Goal: Information Seeking & Learning: Learn about a topic

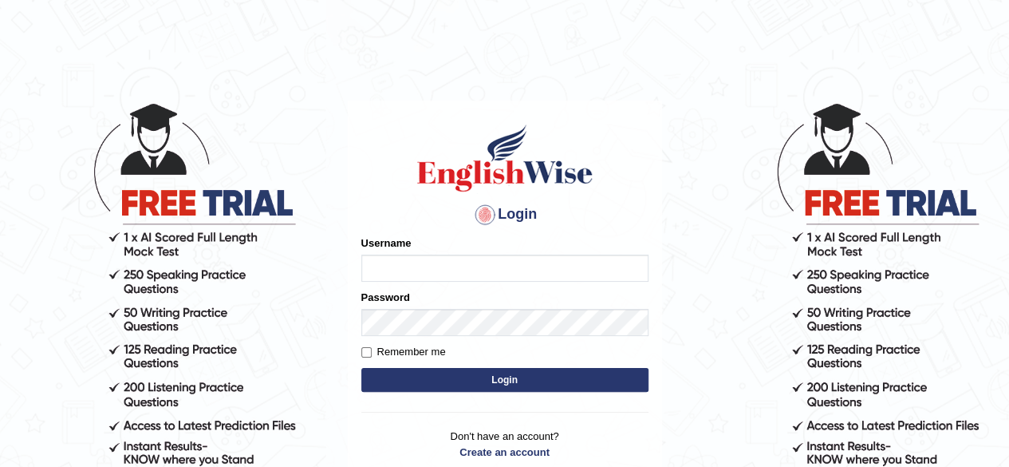
drag, startPoint x: 0, startPoint y: 0, endPoint x: 533, endPoint y: 255, distance: 590.8
click at [533, 255] on input "Username" at bounding box center [504, 267] width 287 height 27
type input "[PERSON_NAME]"
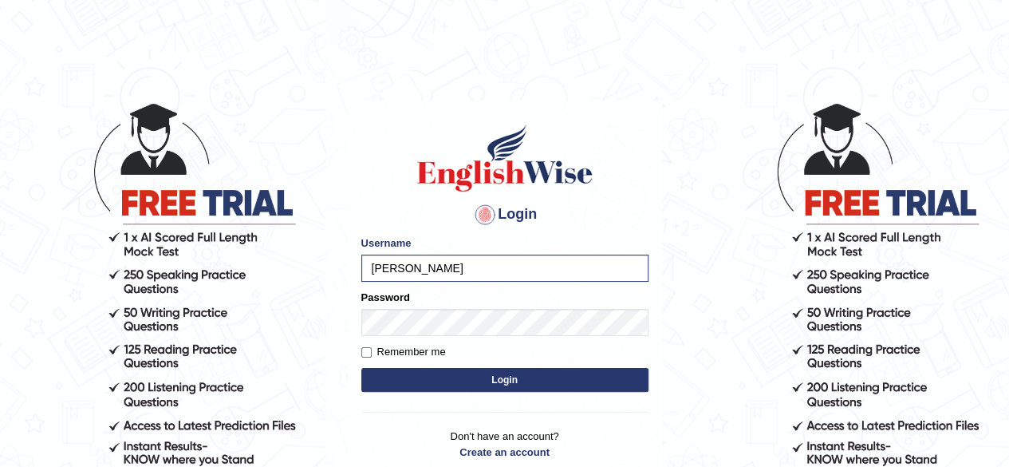
click at [485, 337] on form "Please fix the following errors: Username [PERSON_NAME] Password Remember me Lo…" at bounding box center [504, 315] width 287 height 160
click at [485, 380] on button "Login" at bounding box center [504, 380] width 287 height 24
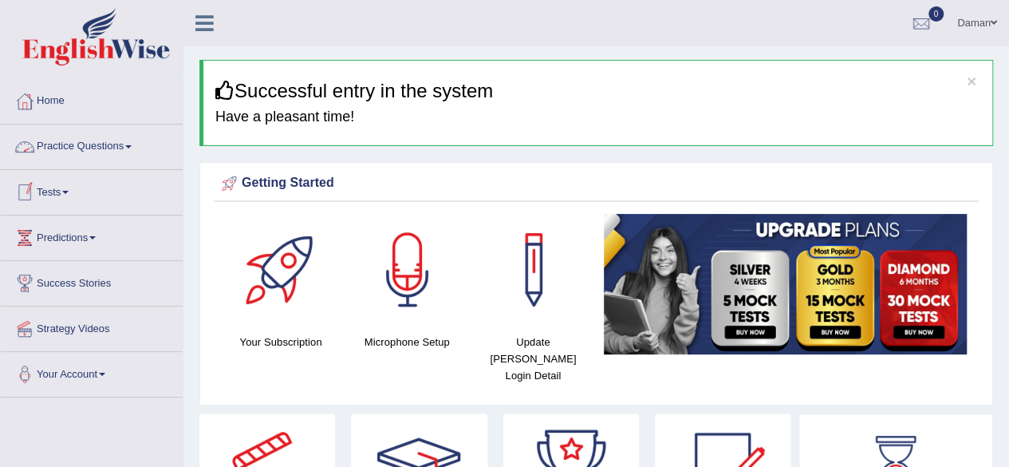
click at [108, 152] on link "Practice Questions" at bounding box center [92, 144] width 182 height 40
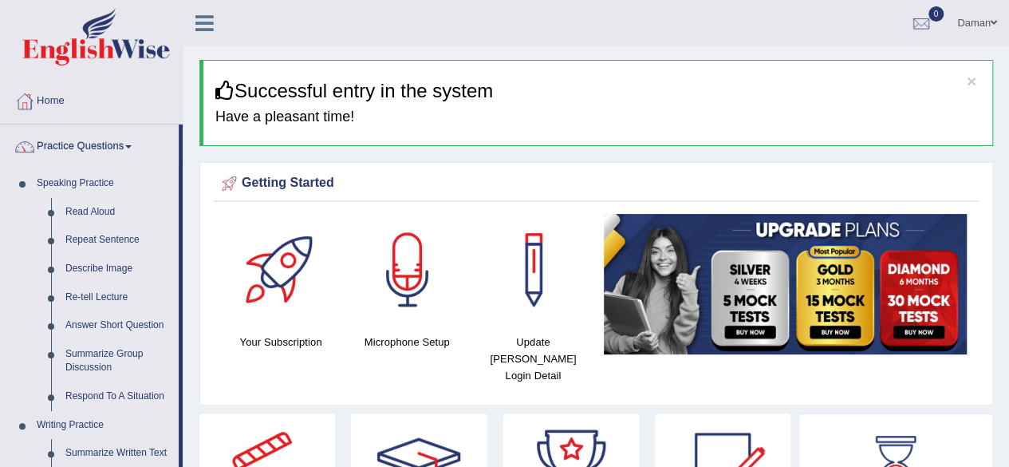
click at [93, 212] on link "Read Aloud" at bounding box center [118, 212] width 120 height 29
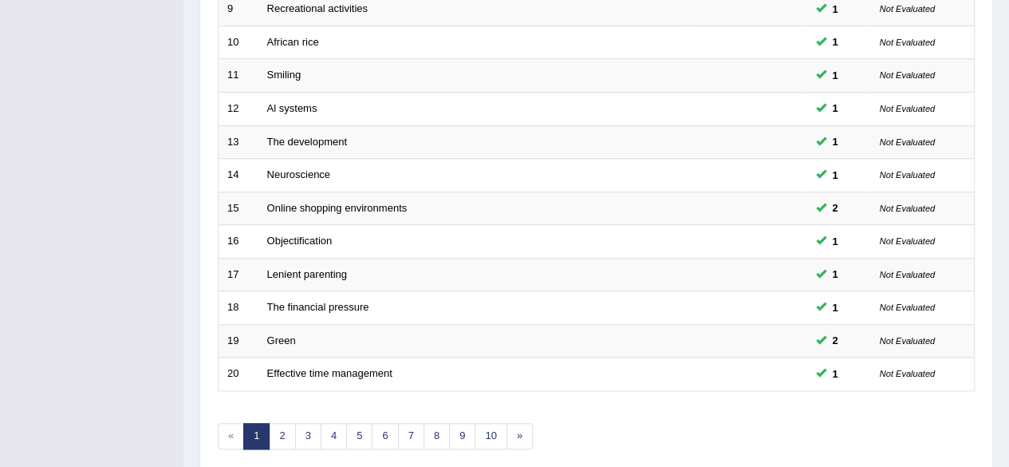
scroll to position [582, 0]
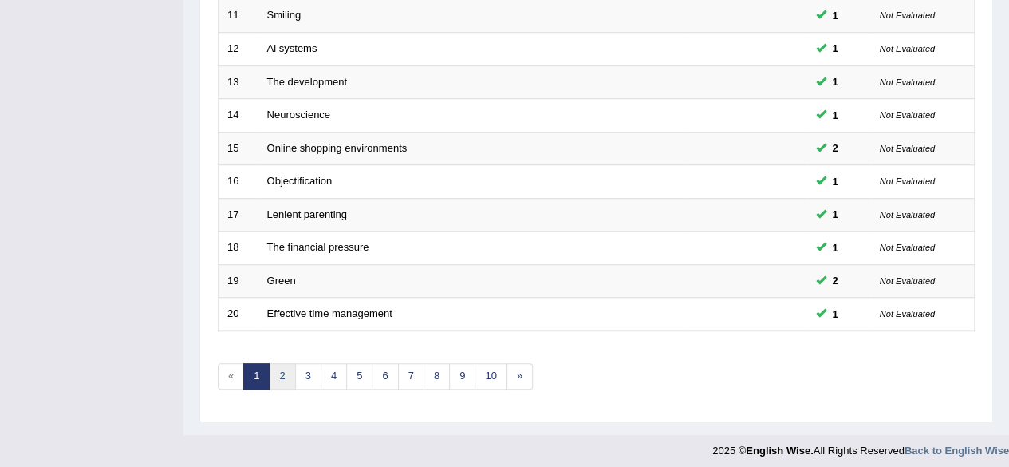
click at [280, 372] on link "2" at bounding box center [282, 376] width 26 height 26
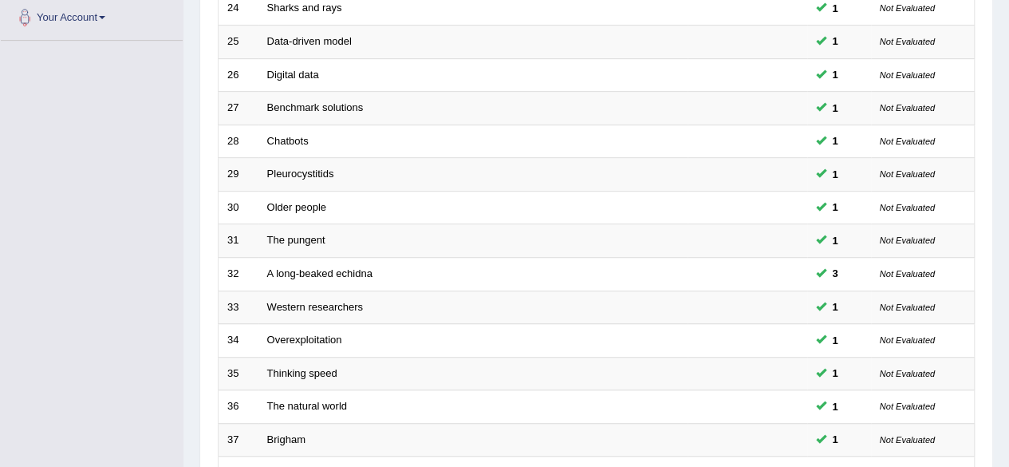
scroll to position [582, 0]
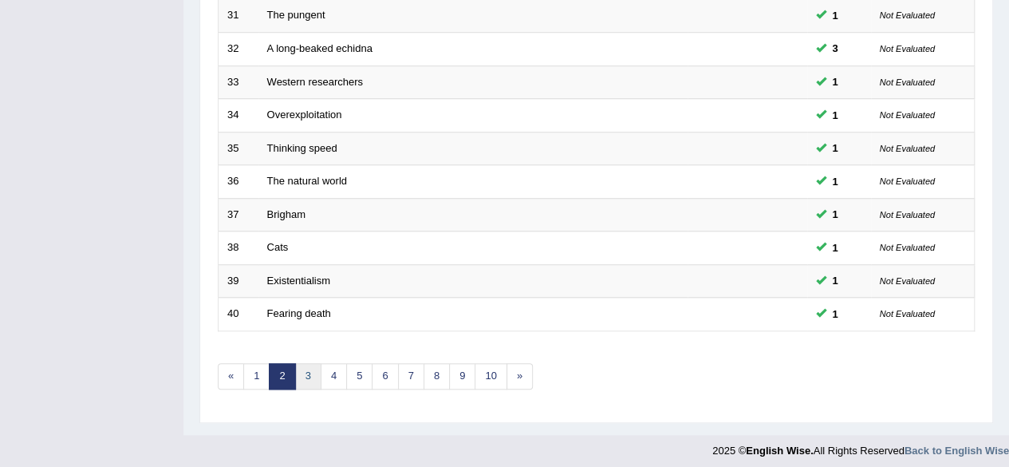
click at [301, 369] on link "3" at bounding box center [308, 376] width 26 height 26
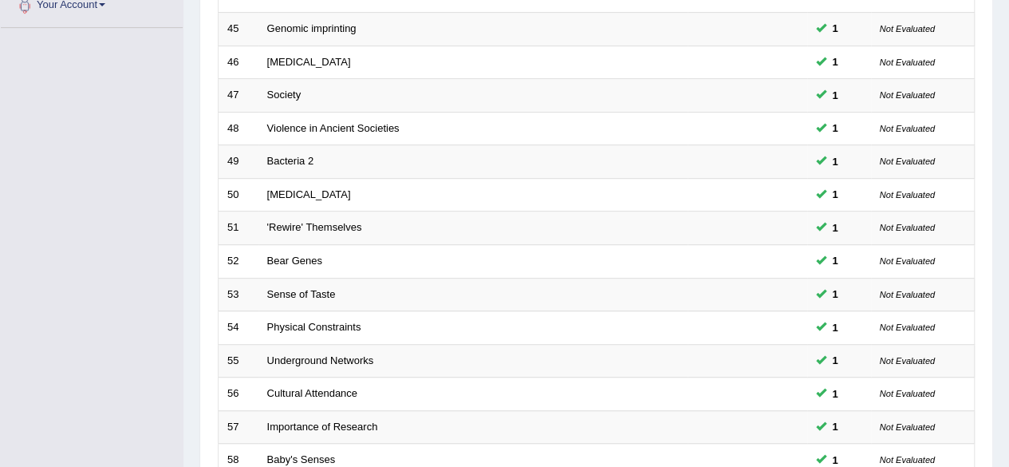
scroll to position [582, 0]
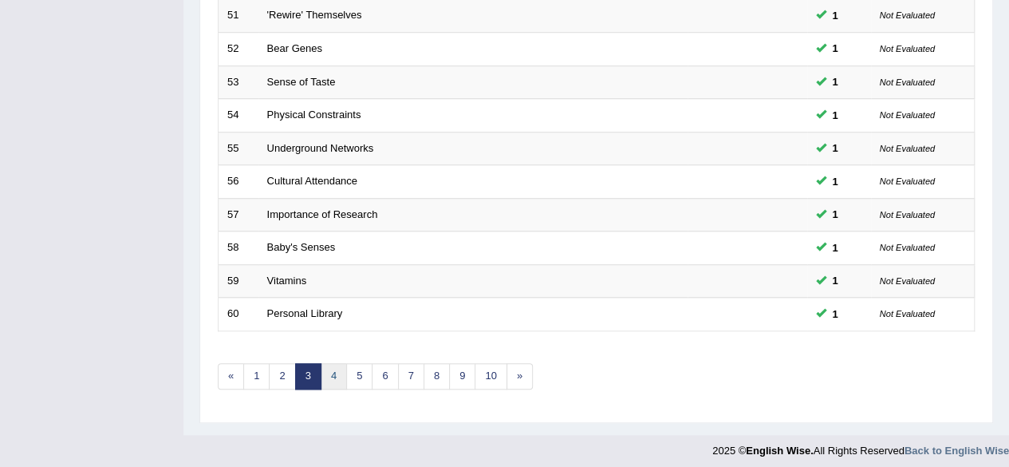
click at [327, 379] on link "4" at bounding box center [334, 376] width 26 height 26
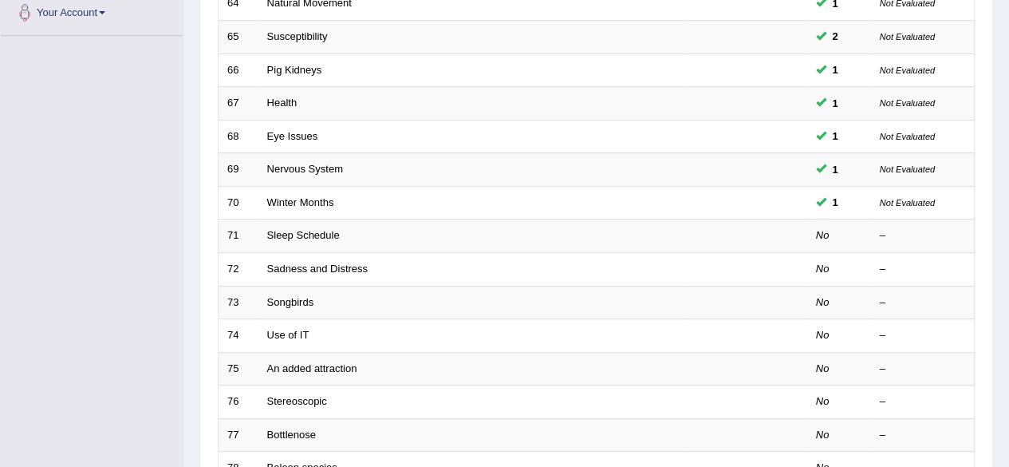
scroll to position [362, 0]
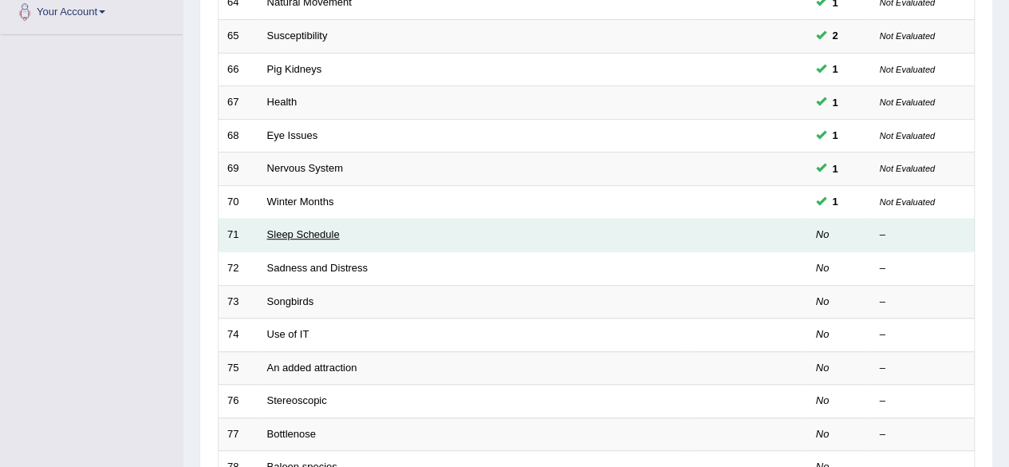
click at [278, 231] on link "Sleep Schedule" at bounding box center [303, 234] width 73 height 12
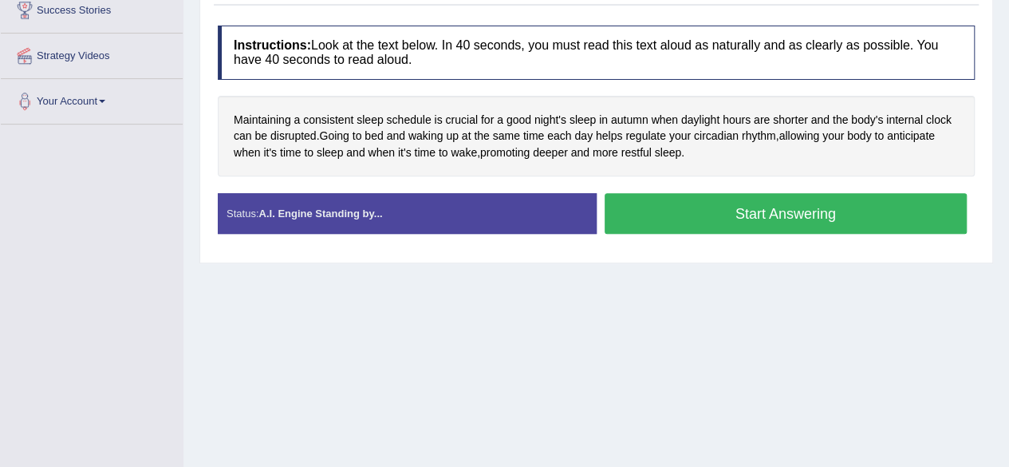
scroll to position [274, 0]
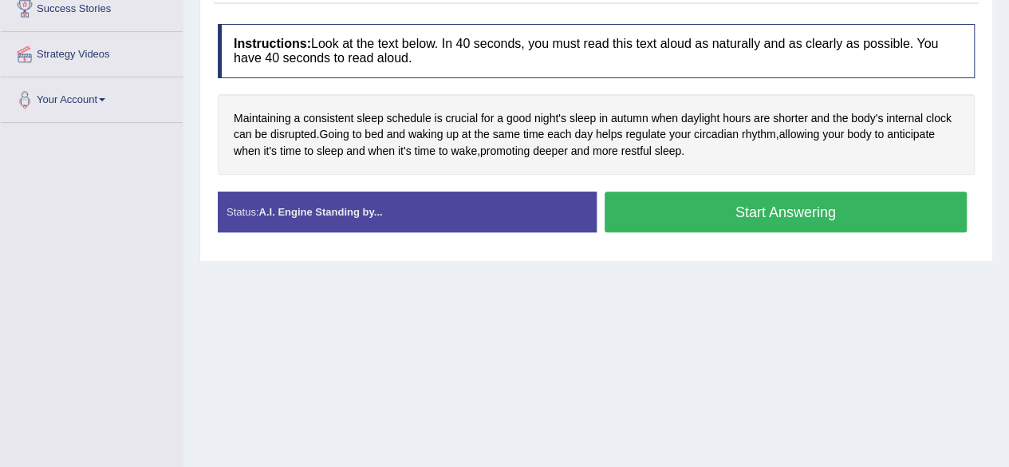
click at [822, 214] on button "Start Answering" at bounding box center [786, 211] width 363 height 41
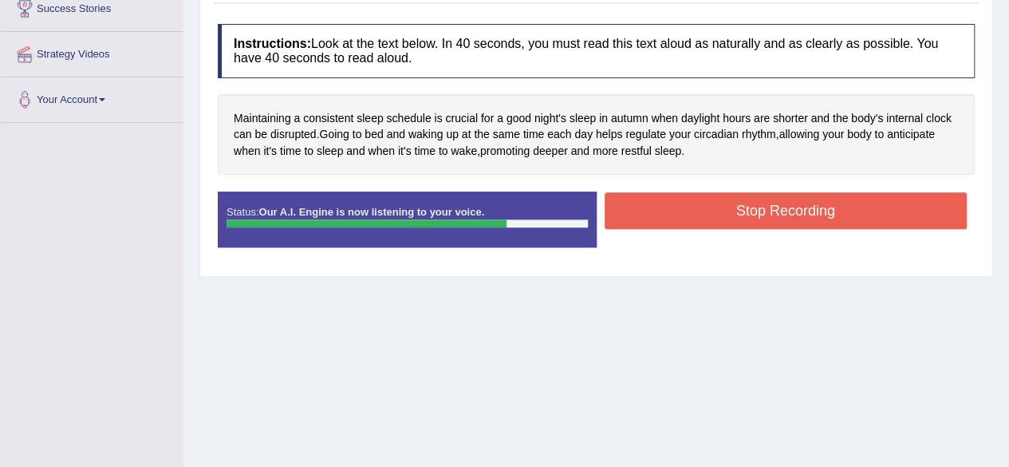
click at [822, 214] on button "Stop Recording" at bounding box center [786, 210] width 363 height 37
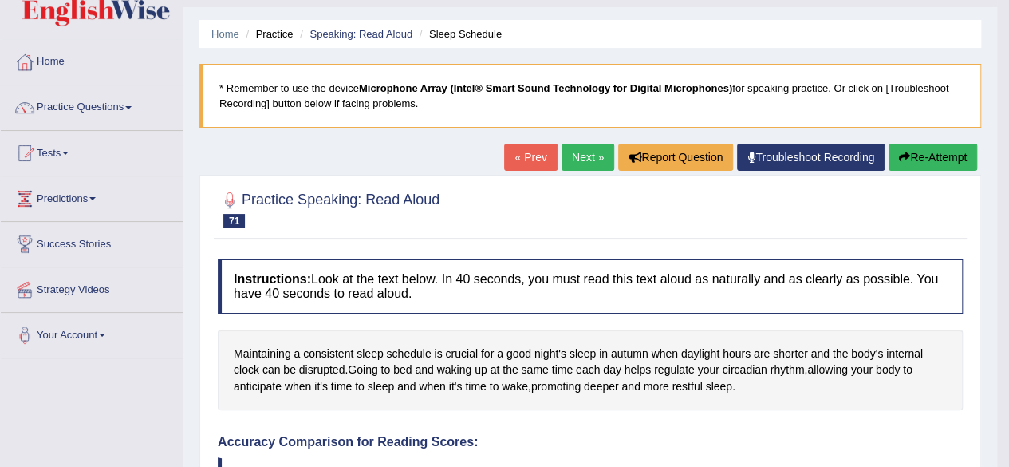
scroll to position [38, 0]
click at [584, 154] on link "Next »" at bounding box center [588, 157] width 53 height 27
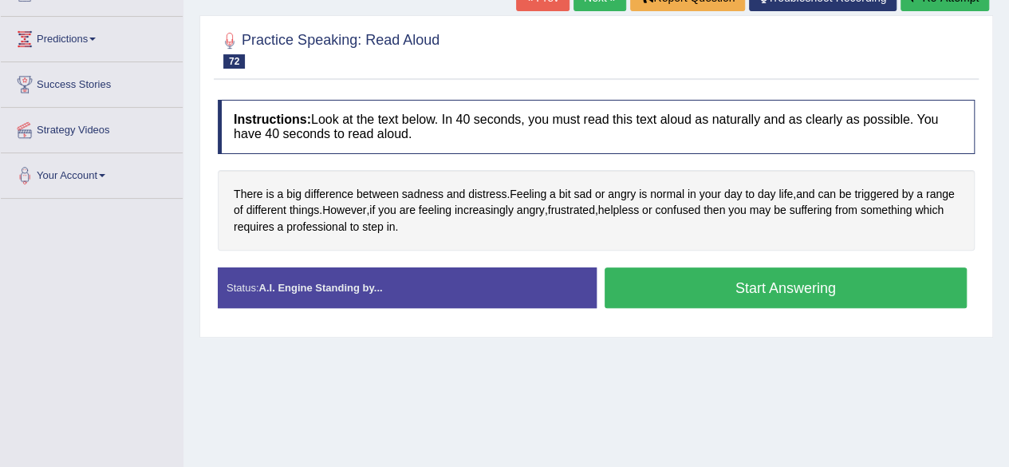
scroll to position [203, 0]
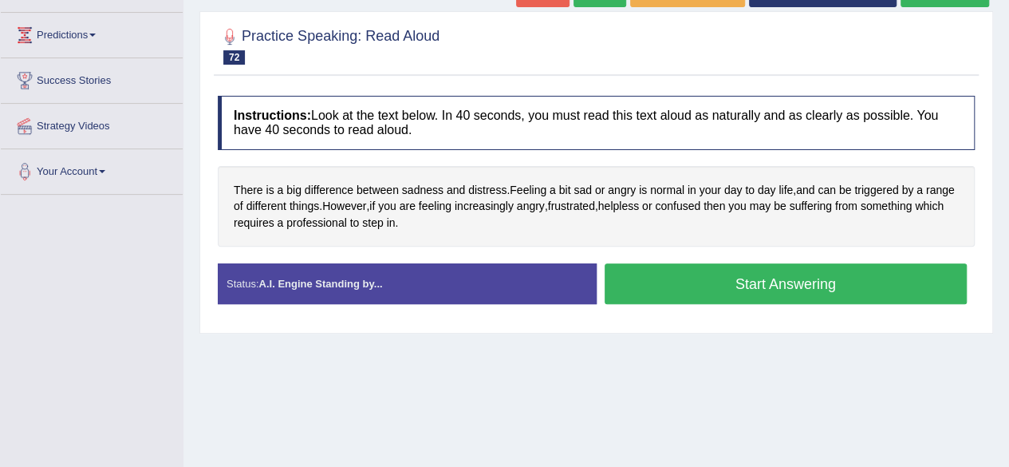
click at [731, 280] on button "Start Answering" at bounding box center [786, 283] width 363 height 41
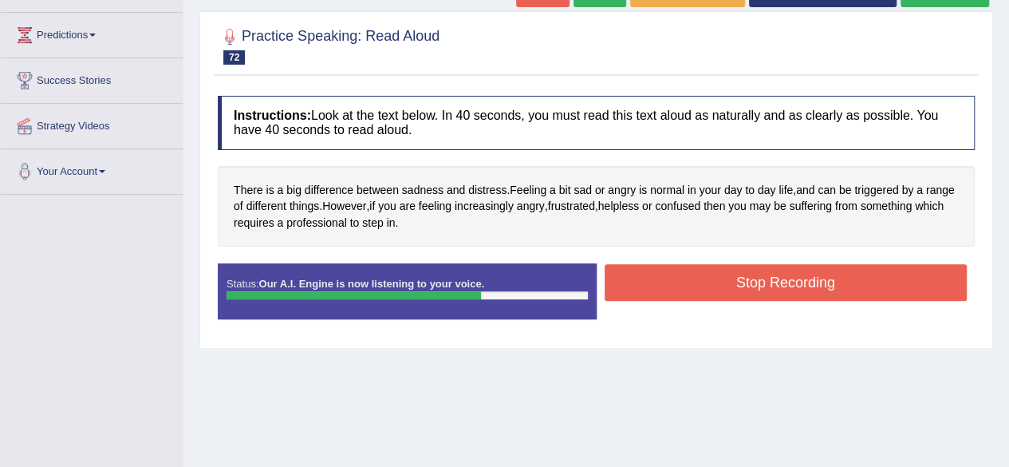
click at [731, 280] on button "Stop Recording" at bounding box center [786, 282] width 363 height 37
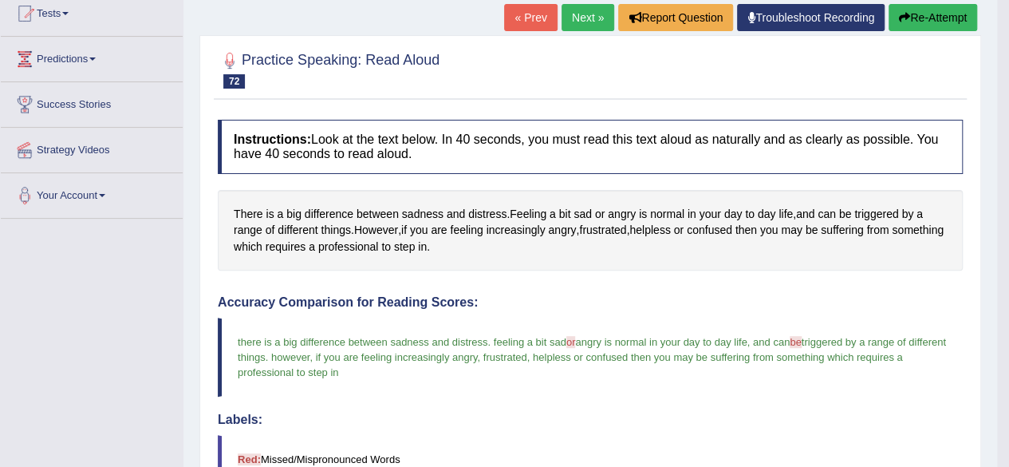
scroll to position [0, 0]
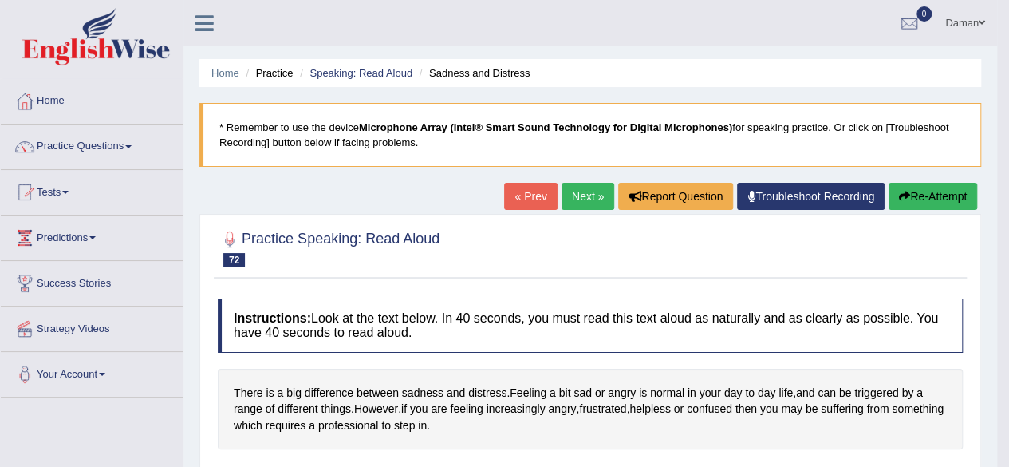
click at [587, 194] on link "Next »" at bounding box center [588, 196] width 53 height 27
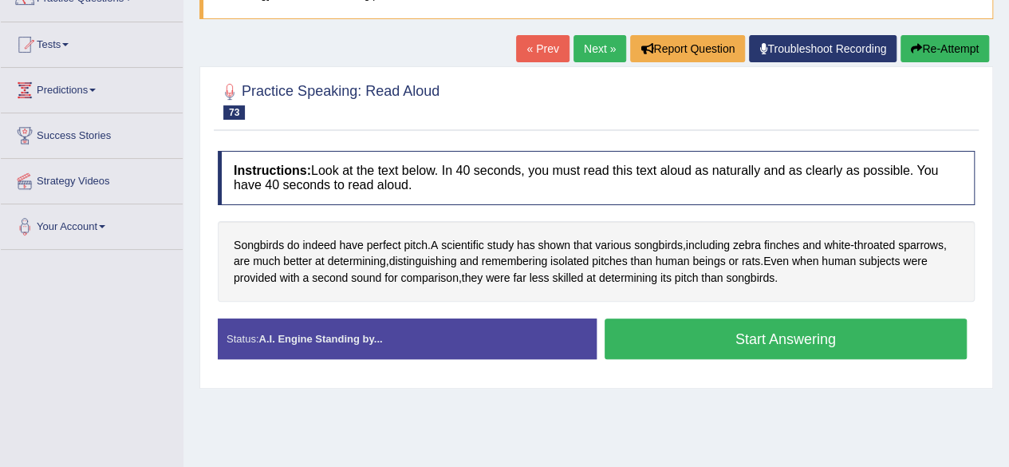
scroll to position [207, 0]
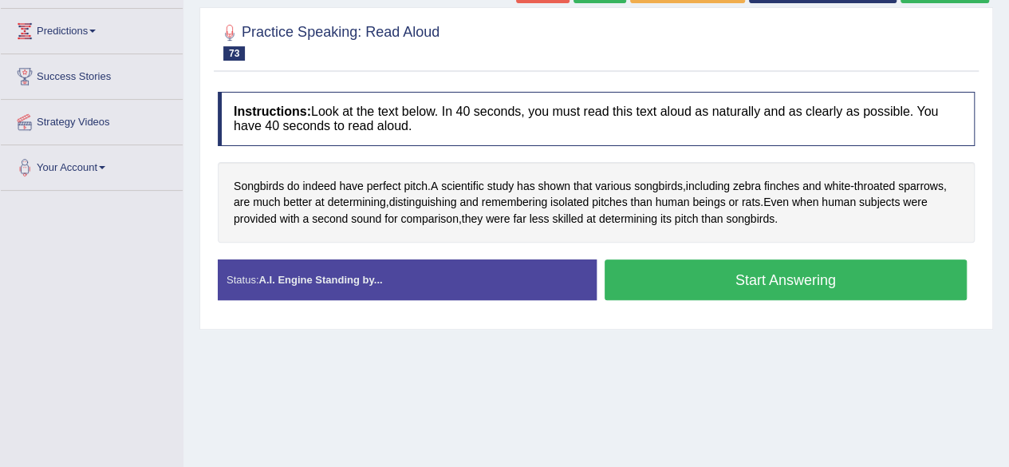
click at [723, 277] on button "Start Answering" at bounding box center [786, 279] width 363 height 41
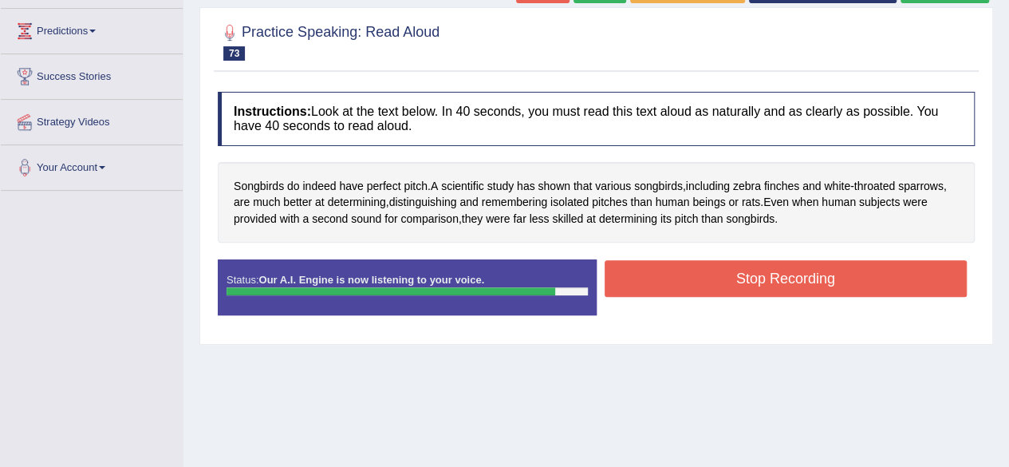
click at [723, 277] on button "Stop Recording" at bounding box center [786, 278] width 363 height 37
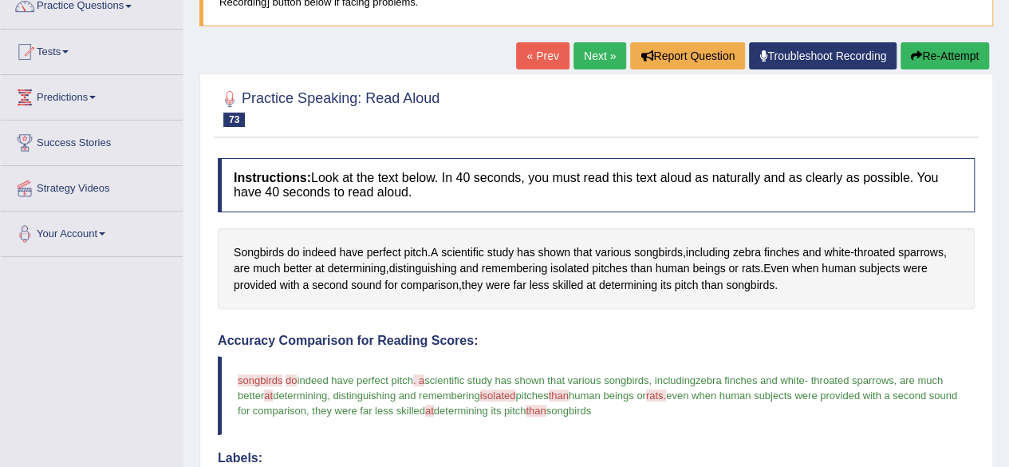
scroll to position [113, 0]
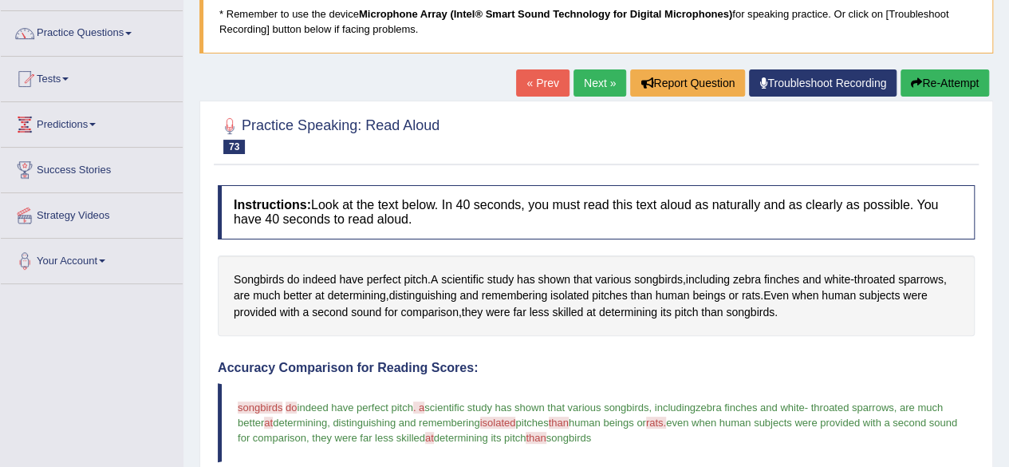
click at [594, 81] on link "Next »" at bounding box center [600, 82] width 53 height 27
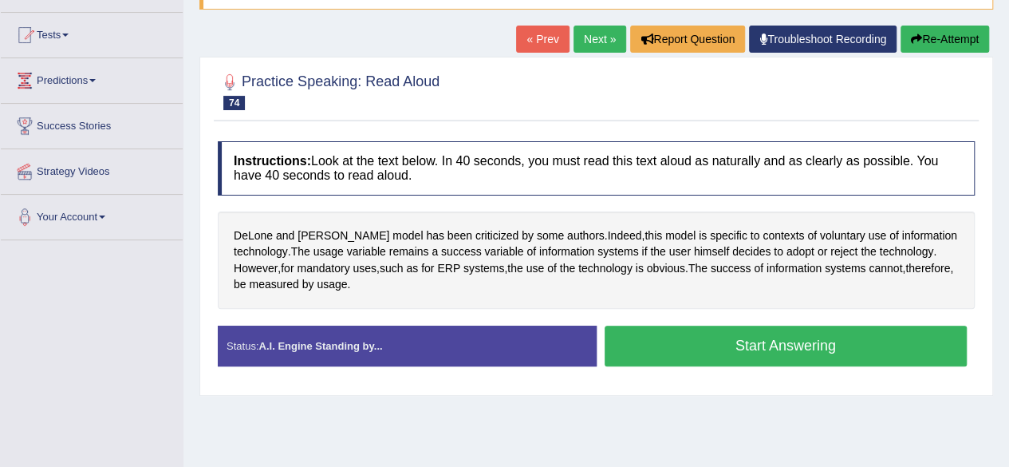
scroll to position [158, 0]
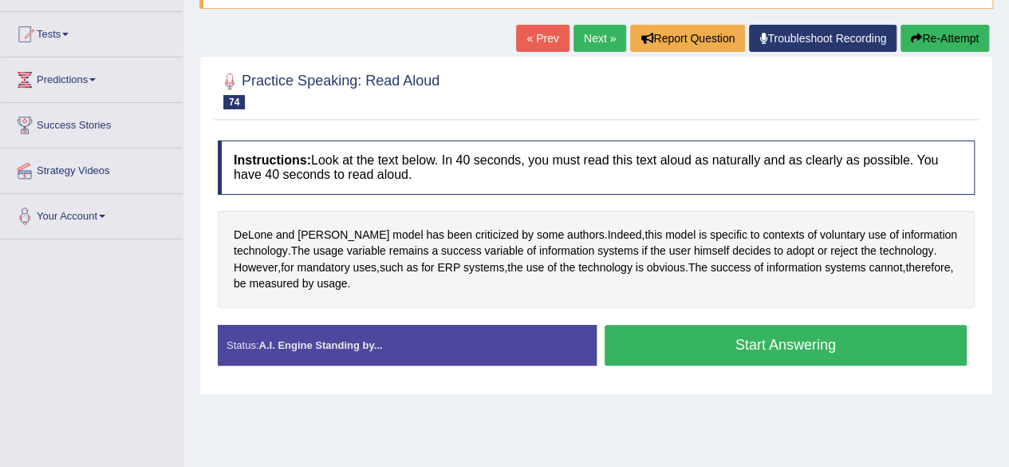
click at [762, 345] on button "Start Answering" at bounding box center [786, 345] width 363 height 41
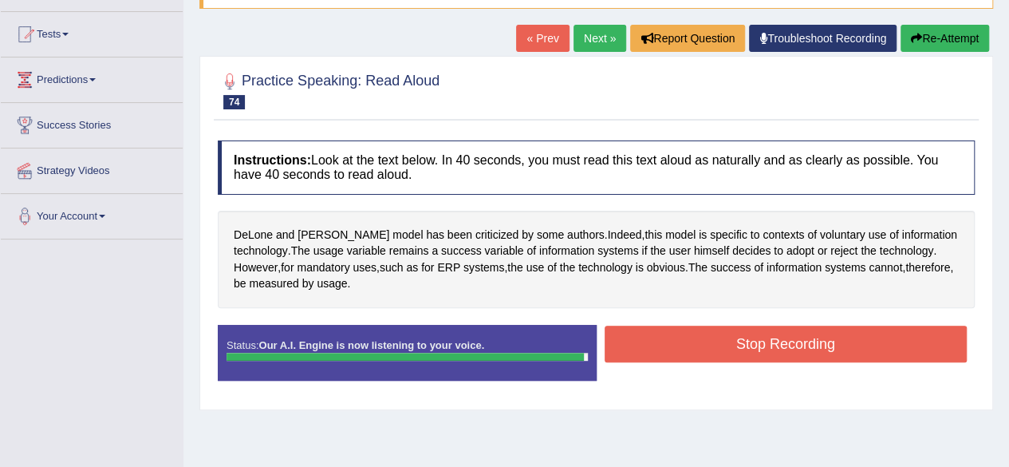
click at [762, 345] on button "Stop Recording" at bounding box center [786, 343] width 363 height 37
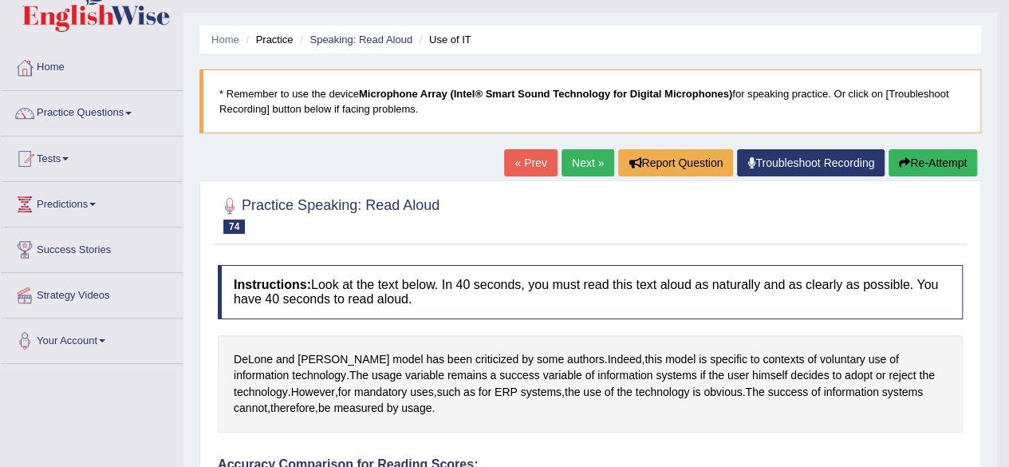
scroll to position [31, 0]
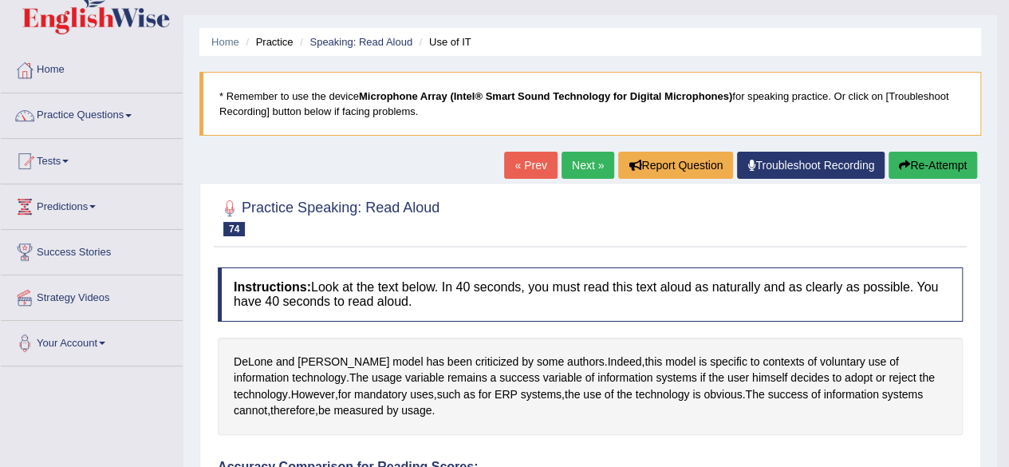
click at [584, 159] on link "Next »" at bounding box center [588, 165] width 53 height 27
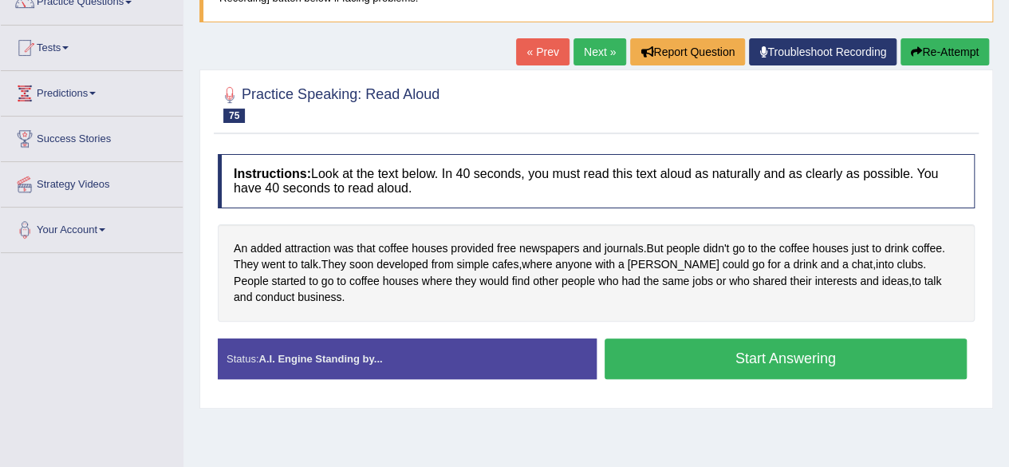
click at [688, 353] on button "Start Answering" at bounding box center [786, 358] width 363 height 41
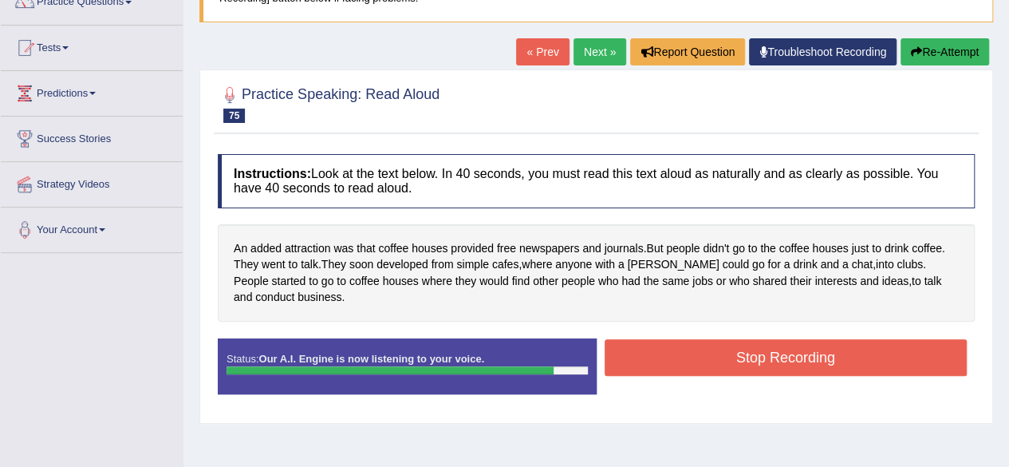
click at [688, 353] on button "Stop Recording" at bounding box center [786, 357] width 363 height 37
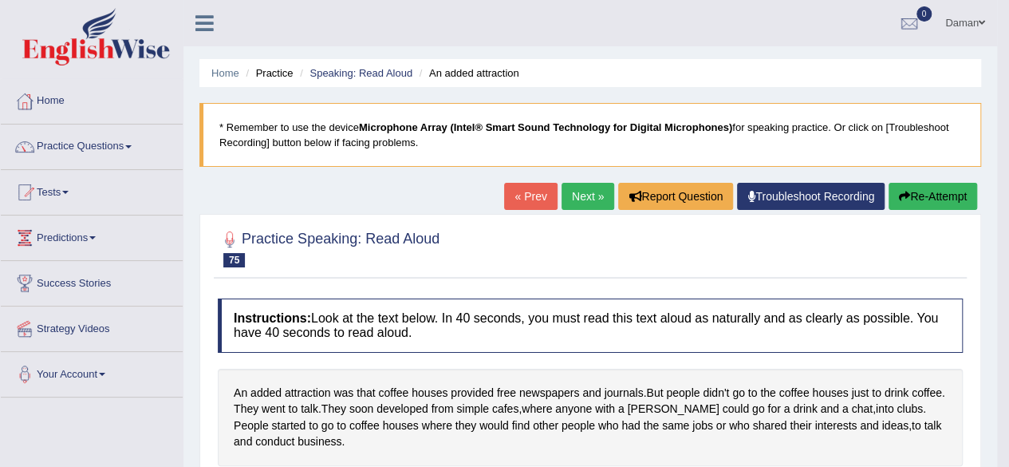
click at [581, 198] on link "Next »" at bounding box center [588, 196] width 53 height 27
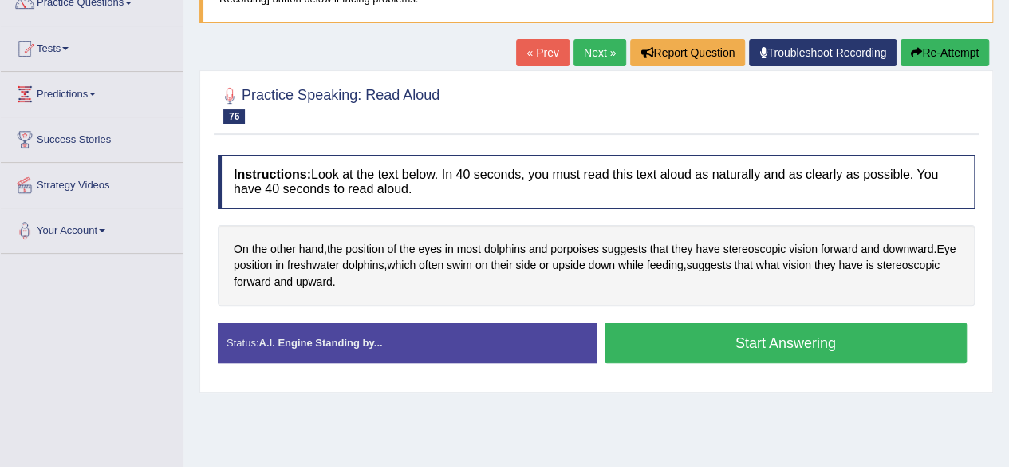
scroll to position [146, 0]
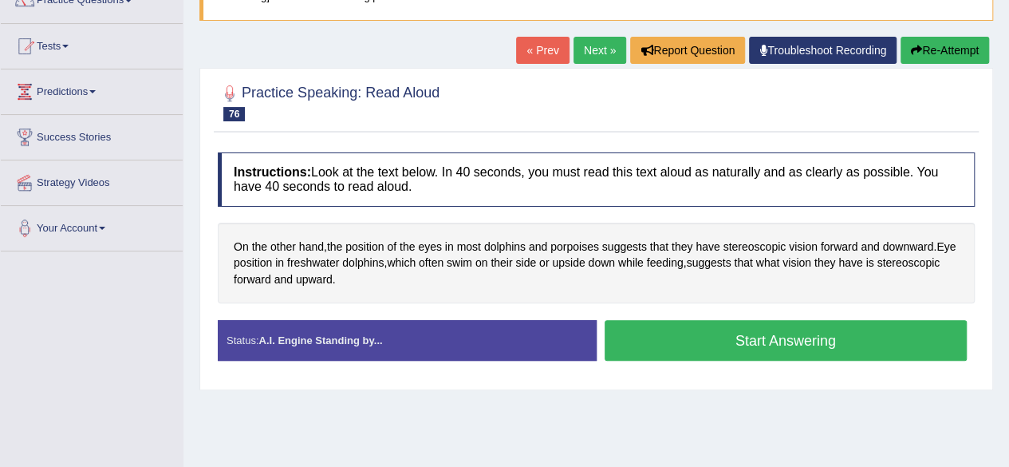
click at [735, 344] on button "Start Answering" at bounding box center [786, 340] width 363 height 41
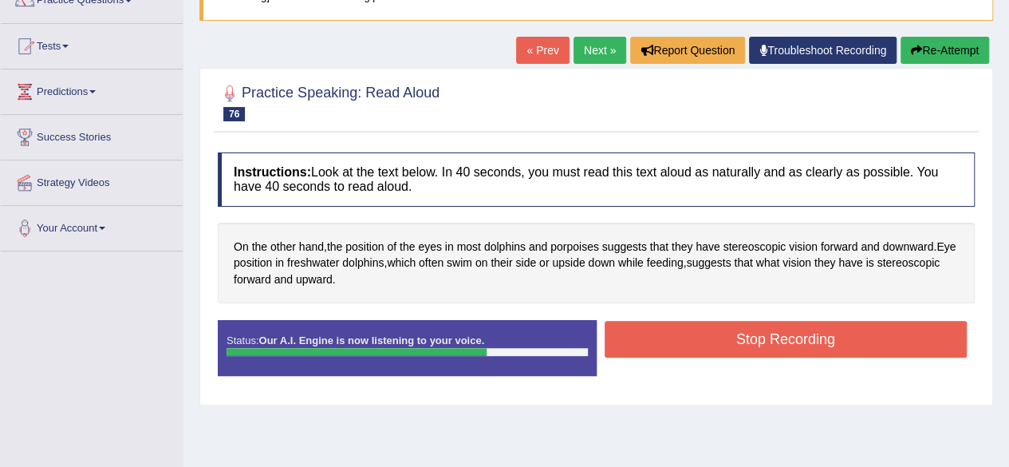
click at [735, 344] on button "Stop Recording" at bounding box center [786, 339] width 363 height 37
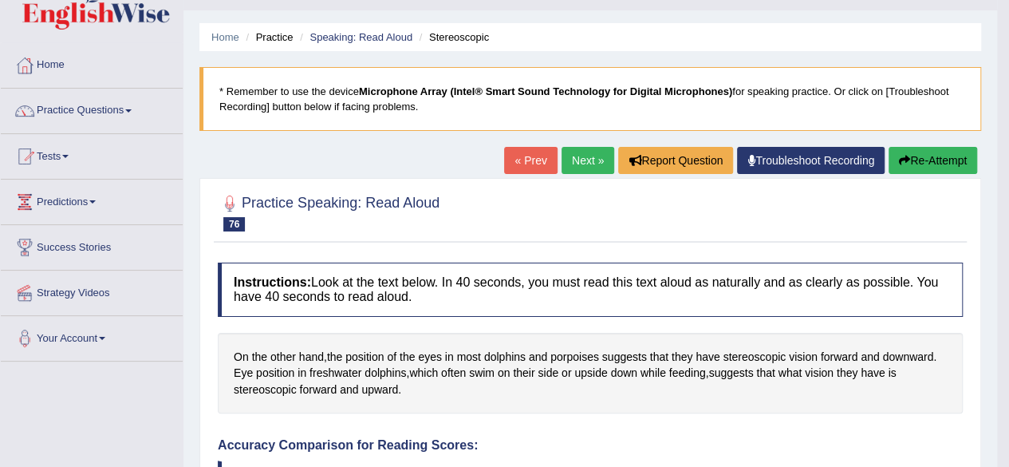
scroll to position [34, 0]
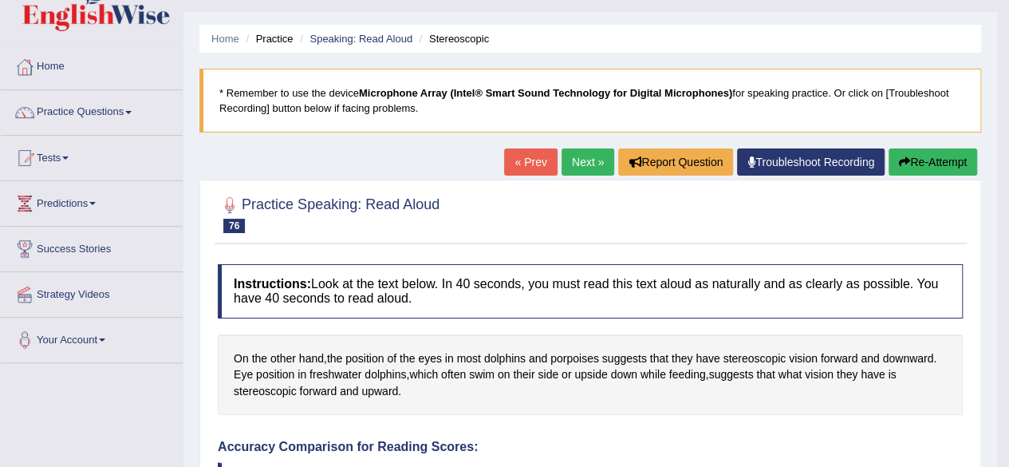
click at [589, 164] on link "Next »" at bounding box center [588, 161] width 53 height 27
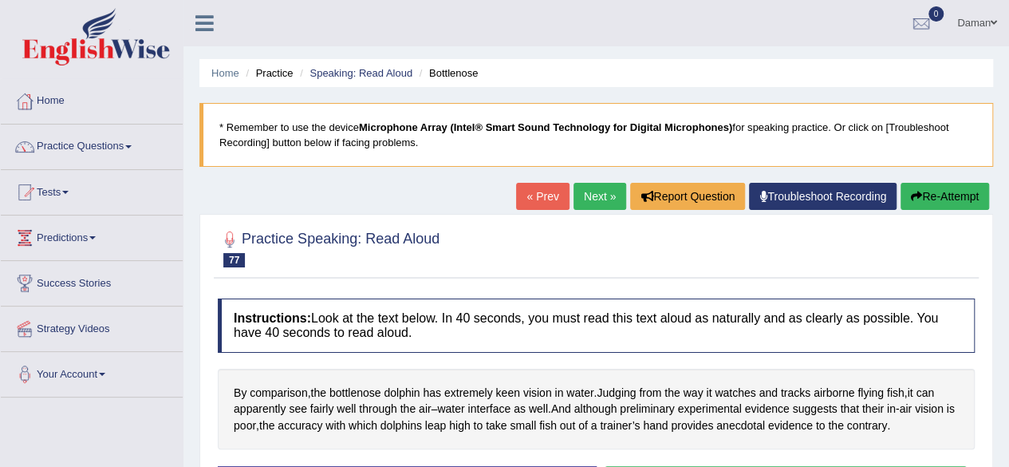
scroll to position [199, 0]
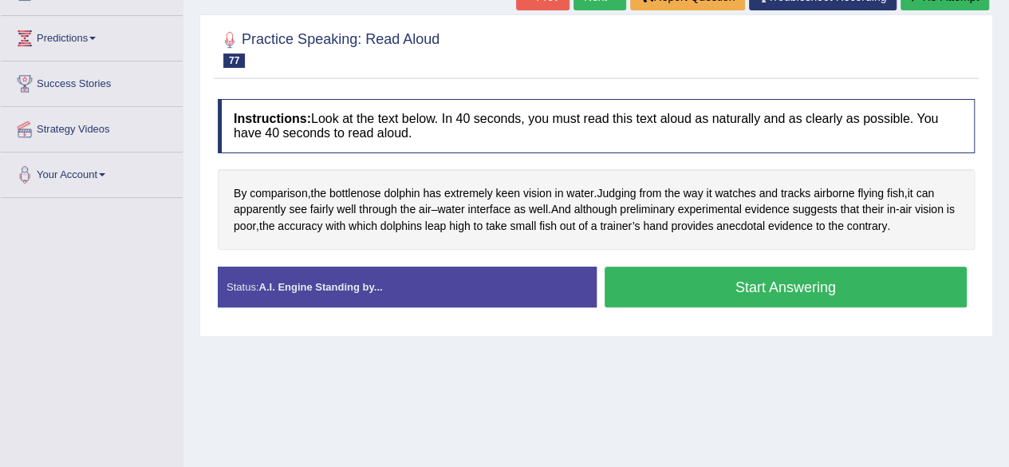
click at [724, 277] on button "Start Answering" at bounding box center [786, 286] width 363 height 41
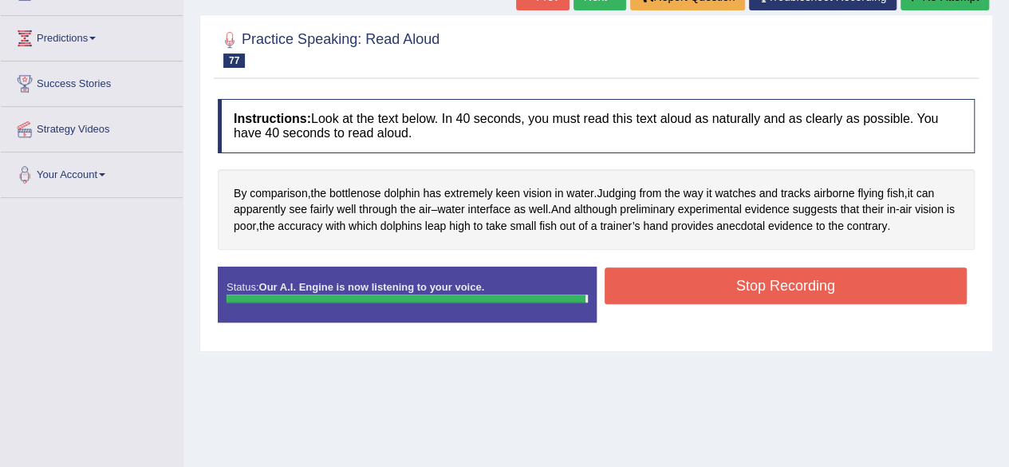
click at [724, 277] on button "Stop Recording" at bounding box center [786, 285] width 363 height 37
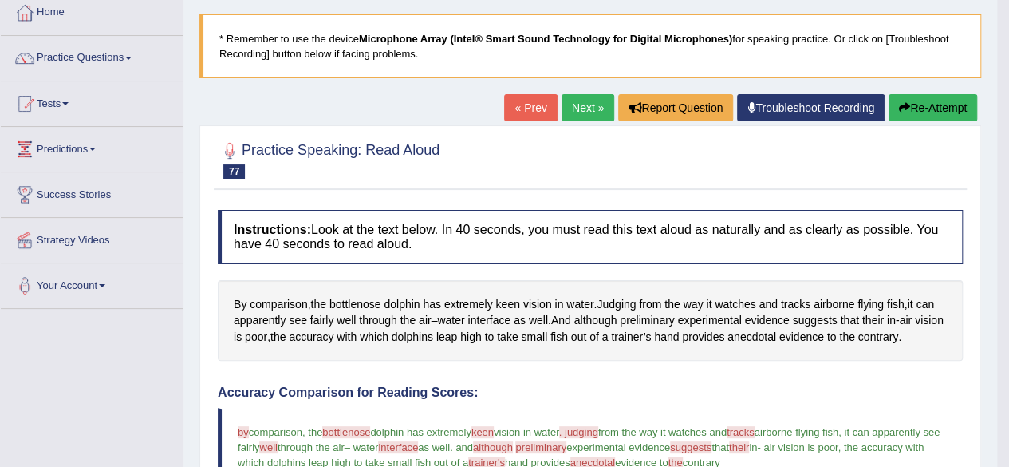
scroll to position [80, 0]
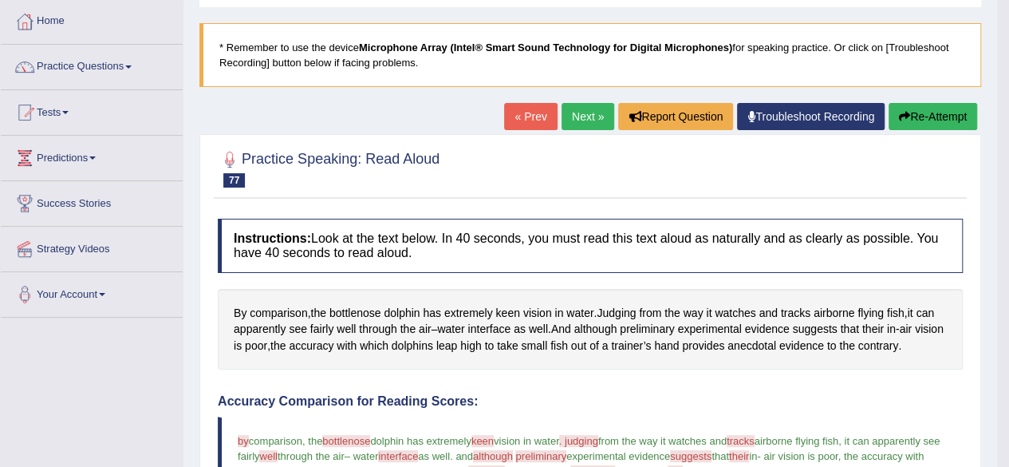
click at [586, 113] on link "Next »" at bounding box center [588, 116] width 53 height 27
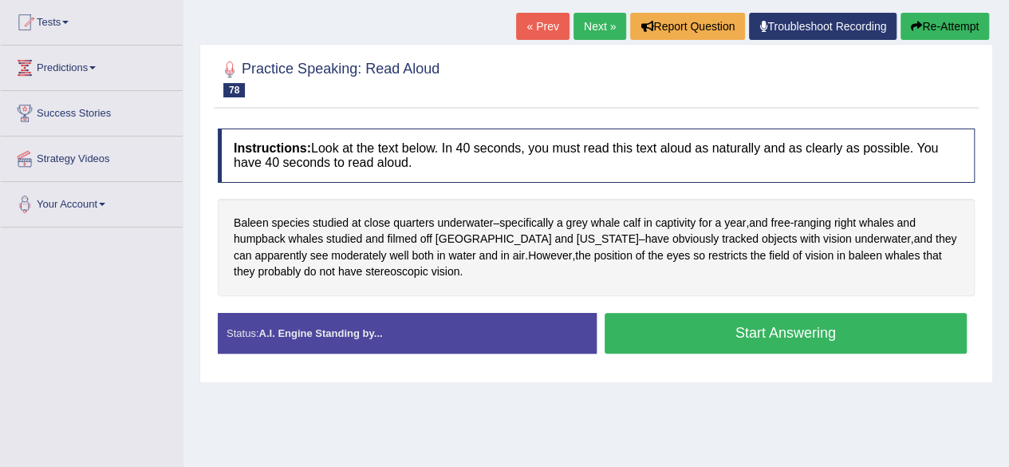
scroll to position [171, 0]
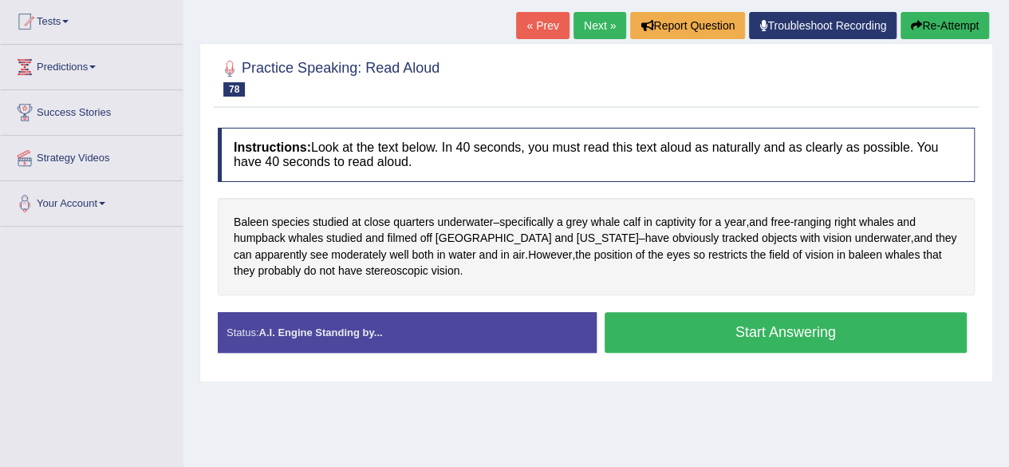
click at [688, 330] on button "Start Answering" at bounding box center [786, 332] width 363 height 41
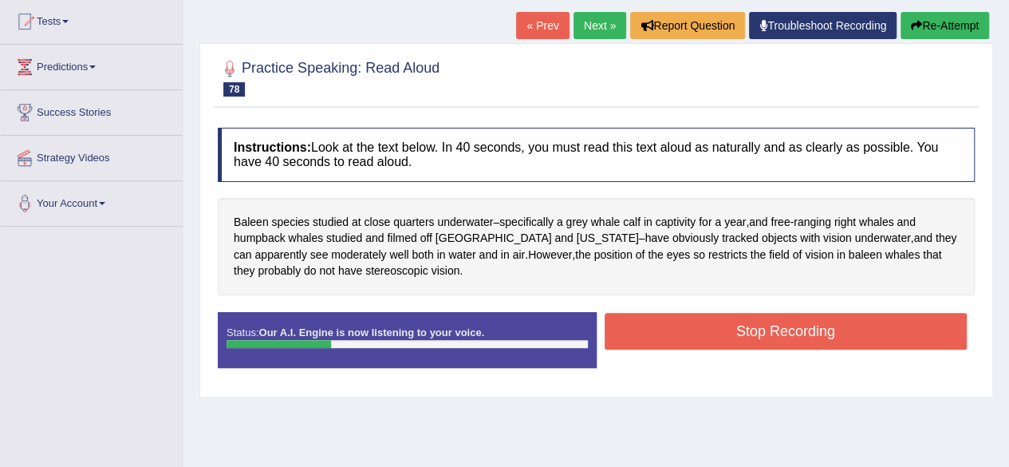
click at [688, 330] on button "Stop Recording" at bounding box center [786, 331] width 363 height 37
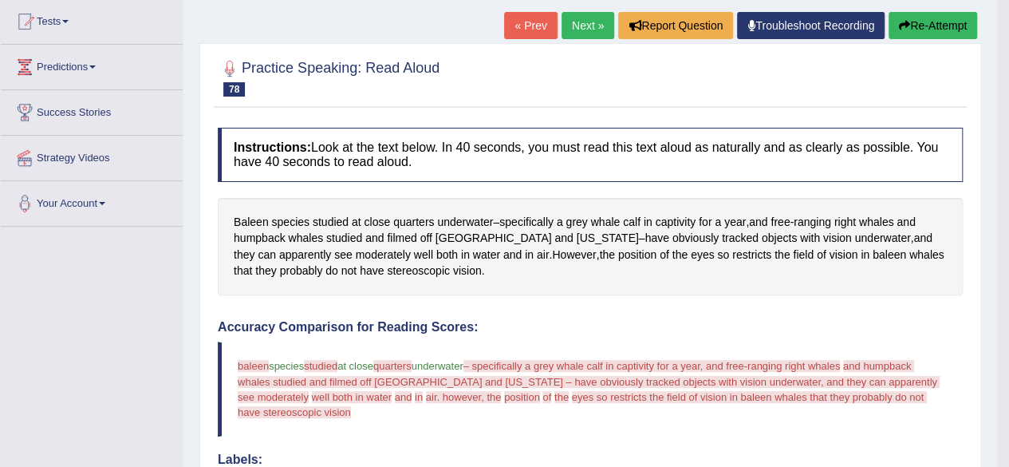
click at [943, 22] on button "Re-Attempt" at bounding box center [933, 25] width 89 height 27
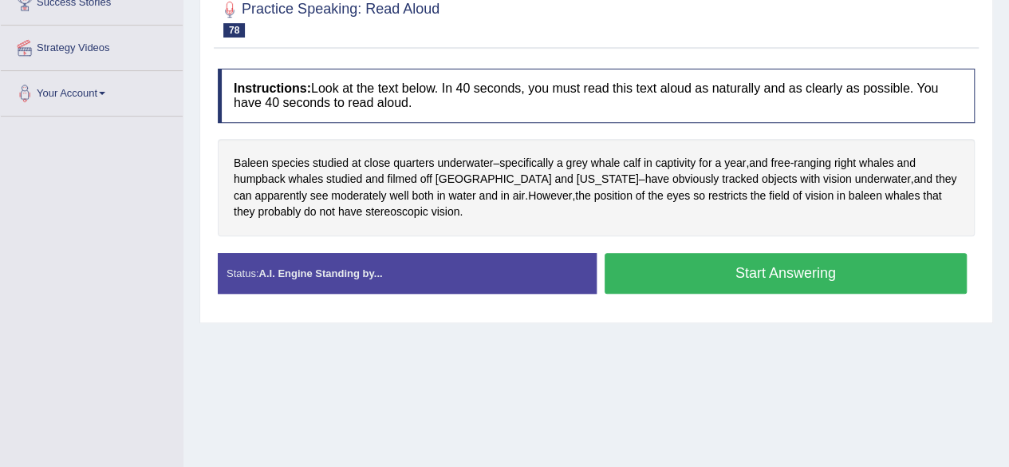
scroll to position [283, 0]
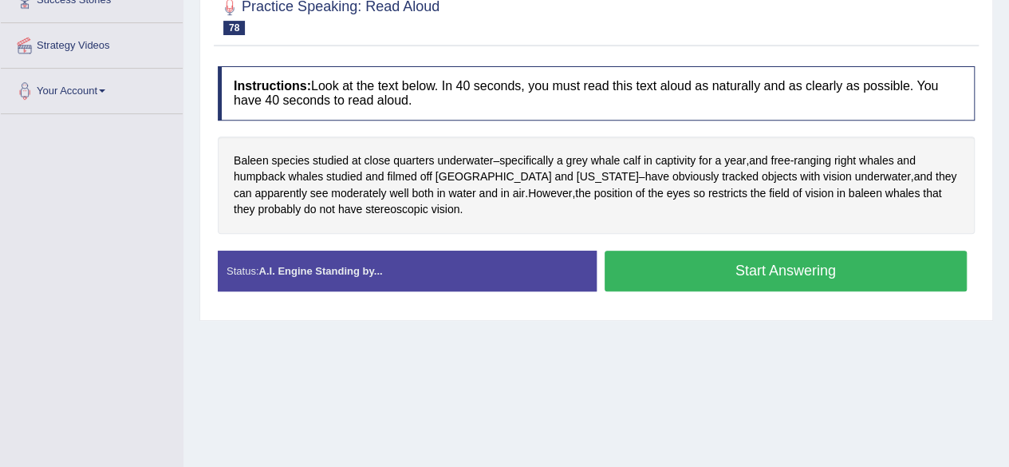
click at [722, 268] on button "Start Answering" at bounding box center [786, 270] width 363 height 41
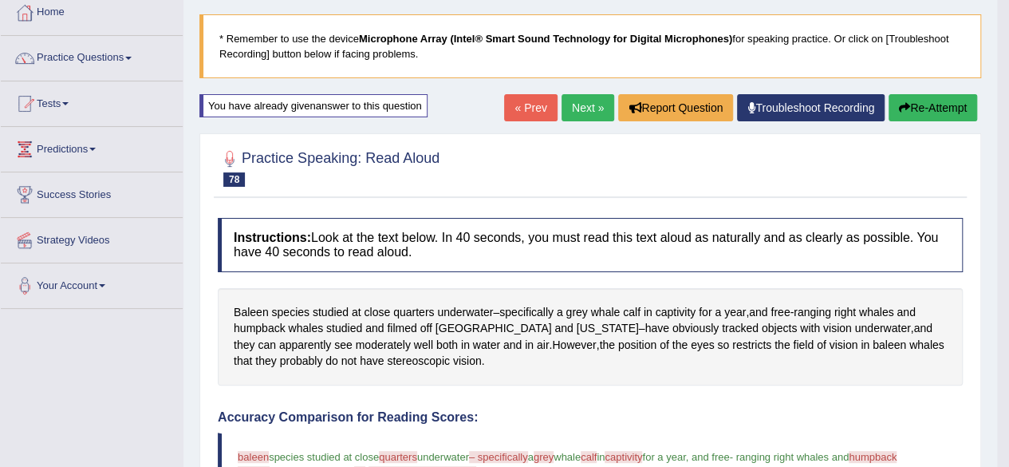
scroll to position [79, 0]
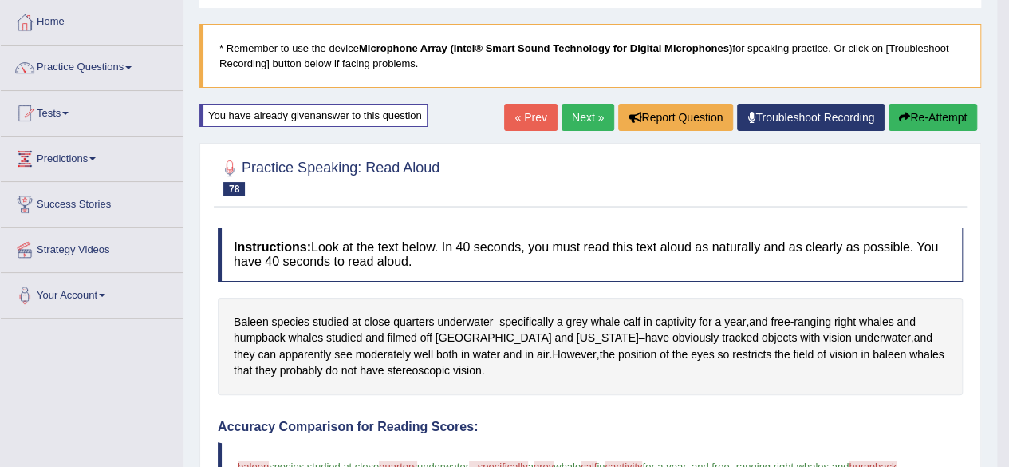
click at [577, 117] on link "Next »" at bounding box center [588, 117] width 53 height 27
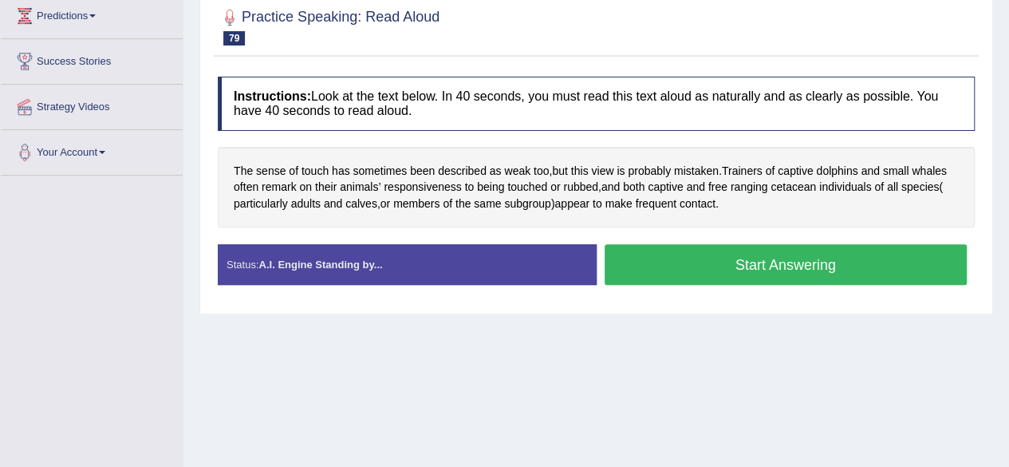
scroll to position [223, 0]
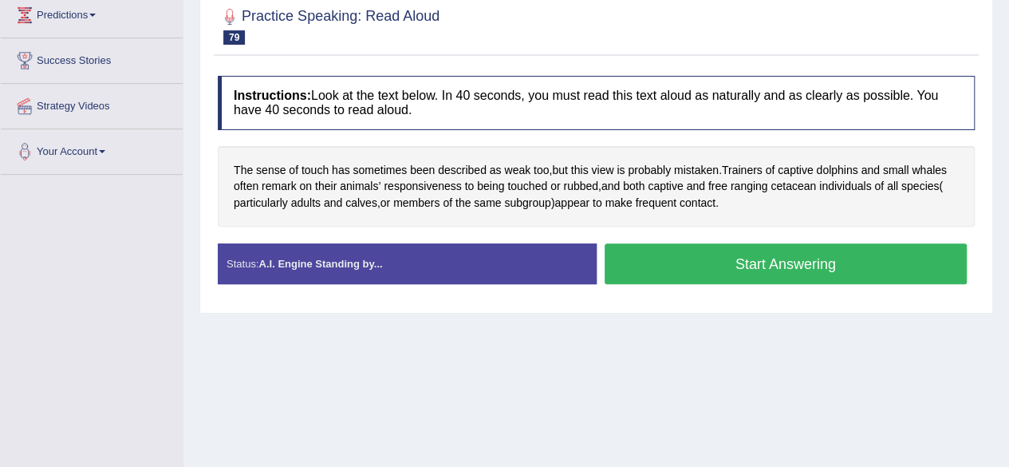
click at [705, 270] on button "Start Answering" at bounding box center [786, 263] width 363 height 41
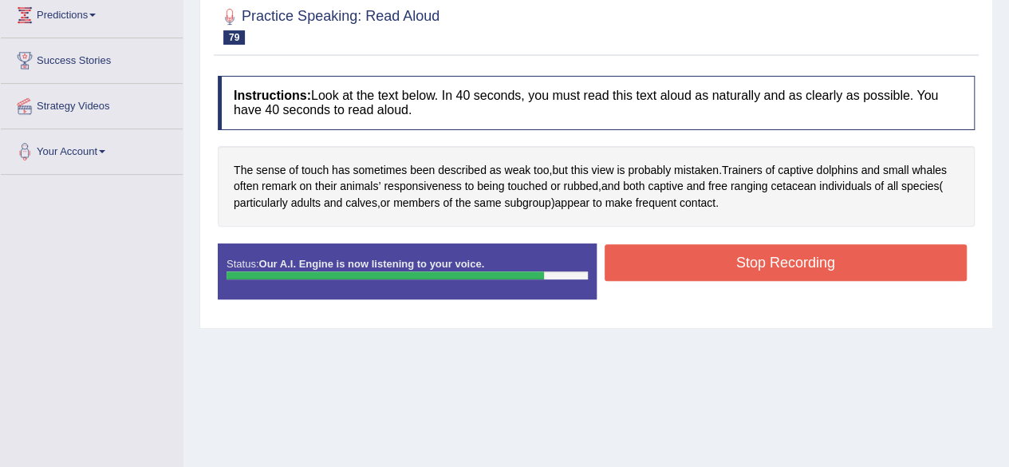
click at [705, 270] on button "Stop Recording" at bounding box center [786, 262] width 363 height 37
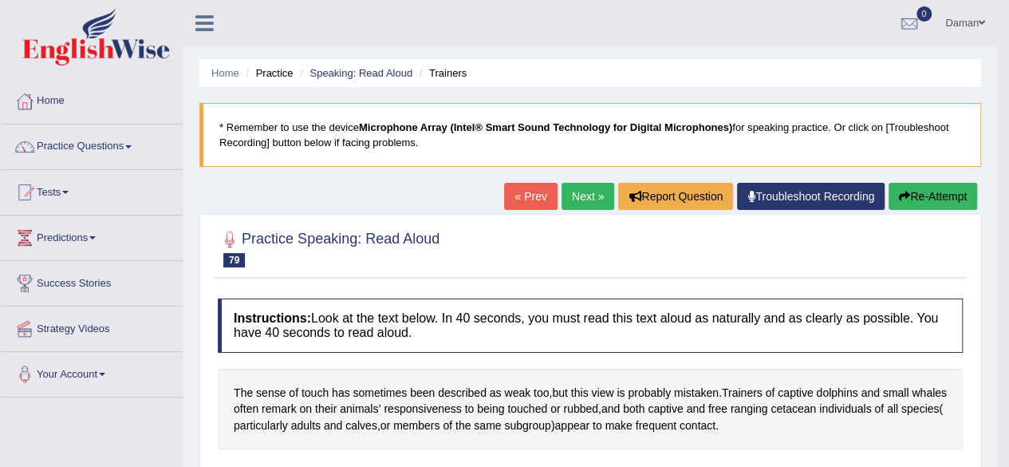
scroll to position [1, 0]
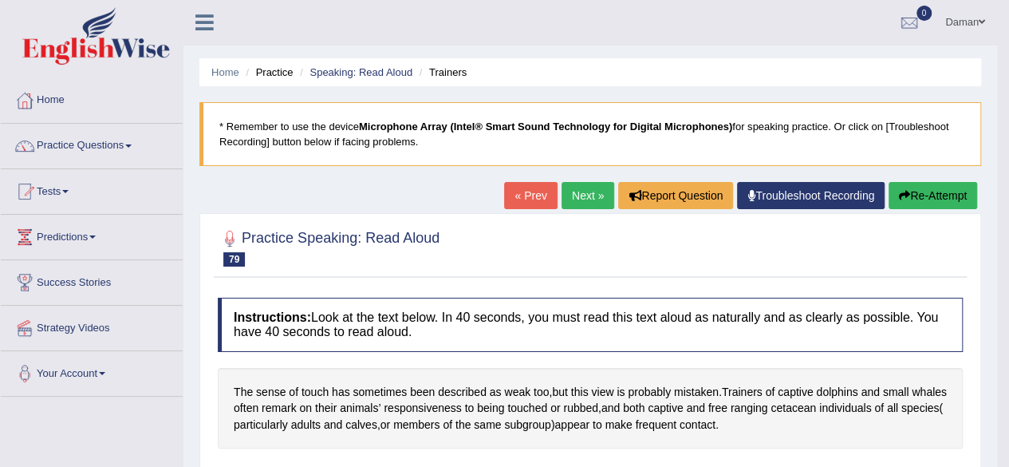
click at [581, 190] on link "Next »" at bounding box center [588, 195] width 53 height 27
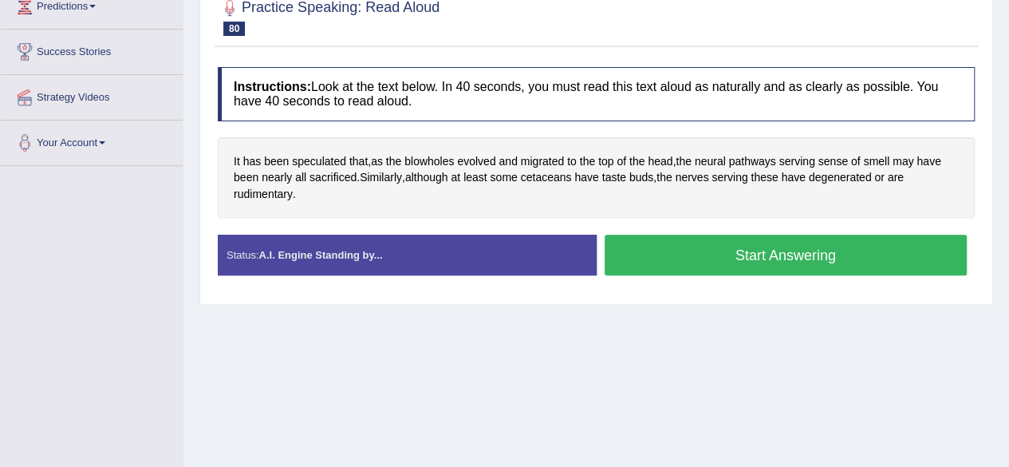
scroll to position [232, 0]
click at [727, 267] on button "Start Answering" at bounding box center [786, 254] width 363 height 41
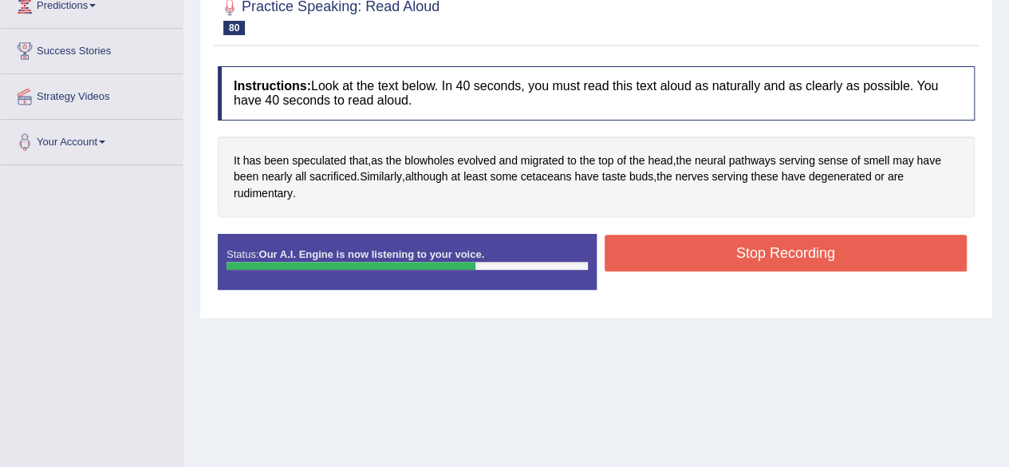
click at [721, 254] on button "Stop Recording" at bounding box center [786, 253] width 363 height 37
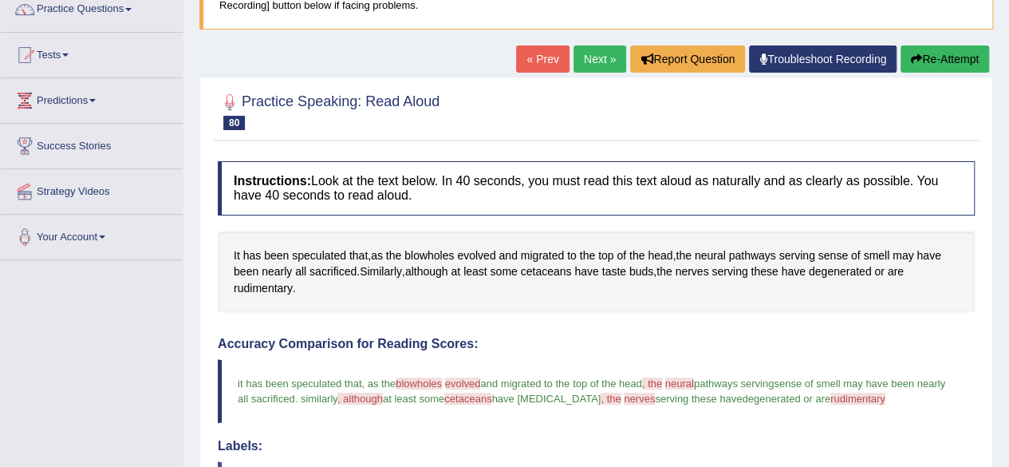
scroll to position [136, 0]
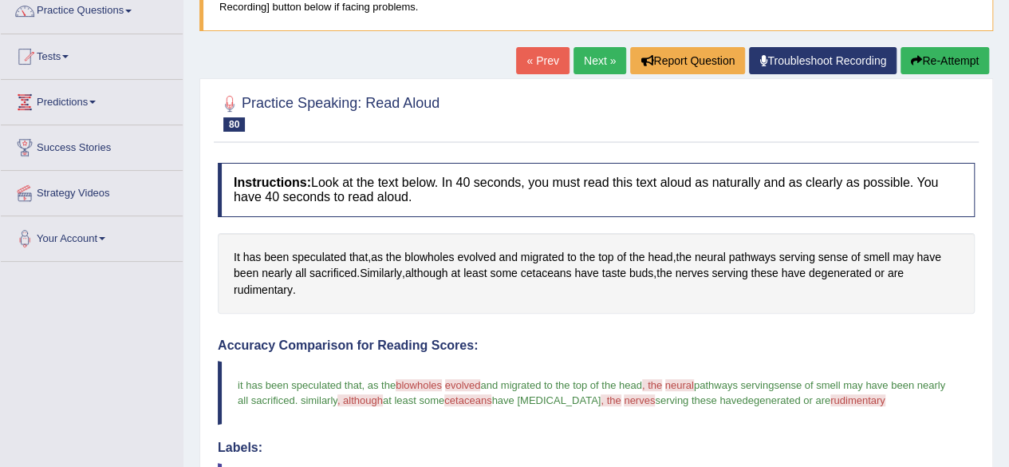
click at [589, 58] on link "Next »" at bounding box center [600, 60] width 53 height 27
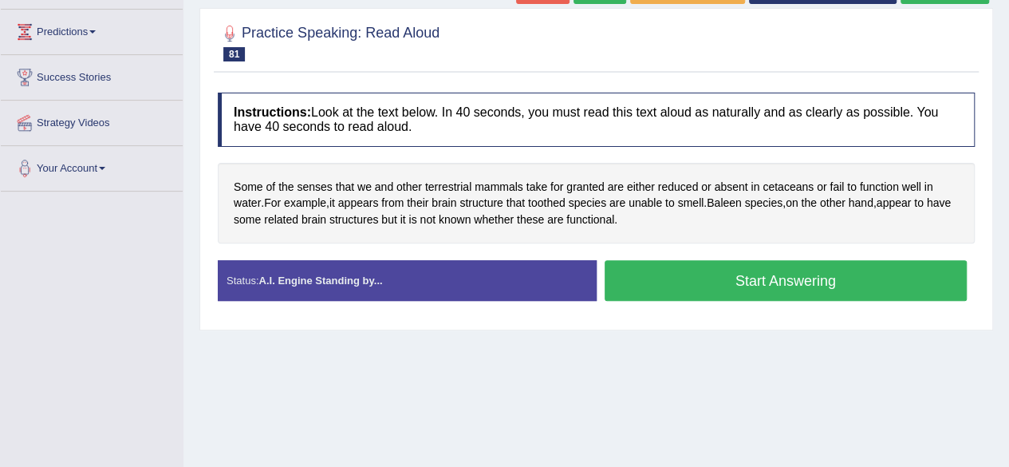
scroll to position [217, 0]
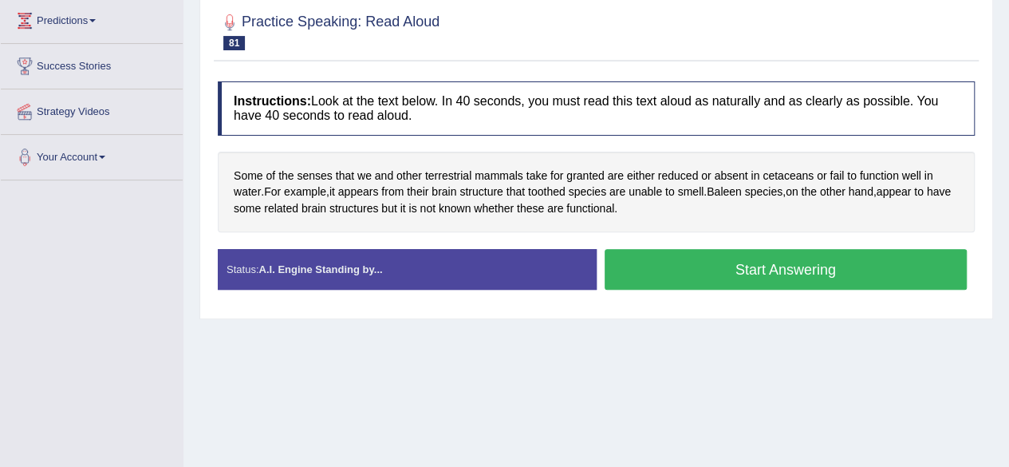
click at [639, 262] on button "Start Answering" at bounding box center [786, 269] width 363 height 41
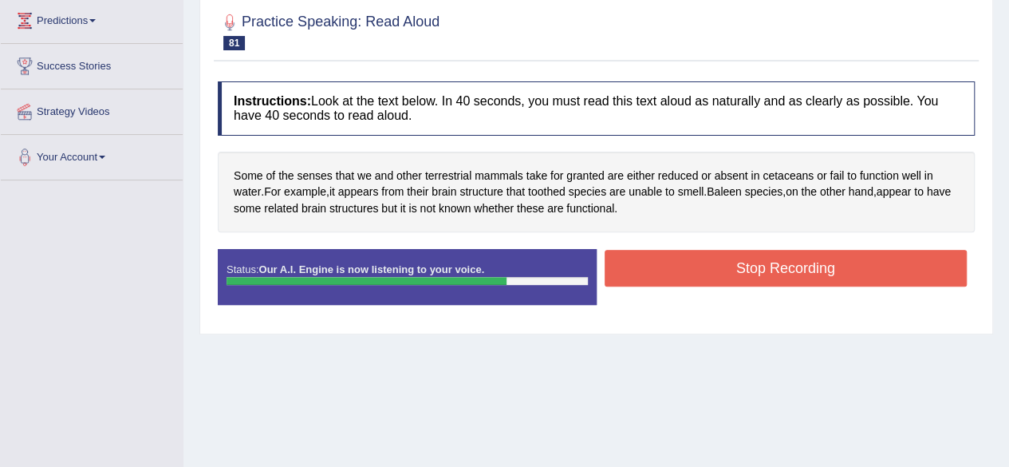
click at [639, 262] on button "Stop Recording" at bounding box center [786, 268] width 363 height 37
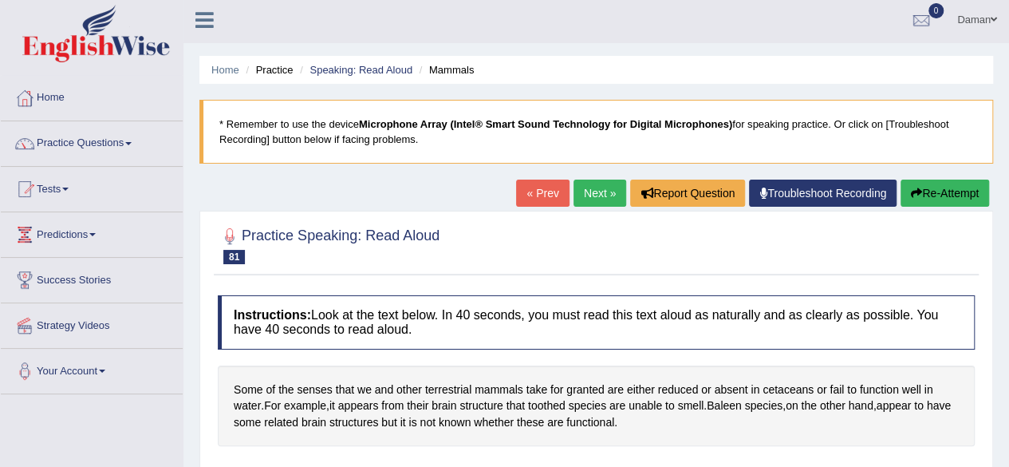
scroll to position [0, 0]
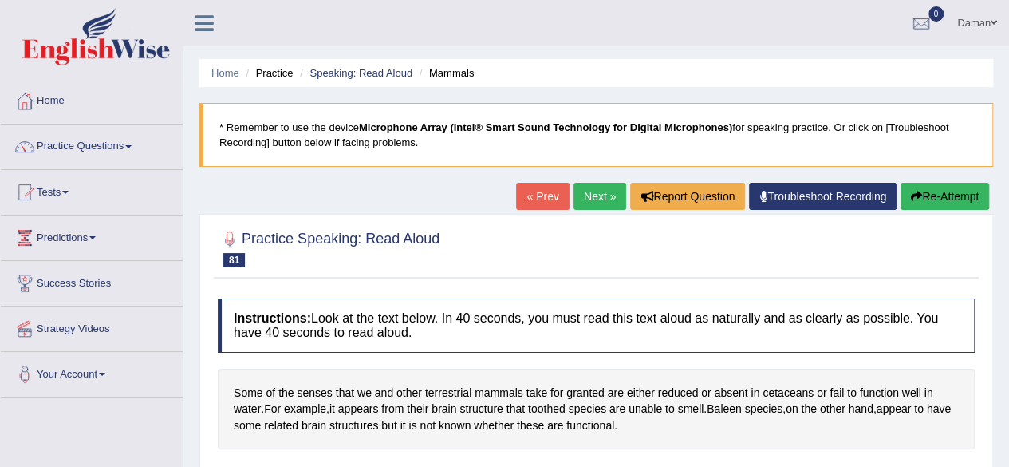
click at [593, 196] on link "Next »" at bounding box center [600, 196] width 53 height 27
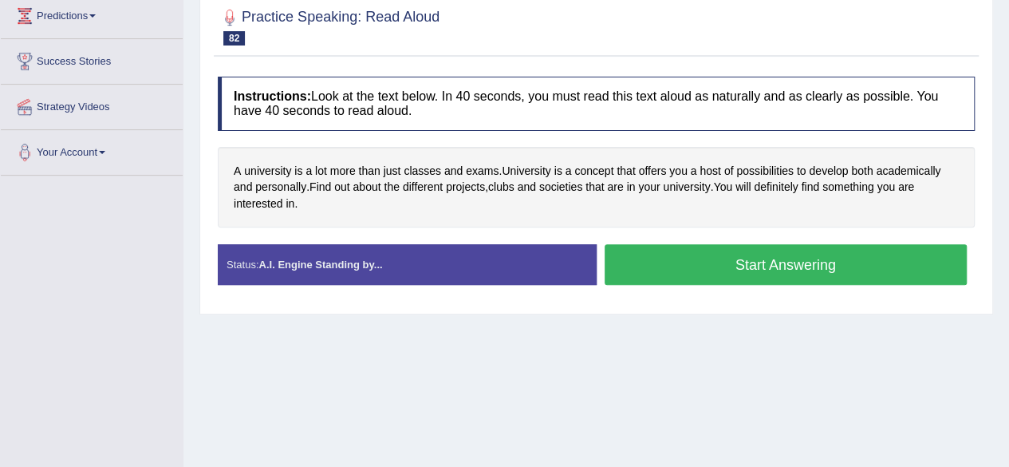
click at [710, 272] on button "Start Answering" at bounding box center [786, 264] width 363 height 41
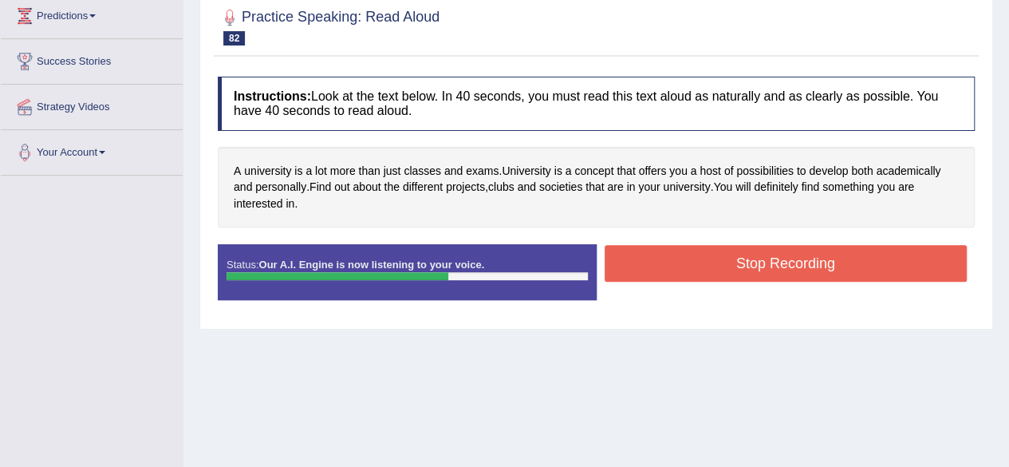
click at [710, 272] on button "Stop Recording" at bounding box center [786, 263] width 363 height 37
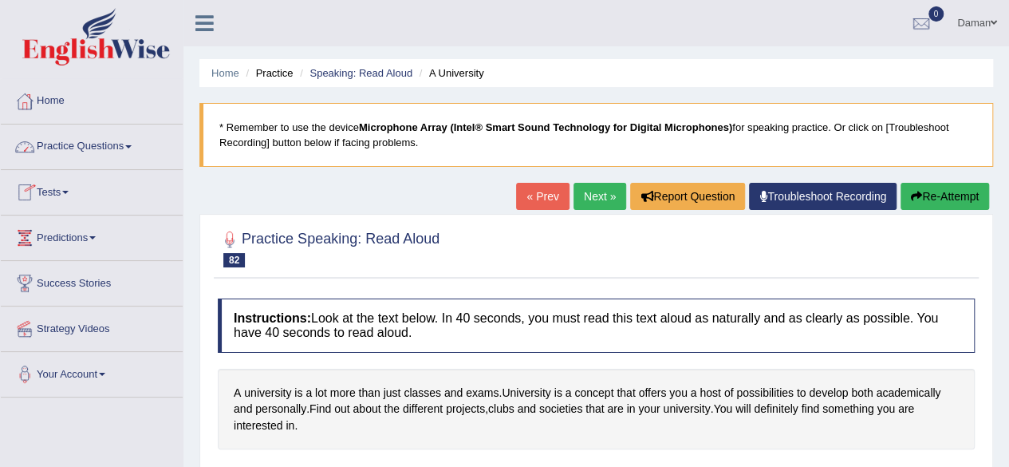
click at [98, 146] on link "Practice Questions" at bounding box center [92, 144] width 182 height 40
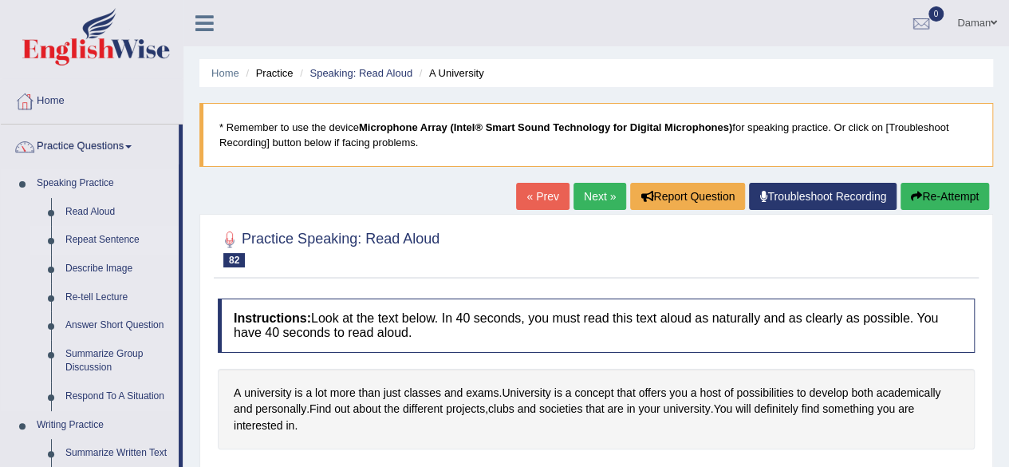
click at [97, 237] on link "Repeat Sentence" at bounding box center [118, 240] width 120 height 29
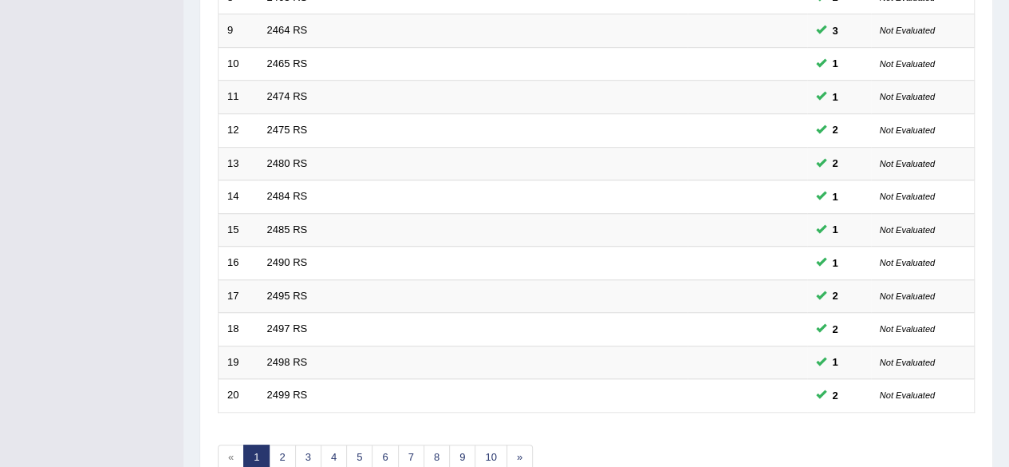
scroll to position [582, 0]
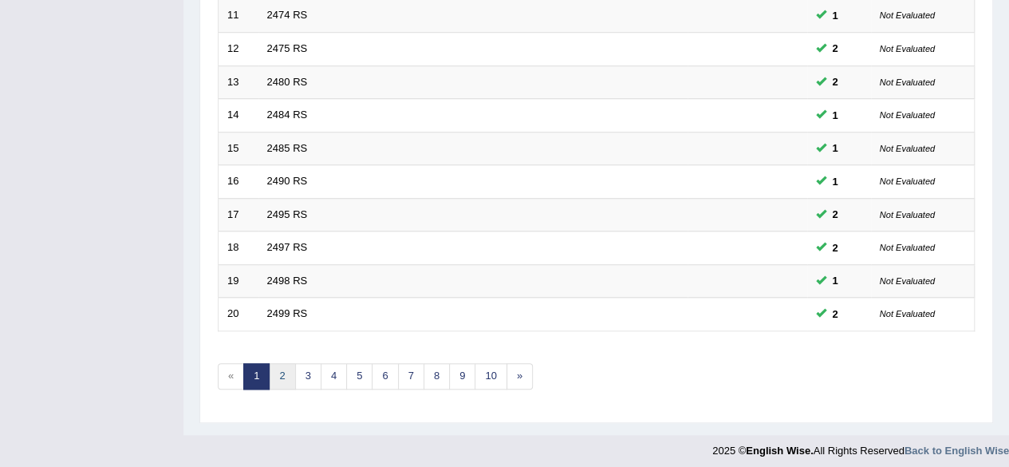
click at [285, 373] on link "2" at bounding box center [282, 376] width 26 height 26
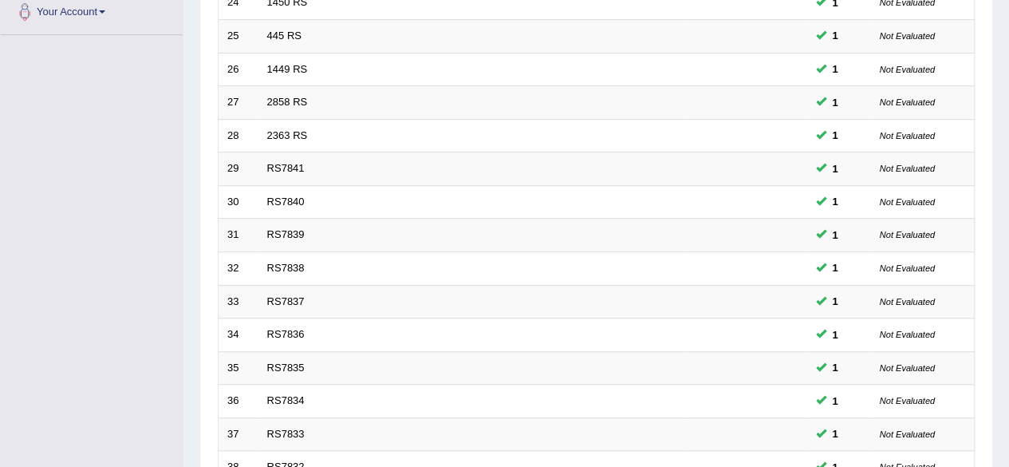
scroll to position [582, 0]
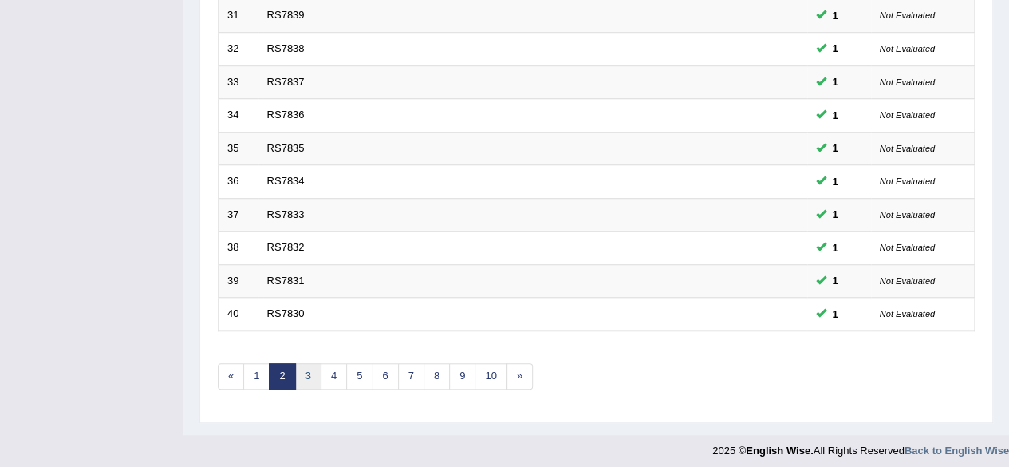
click at [301, 374] on link "3" at bounding box center [308, 376] width 26 height 26
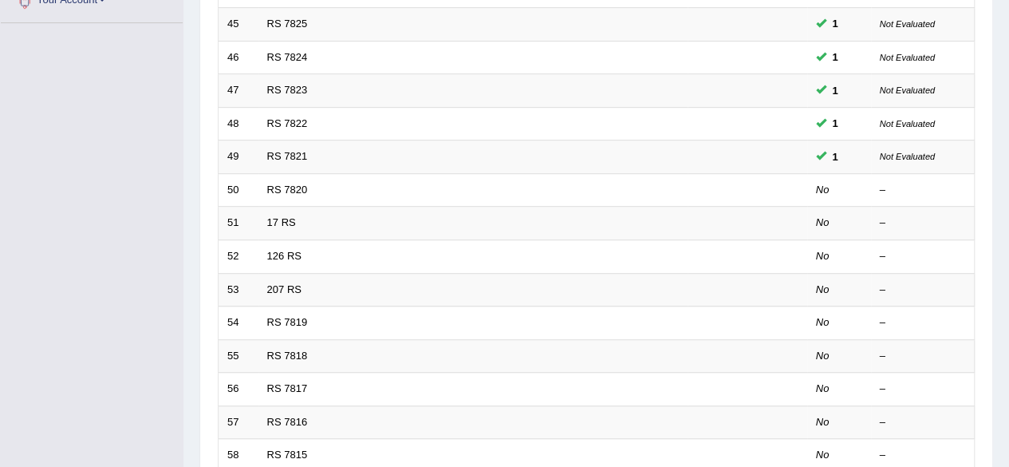
scroll to position [373, 0]
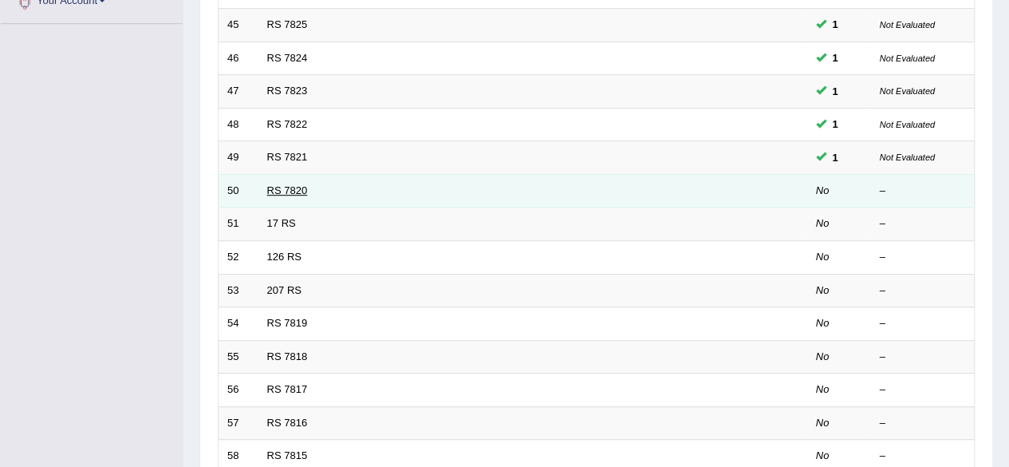
click at [287, 184] on link "RS 7820" at bounding box center [287, 190] width 41 height 12
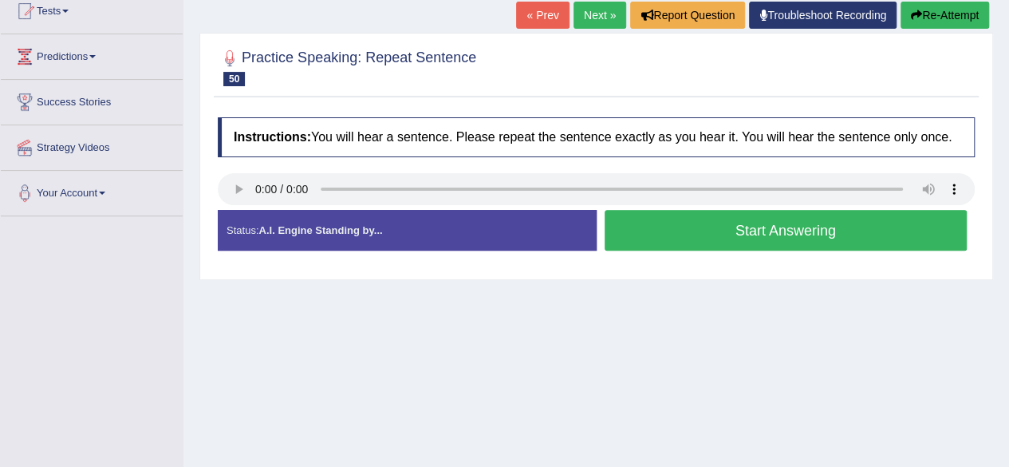
scroll to position [182, 0]
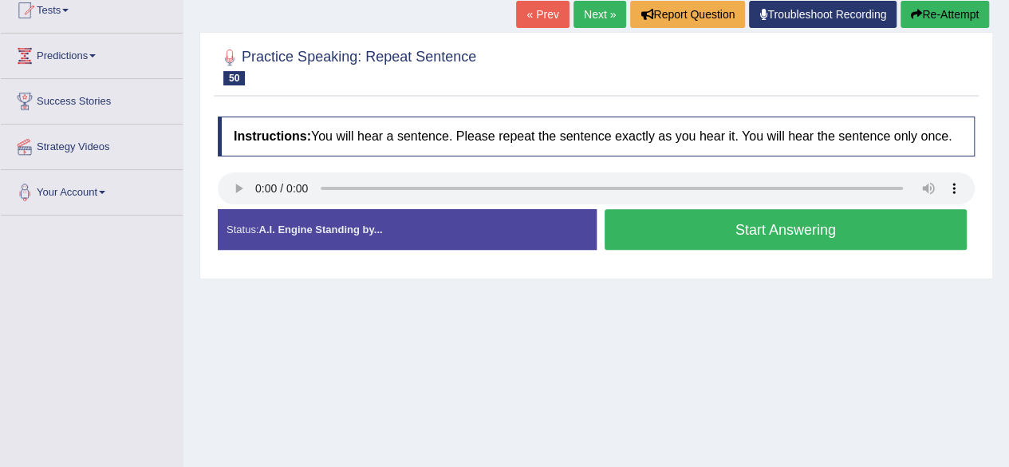
click at [688, 242] on button "Start Answering" at bounding box center [786, 229] width 363 height 41
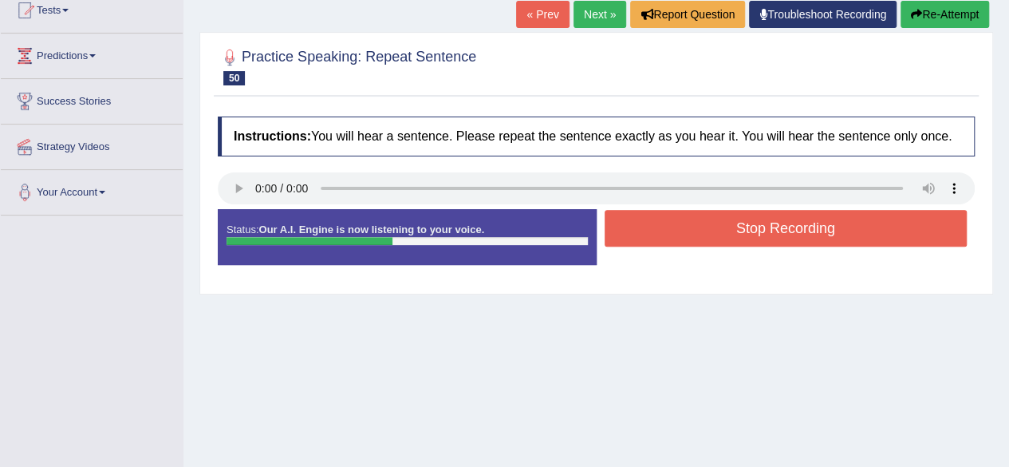
click at [688, 242] on button "Stop Recording" at bounding box center [786, 228] width 363 height 37
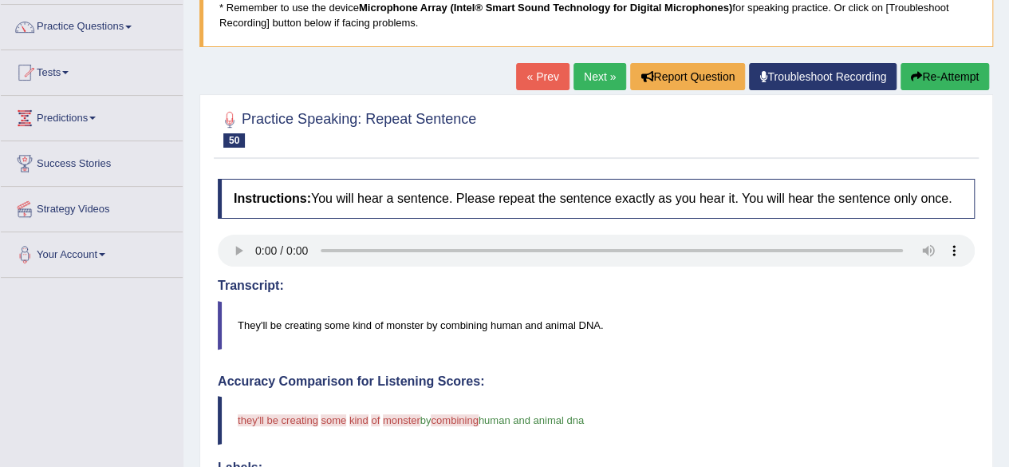
scroll to position [117, 0]
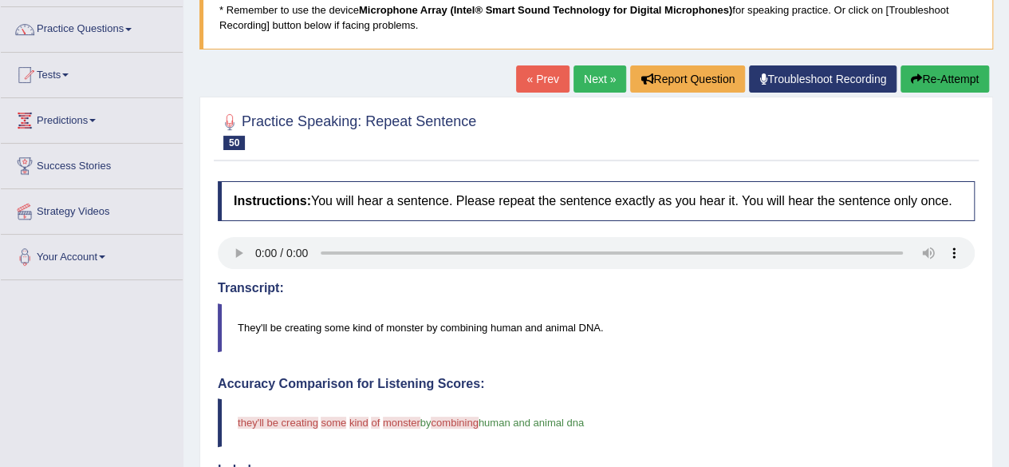
click at [601, 81] on link "Next »" at bounding box center [600, 78] width 53 height 27
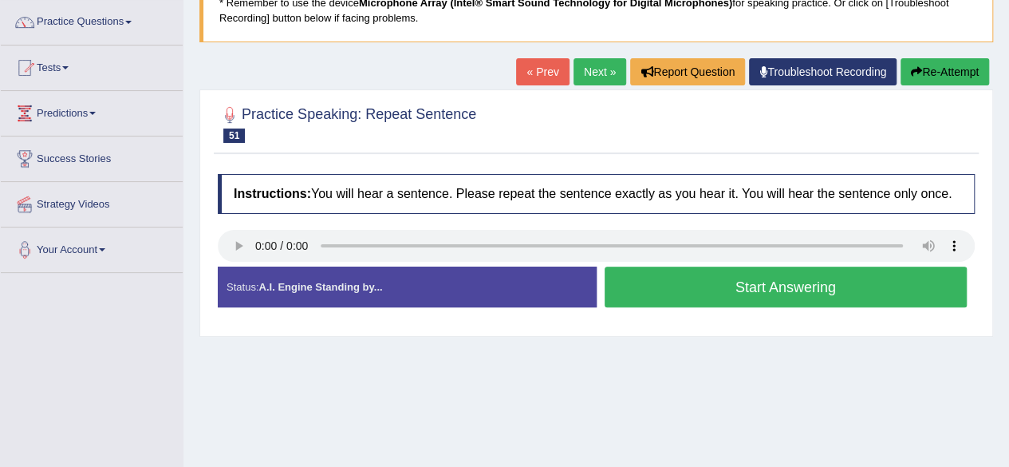
scroll to position [127, 0]
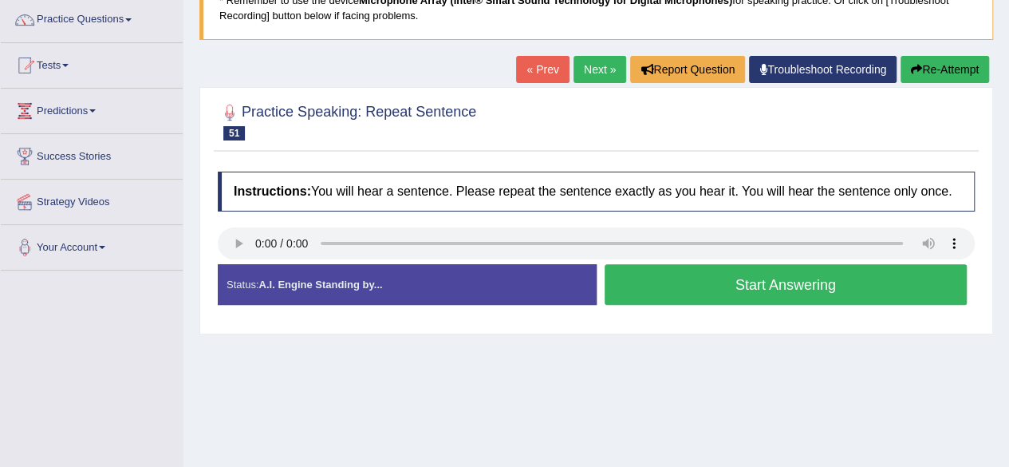
click at [775, 276] on button "Start Answering" at bounding box center [786, 284] width 363 height 41
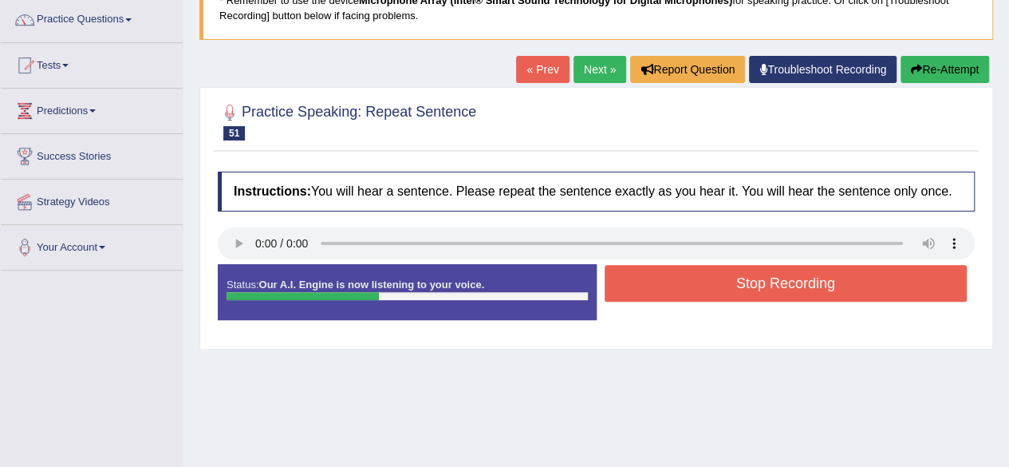
click at [775, 276] on button "Stop Recording" at bounding box center [786, 283] width 363 height 37
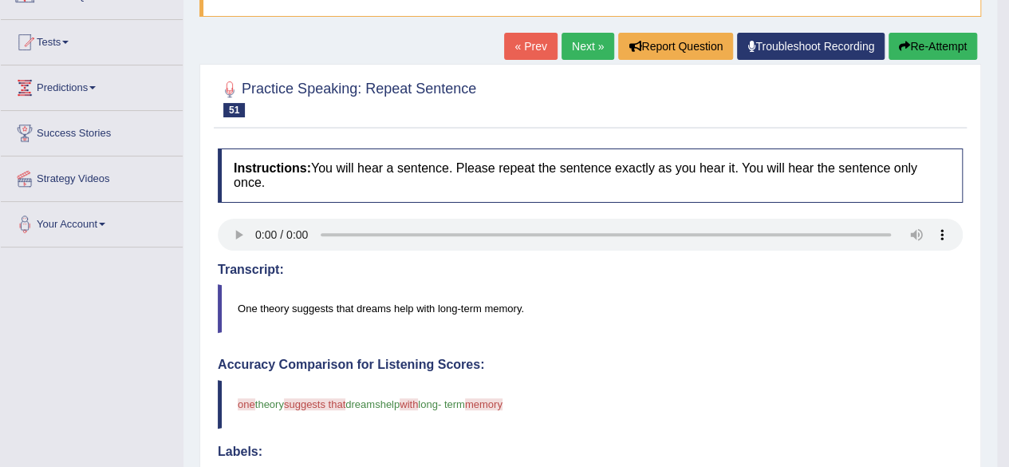
scroll to position [149, 0]
click at [582, 46] on link "Next »" at bounding box center [588, 47] width 53 height 27
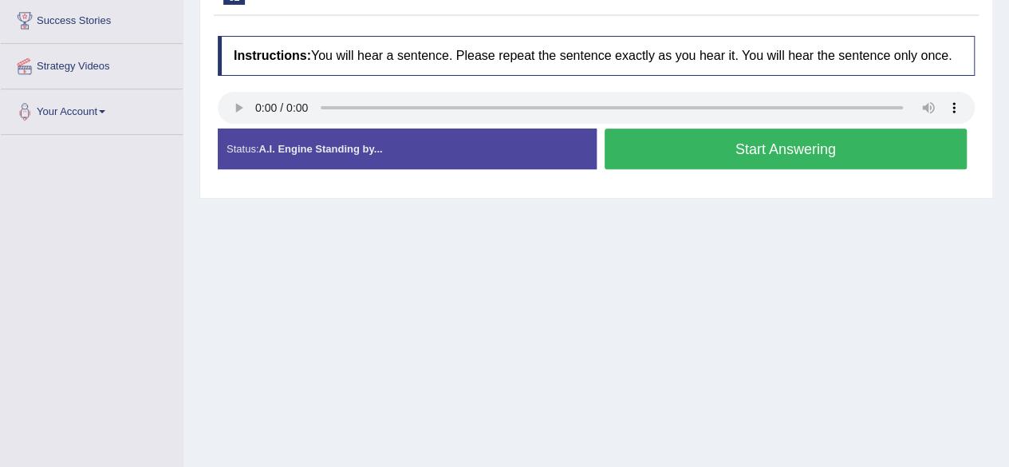
click at [734, 140] on button "Start Answering" at bounding box center [786, 148] width 363 height 41
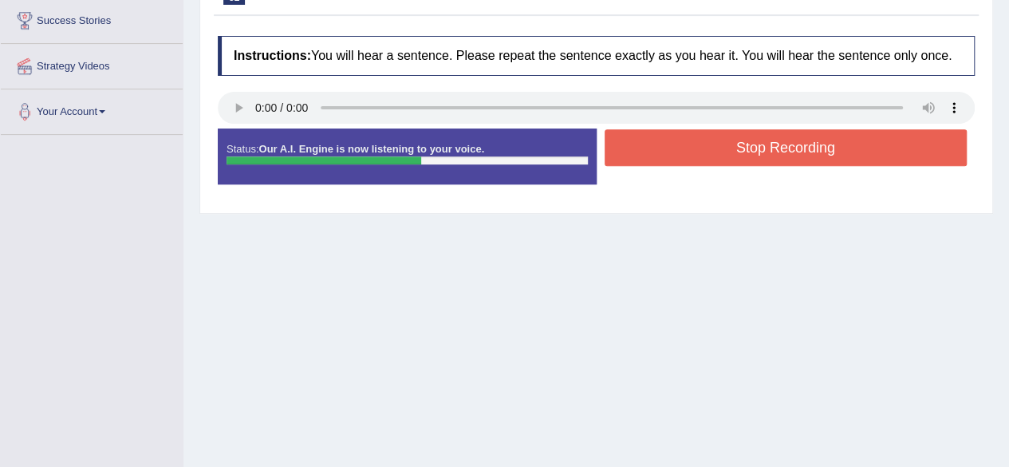
click at [734, 140] on button "Stop Recording" at bounding box center [786, 147] width 363 height 37
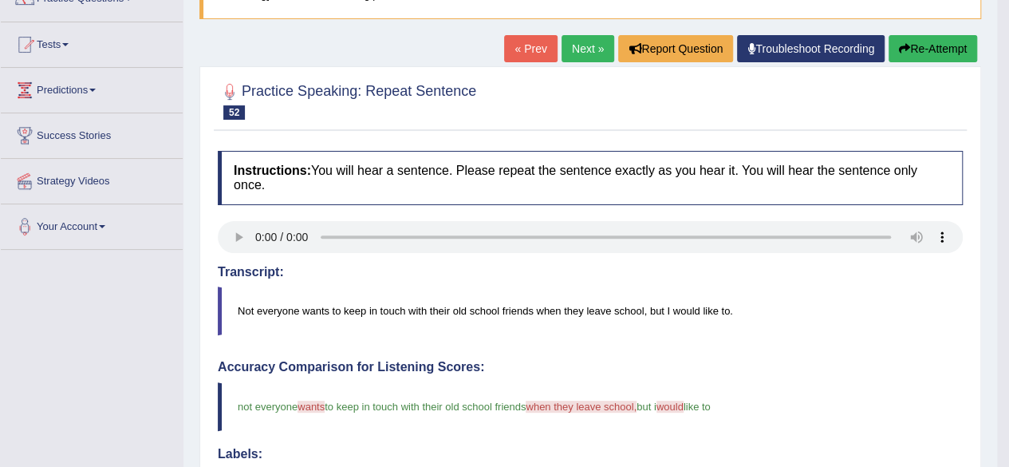
scroll to position [126, 0]
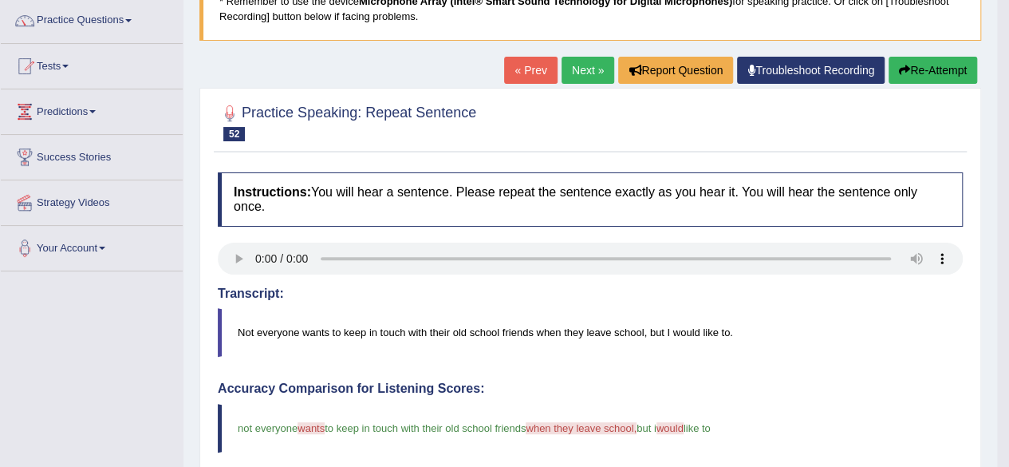
click at [587, 69] on link "Next »" at bounding box center [588, 70] width 53 height 27
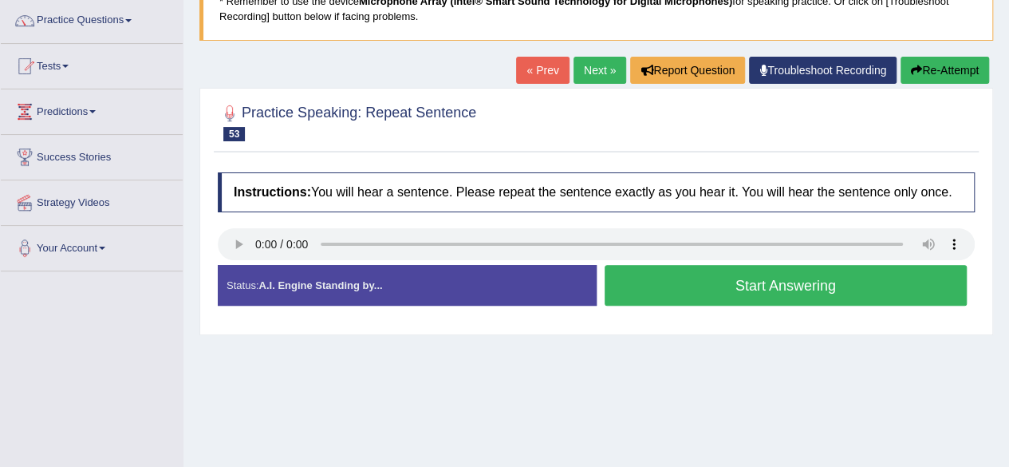
scroll to position [128, 0]
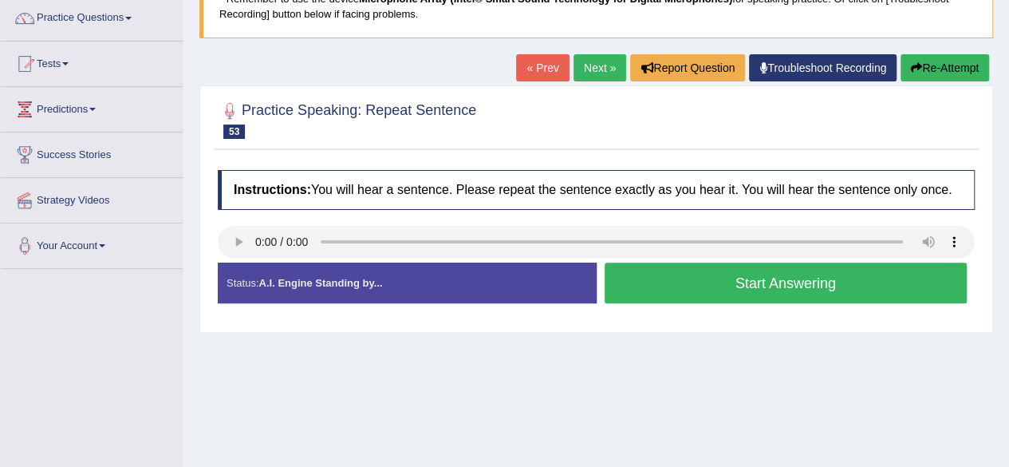
click at [684, 294] on button "Start Answering" at bounding box center [786, 282] width 363 height 41
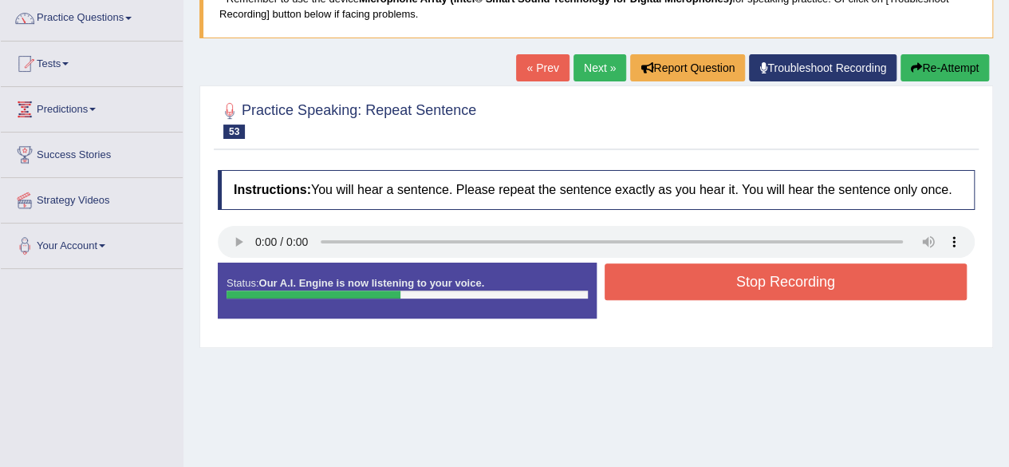
click at [684, 294] on button "Stop Recording" at bounding box center [786, 281] width 363 height 37
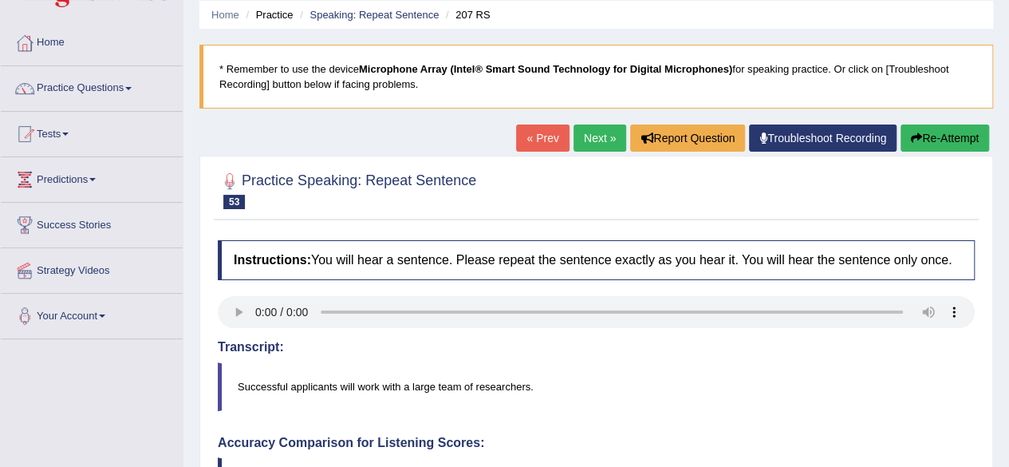
scroll to position [51, 0]
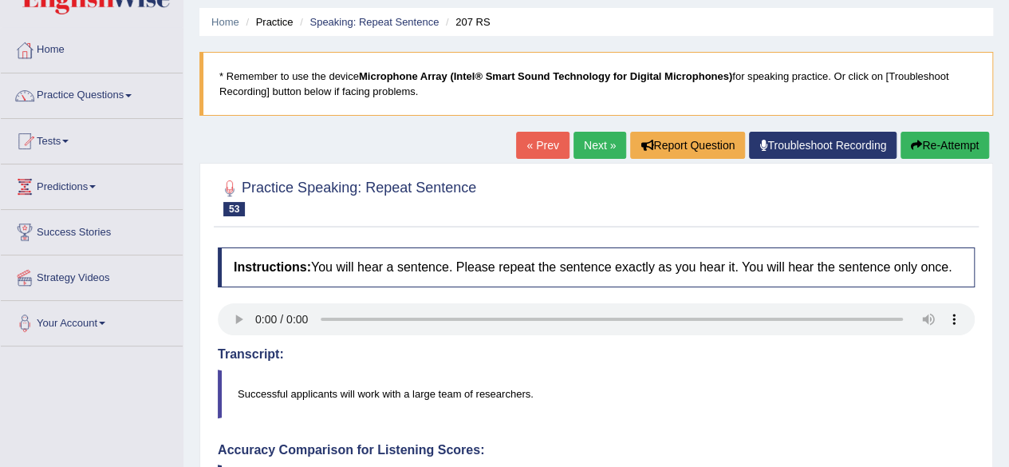
click at [598, 141] on link "Next »" at bounding box center [600, 145] width 53 height 27
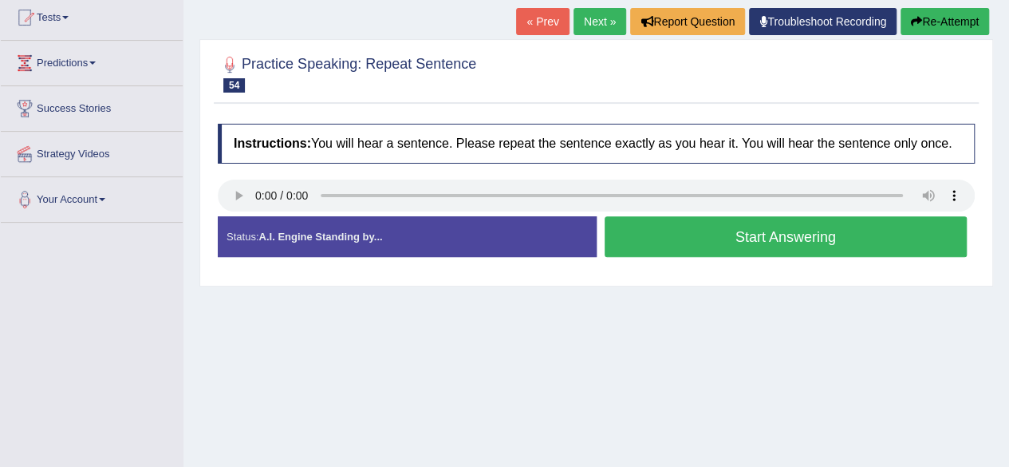
scroll to position [179, 0]
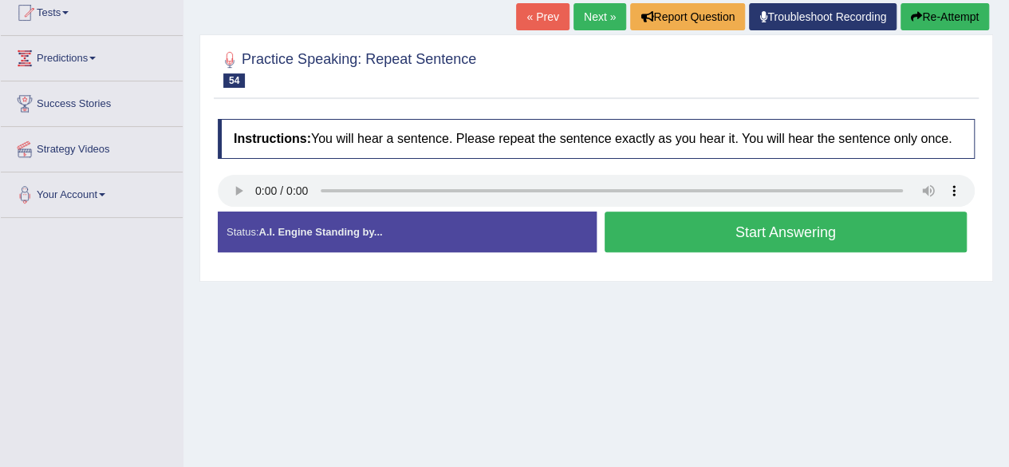
click at [660, 221] on button "Start Answering" at bounding box center [786, 231] width 363 height 41
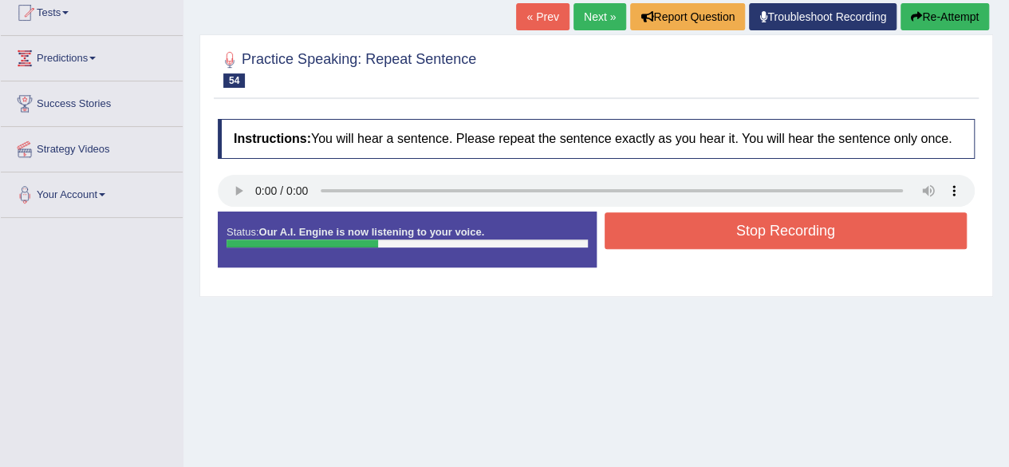
click at [660, 221] on button "Stop Recording" at bounding box center [786, 230] width 363 height 37
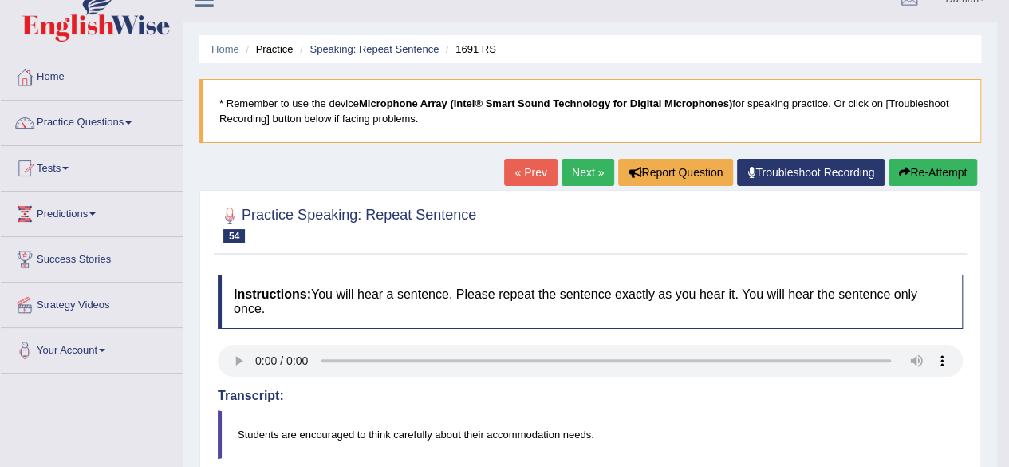
scroll to position [0, 0]
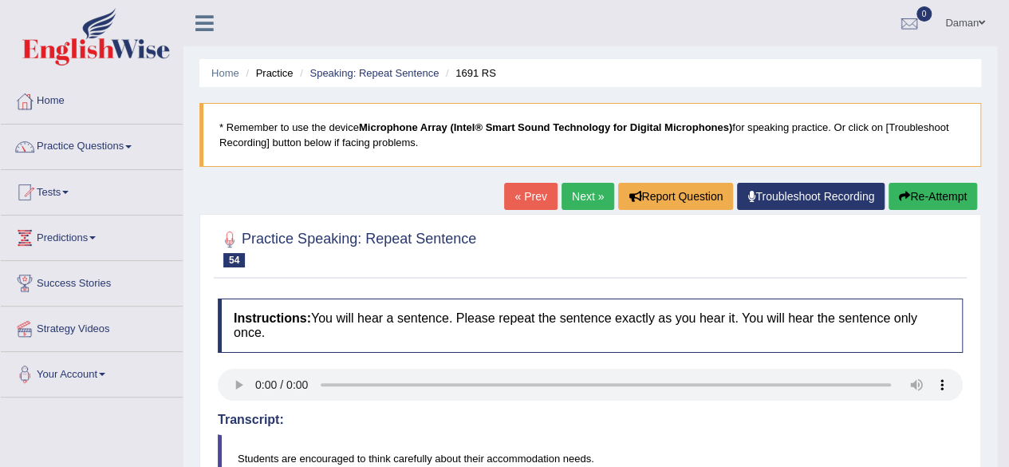
click at [575, 189] on link "Next »" at bounding box center [588, 196] width 53 height 27
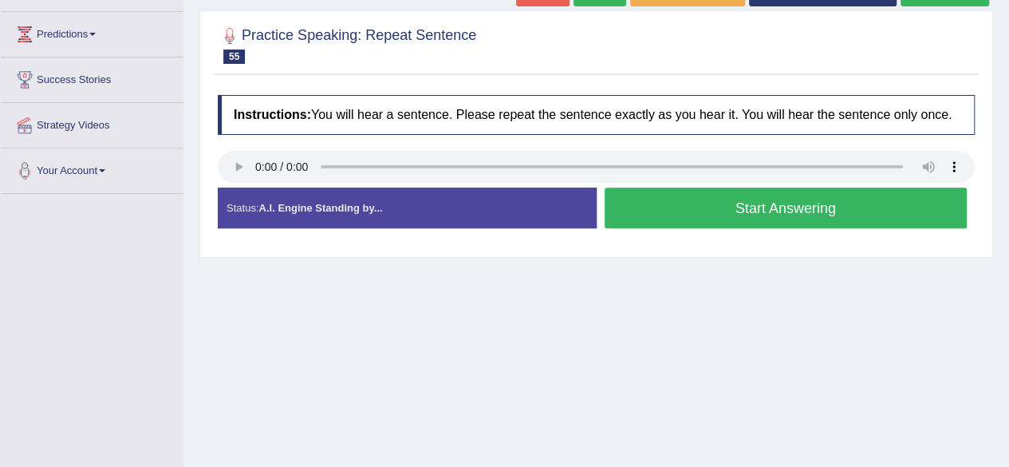
click at [747, 207] on button "Start Answering" at bounding box center [786, 207] width 363 height 41
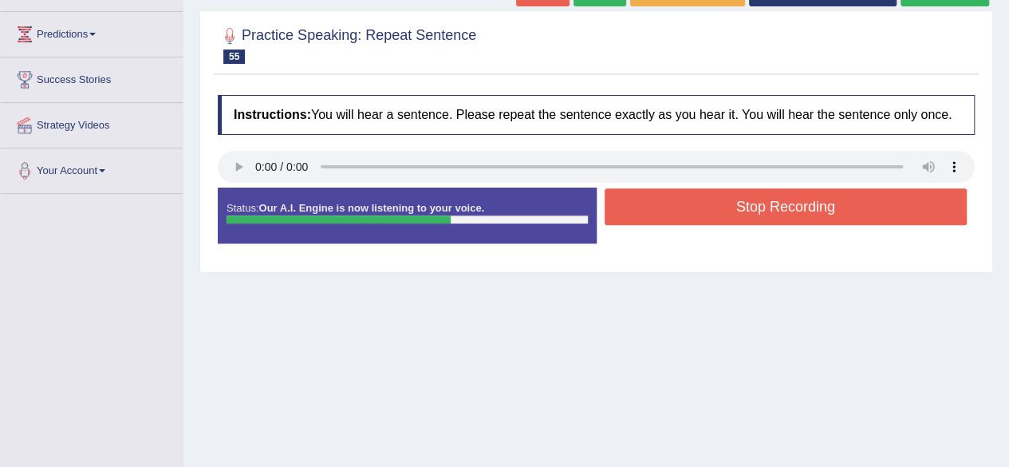
click at [747, 207] on button "Stop Recording" at bounding box center [786, 206] width 363 height 37
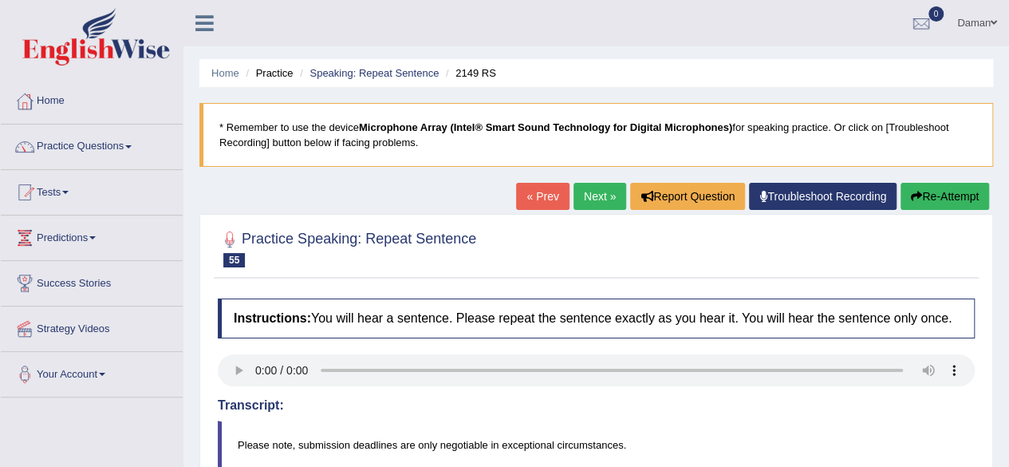
click at [592, 194] on link "Next »" at bounding box center [600, 196] width 53 height 27
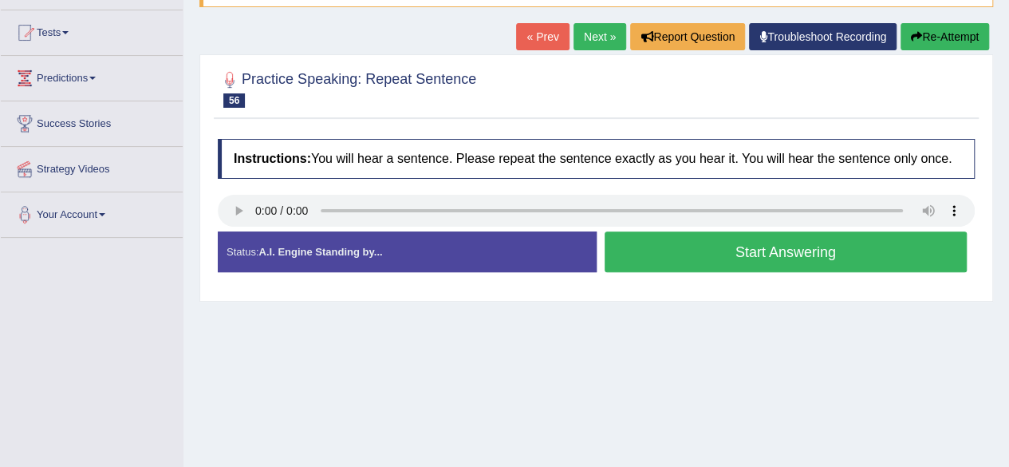
click at [751, 254] on button "Start Answering" at bounding box center [786, 251] width 363 height 41
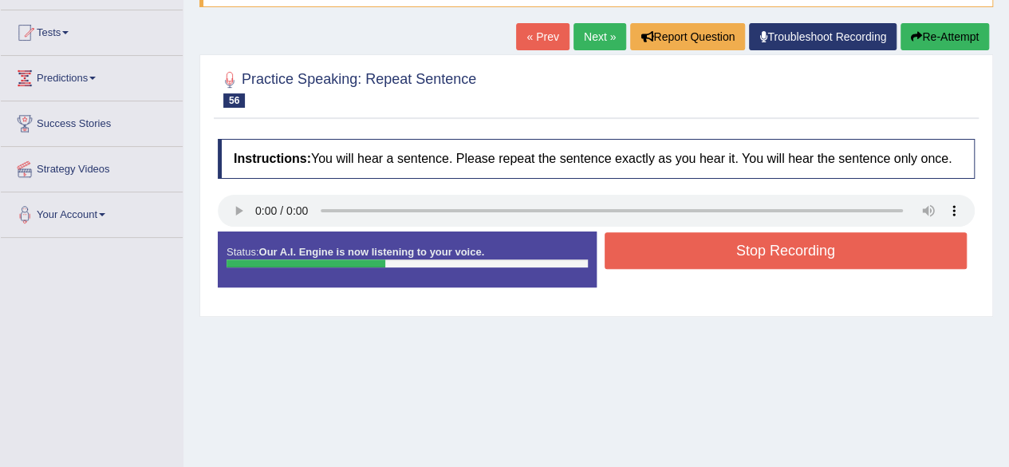
click at [751, 254] on button "Stop Recording" at bounding box center [786, 250] width 363 height 37
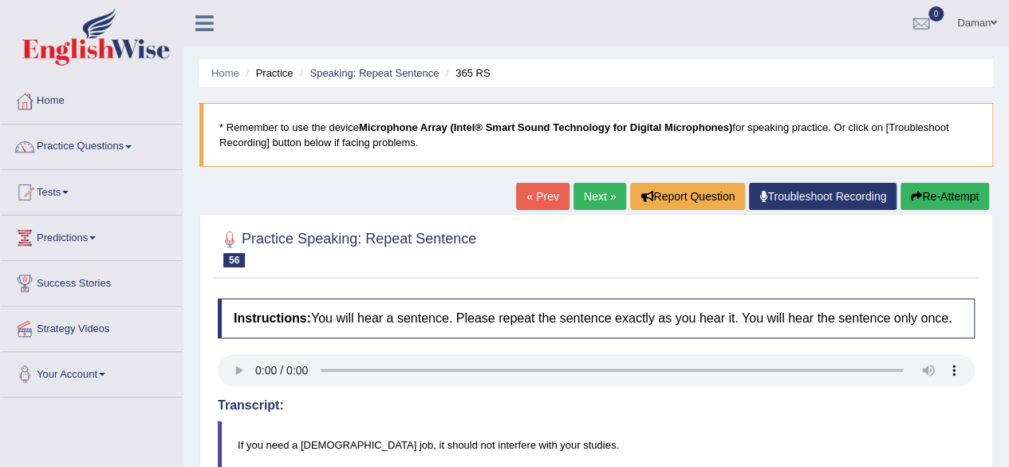
click at [586, 198] on link "Next »" at bounding box center [600, 196] width 53 height 27
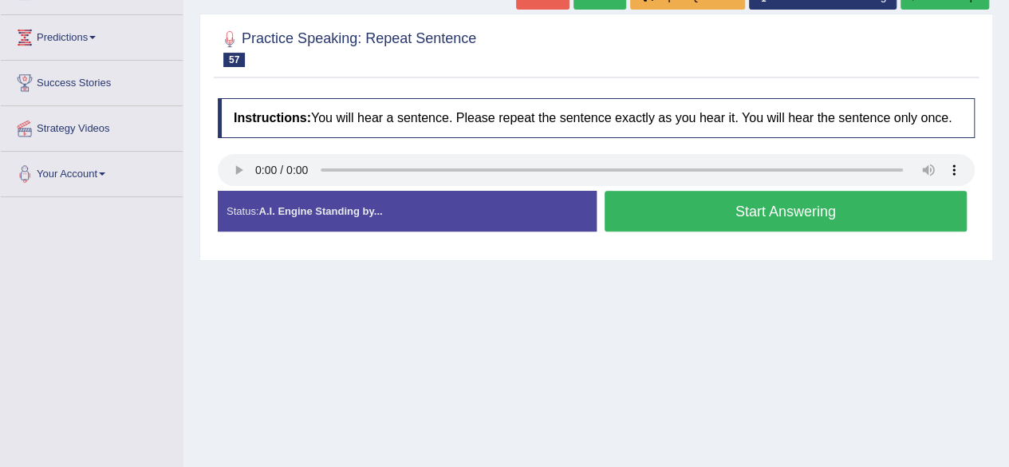
scroll to position [201, 0]
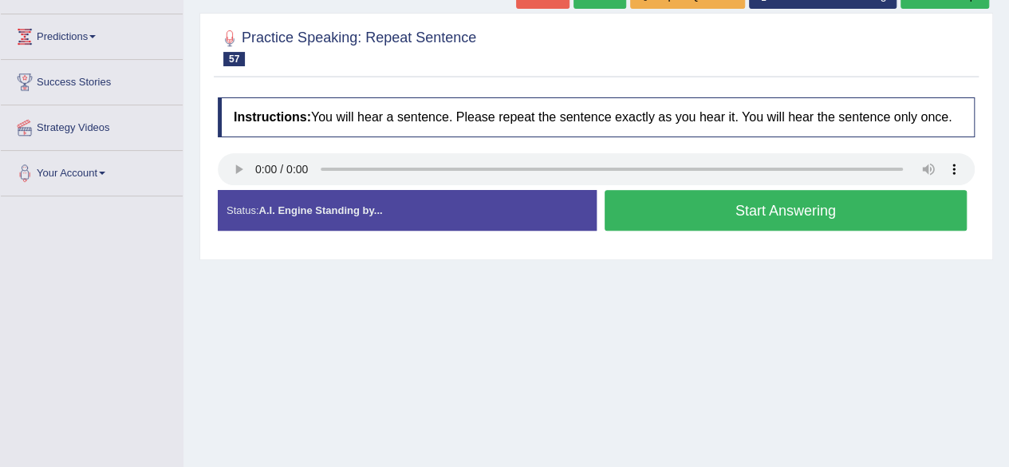
click at [688, 211] on button "Start Answering" at bounding box center [786, 210] width 363 height 41
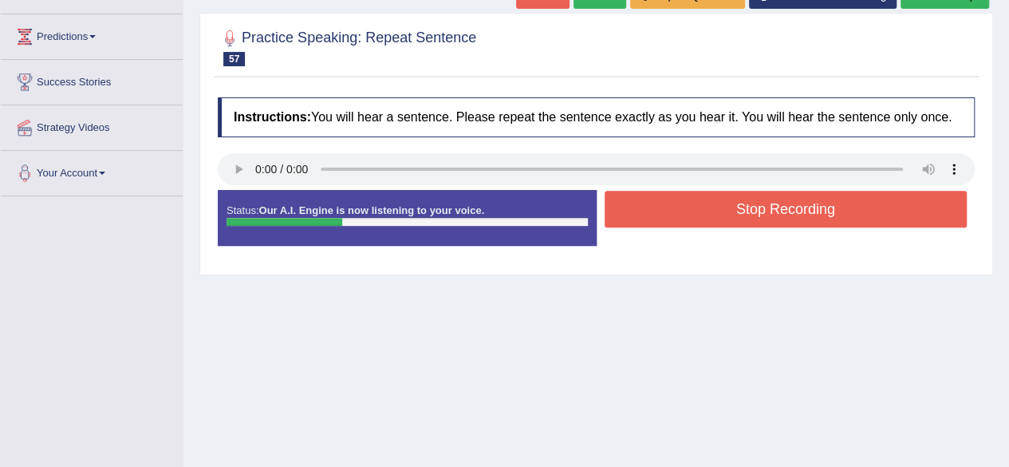
click at [688, 211] on button "Stop Recording" at bounding box center [786, 209] width 363 height 37
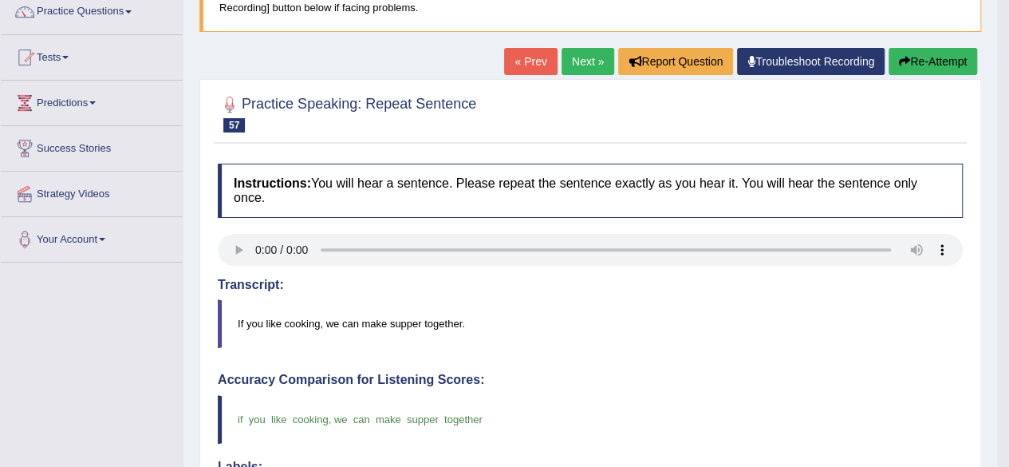
scroll to position [134, 0]
click at [574, 63] on link "Next »" at bounding box center [588, 62] width 53 height 27
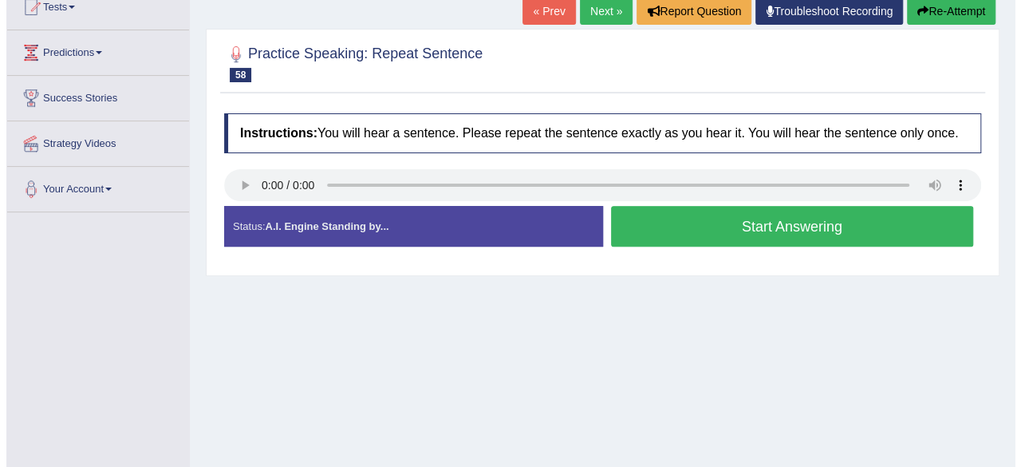
scroll to position [187, 0]
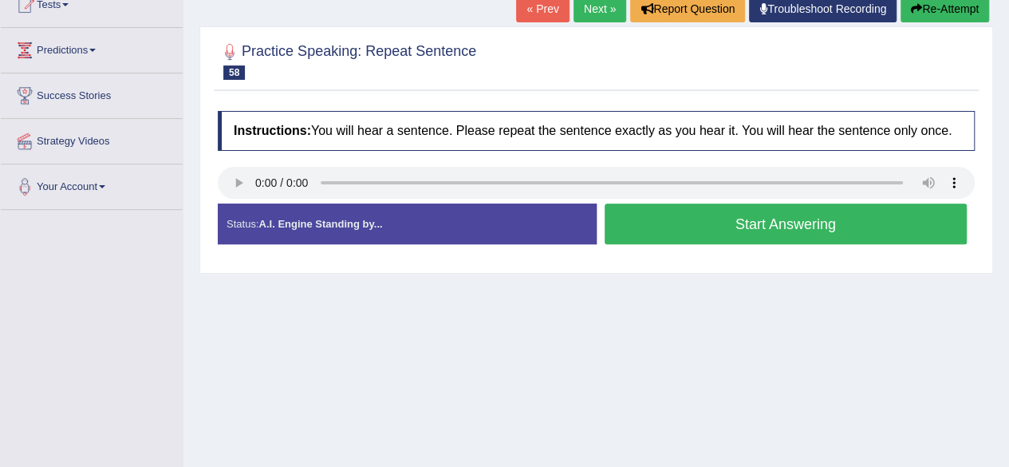
click at [737, 223] on button "Start Answering" at bounding box center [786, 223] width 363 height 41
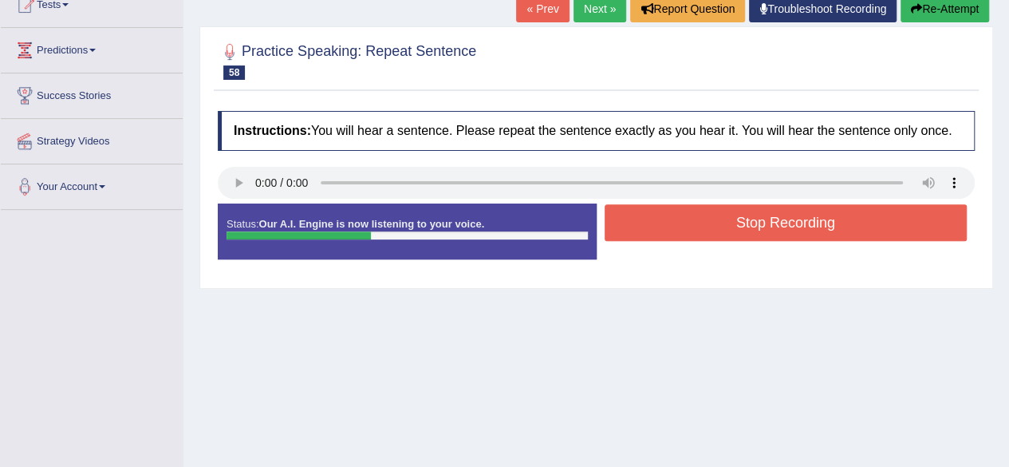
click at [737, 223] on button "Stop Recording" at bounding box center [786, 222] width 363 height 37
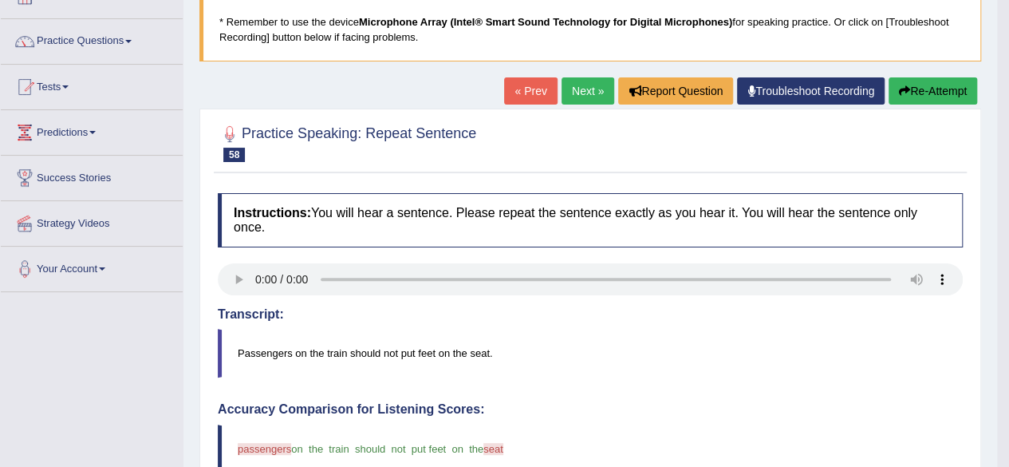
scroll to position [101, 0]
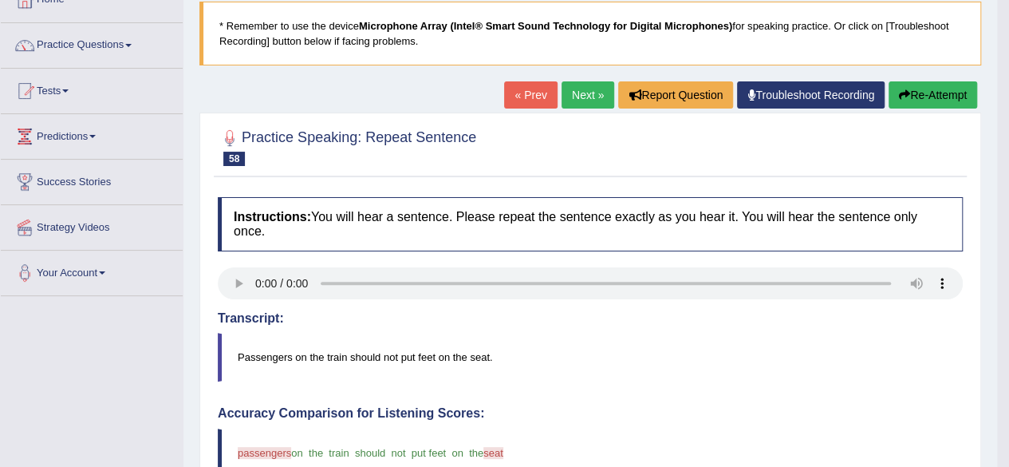
click at [574, 100] on link "Next »" at bounding box center [588, 94] width 53 height 27
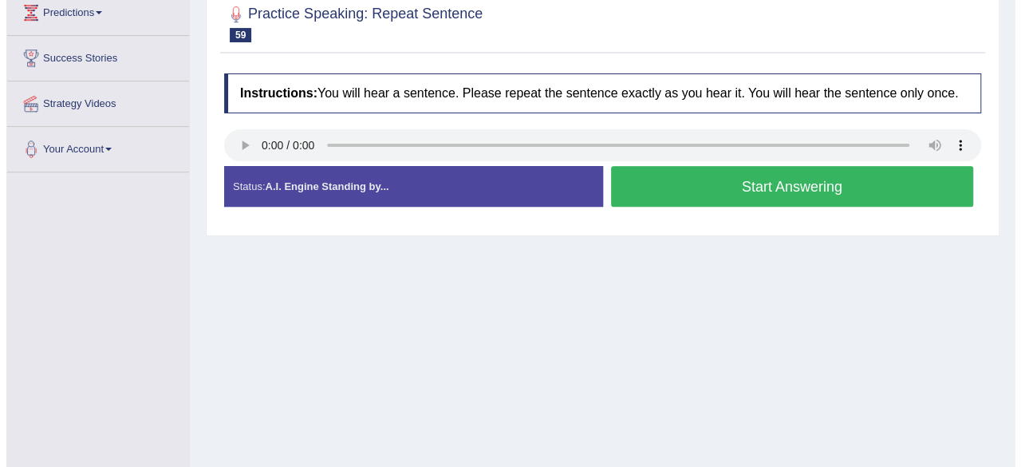
scroll to position [229, 0]
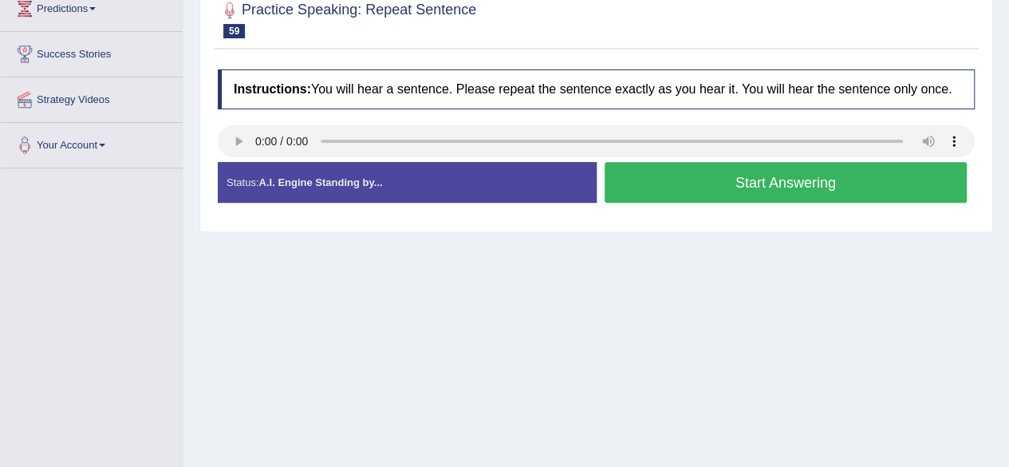
click at [729, 186] on button "Start Answering" at bounding box center [786, 182] width 363 height 41
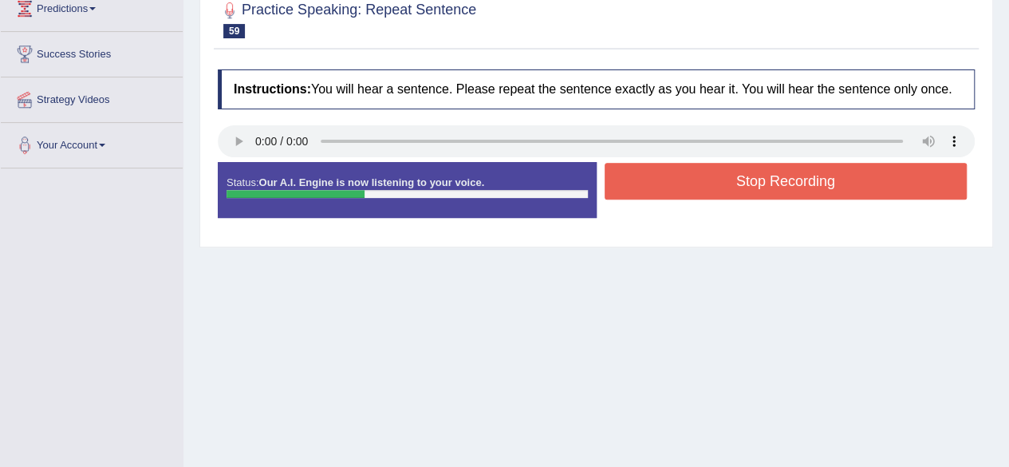
click at [729, 186] on button "Stop Recording" at bounding box center [786, 181] width 363 height 37
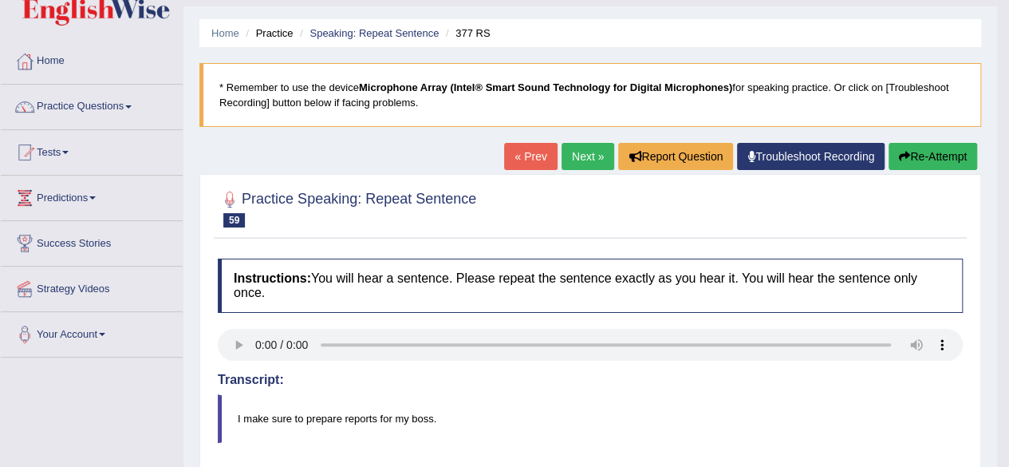
scroll to position [33, 0]
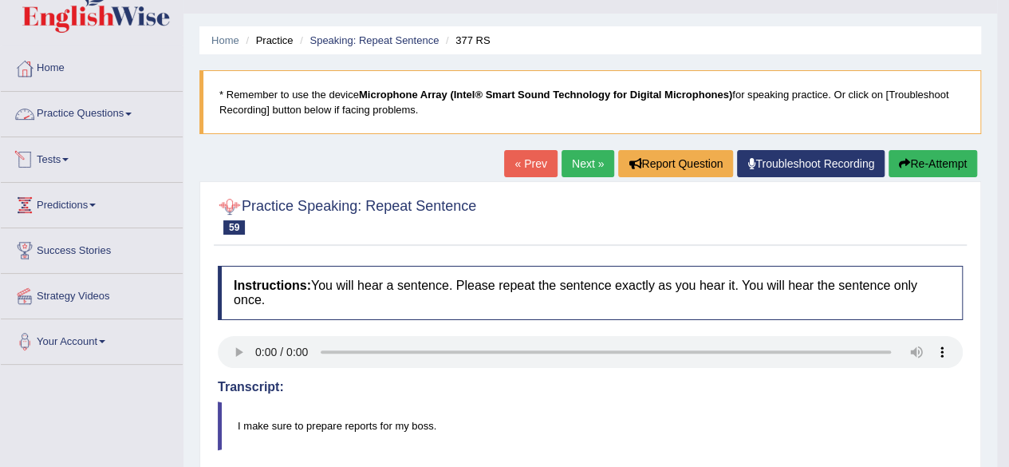
click at [97, 112] on link "Practice Questions" at bounding box center [92, 112] width 182 height 40
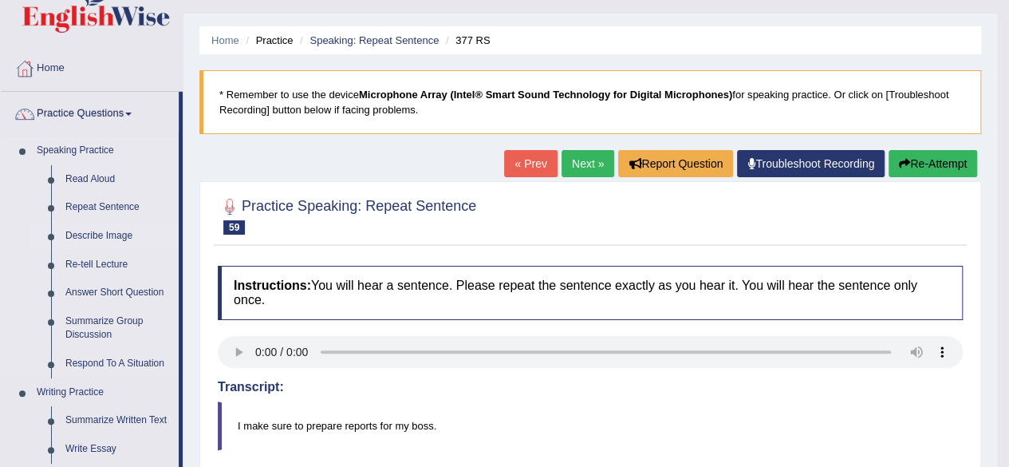
click at [104, 235] on link "Describe Image" at bounding box center [118, 236] width 120 height 29
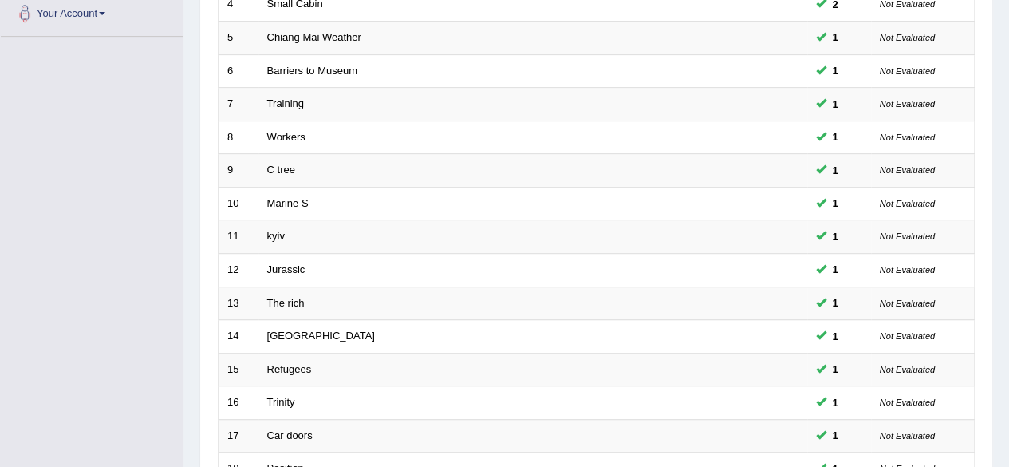
scroll to position [582, 0]
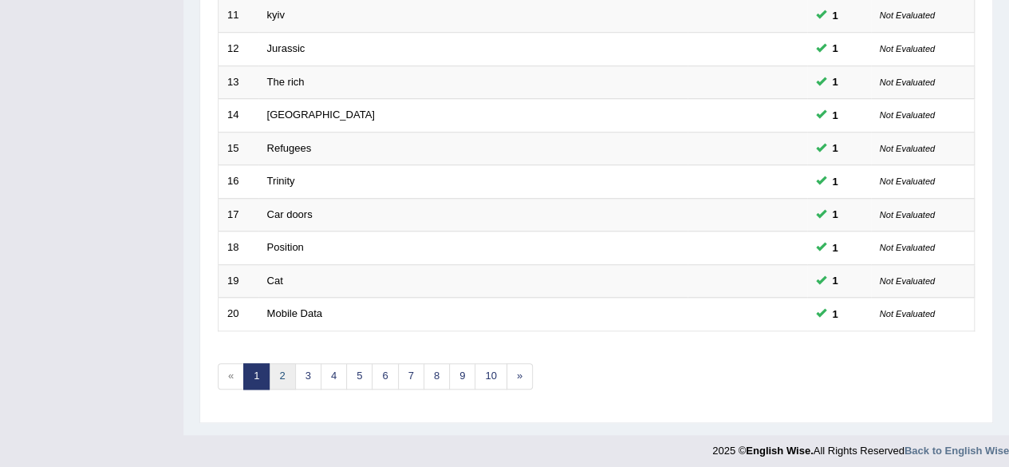
click at [281, 374] on link "2" at bounding box center [282, 376] width 26 height 26
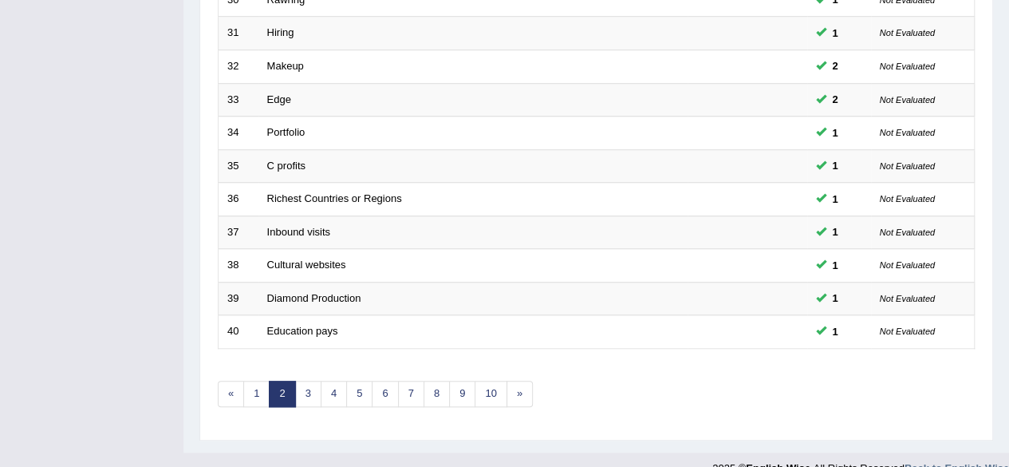
scroll to position [582, 0]
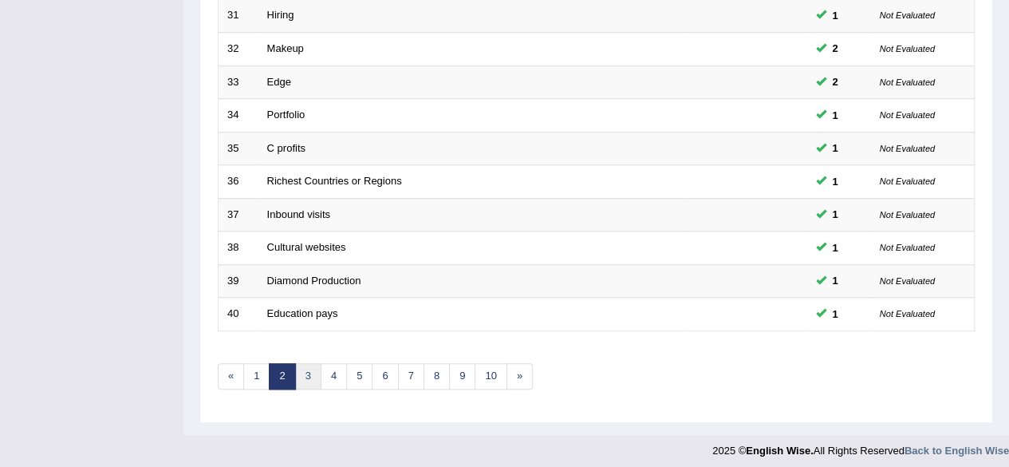
click at [306, 373] on link "3" at bounding box center [308, 376] width 26 height 26
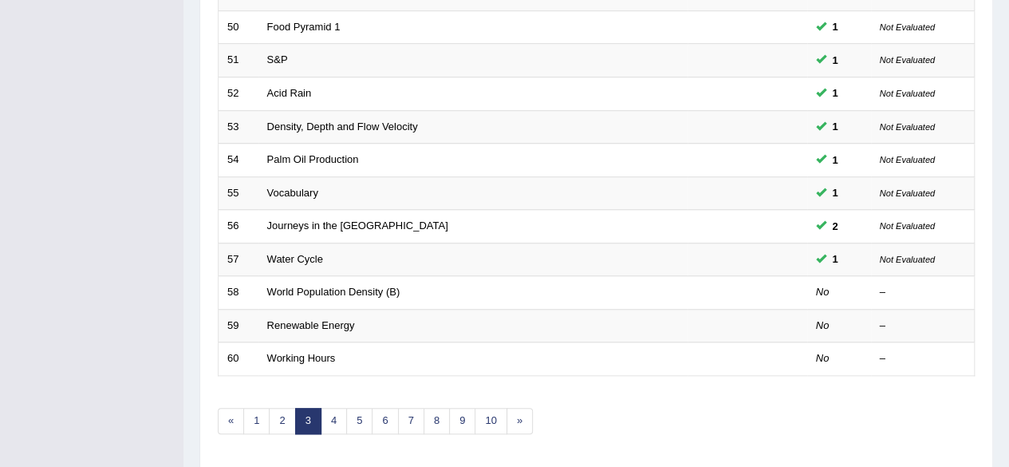
scroll to position [582, 0]
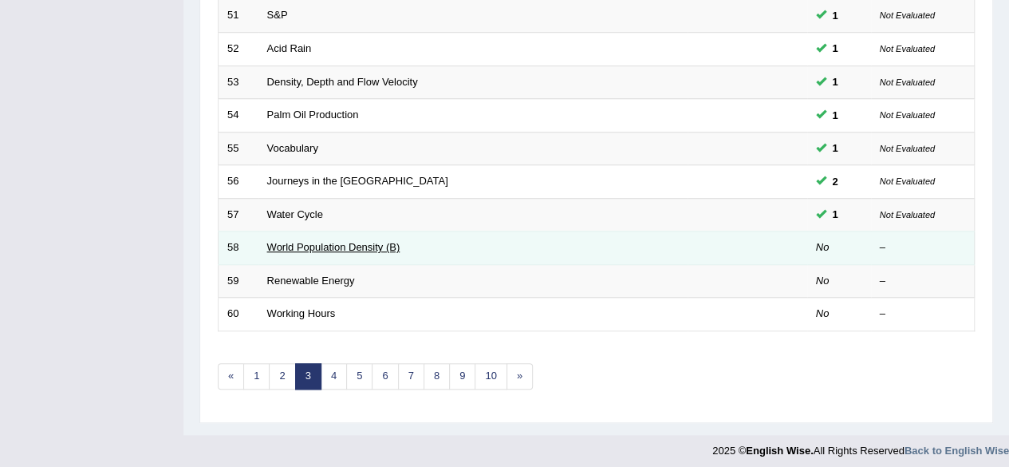
click at [283, 243] on link "World Population Density (B)" at bounding box center [333, 247] width 133 height 12
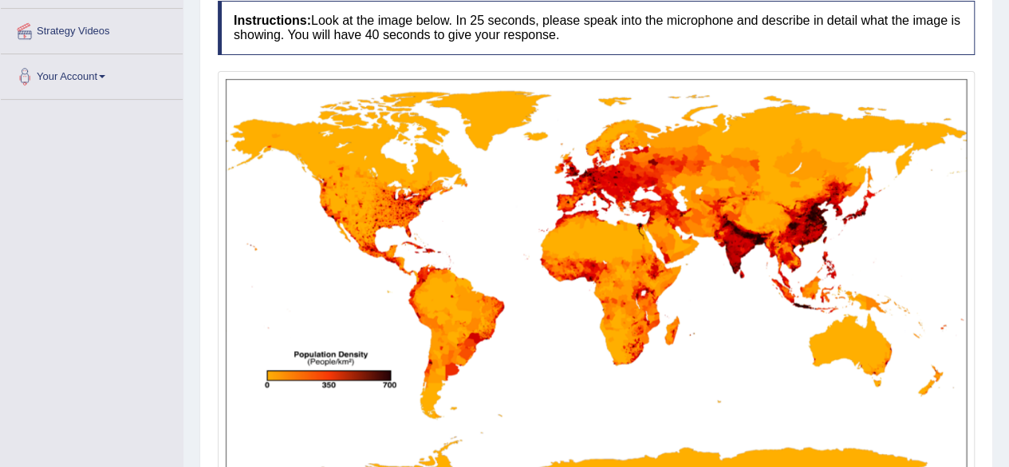
scroll to position [297, 0]
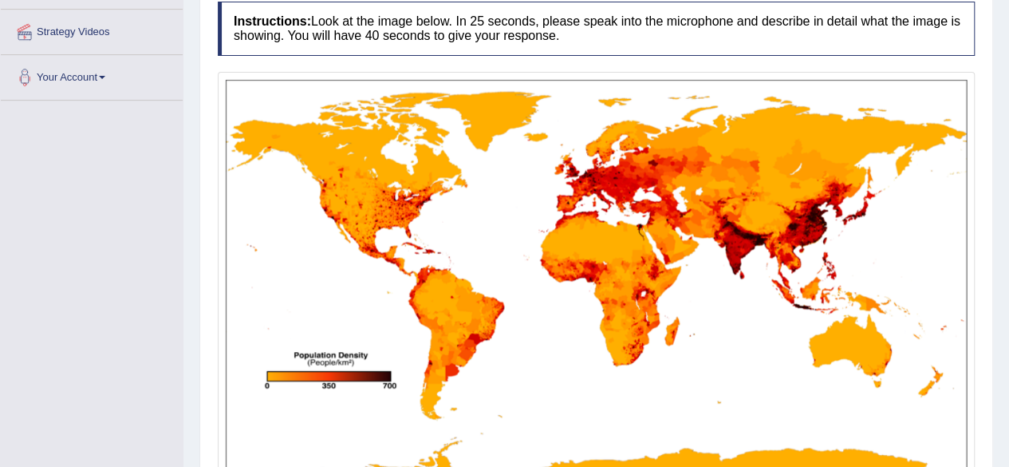
click at [598, 374] on img at bounding box center [596, 290] width 749 height 429
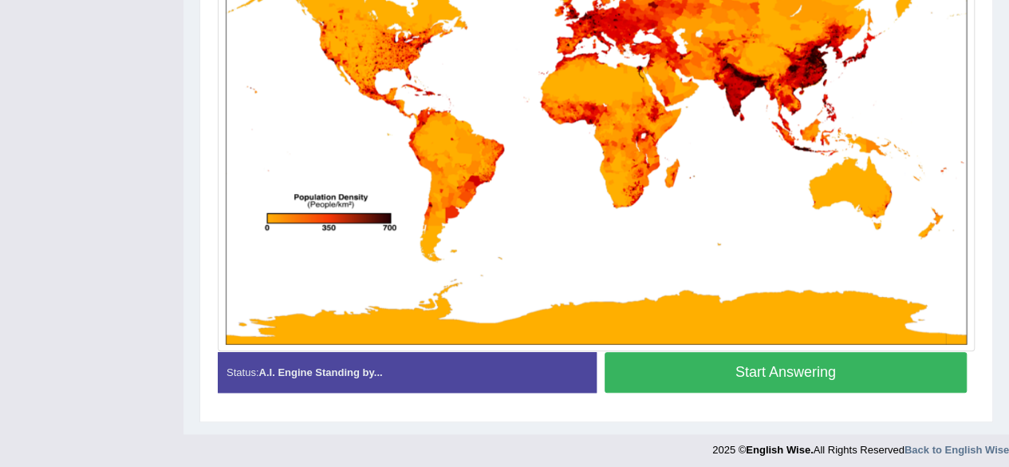
scroll to position [456, 0]
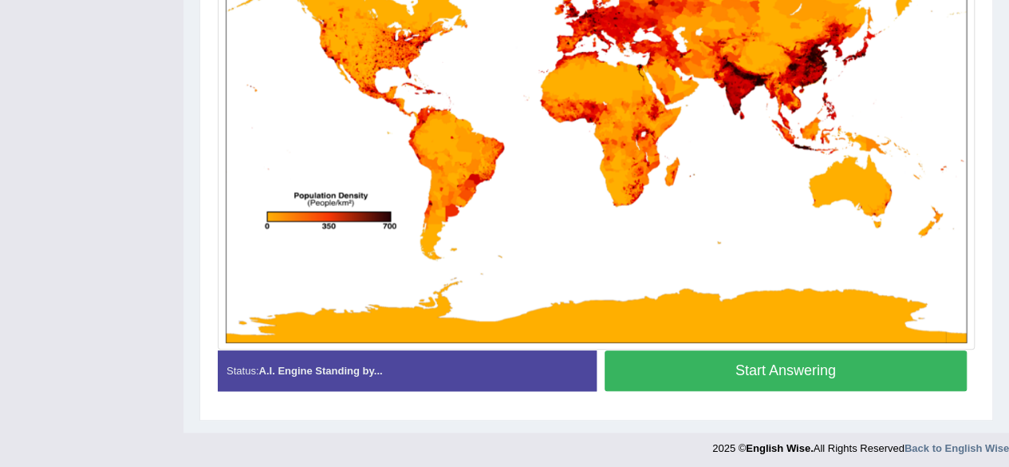
click at [680, 377] on button "Start Answering" at bounding box center [786, 370] width 363 height 41
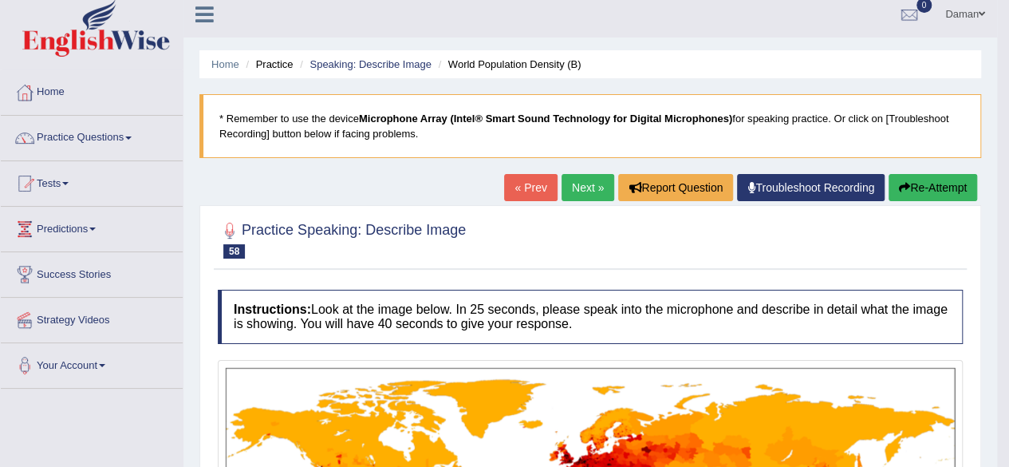
scroll to position [8, 0]
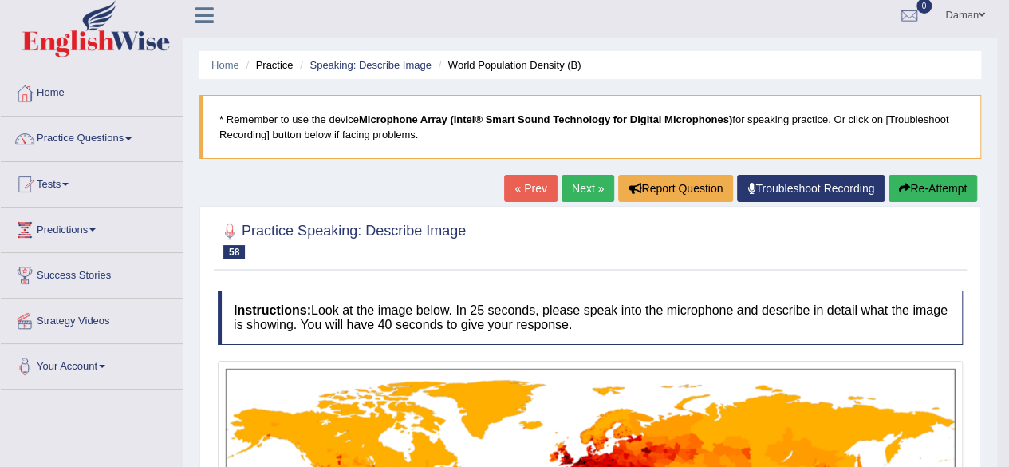
click at [97, 132] on link "Practice Questions" at bounding box center [92, 136] width 182 height 40
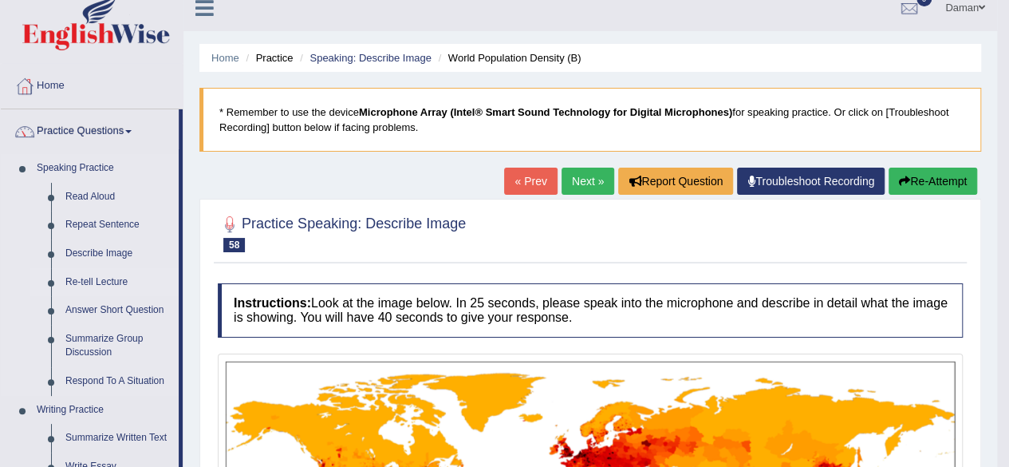
scroll to position [18, 0]
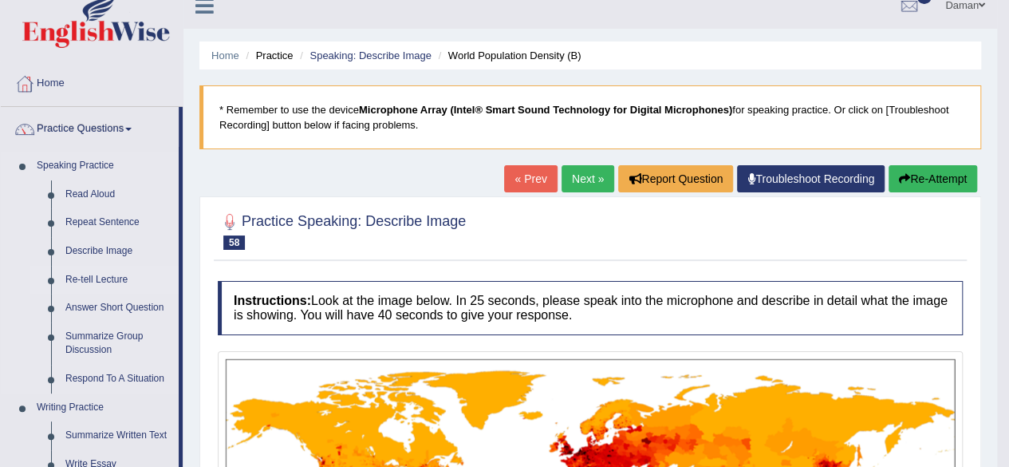
click at [85, 278] on link "Re-tell Lecture" at bounding box center [118, 280] width 120 height 29
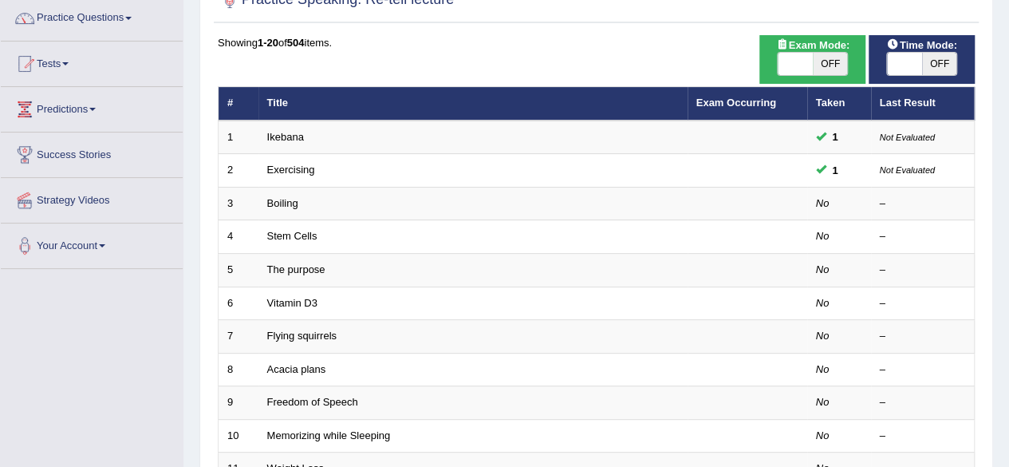
scroll to position [129, 0]
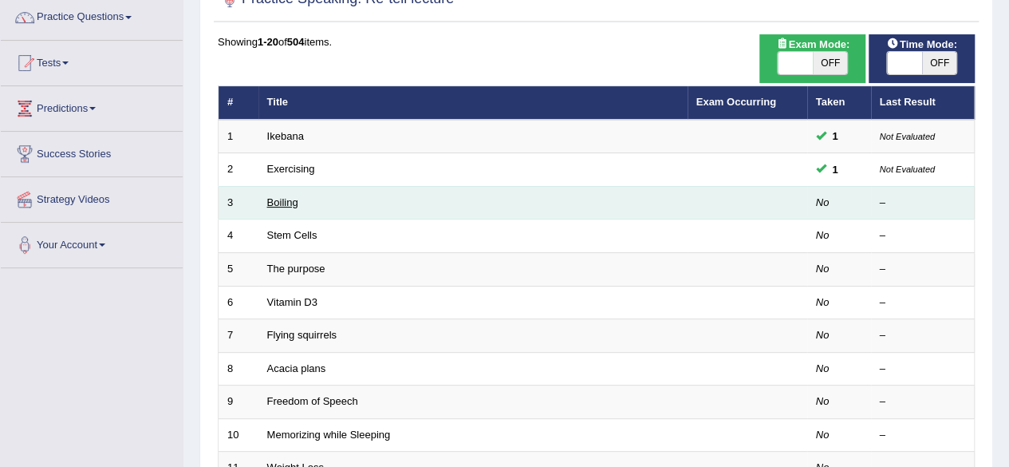
click at [281, 202] on link "Boiling" at bounding box center [282, 202] width 31 height 12
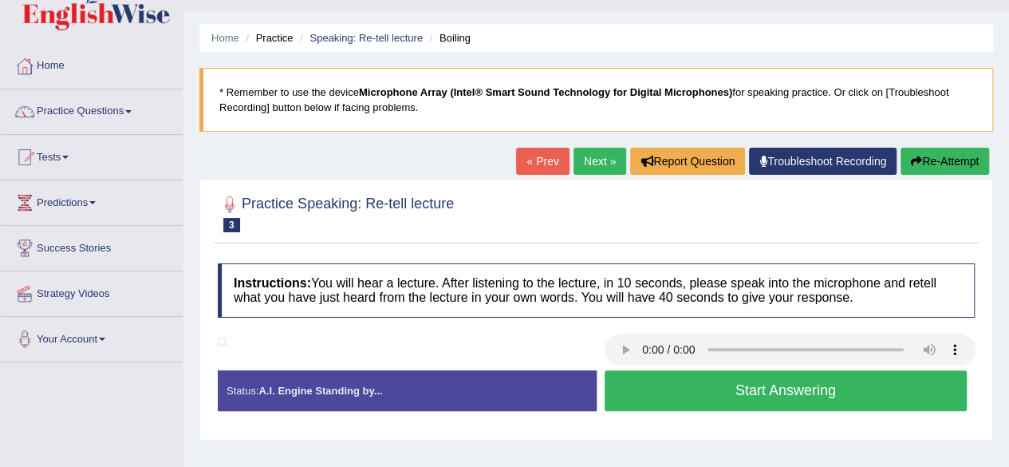
scroll to position [25, 0]
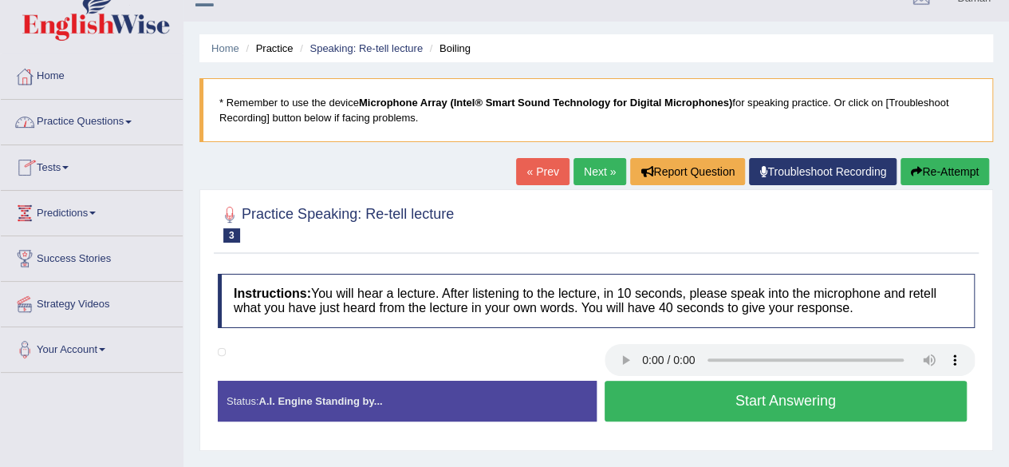
click at [65, 120] on link "Practice Questions" at bounding box center [92, 120] width 182 height 40
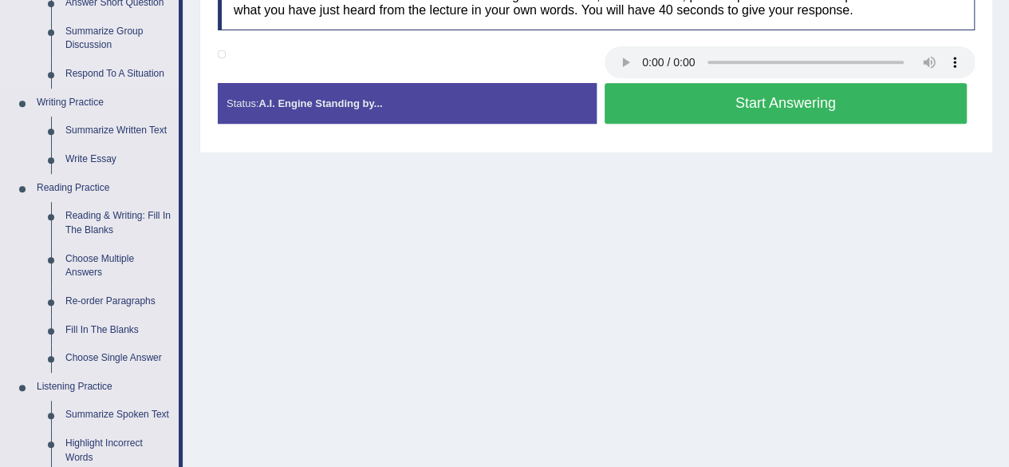
scroll to position [348, 0]
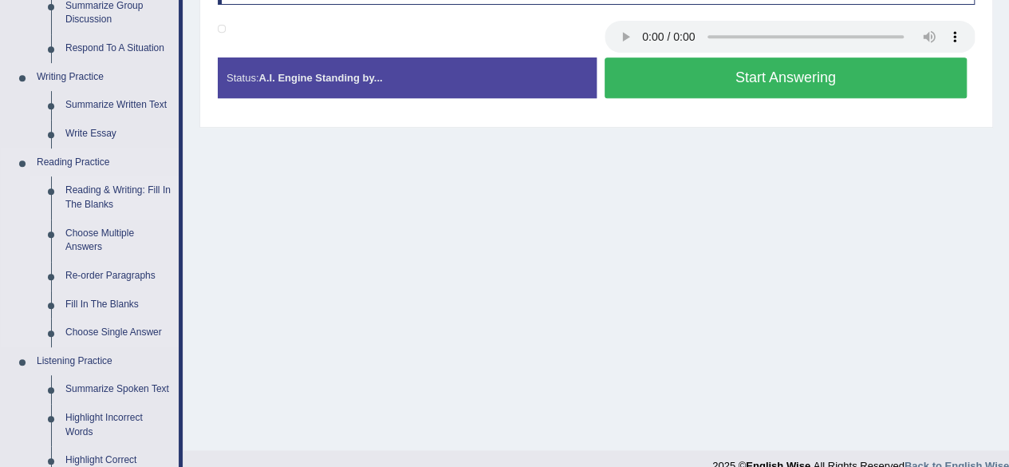
click at [116, 189] on link "Reading & Writing: Fill In The Blanks" at bounding box center [118, 197] width 120 height 42
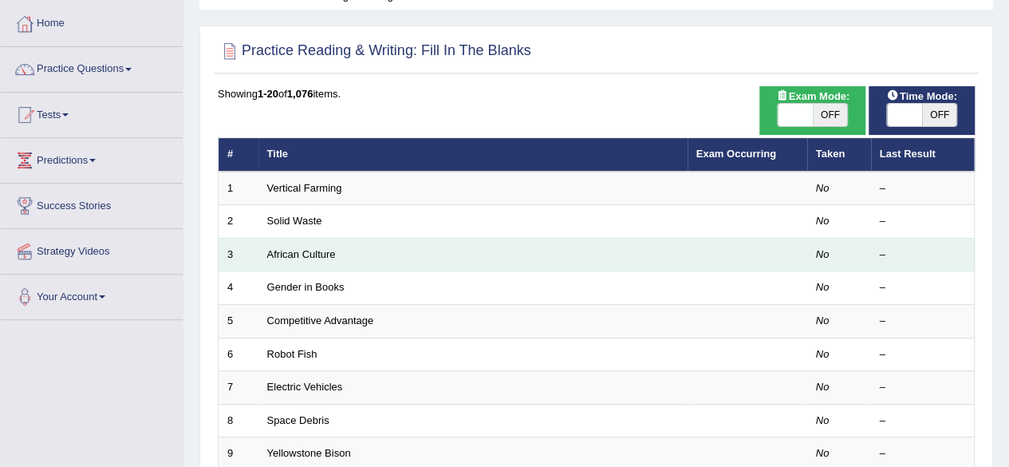
scroll to position [78, 0]
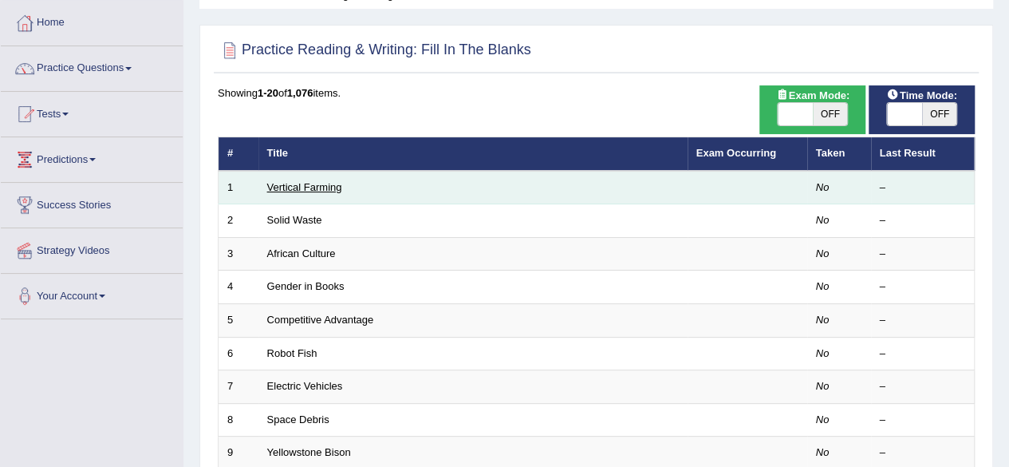
click at [325, 191] on link "Vertical Farming" at bounding box center [304, 187] width 75 height 12
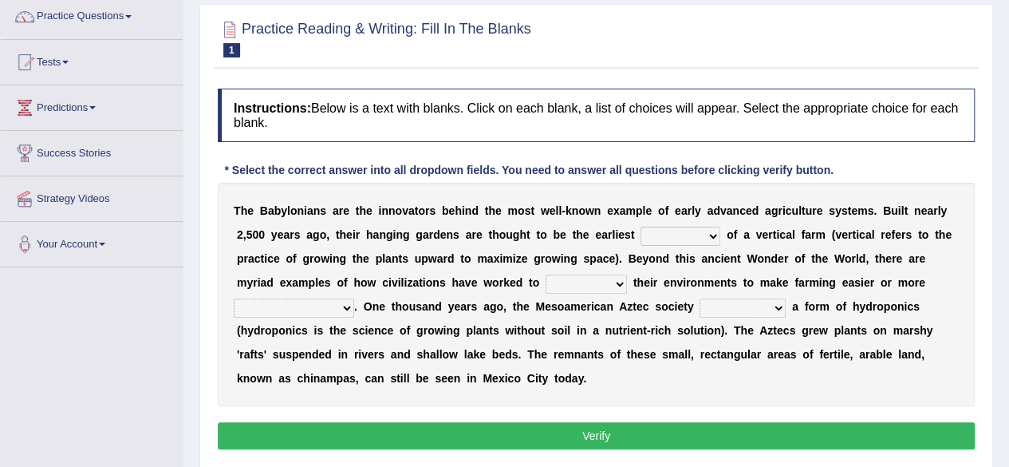
scroll to position [136, 0]
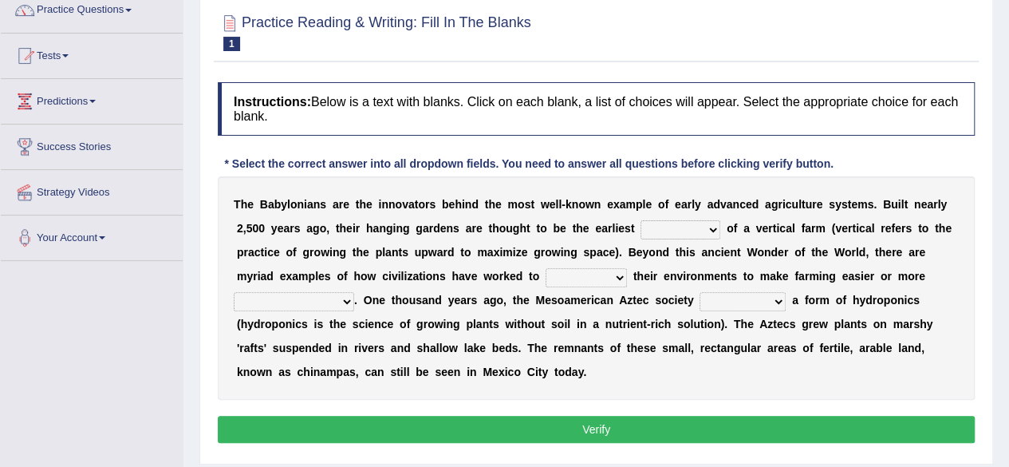
click at [716, 227] on select "prototype failure discredit protocol" at bounding box center [681, 229] width 80 height 19
select select "protocol"
click at [641, 220] on select "prototype failure discredit protocol" at bounding box center [681, 229] width 80 height 19
click at [619, 276] on select "manipulate escape respect disarrange" at bounding box center [586, 277] width 81 height 19
select select "escape"
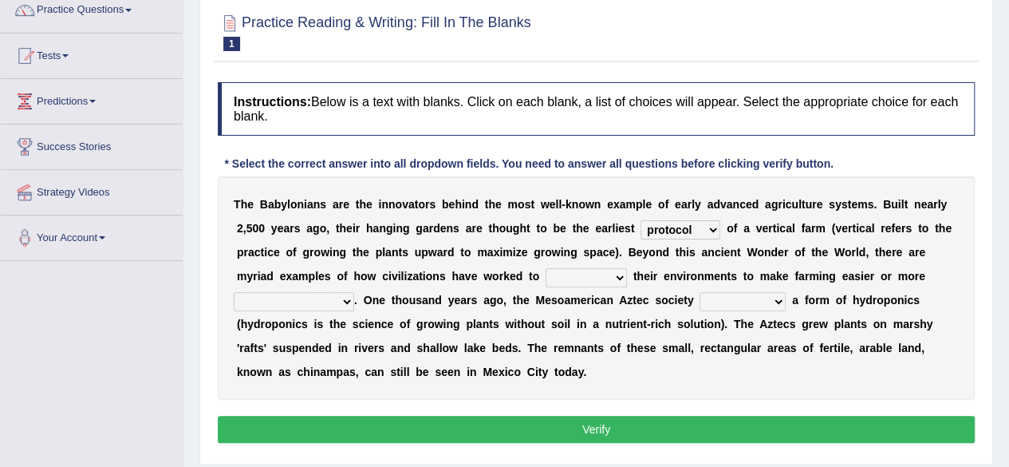
click at [546, 268] on select "manipulate escape respect disarrange" at bounding box center [586, 277] width 81 height 19
click at [345, 302] on select "productive constructive connective counterproductive" at bounding box center [294, 301] width 120 height 19
select select "productive"
click at [234, 292] on select "productive constructive connective counterproductive" at bounding box center [294, 301] width 120 height 19
click at [343, 298] on select "productive constructive connective counterproductive" at bounding box center [294, 301] width 120 height 19
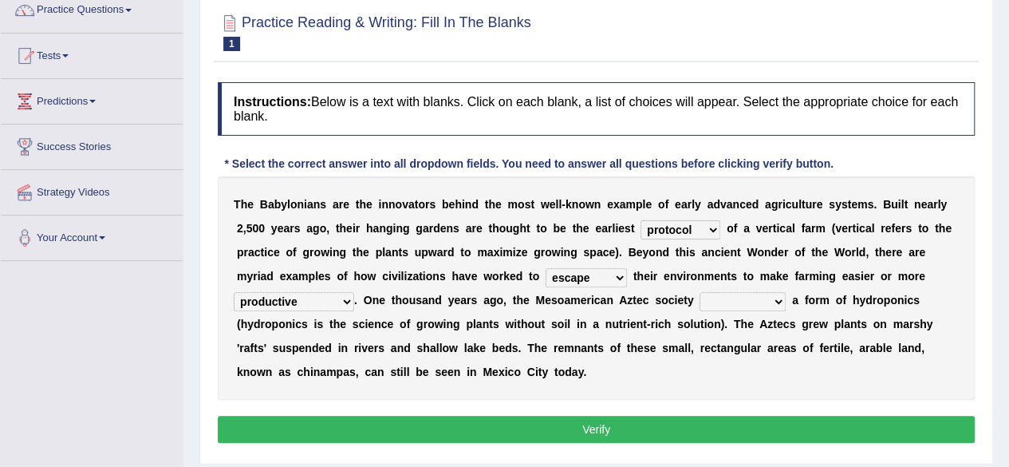
click at [343, 298] on select "productive constructive connective counterproductive" at bounding box center [294, 301] width 120 height 19
click at [779, 300] on select "domineered volunteered pioneered engineered" at bounding box center [743, 301] width 86 height 19
select select "volunteered"
click at [700, 292] on select "domineered volunteered pioneered engineered" at bounding box center [743, 301] width 86 height 19
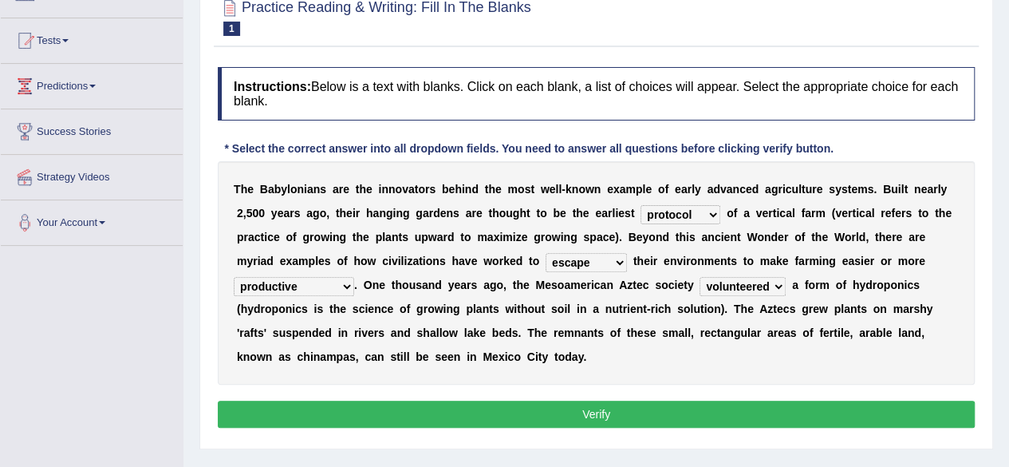
scroll to position [161, 0]
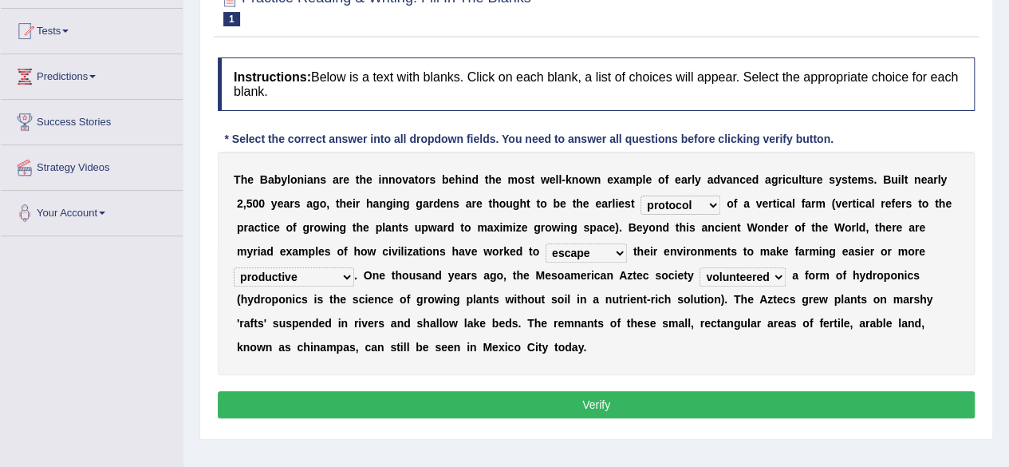
click at [704, 401] on button "Verify" at bounding box center [596, 404] width 757 height 27
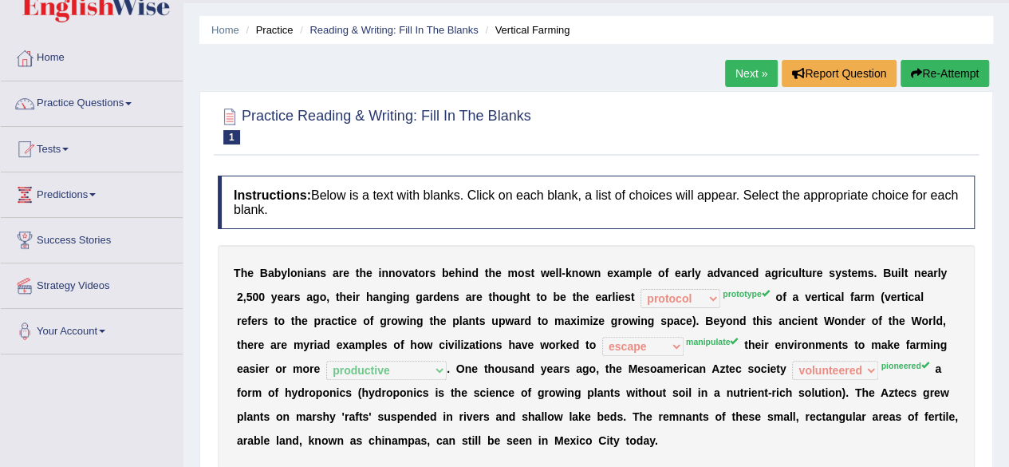
scroll to position [42, 0]
click at [952, 69] on button "Re-Attempt" at bounding box center [945, 74] width 89 height 27
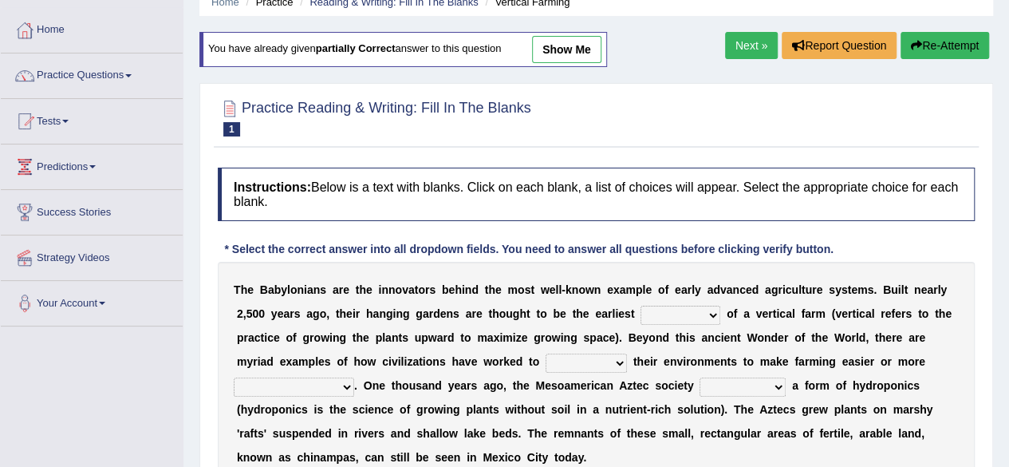
scroll to position [72, 0]
click at [710, 313] on select "prototype failure discredit protocol" at bounding box center [681, 314] width 80 height 19
select select "prototype"
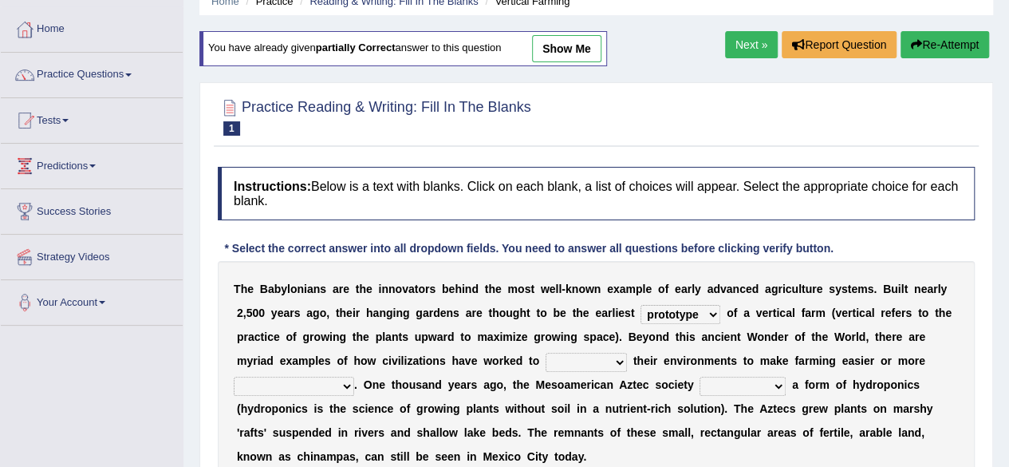
click at [641, 305] on select "prototype failure discredit protocol" at bounding box center [681, 314] width 80 height 19
click at [619, 356] on select "manipulate escape respect disarrange" at bounding box center [586, 362] width 81 height 19
select select "manipulate"
click at [546, 353] on select "manipulate escape respect disarrange" at bounding box center [586, 362] width 81 height 19
click at [348, 380] on select "productive constructive connective counterproductive" at bounding box center [294, 386] width 120 height 19
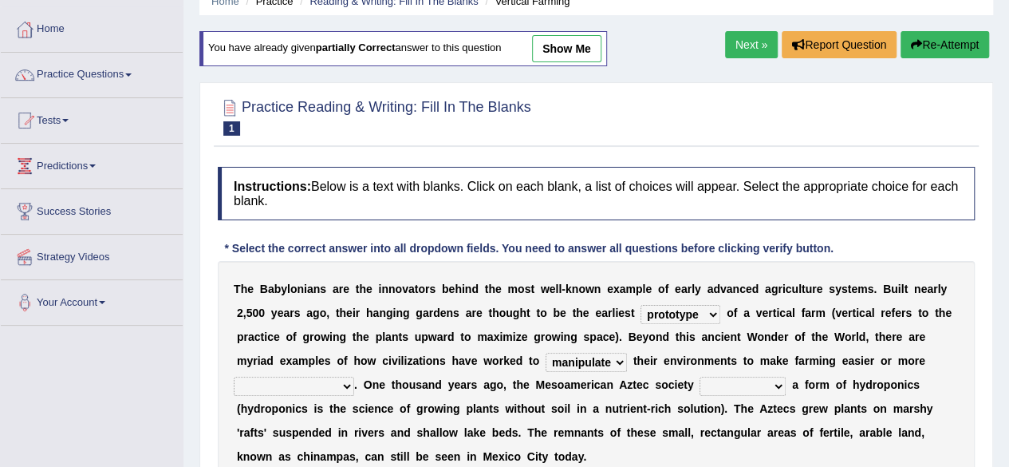
select select "productive"
click at [234, 377] on select "productive constructive connective counterproductive" at bounding box center [294, 386] width 120 height 19
click at [767, 383] on select "domineered volunteered pioneered engineered" at bounding box center [743, 386] width 86 height 19
select select "pioneered"
click at [700, 377] on select "domineered volunteered pioneered engineered" at bounding box center [743, 386] width 86 height 19
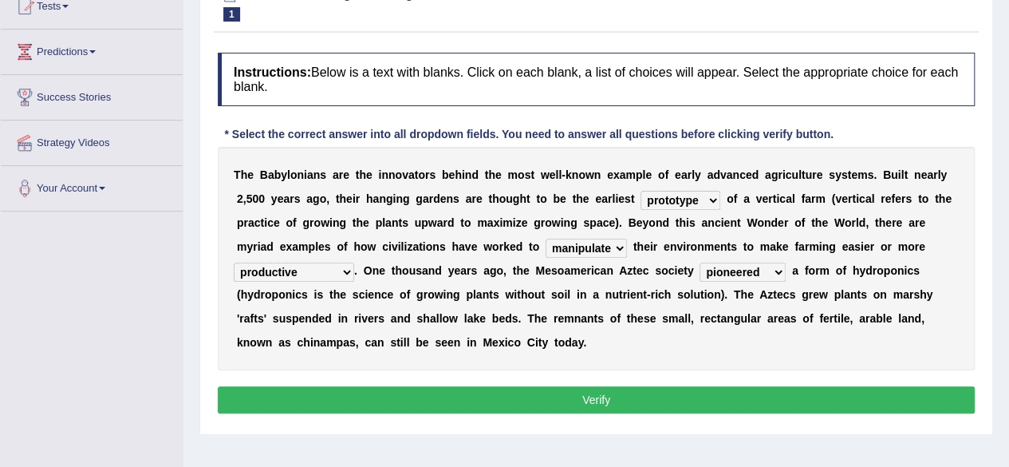
scroll to position [187, 0]
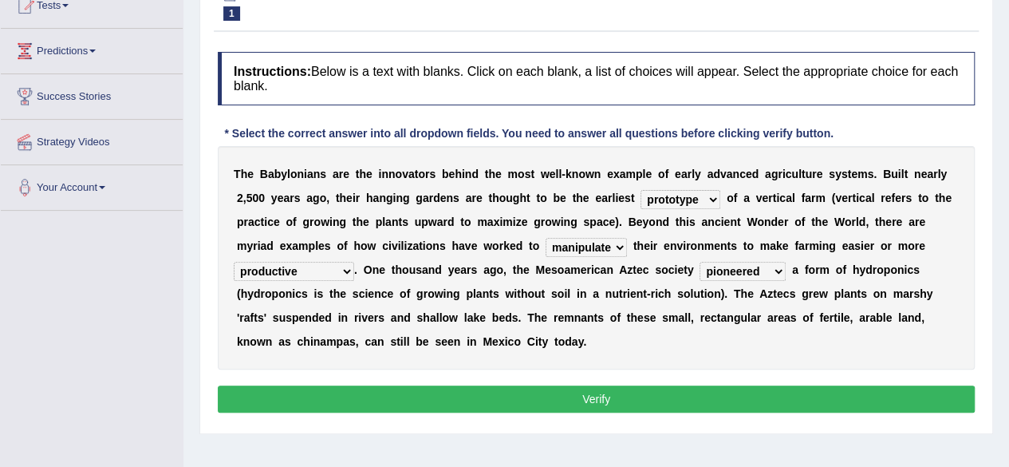
click at [672, 395] on button "Verify" at bounding box center [596, 398] width 757 height 27
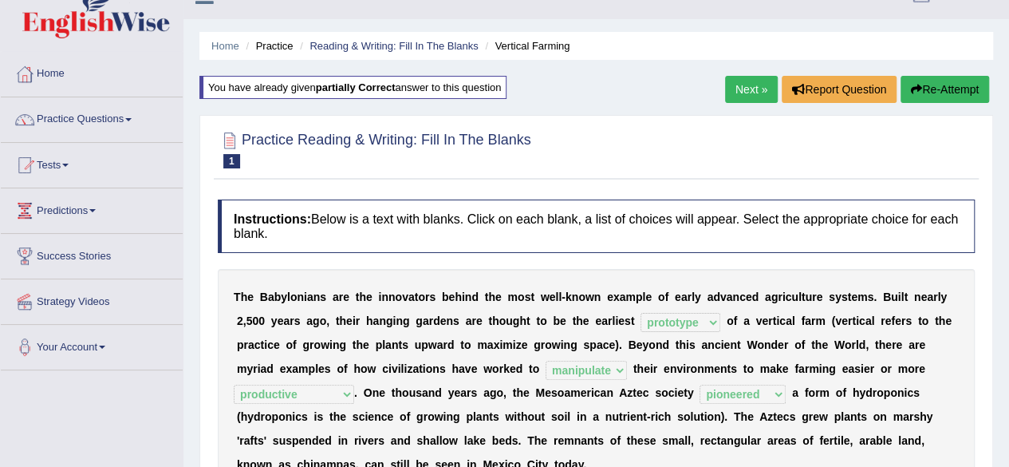
scroll to position [6, 0]
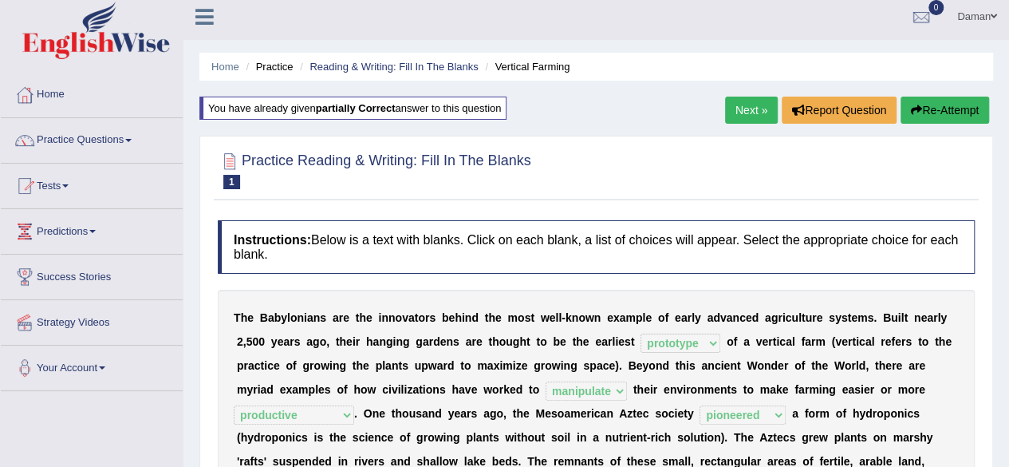
click at [748, 106] on link "Next »" at bounding box center [751, 110] width 53 height 27
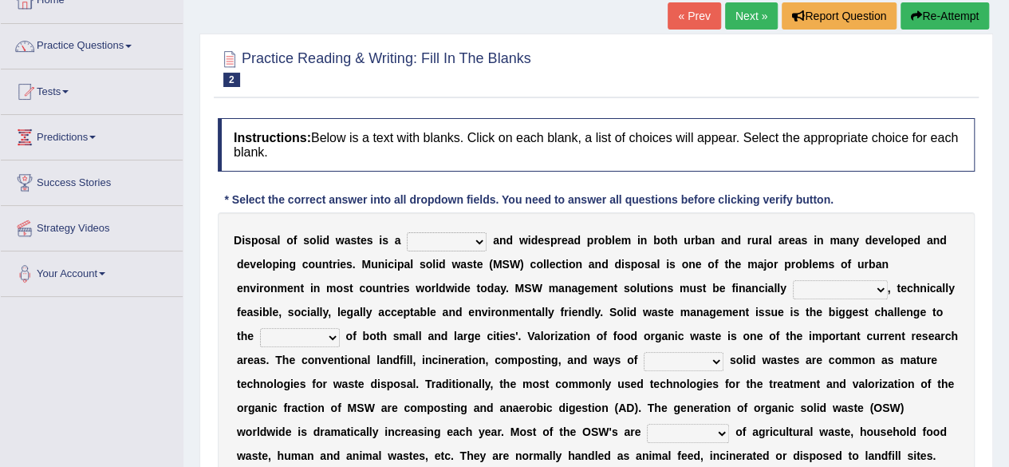
scroll to position [101, 0]
click at [473, 241] on select "slanting stinging stalling shafting" at bounding box center [447, 240] width 80 height 19
select select "stinging"
click at [407, 231] on select "slanting stinging stalling shafting" at bounding box center [447, 240] width 80 height 19
click at [874, 285] on select "unattainable sustainable objectionable treasonable" at bounding box center [840, 288] width 95 height 19
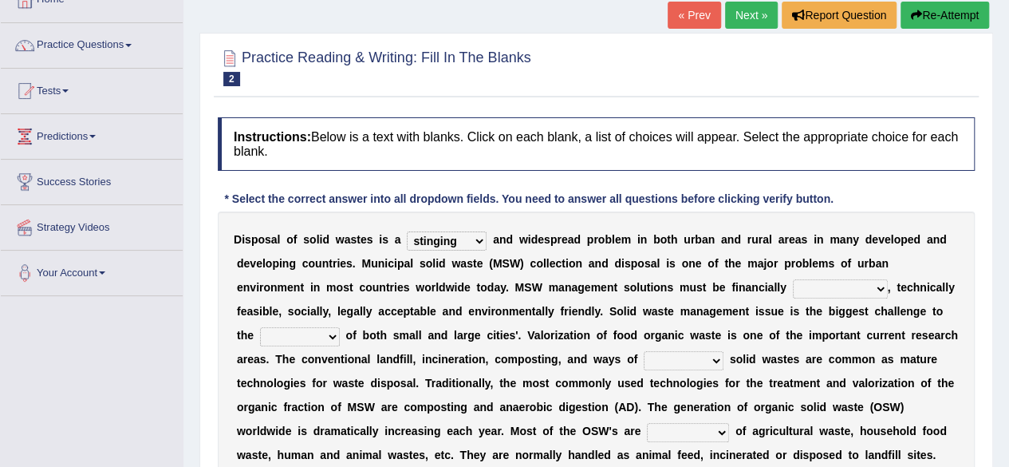
select select "sustainable"
click at [793, 279] on select "unattainable sustainable objectionable treasonable" at bounding box center [840, 288] width 95 height 19
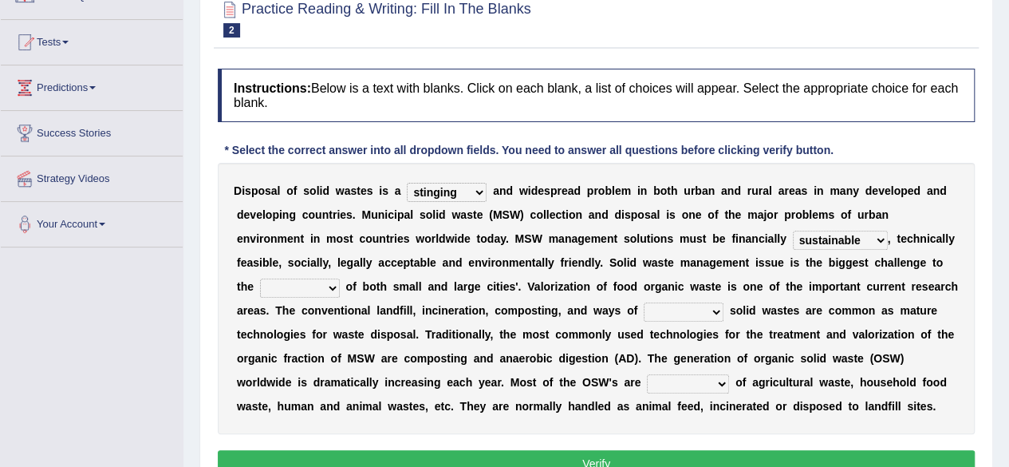
scroll to position [151, 0]
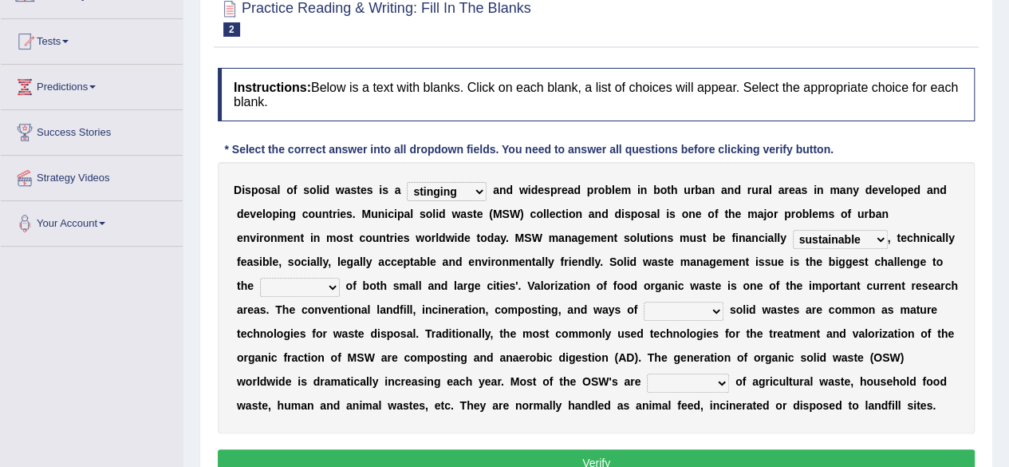
click at [330, 286] on select "plants culture authorities history" at bounding box center [300, 287] width 80 height 19
select select "authorities"
click at [260, 278] on select "plants culture authorities history" at bounding box center [300, 287] width 80 height 19
click at [715, 309] on select "reserving preserving deserving handling" at bounding box center [684, 311] width 80 height 19
select select "preserving"
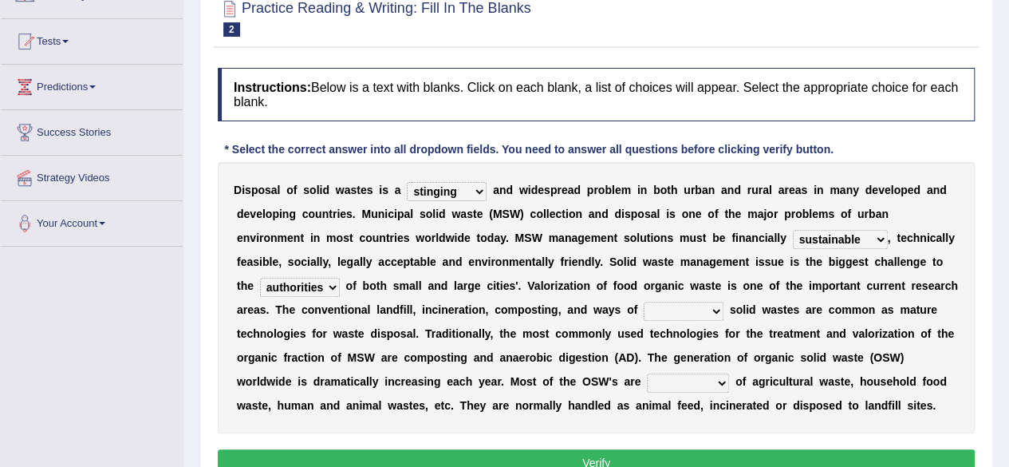
click at [644, 302] on select "reserving preserving deserving handling" at bounding box center [684, 311] width 80 height 19
click at [720, 379] on select "composed disposed composing disposing" at bounding box center [688, 382] width 82 height 19
select select "disposing"
click at [647, 373] on select "composed disposed composing disposing" at bounding box center [688, 382] width 82 height 19
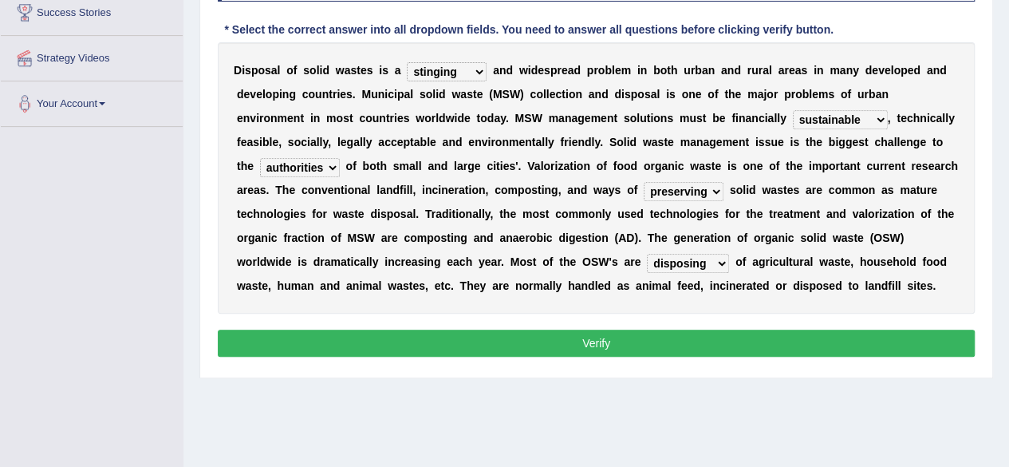
scroll to position [278, 0]
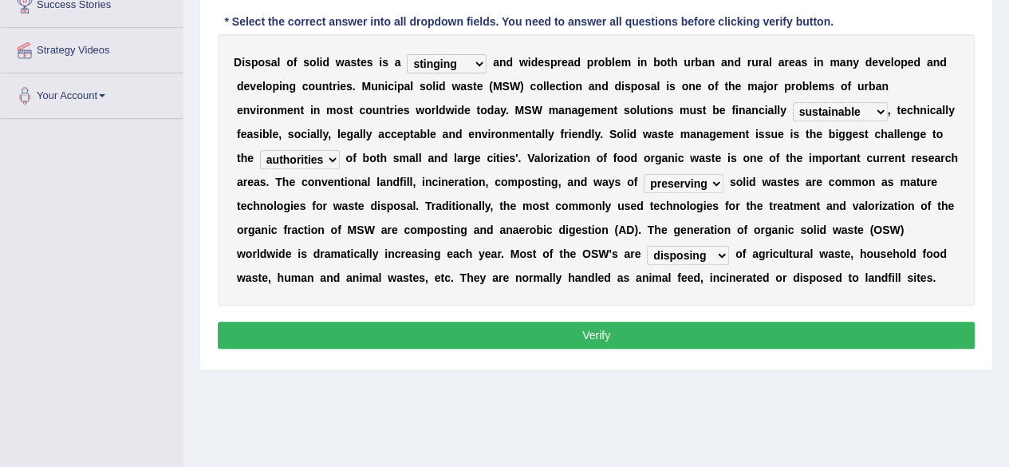
click at [630, 340] on button "Verify" at bounding box center [596, 334] width 757 height 27
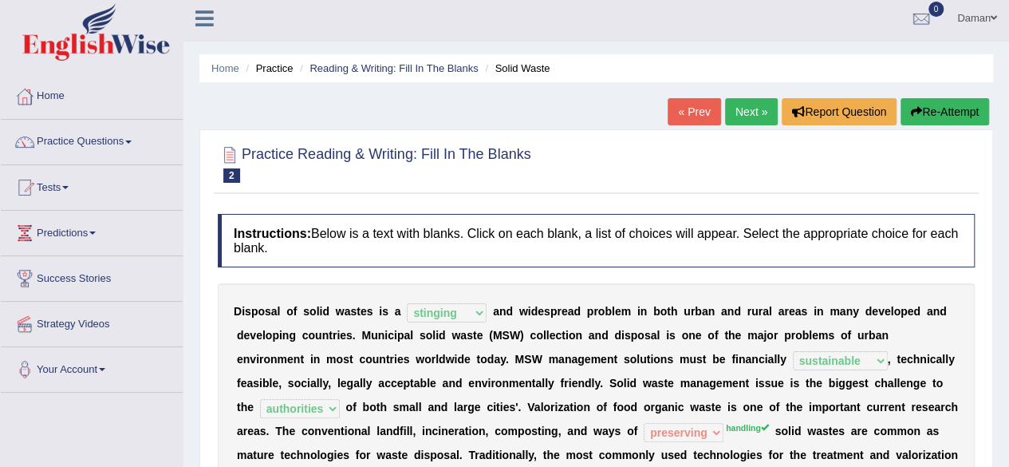
scroll to position [2, 0]
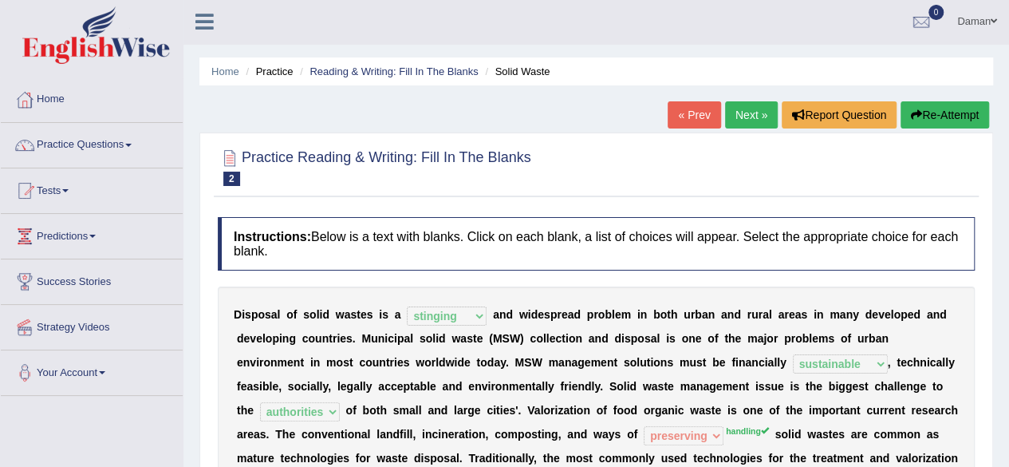
click at [750, 120] on link "Next »" at bounding box center [751, 114] width 53 height 27
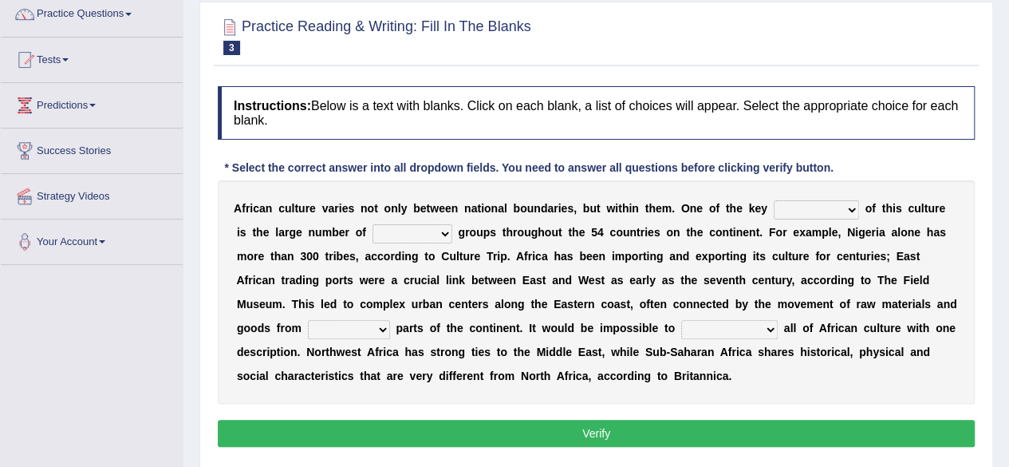
scroll to position [134, 0]
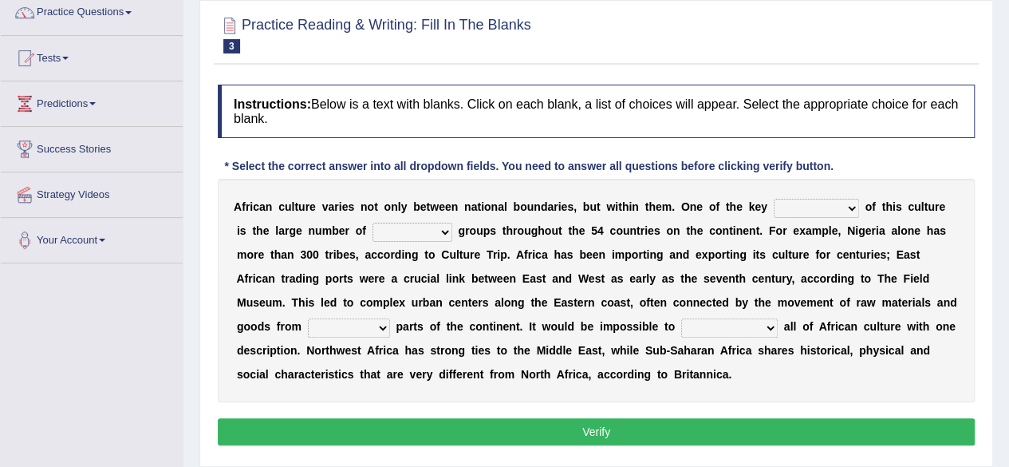
click at [834, 207] on select "conjectures features issues doubts" at bounding box center [816, 208] width 85 height 19
select select "features"
click at [774, 199] on select "conjectures features issues doubts" at bounding box center [816, 208] width 85 height 19
click at [429, 232] on select "ethic ethnic eugenic epic" at bounding box center [413, 232] width 80 height 19
select select "ethnic"
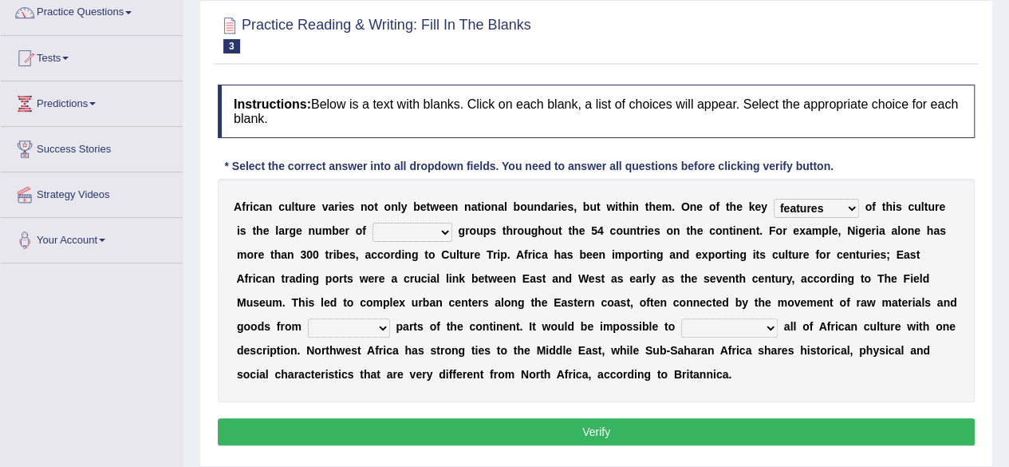
click at [373, 223] on select "ethic ethnic eugenic epic" at bounding box center [413, 232] width 80 height 19
click at [378, 329] on select "forelocked interlocked unlocked landlocked" at bounding box center [349, 327] width 82 height 19
select select "unlocked"
click at [308, 318] on select "forelocked interlocked unlocked landlocked" at bounding box center [349, 327] width 82 height 19
click at [351, 402] on div "Instructions: Below is a text with blanks. Click on each blank, a list of choic…" at bounding box center [596, 267] width 765 height 381
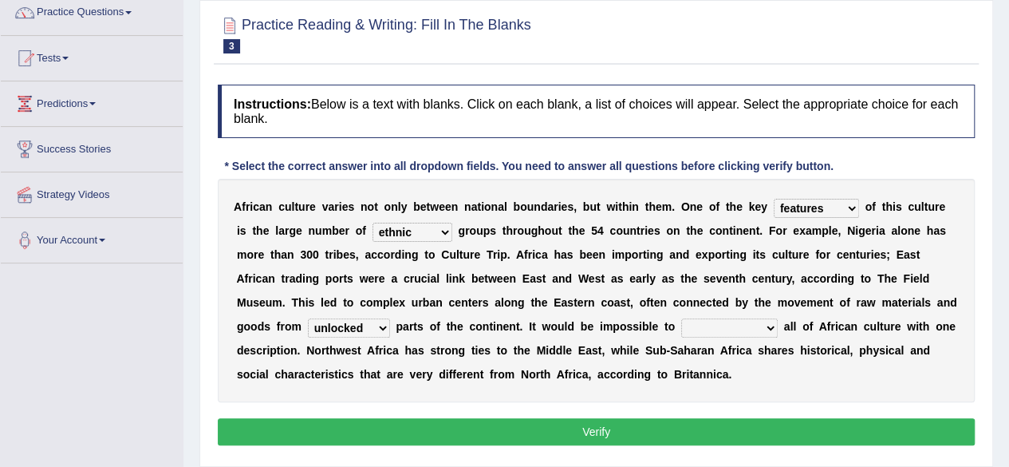
click at [751, 320] on select "characterize conceptualize symbolize synthesize" at bounding box center [729, 327] width 97 height 19
select select "characterize"
click at [681, 318] on select "characterize conceptualize symbolize synthesize" at bounding box center [729, 327] width 97 height 19
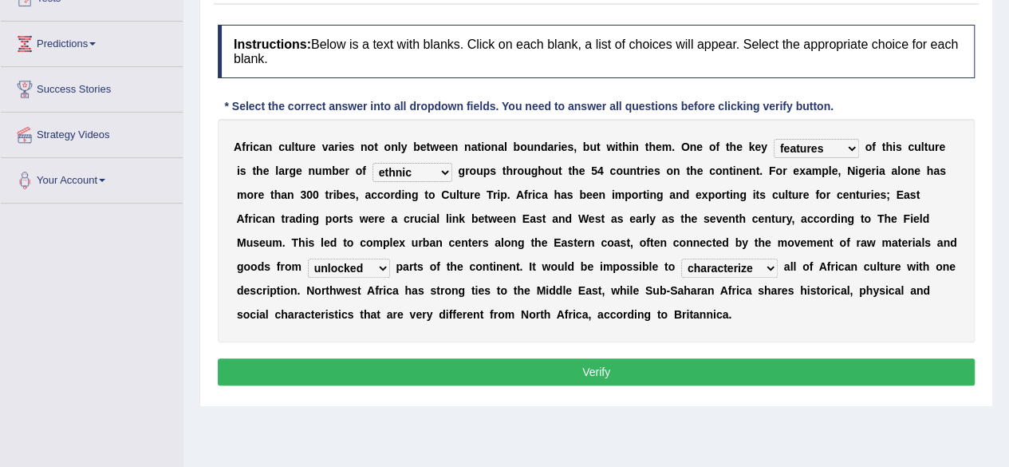
scroll to position [198, 0]
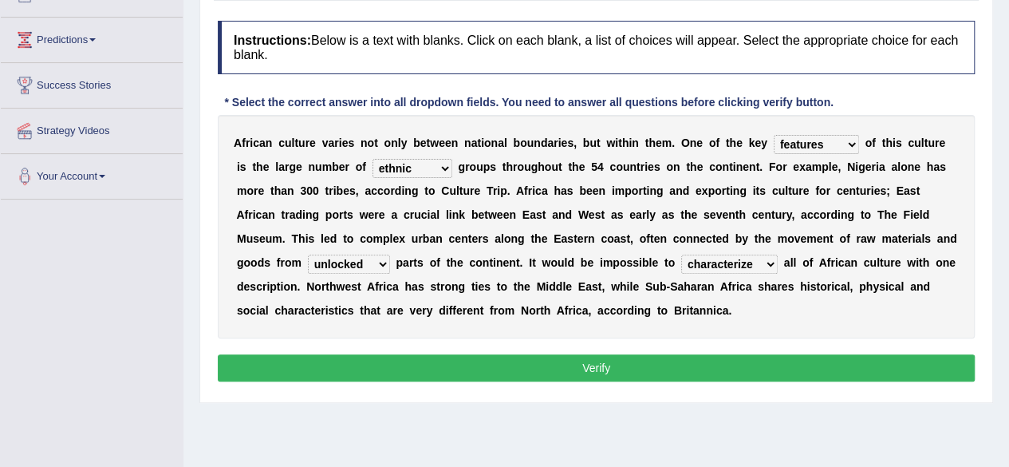
click at [731, 365] on button "Verify" at bounding box center [596, 367] width 757 height 27
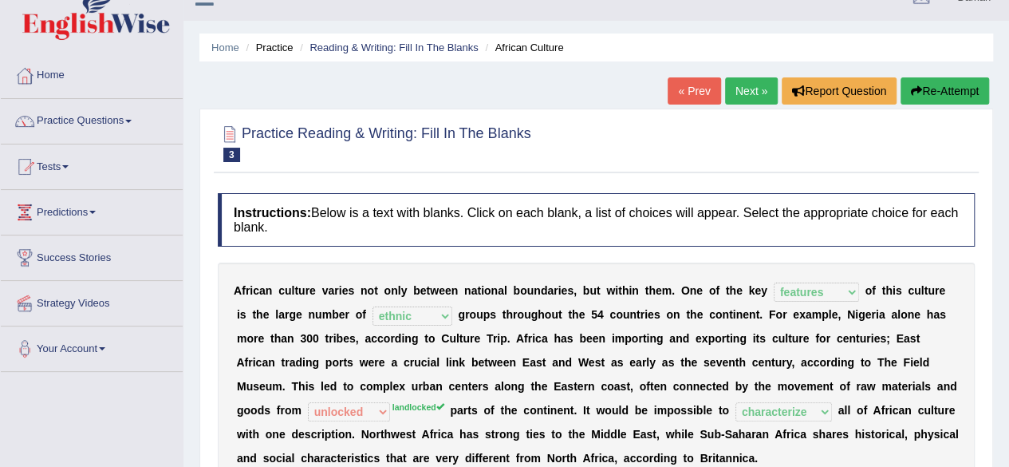
scroll to position [24, 0]
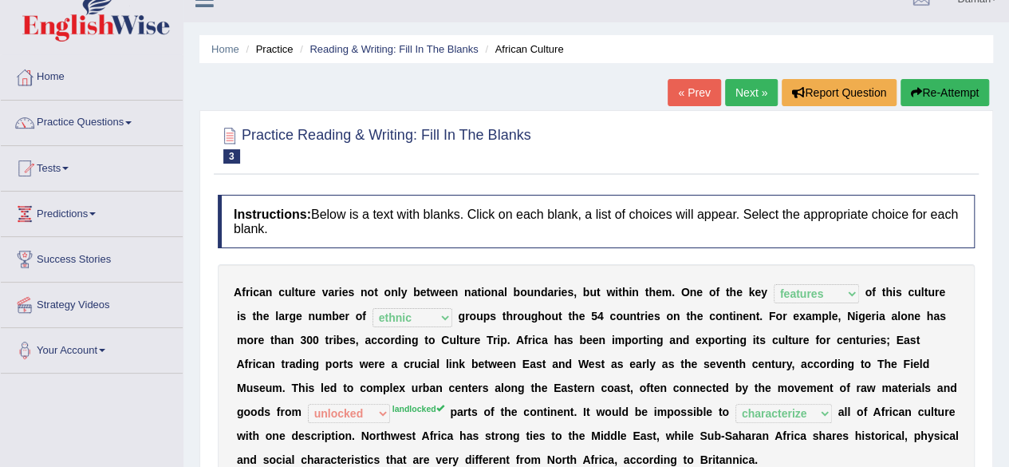
click at [743, 91] on link "Next »" at bounding box center [751, 92] width 53 height 27
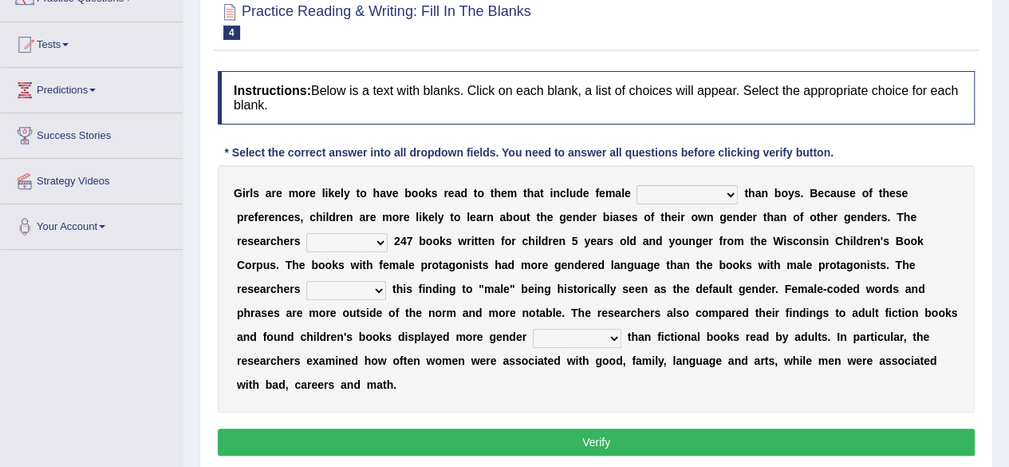
scroll to position [148, 0]
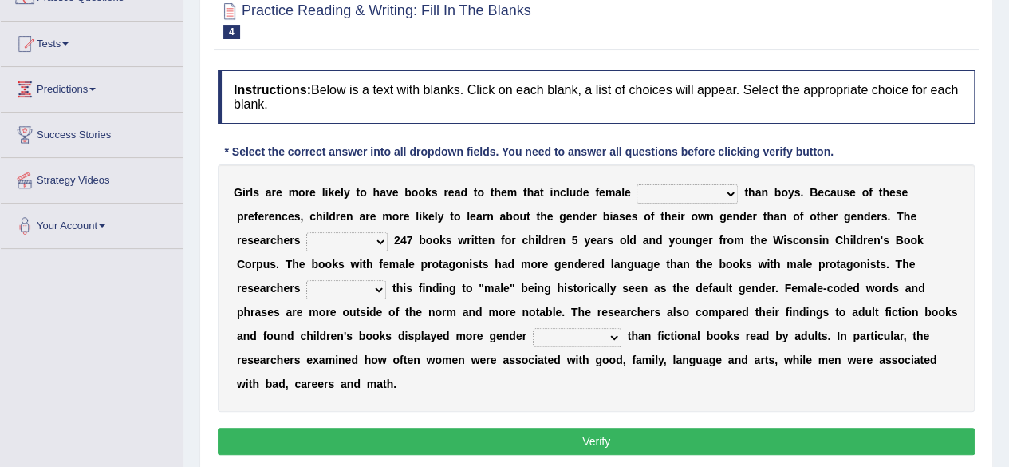
click at [731, 189] on select "protagonists cosmogonists agonists expressionists" at bounding box center [687, 193] width 101 height 19
select select "expressionists"
click at [637, 184] on select "protagonists cosmogonists agonists expressionists" at bounding box center [687, 193] width 101 height 19
click at [381, 239] on select "hydrolyzed paralyzed catalyzed analyzed" at bounding box center [346, 241] width 81 height 19
select select "analyzed"
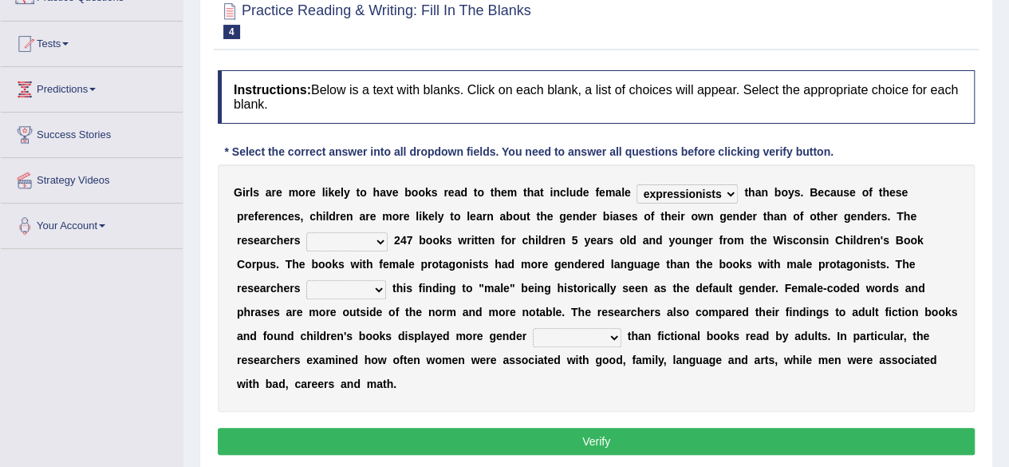
click at [306, 232] on select "hydrolyzed paralyzed catalyzed analyzed" at bounding box center [346, 241] width 81 height 19
click at [719, 191] on select "protagonists cosmogonists agonists expressionists" at bounding box center [687, 193] width 101 height 19
select select "protagonists"
click at [637, 184] on select "protagonists cosmogonists agonists expressionists" at bounding box center [687, 193] width 101 height 19
click at [379, 287] on select "contribute tribute distribute attribute" at bounding box center [346, 289] width 80 height 19
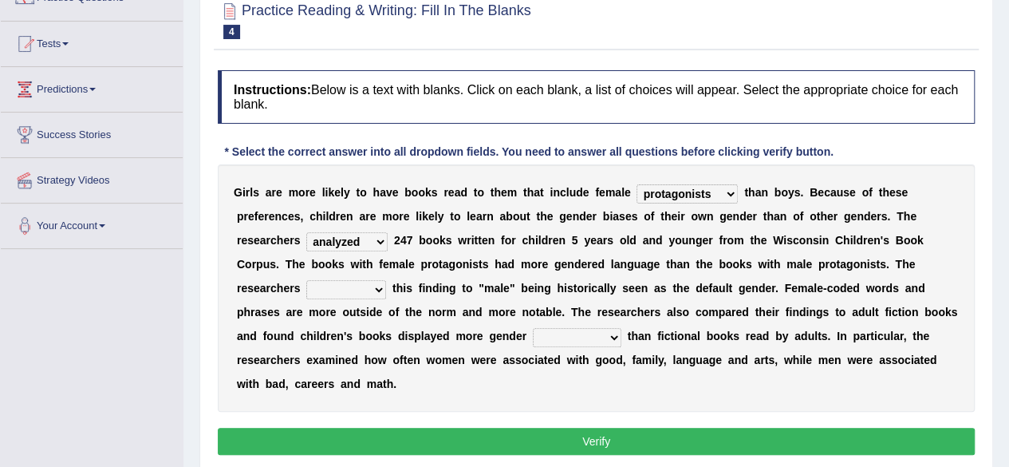
select select "distribute"
click at [306, 280] on select "contribute tribute distribute attribute" at bounding box center [346, 289] width 80 height 19
click at [609, 333] on select "stereotypes teletypes prototypes electrotypes" at bounding box center [577, 337] width 89 height 19
select select "stereotypes"
click at [533, 328] on select "stereotypes teletypes prototypes electrotypes" at bounding box center [577, 337] width 89 height 19
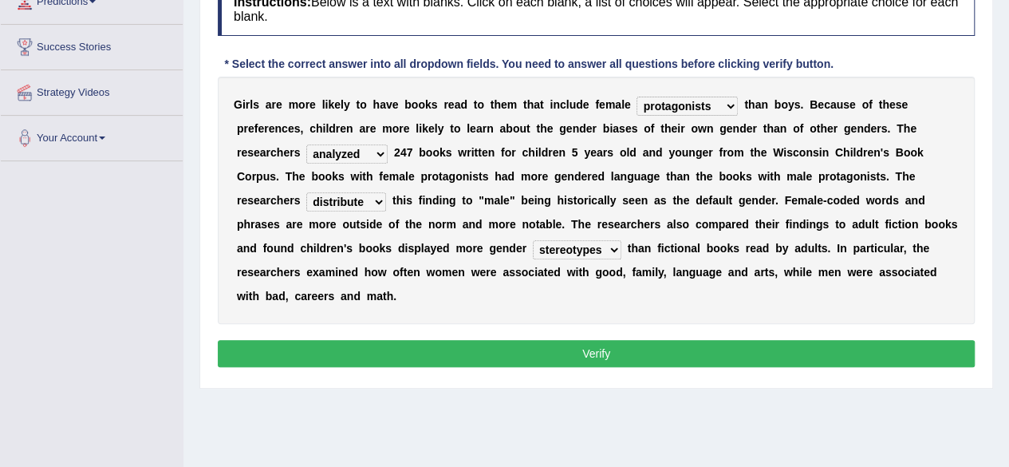
scroll to position [239, 0]
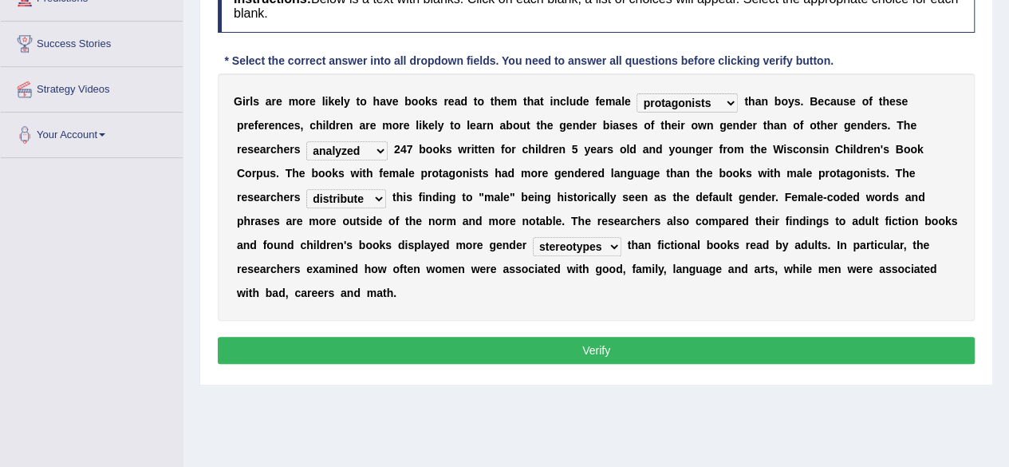
click at [591, 349] on button "Verify" at bounding box center [596, 350] width 757 height 27
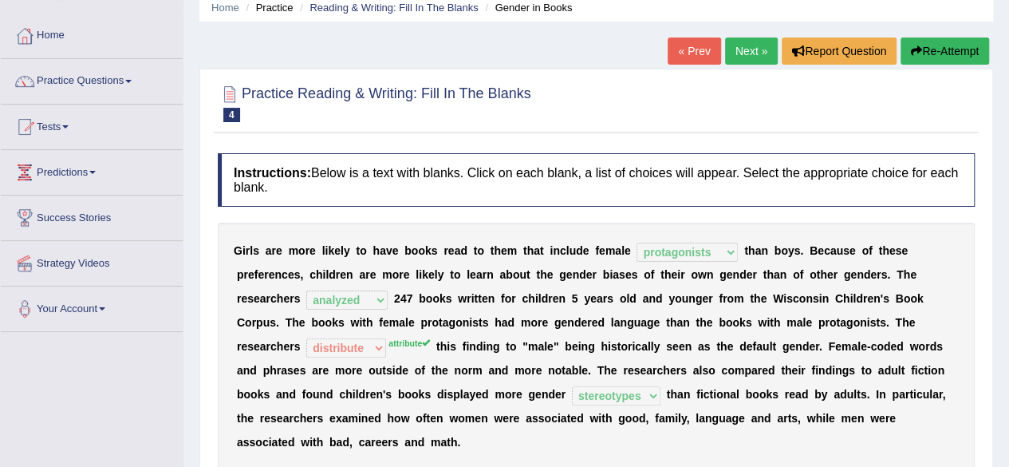
scroll to position [0, 0]
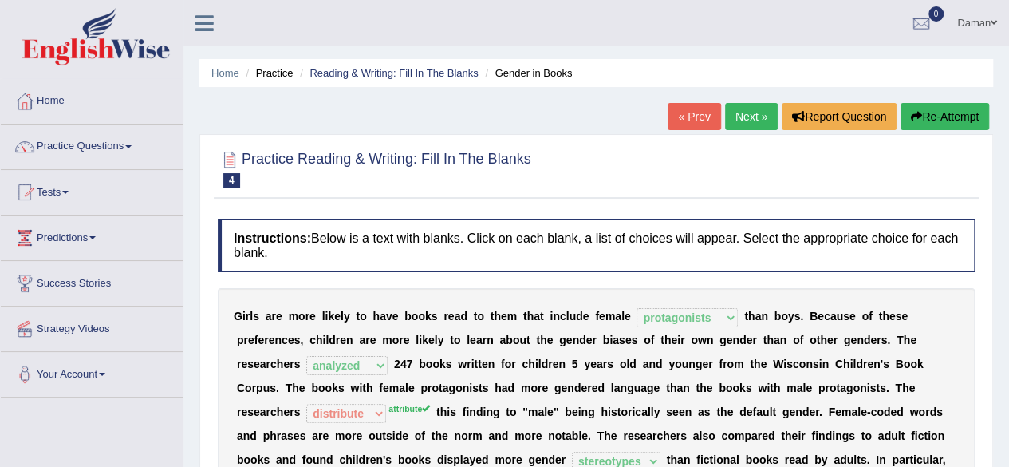
click at [751, 118] on link "Next »" at bounding box center [751, 116] width 53 height 27
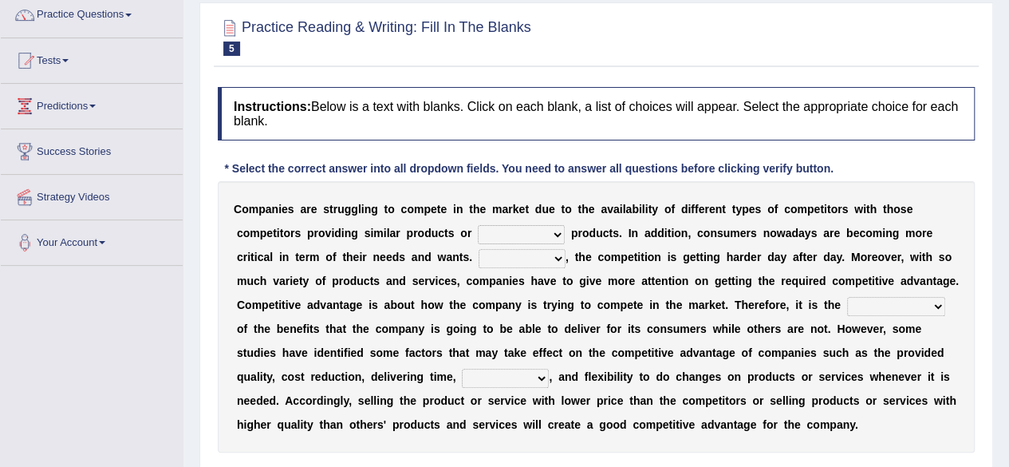
scroll to position [132, 0]
click at [554, 232] on select "constitution restitution substitution institution" at bounding box center [521, 233] width 87 height 19
select select "substitution"
click at [478, 224] on select "constitution restitution substitution institution" at bounding box center [521, 233] width 87 height 19
click at [554, 259] on select "However Instead Additionally Therefore" at bounding box center [522, 257] width 87 height 19
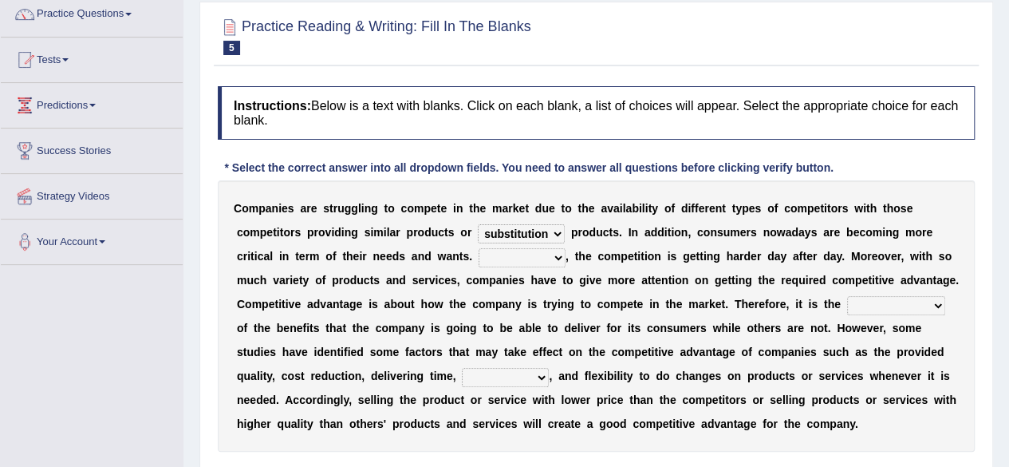
select select "However"
click at [479, 248] on select "However Instead Additionally Therefore" at bounding box center [522, 257] width 87 height 19
click at [554, 230] on select "constitution restitution substitution institution" at bounding box center [521, 233] width 87 height 19
click at [875, 306] on select "dissemination ordination determination incarnation" at bounding box center [896, 305] width 98 height 19
select select "determination"
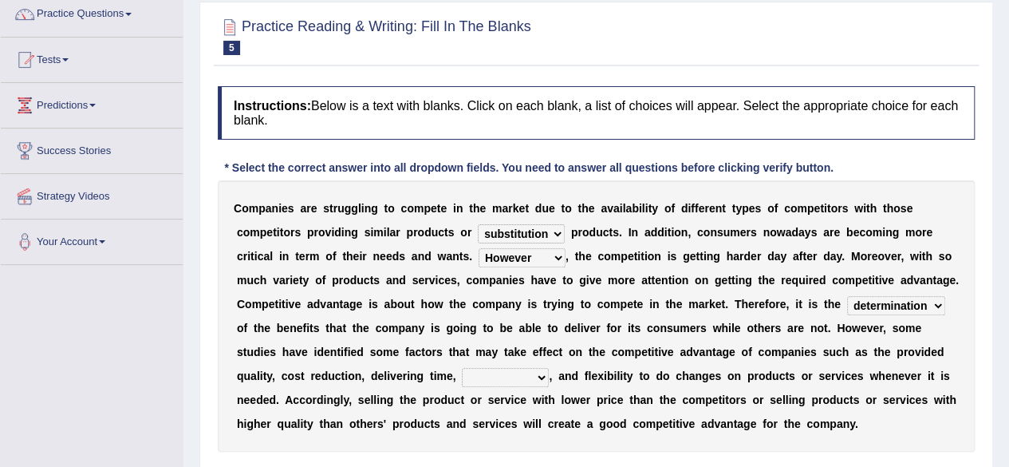
click at [847, 296] on select "dissemination ordination determination incarnation" at bounding box center [896, 305] width 98 height 19
click at [539, 374] on select "captivation aggregation deprivation innovation" at bounding box center [505, 377] width 87 height 19
select select "innovation"
click at [462, 368] on select "captivation aggregation deprivation innovation" at bounding box center [505, 377] width 87 height 19
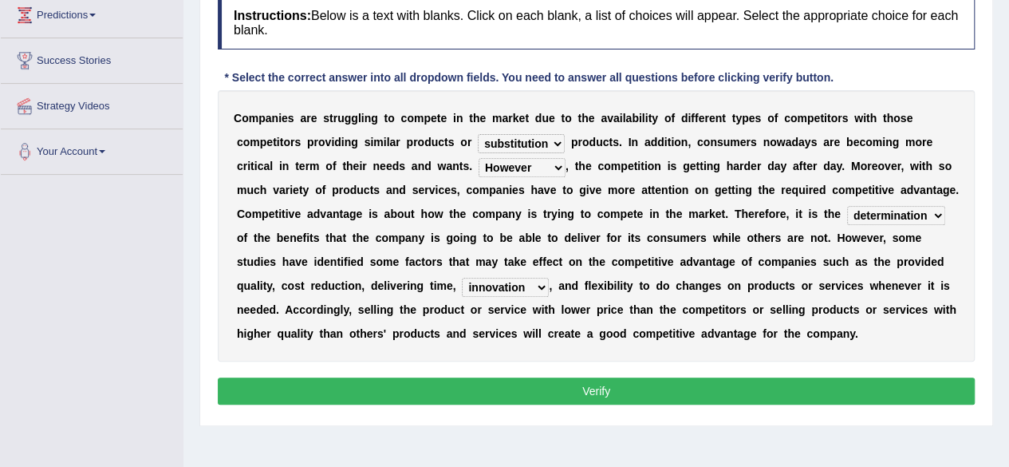
scroll to position [225, 0]
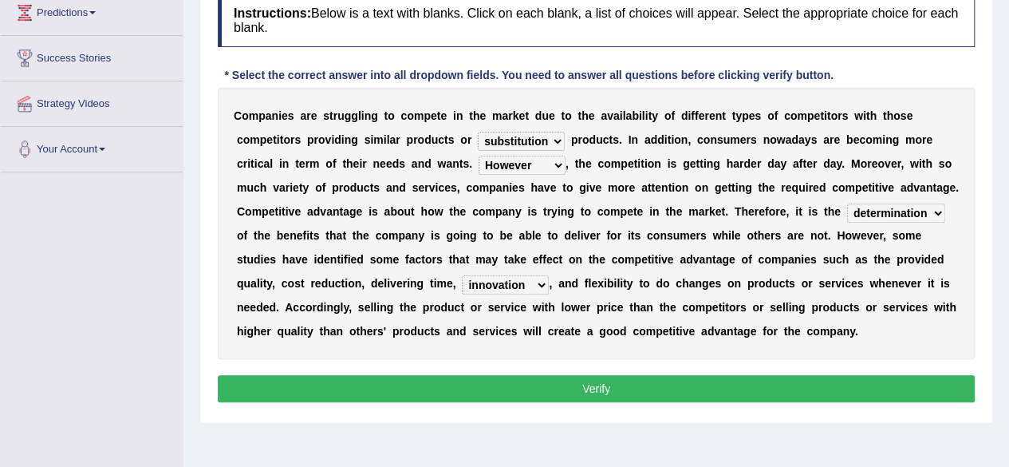
click at [743, 388] on button "Verify" at bounding box center [596, 388] width 757 height 27
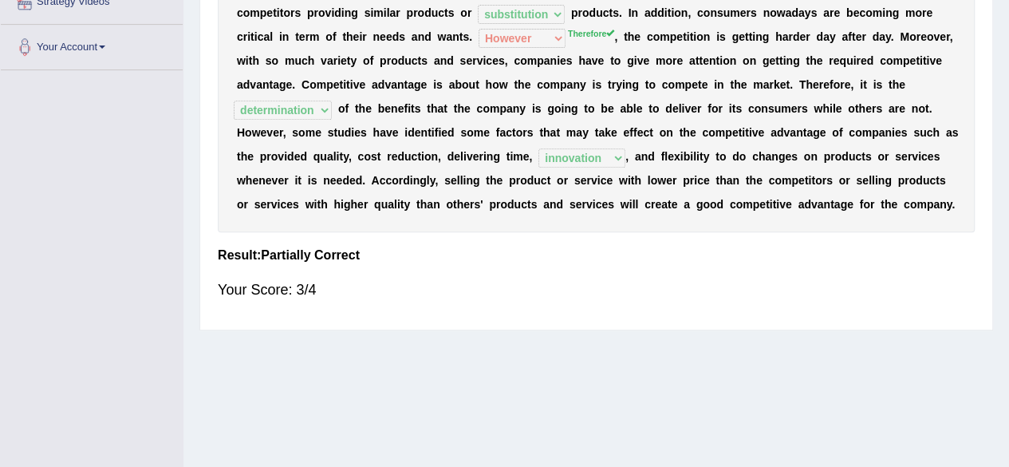
scroll to position [0, 0]
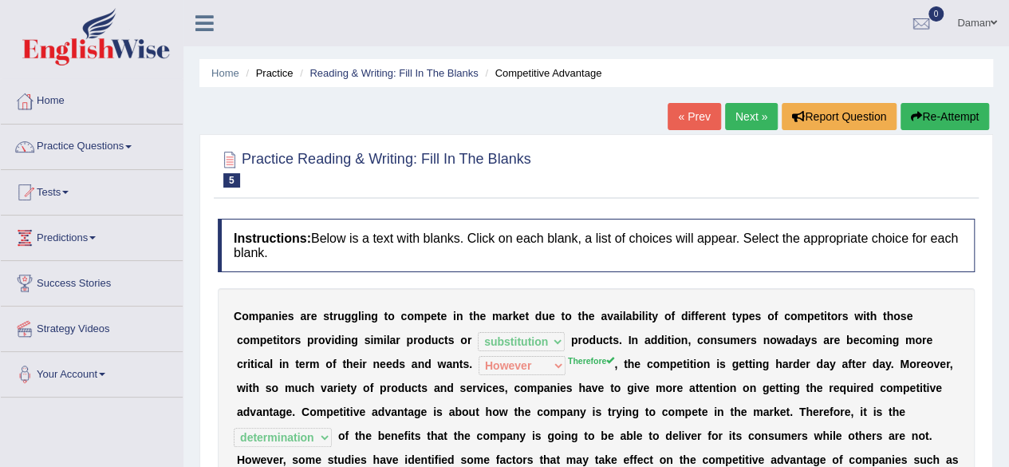
click at [751, 120] on link "Next »" at bounding box center [751, 116] width 53 height 27
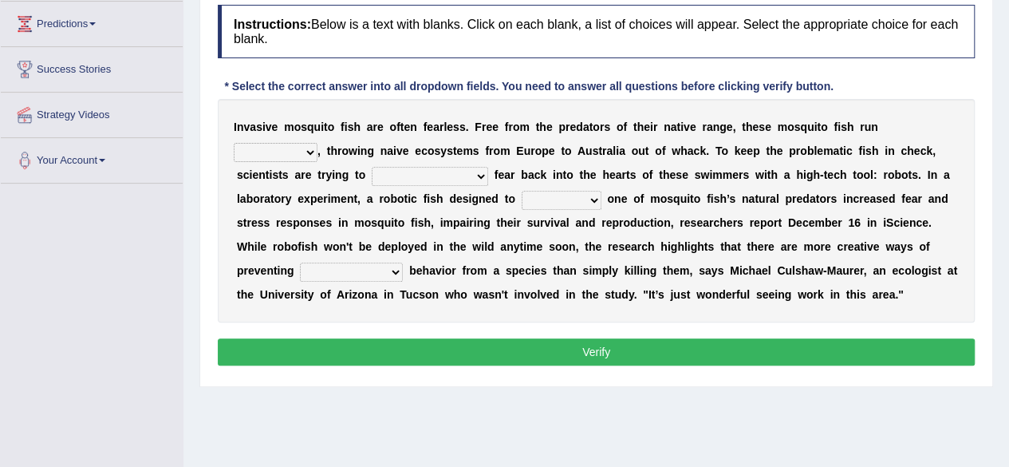
scroll to position [215, 0]
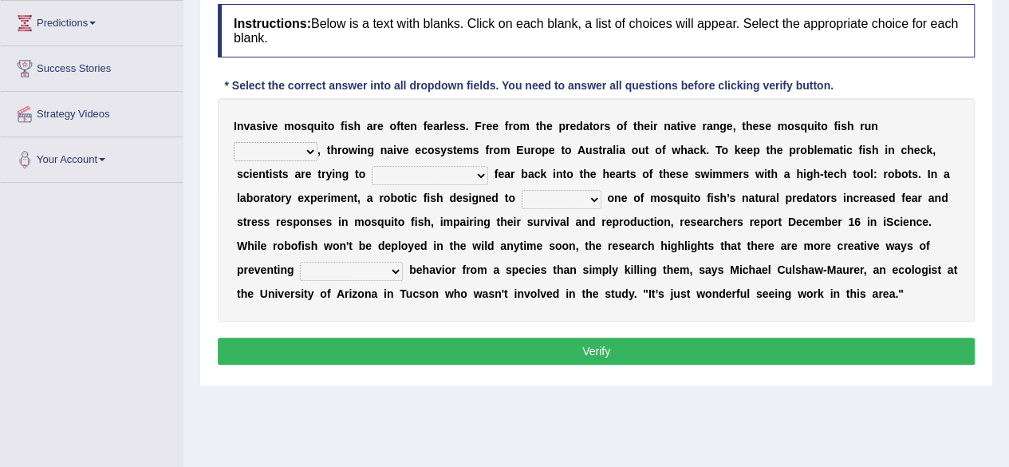
click at [308, 151] on select "occupant flippant rampant concordant" at bounding box center [276, 151] width 84 height 19
click at [434, 172] on select "accept spike strike drake" at bounding box center [430, 175] width 116 height 19
select select "spike"
click at [372, 166] on select "accept spike strike drake" at bounding box center [430, 175] width 116 height 19
click at [582, 196] on select "bequest mimic battle conquest" at bounding box center [562, 199] width 80 height 19
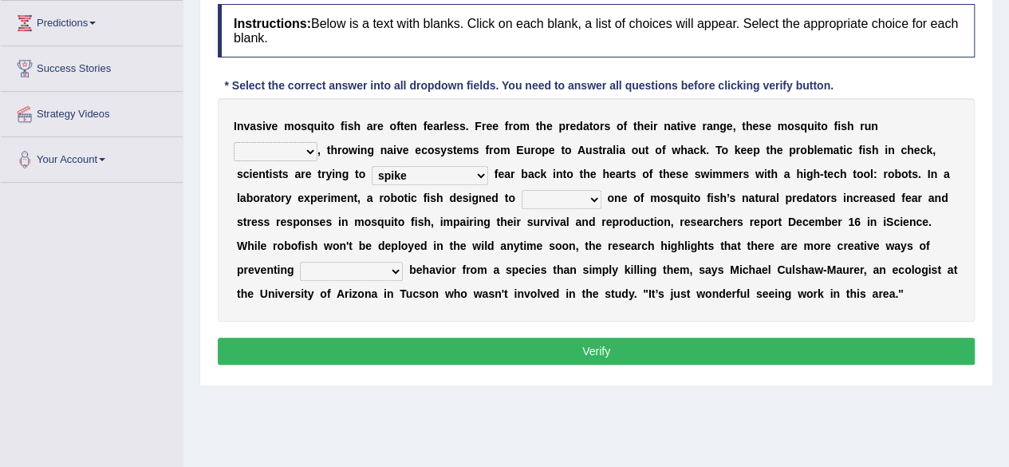
select select "mimic"
click at [522, 190] on select "bequest mimic battle conquest" at bounding box center [562, 199] width 80 height 19
click at [396, 270] on select "unprivileged unprecedented uncharted unwanted" at bounding box center [351, 271] width 103 height 19
select select "unwanted"
click at [300, 262] on select "unprivileged unprecedented uncharted unwanted" at bounding box center [351, 271] width 103 height 19
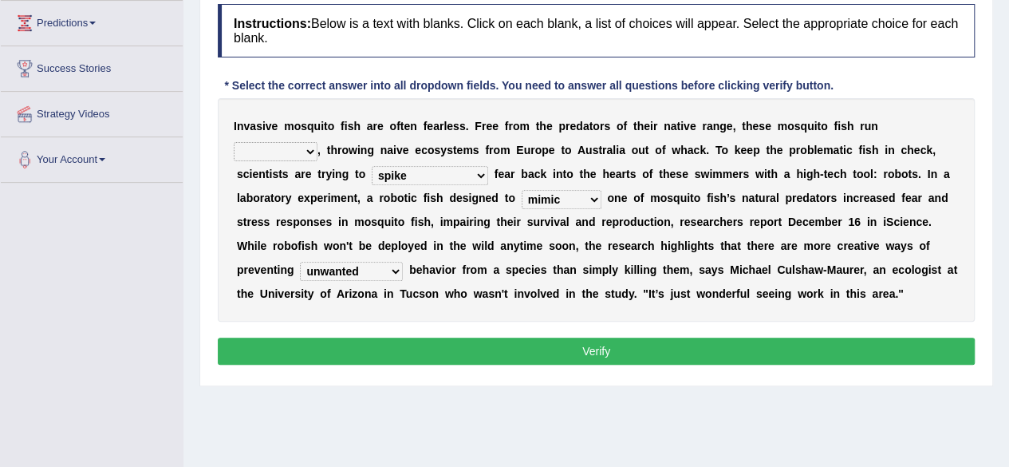
click at [303, 152] on select "occupant flippant rampant concordant" at bounding box center [276, 151] width 84 height 19
select select "concordant"
click at [234, 142] on select "occupant flippant rampant concordant" at bounding box center [276, 151] width 84 height 19
click at [427, 344] on button "Verify" at bounding box center [596, 350] width 757 height 27
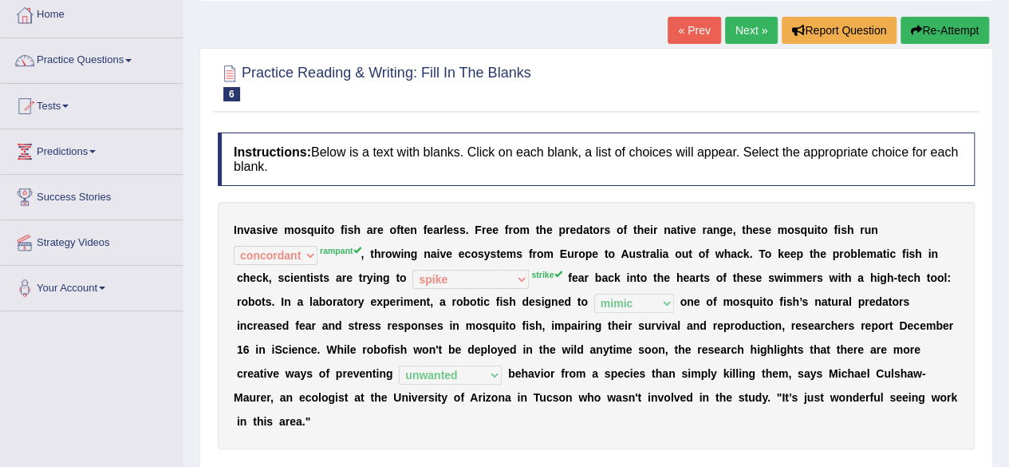
scroll to position [73, 0]
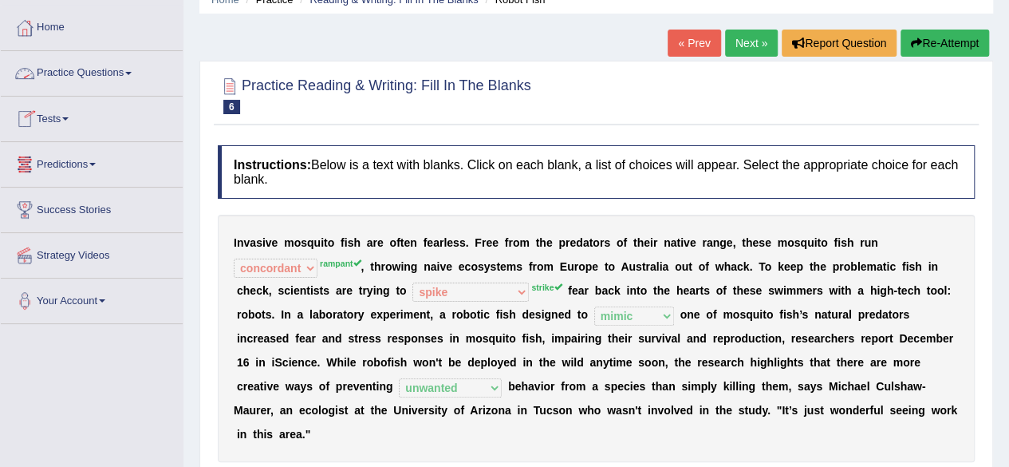
click at [110, 77] on link "Practice Questions" at bounding box center [92, 71] width 182 height 40
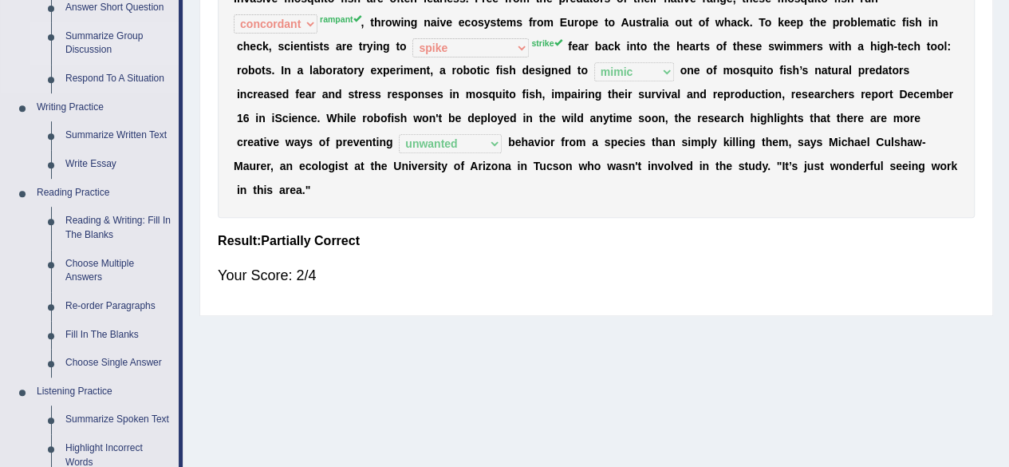
scroll to position [319, 0]
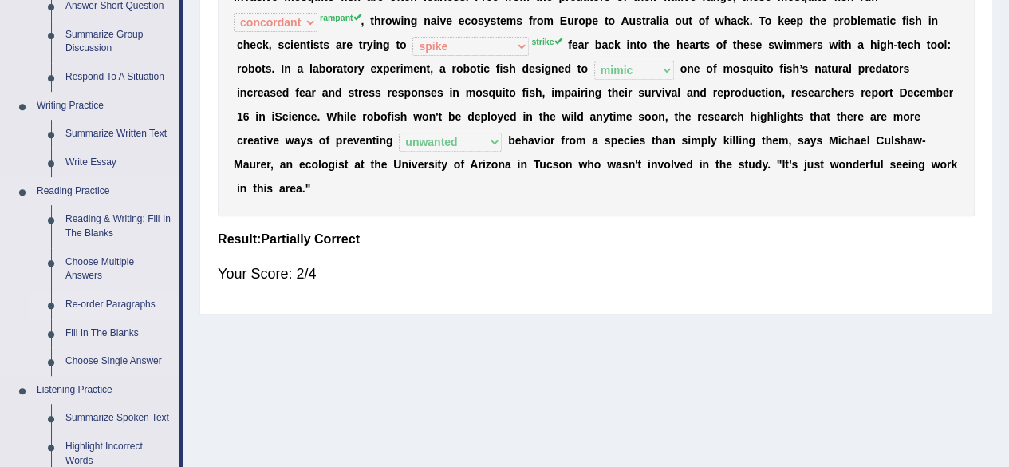
click at [110, 306] on link "Re-order Paragraphs" at bounding box center [118, 304] width 120 height 29
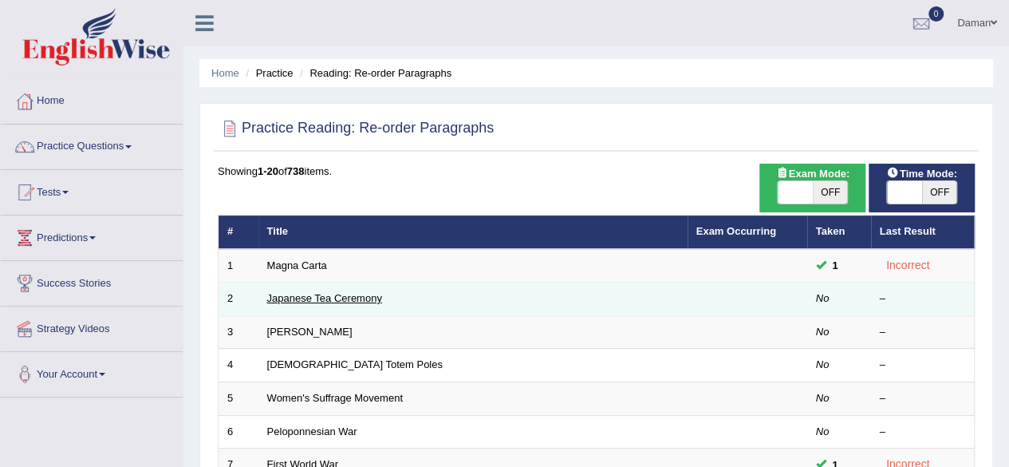
click at [295, 298] on link "Japanese Tea Ceremony" at bounding box center [324, 298] width 115 height 12
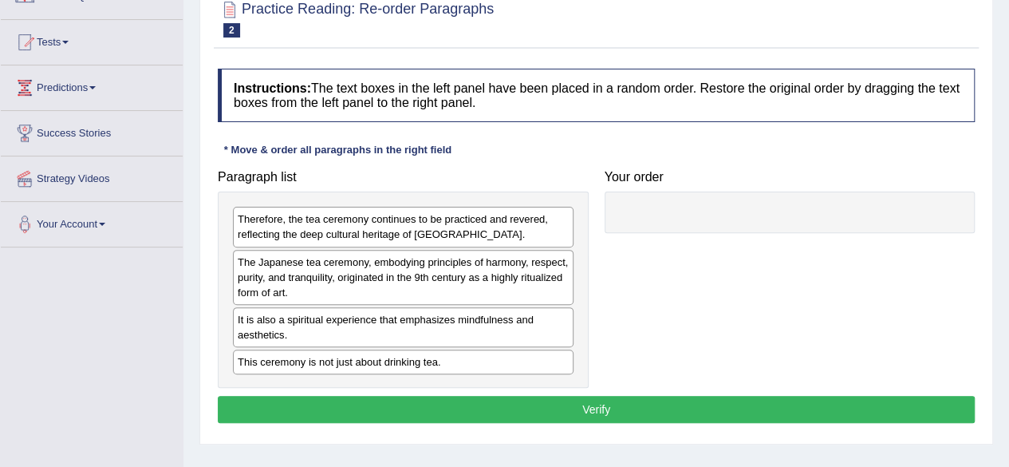
scroll to position [152, 0]
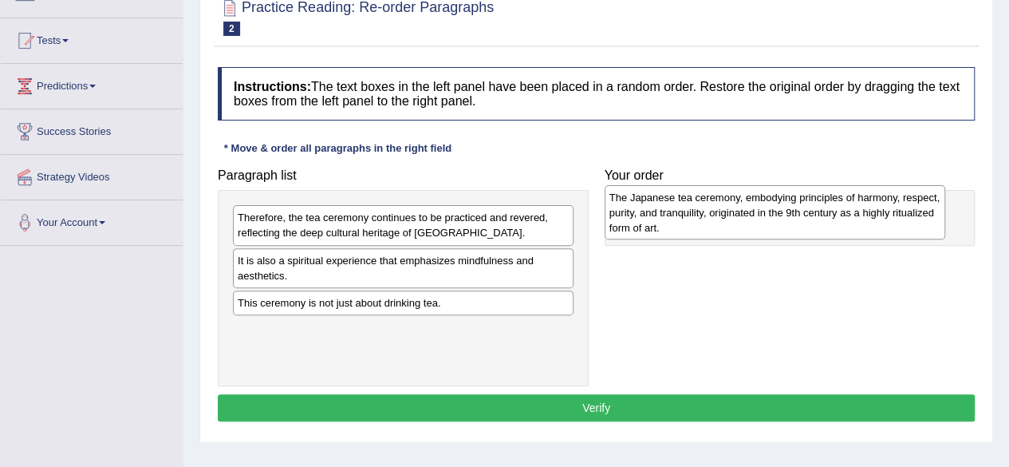
drag, startPoint x: 415, startPoint y: 291, endPoint x: 814, endPoint y: 228, distance: 403.8
click at [814, 228] on div "The Japanese tea ceremony, embodying principles of harmony, respect, purity, an…" at bounding box center [775, 212] width 341 height 55
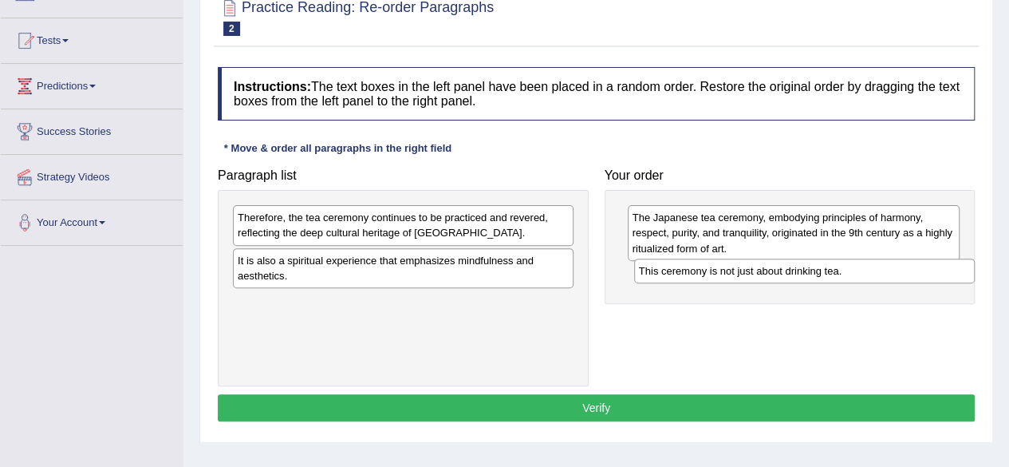
drag, startPoint x: 416, startPoint y: 304, endPoint x: 815, endPoint y: 272, distance: 400.9
click at [815, 272] on div "This ceremony is not just about drinking tea." at bounding box center [804, 270] width 341 height 24
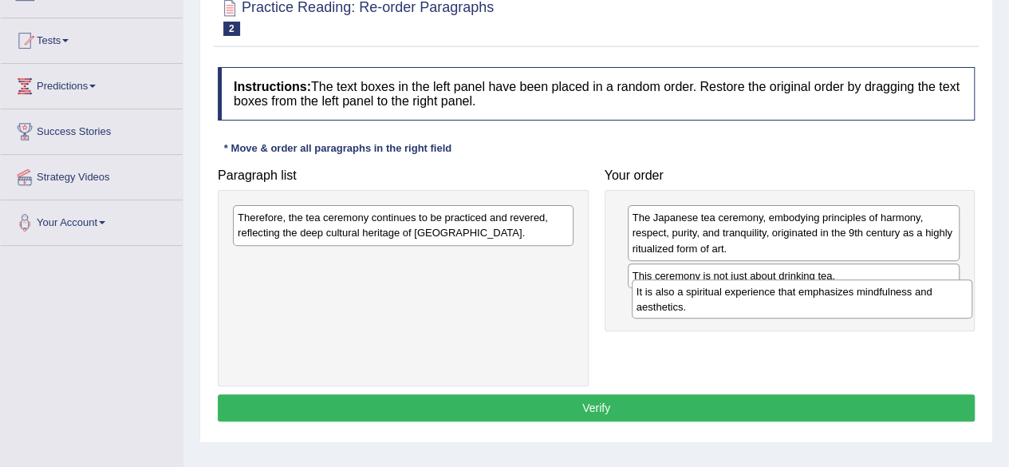
drag, startPoint x: 500, startPoint y: 264, endPoint x: 907, endPoint y: 296, distance: 408.1
click at [907, 296] on div "It is also a spiritual experience that emphasizes mindfulness and aesthetics." at bounding box center [802, 299] width 341 height 40
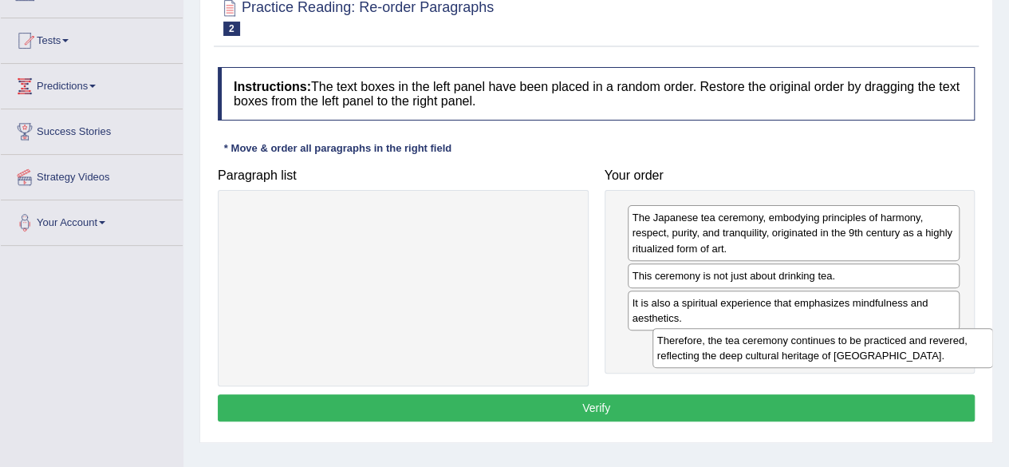
drag, startPoint x: 515, startPoint y: 223, endPoint x: 936, endPoint y: 345, distance: 437.7
click at [936, 345] on div "Therefore, the tea ceremony continues to be practiced and revered, reflecting t…" at bounding box center [823, 348] width 341 height 40
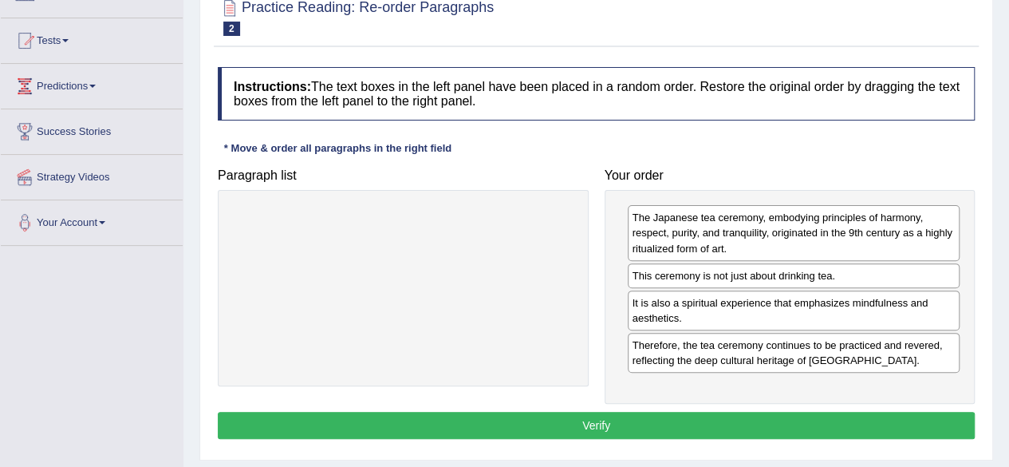
click at [761, 429] on button "Verify" at bounding box center [596, 425] width 757 height 27
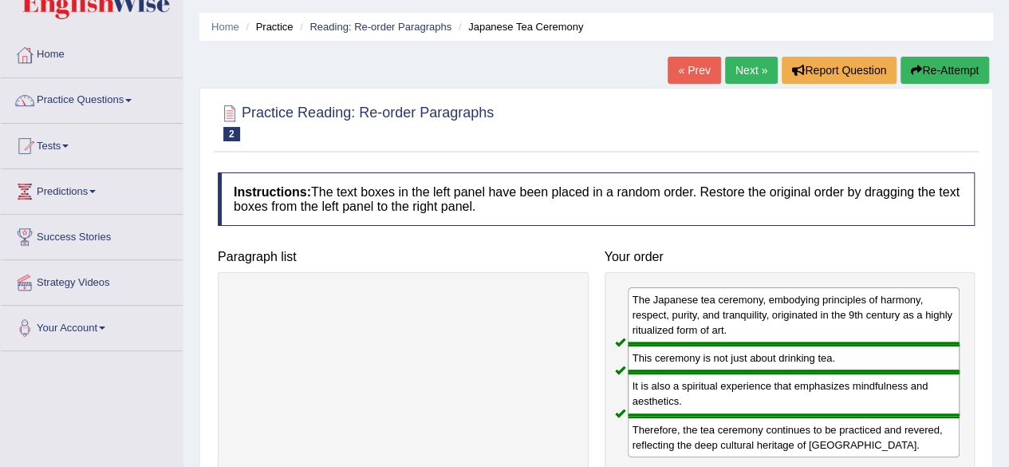
scroll to position [0, 0]
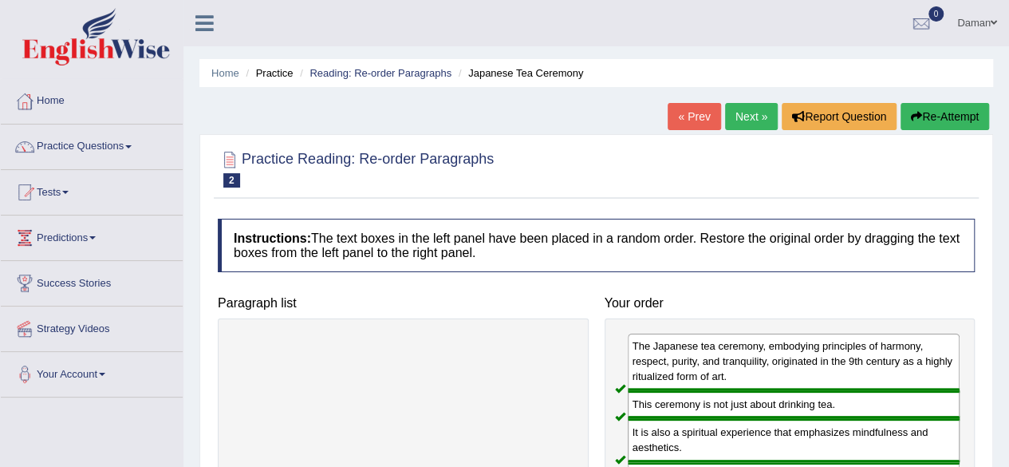
click at [743, 110] on link "Next »" at bounding box center [751, 116] width 53 height 27
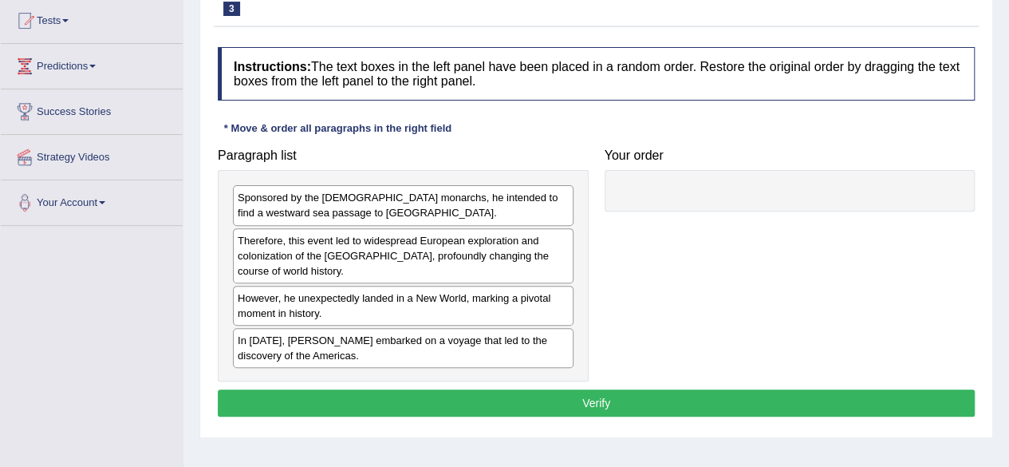
scroll to position [174, 0]
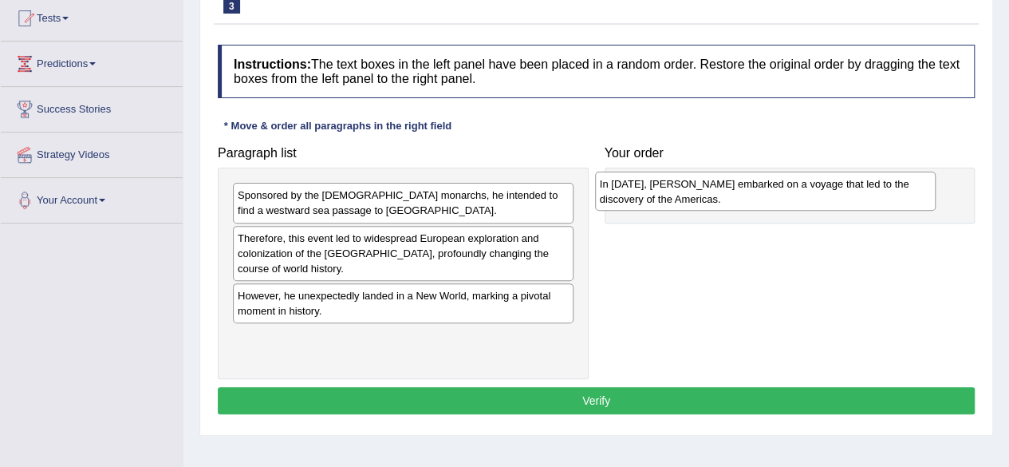
drag, startPoint x: 485, startPoint y: 346, endPoint x: 847, endPoint y: 194, distance: 392.9
click at [847, 194] on div "In 1492, Christopher Columbus embarked on a voyage that led to the discovery of…" at bounding box center [765, 192] width 341 height 40
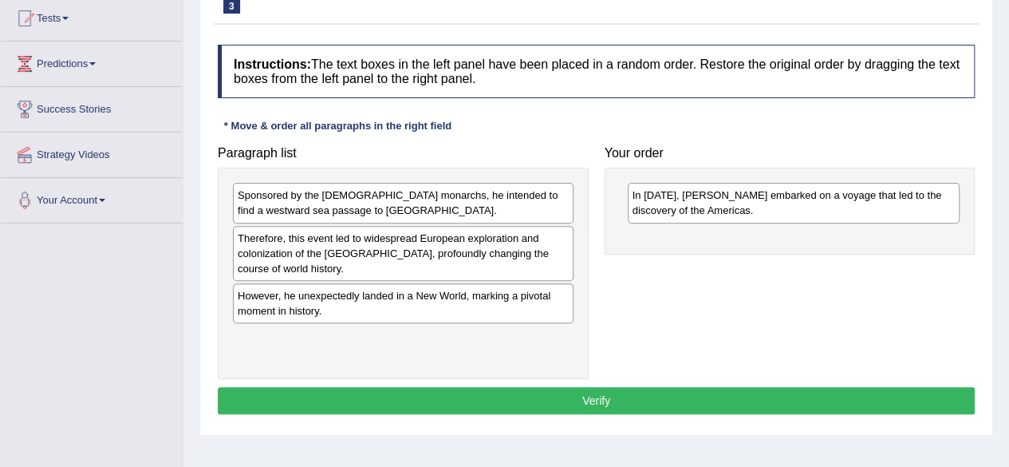
click at [731, 317] on div "Paragraph list Sponsored by the Spanish monarchs, he intended to find a westwar…" at bounding box center [596, 258] width 773 height 241
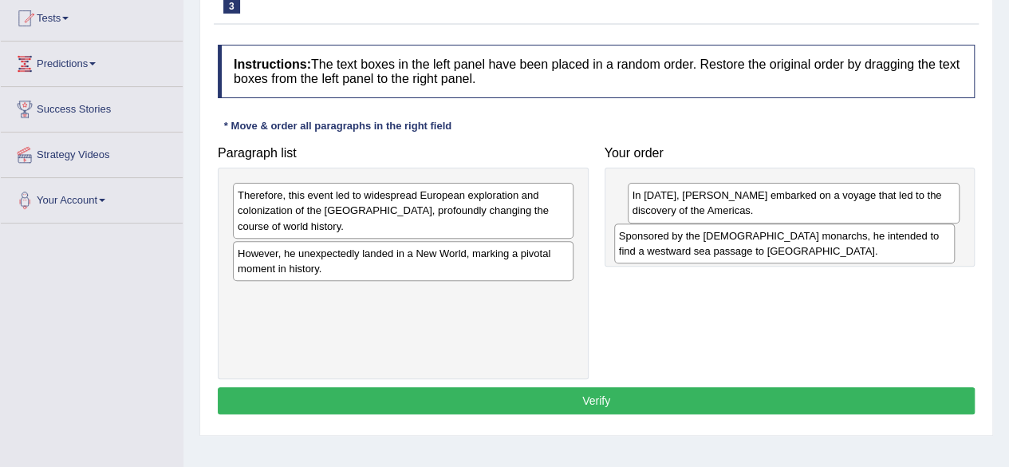
drag, startPoint x: 429, startPoint y: 206, endPoint x: 846, endPoint y: 246, distance: 418.4
click at [846, 246] on div "Sponsored by the Spanish monarchs, he intended to find a westward sea passage t…" at bounding box center [784, 243] width 341 height 40
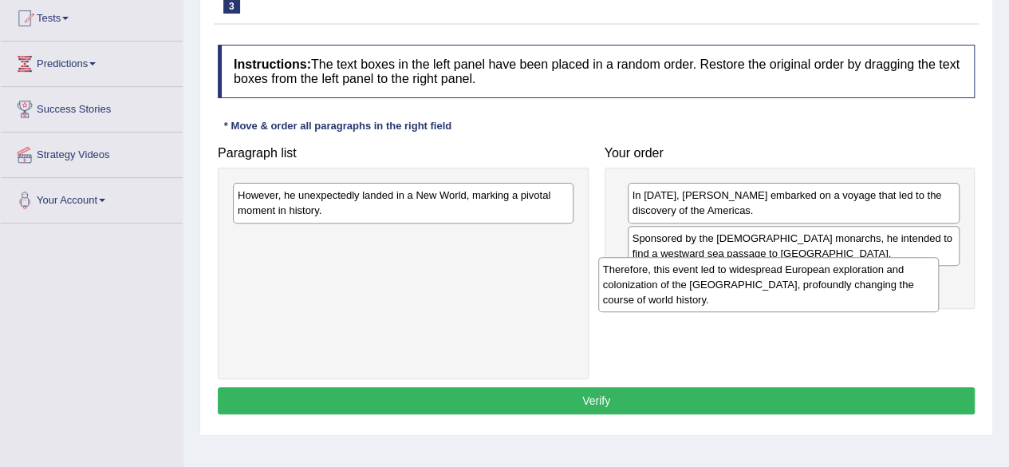
drag, startPoint x: 384, startPoint y: 215, endPoint x: 779, endPoint y: 286, distance: 400.3
click at [779, 286] on div "Therefore, this event led to widespread European exploration and colonization o…" at bounding box center [768, 284] width 341 height 55
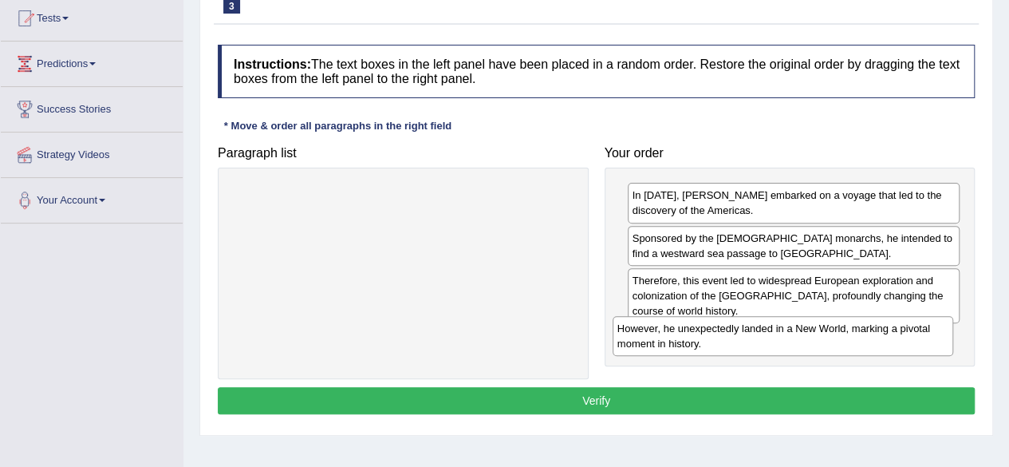
drag, startPoint x: 467, startPoint y: 203, endPoint x: 857, endPoint y: 336, distance: 411.4
click at [857, 336] on div "However, he unexpectedly landed in a New World, marking a pivotal moment in his…" at bounding box center [783, 336] width 341 height 40
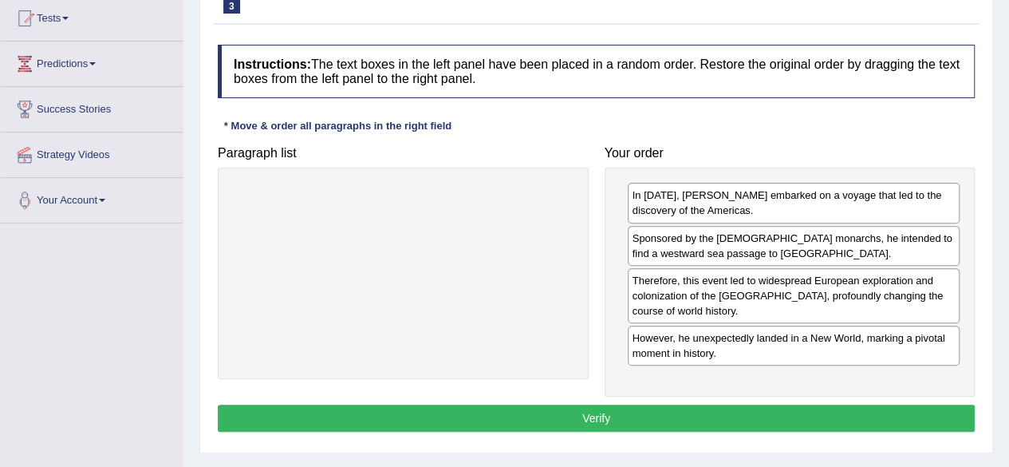
click at [667, 417] on button "Verify" at bounding box center [596, 417] width 757 height 27
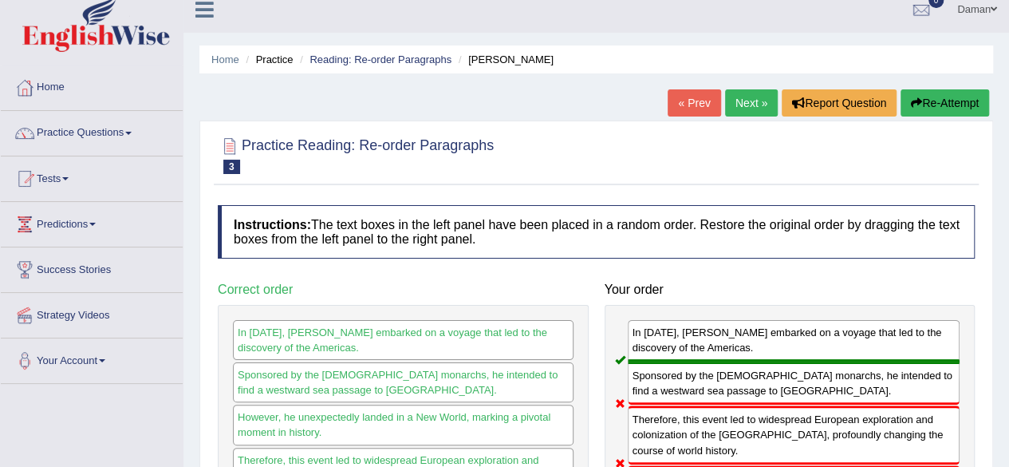
scroll to position [0, 0]
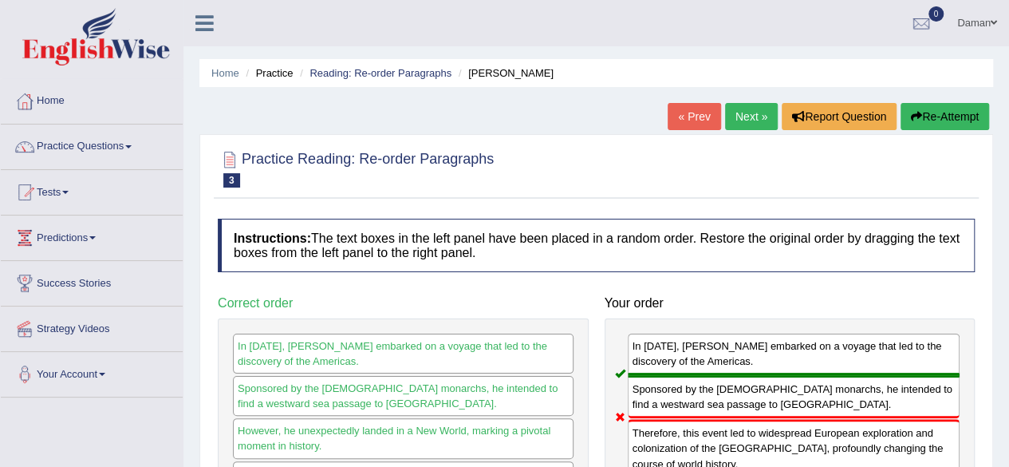
click at [743, 114] on link "Next »" at bounding box center [751, 116] width 53 height 27
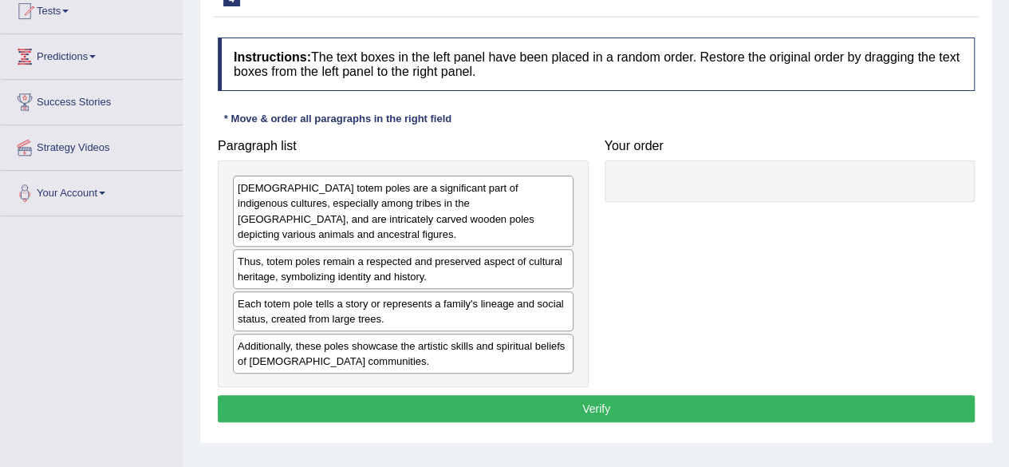
scroll to position [182, 0]
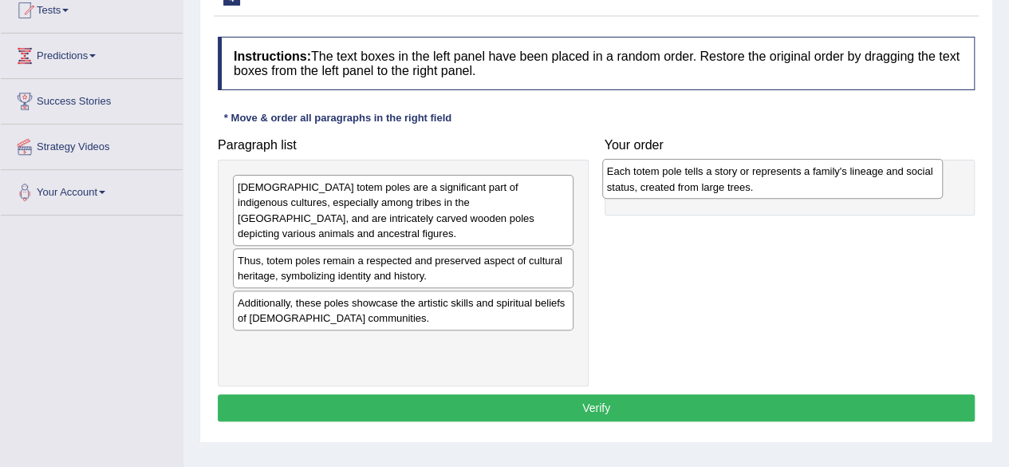
drag, startPoint x: 435, startPoint y: 311, endPoint x: 804, endPoint y: 180, distance: 391.8
click at [804, 180] on div "Each totem pole tells a story or represents a family's lineage and social statu…" at bounding box center [772, 179] width 341 height 40
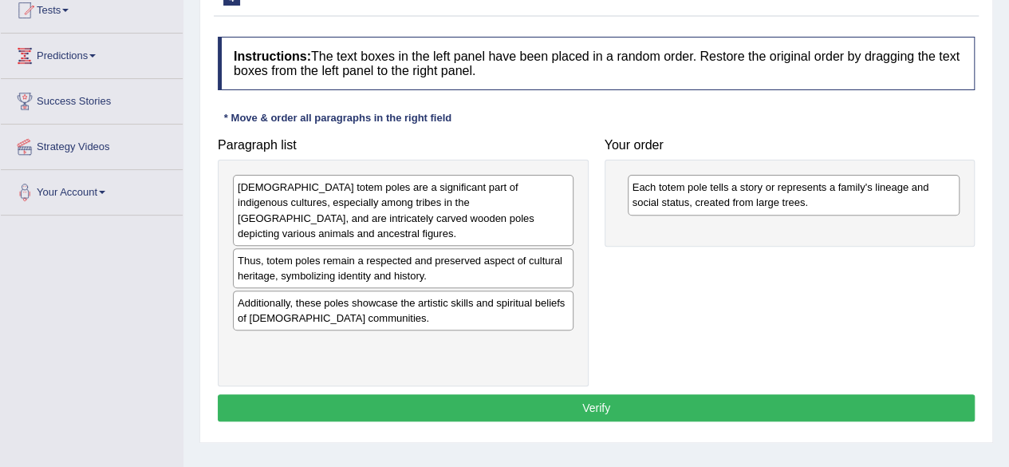
click at [477, 212] on div "[DEMOGRAPHIC_DATA] totem poles are a significant part of indigenous cultures, e…" at bounding box center [403, 210] width 341 height 70
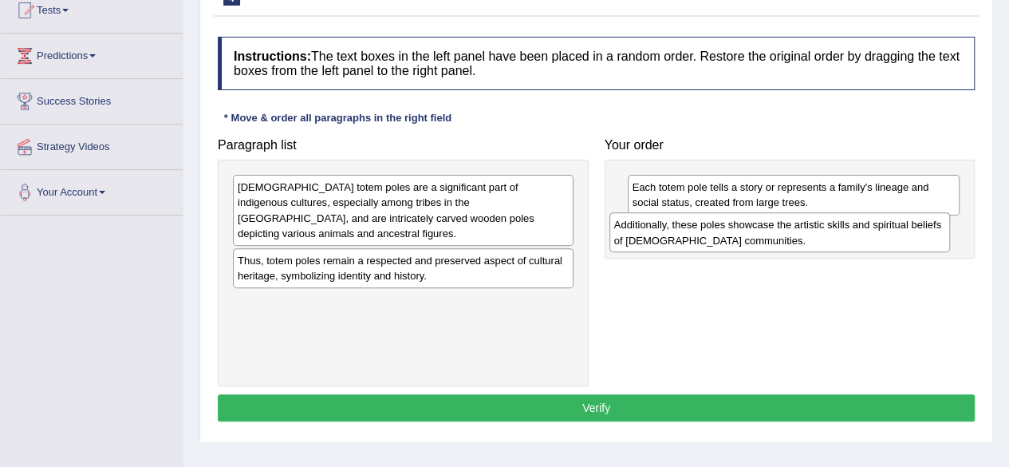
drag, startPoint x: 402, startPoint y: 312, endPoint x: 779, endPoint y: 235, distance: 385.2
click at [779, 235] on div "Additionally, these poles showcase the artistic skills and spiritual beliefs of…" at bounding box center [779, 232] width 341 height 40
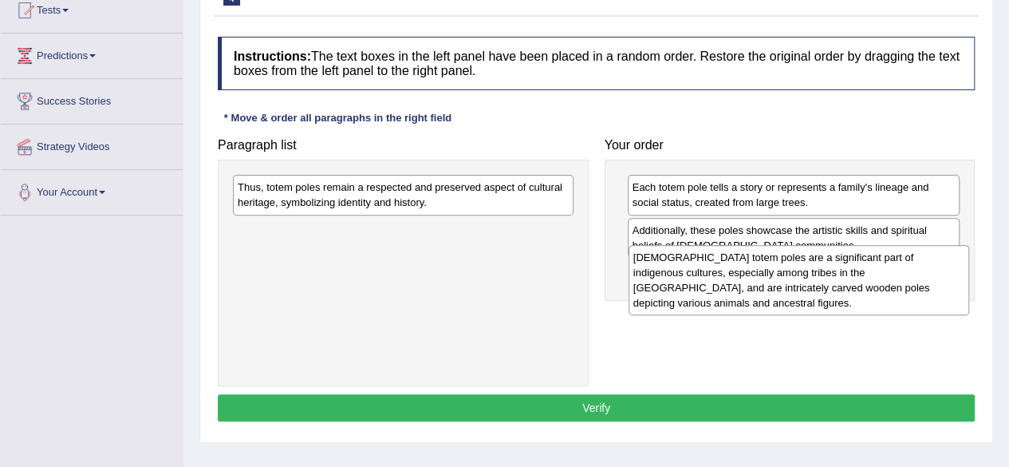
drag, startPoint x: 451, startPoint y: 229, endPoint x: 835, endPoint y: 298, distance: 390.6
click at [835, 298] on div "Native American totem poles are a significant part of indigenous cultures, espe…" at bounding box center [799, 280] width 341 height 70
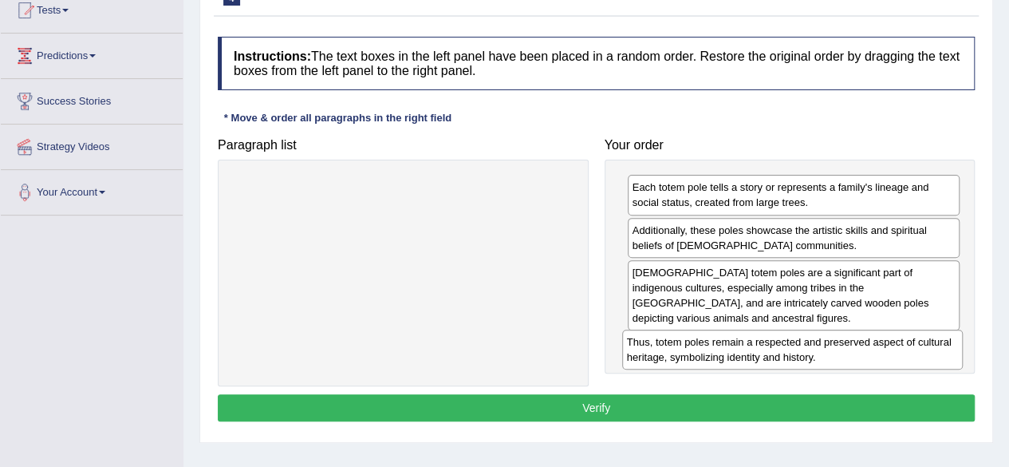
drag, startPoint x: 498, startPoint y: 194, endPoint x: 905, endPoint y: 342, distance: 433.0
click at [905, 342] on div "Thus, totem poles remain a respected and preserved aspect of cultural heritage,…" at bounding box center [792, 349] width 341 height 40
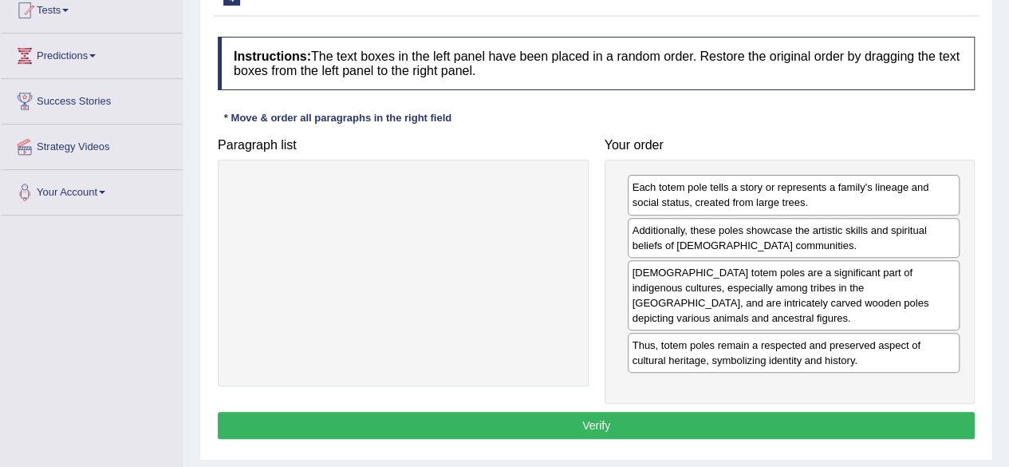
click at [689, 423] on button "Verify" at bounding box center [596, 425] width 757 height 27
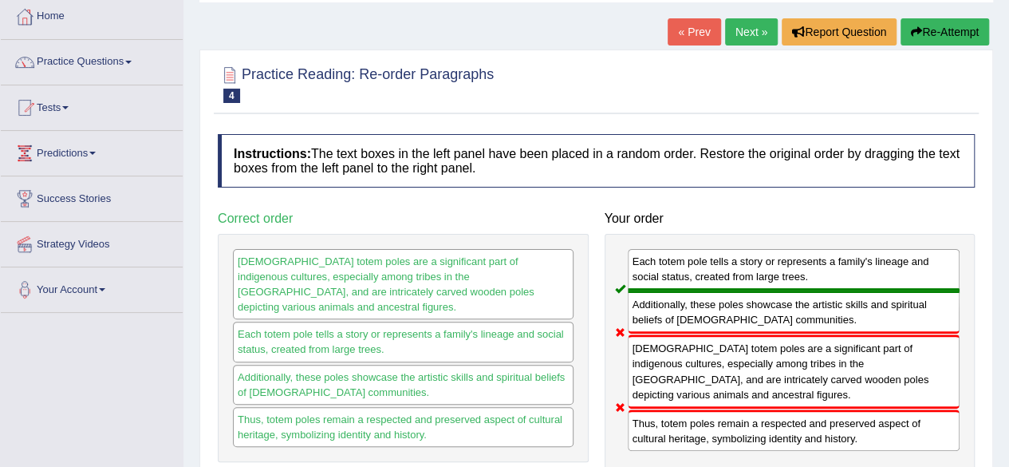
scroll to position [80, 0]
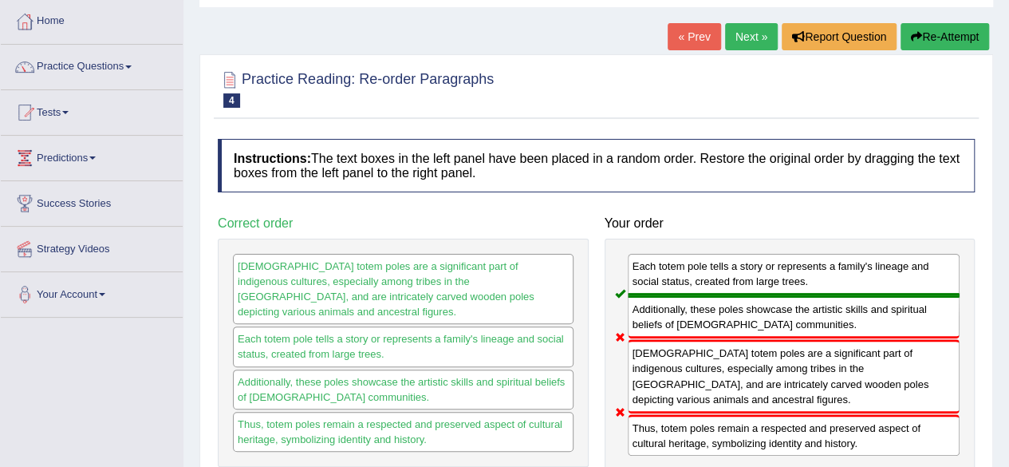
click at [739, 36] on link "Next »" at bounding box center [751, 36] width 53 height 27
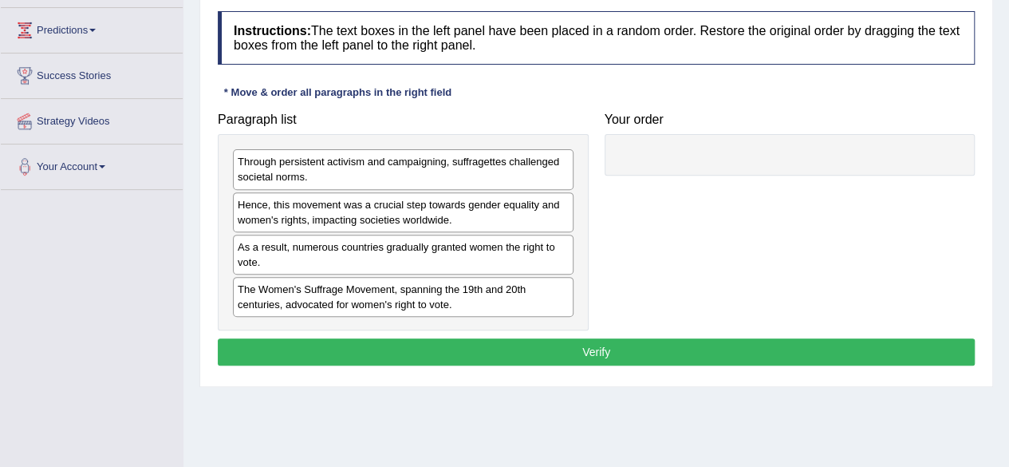
scroll to position [214, 0]
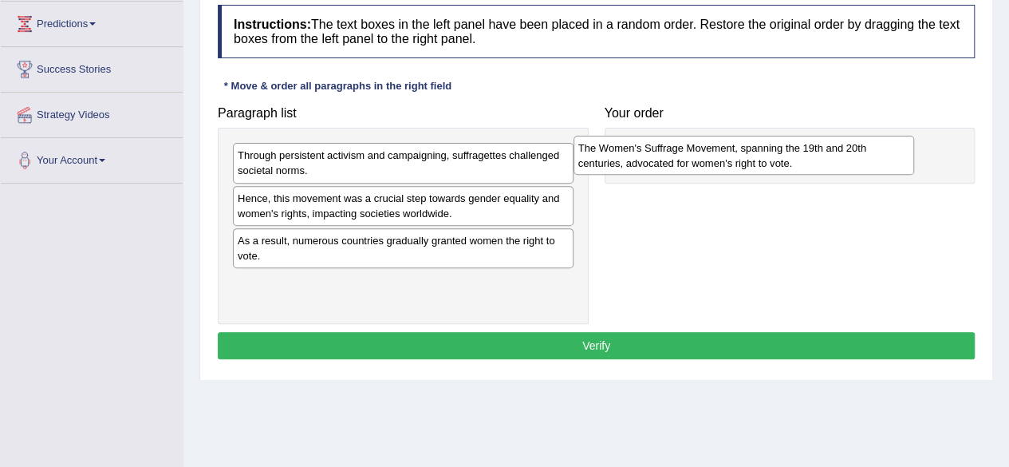
drag, startPoint x: 409, startPoint y: 294, endPoint x: 750, endPoint y: 156, distance: 367.2
click at [750, 156] on div "The Women's Suffrage Movement, spanning the 19th and 20th centuries, advocated …" at bounding box center [744, 156] width 341 height 40
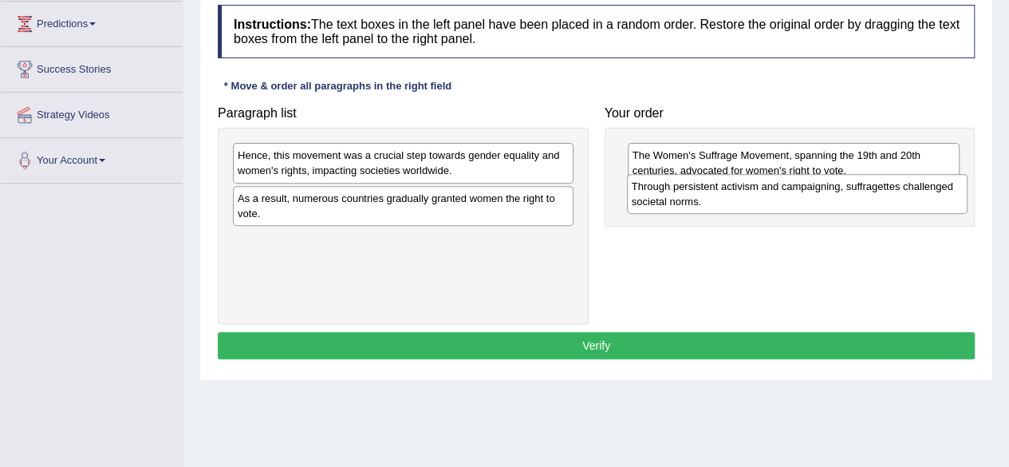
drag, startPoint x: 432, startPoint y: 166, endPoint x: 826, endPoint y: 197, distance: 395.3
click at [826, 197] on div "Through persistent activism and campaigning, suffragettes challenged societal n…" at bounding box center [797, 194] width 341 height 40
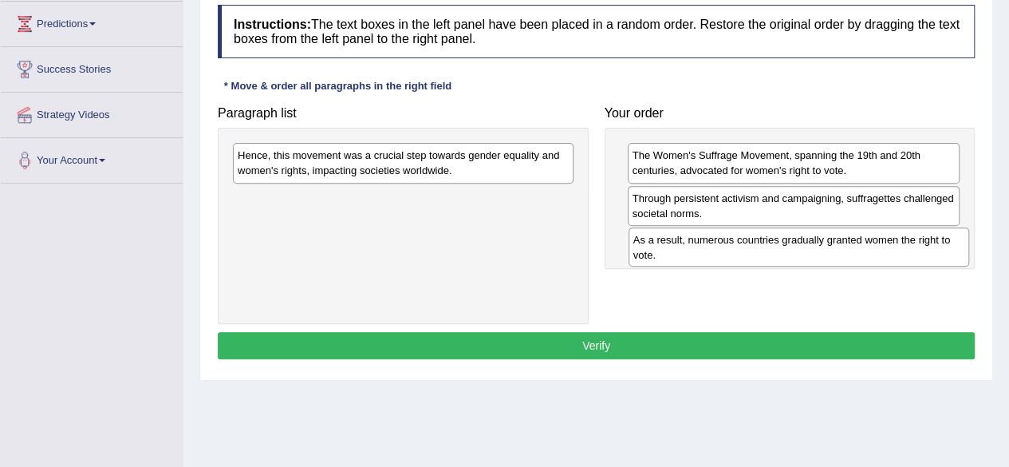
drag, startPoint x: 439, startPoint y: 201, endPoint x: 834, endPoint y: 243, distance: 397.9
click at [834, 243] on div "As a result, numerous countries gradually granted women the right to vote." at bounding box center [799, 247] width 341 height 40
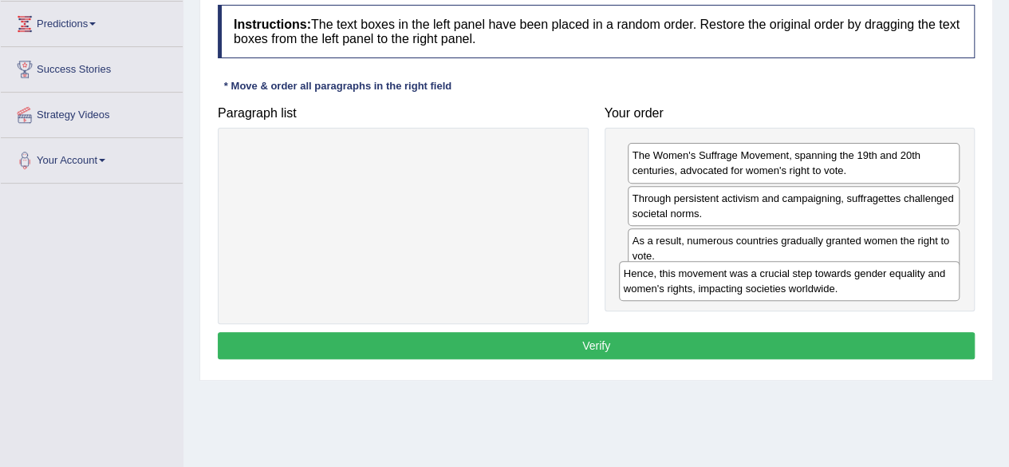
drag, startPoint x: 405, startPoint y: 172, endPoint x: 792, endPoint y: 286, distance: 403.6
click at [792, 286] on div "Hence, this movement was a crucial step towards gender equality and women's rig…" at bounding box center [789, 281] width 341 height 40
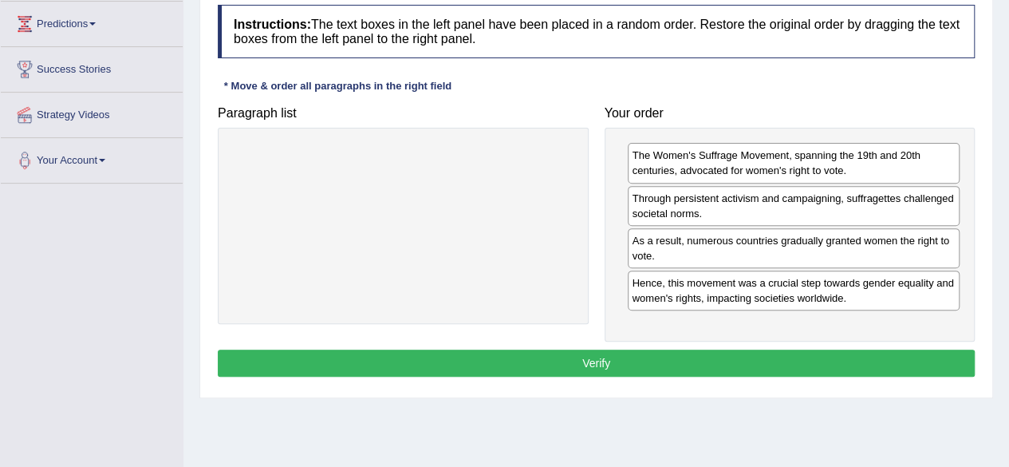
click at [713, 359] on button "Verify" at bounding box center [596, 362] width 757 height 27
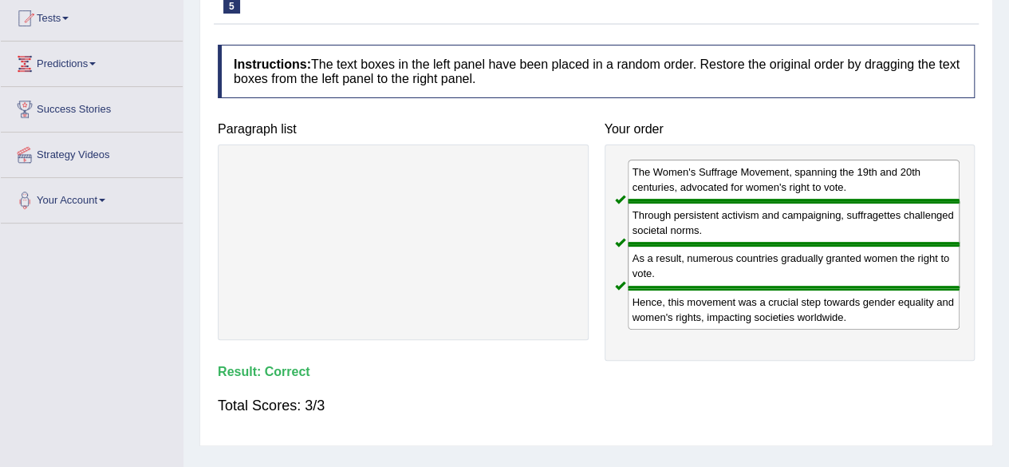
scroll to position [0, 0]
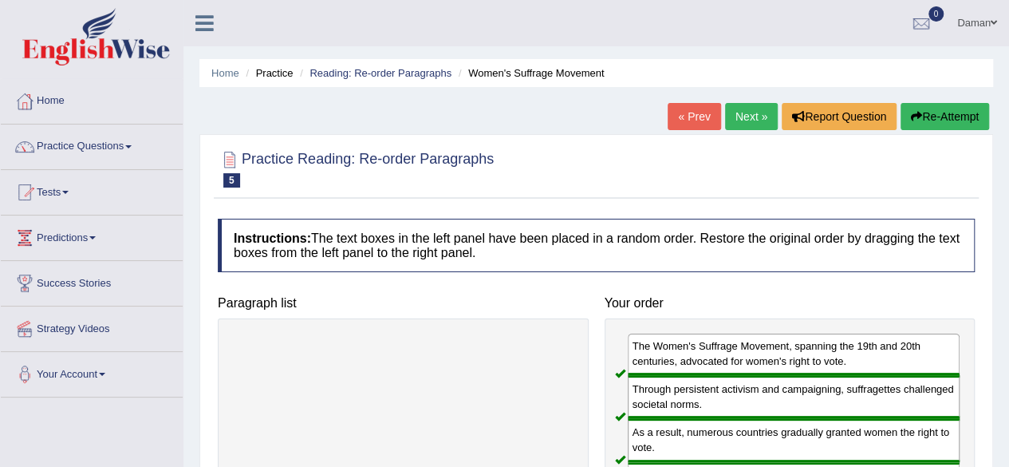
click at [742, 115] on link "Next »" at bounding box center [751, 116] width 53 height 27
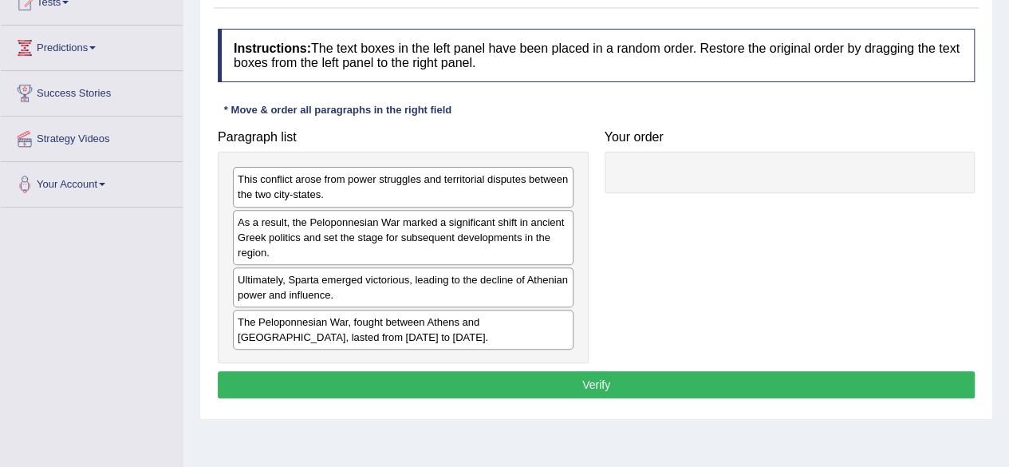
scroll to position [191, 0]
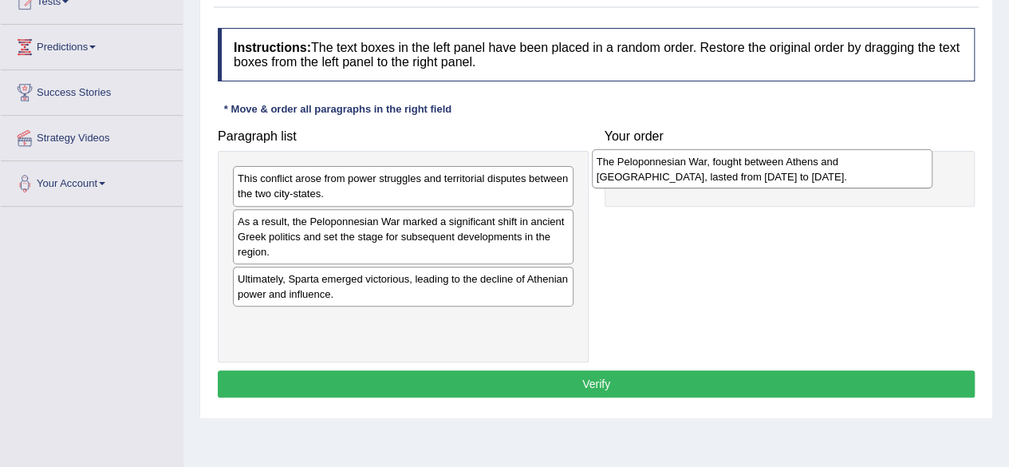
drag, startPoint x: 354, startPoint y: 330, endPoint x: 713, endPoint y: 172, distance: 392.2
click at [713, 172] on div "The Peloponnesian War, fought between Athens and Sparta, lasted from 431 to 404…" at bounding box center [762, 169] width 341 height 40
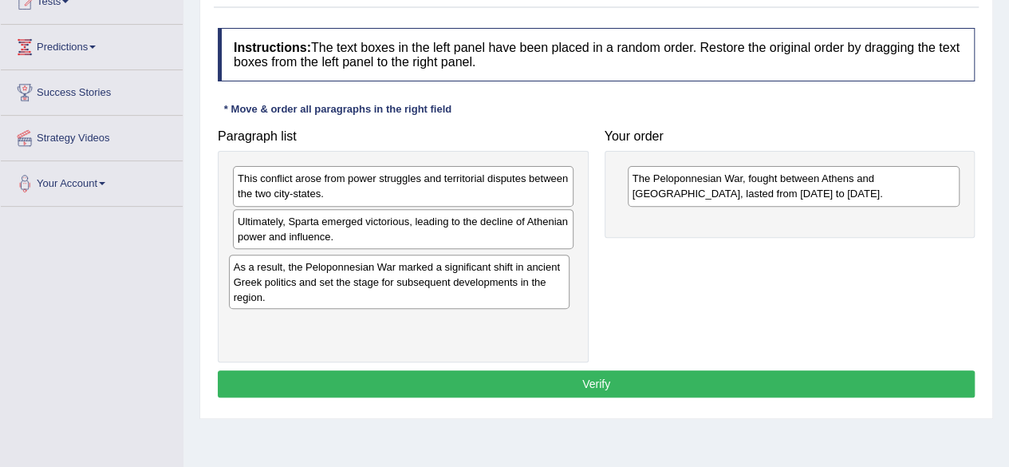
drag, startPoint x: 459, startPoint y: 224, endPoint x: 455, endPoint y: 270, distance: 46.4
click at [455, 270] on div "As a result, the Peloponnesian War marked a significant shift in ancient Greek …" at bounding box center [399, 281] width 341 height 55
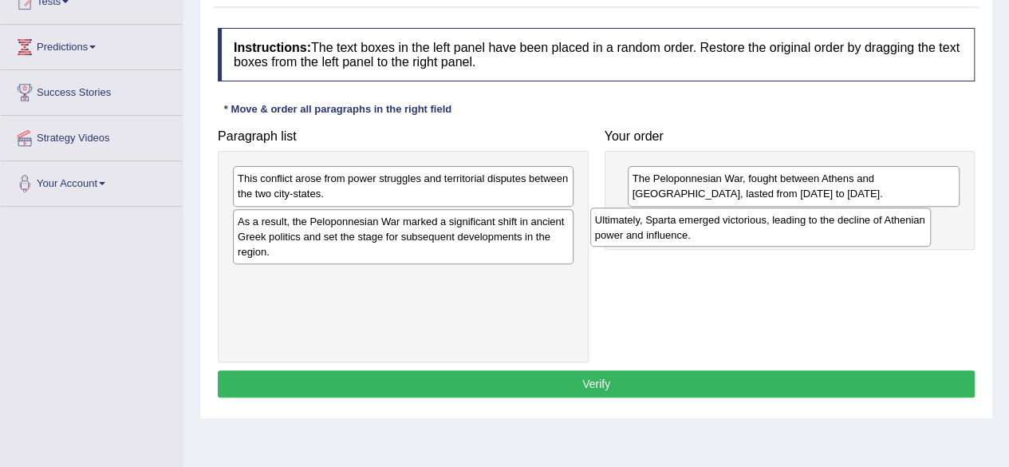
drag, startPoint x: 439, startPoint y: 231, endPoint x: 812, endPoint y: 229, distance: 373.3
click at [812, 229] on div "Ultimately, Sparta emerged victorious, leading to the decline of Athenian power…" at bounding box center [760, 227] width 341 height 40
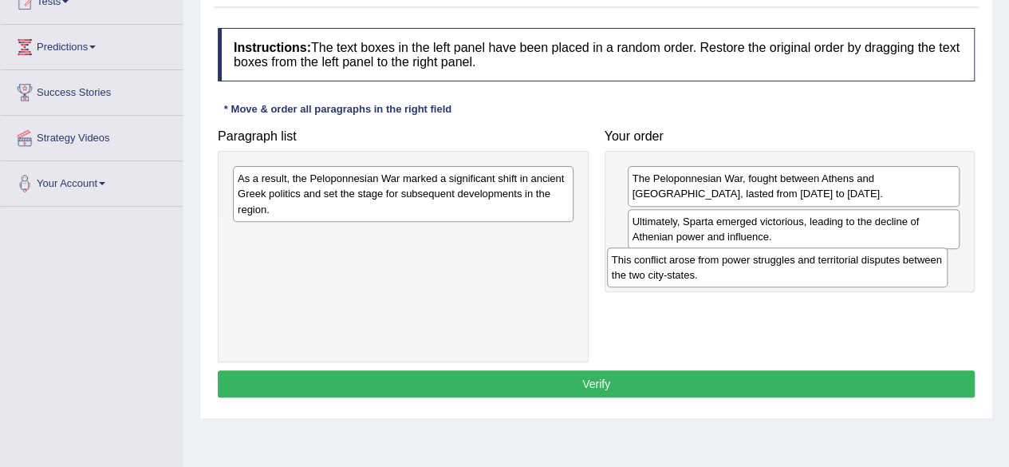
drag, startPoint x: 458, startPoint y: 189, endPoint x: 833, endPoint y: 271, distance: 383.8
click at [833, 271] on div "This conflict arose from power struggles and territorial disputes between the t…" at bounding box center [777, 267] width 341 height 40
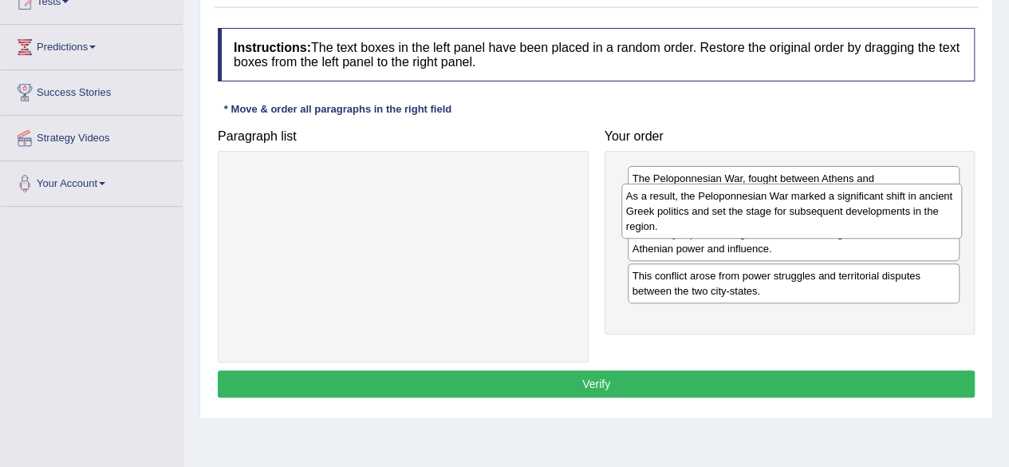
drag, startPoint x: 459, startPoint y: 178, endPoint x: 846, endPoint y: 195, distance: 387.3
click at [846, 195] on div "As a result, the Peloponnesian War marked a significant shift in ancient Greek …" at bounding box center [791, 210] width 341 height 55
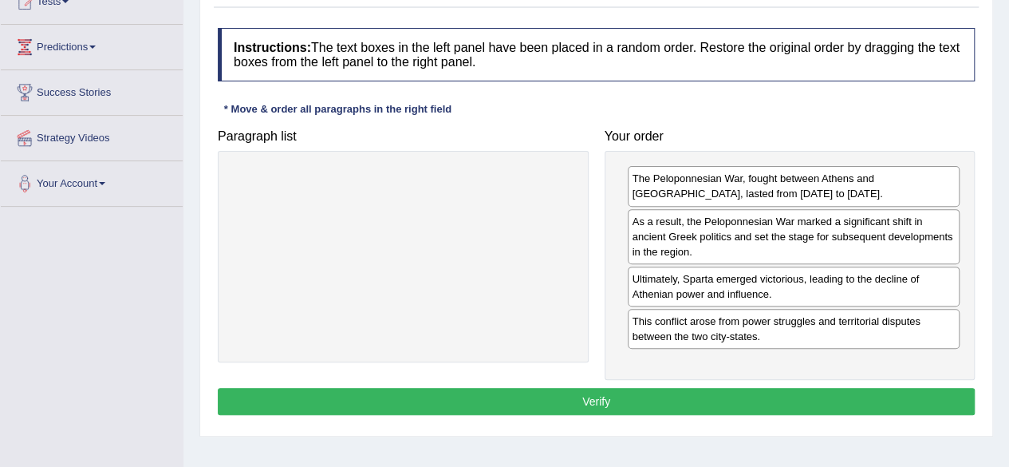
click at [658, 404] on button "Verify" at bounding box center [596, 401] width 757 height 27
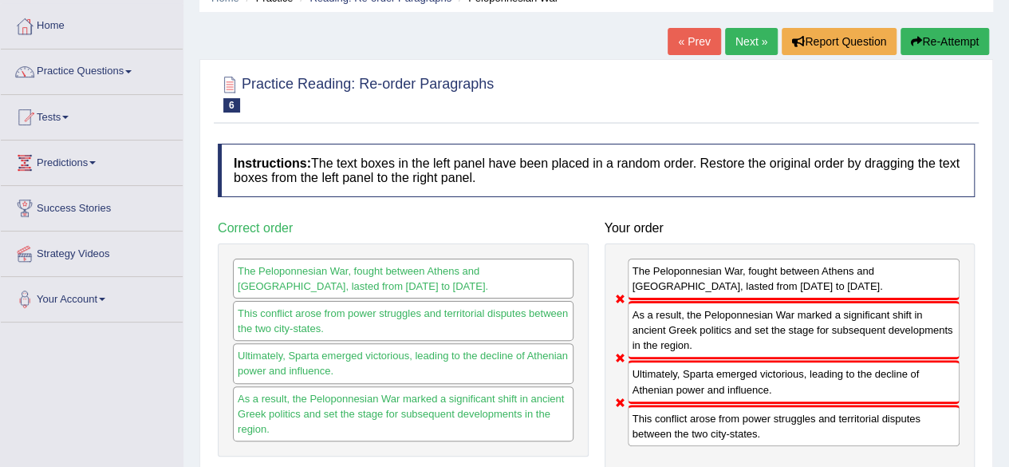
scroll to position [74, 0]
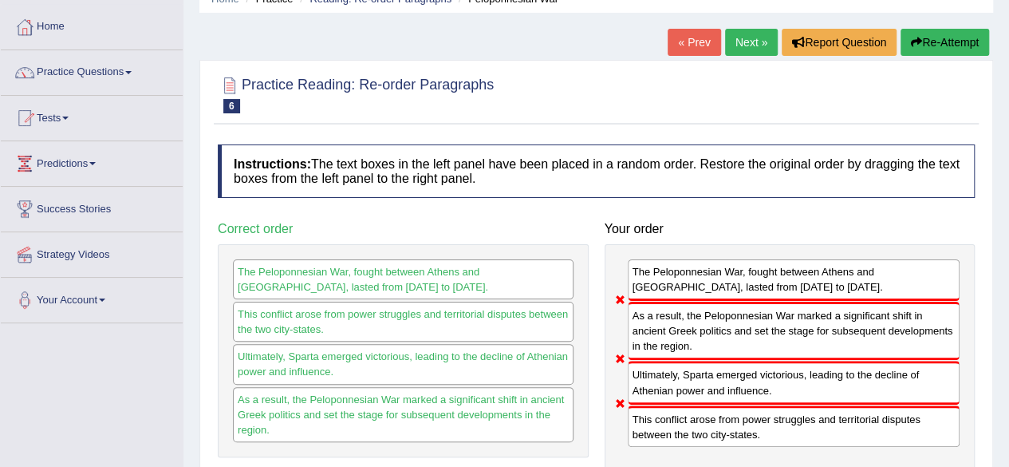
click at [742, 49] on link "Next »" at bounding box center [751, 42] width 53 height 27
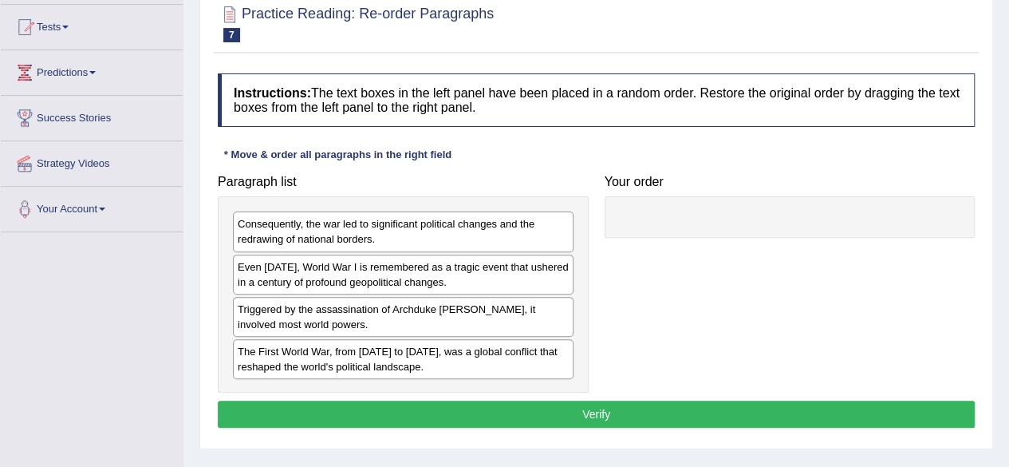
scroll to position [168, 0]
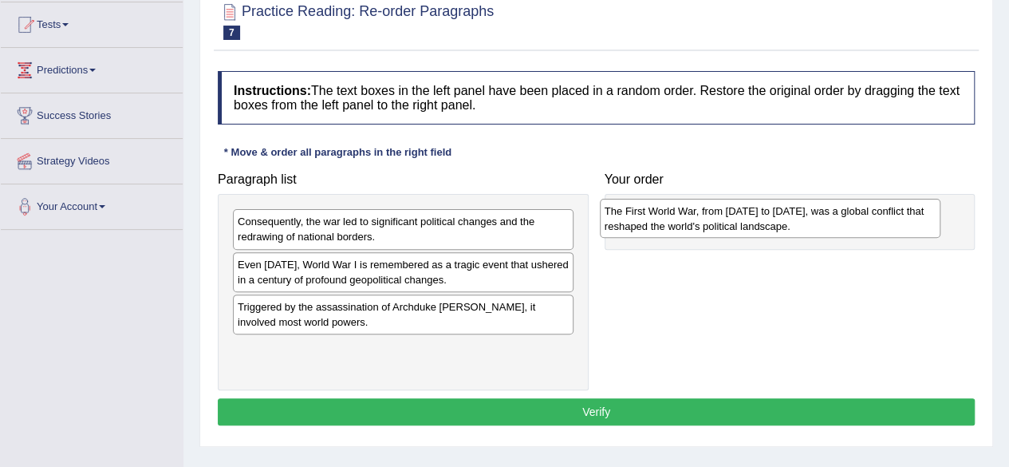
drag, startPoint x: 346, startPoint y: 349, endPoint x: 713, endPoint y: 215, distance: 390.9
click at [713, 215] on div "The First World War, from [DATE] to [DATE], was a global conflict that reshaped…" at bounding box center [770, 219] width 341 height 40
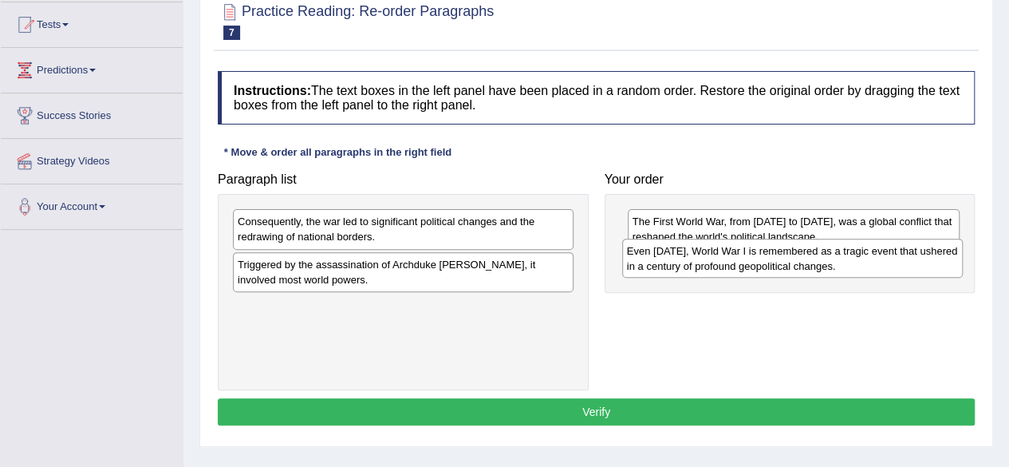
drag, startPoint x: 319, startPoint y: 269, endPoint x: 709, endPoint y: 255, distance: 390.3
click at [709, 255] on div "Even [DATE], World War I is remembered as a tragic event that ushered in a cent…" at bounding box center [792, 259] width 341 height 40
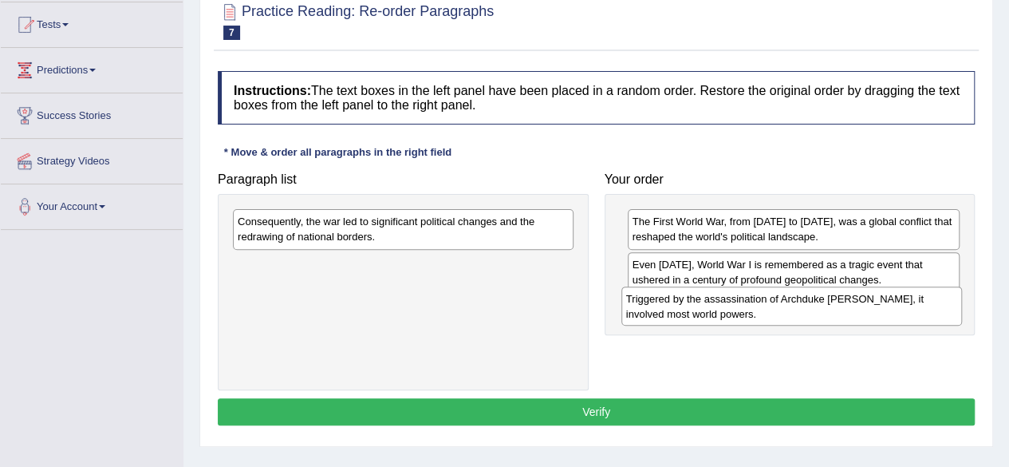
drag, startPoint x: 398, startPoint y: 264, endPoint x: 785, endPoint y: 298, distance: 388.4
click at [785, 298] on div "Triggered by the assassination of Archduke Franz Ferdinand, it involved most wo…" at bounding box center [791, 306] width 341 height 40
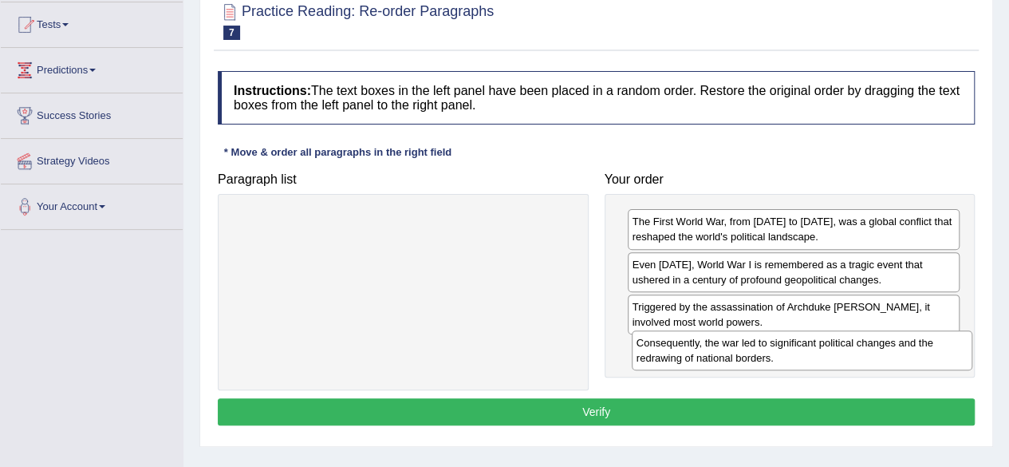
drag, startPoint x: 473, startPoint y: 240, endPoint x: 872, endPoint y: 361, distance: 416.9
click at [872, 361] on div "Consequently, the war led to significant political changes and the redrawing of…" at bounding box center [802, 350] width 341 height 40
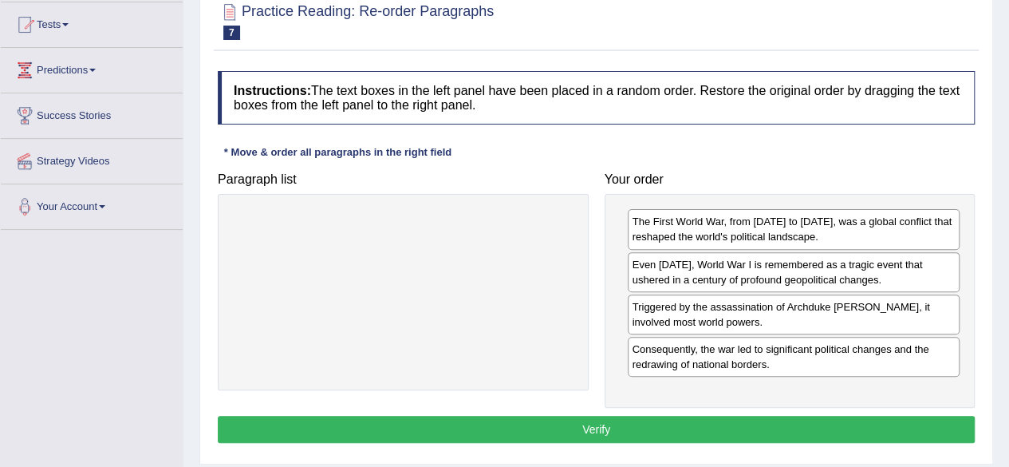
click at [727, 427] on button "Verify" at bounding box center [596, 429] width 757 height 27
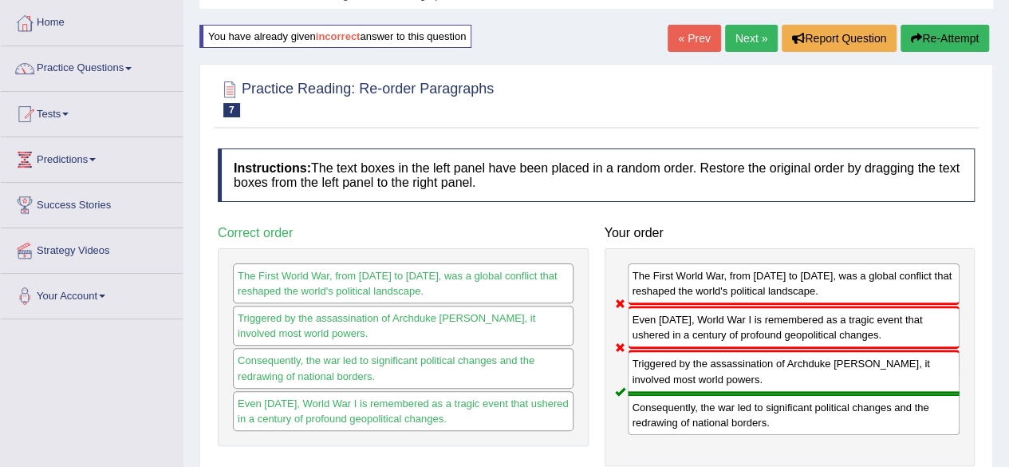
scroll to position [73, 0]
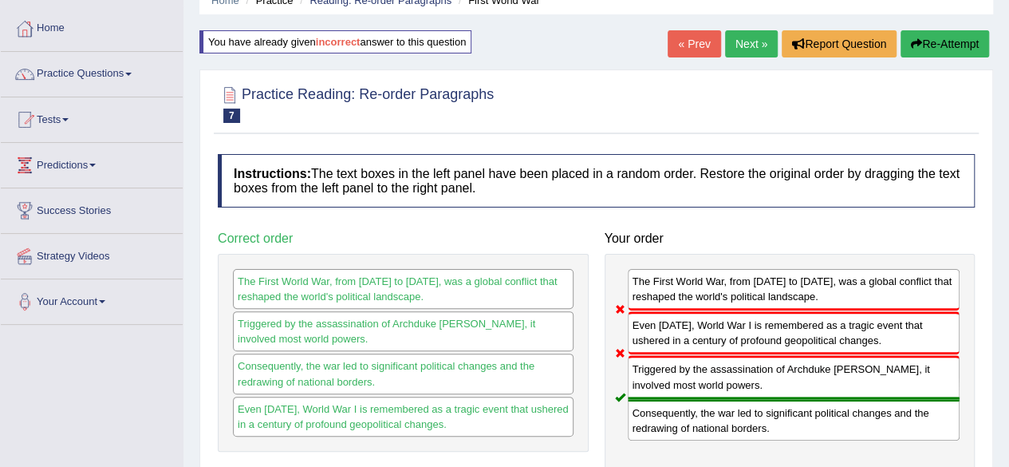
click at [747, 45] on link "Next »" at bounding box center [751, 43] width 53 height 27
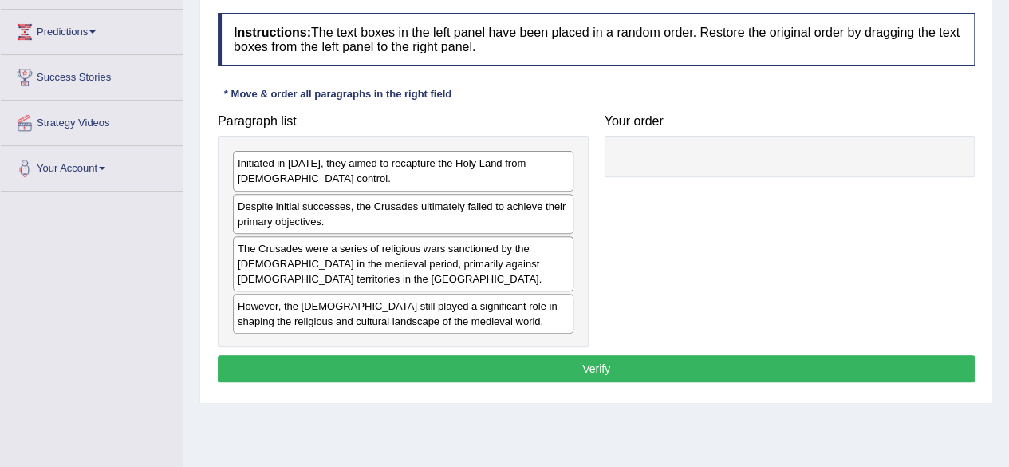
scroll to position [207, 0]
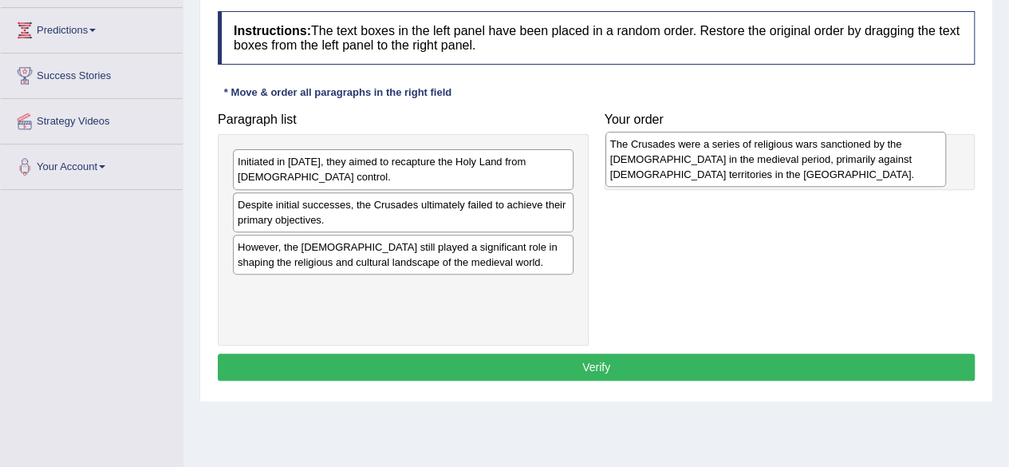
drag, startPoint x: 377, startPoint y: 267, endPoint x: 752, endPoint y: 165, distance: 389.3
click at [752, 165] on div "The Crusades were a series of religious wars sanctioned by the Latin Church in …" at bounding box center [775, 159] width 341 height 55
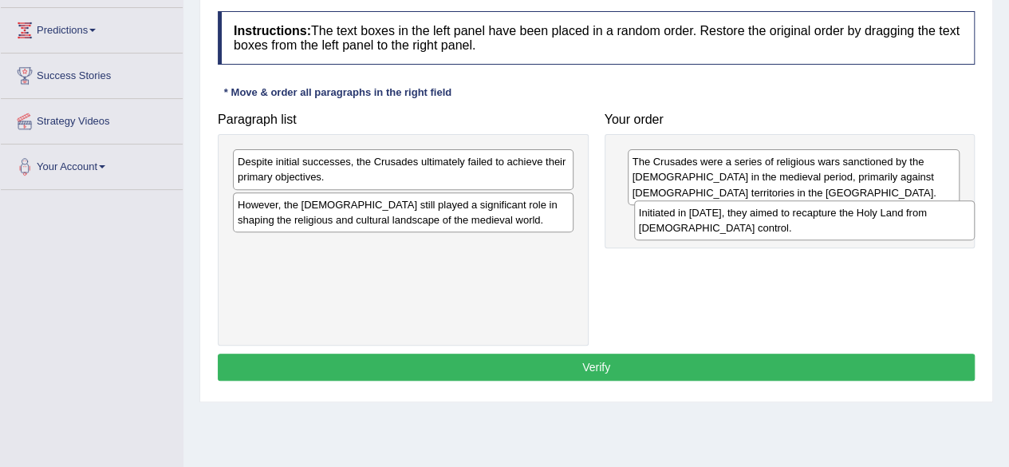
drag, startPoint x: 398, startPoint y: 181, endPoint x: 799, endPoint y: 232, distance: 404.5
click at [799, 232] on div "Initiated in 1095, they aimed to recapture the Holy Land from Muslim control." at bounding box center [804, 220] width 341 height 40
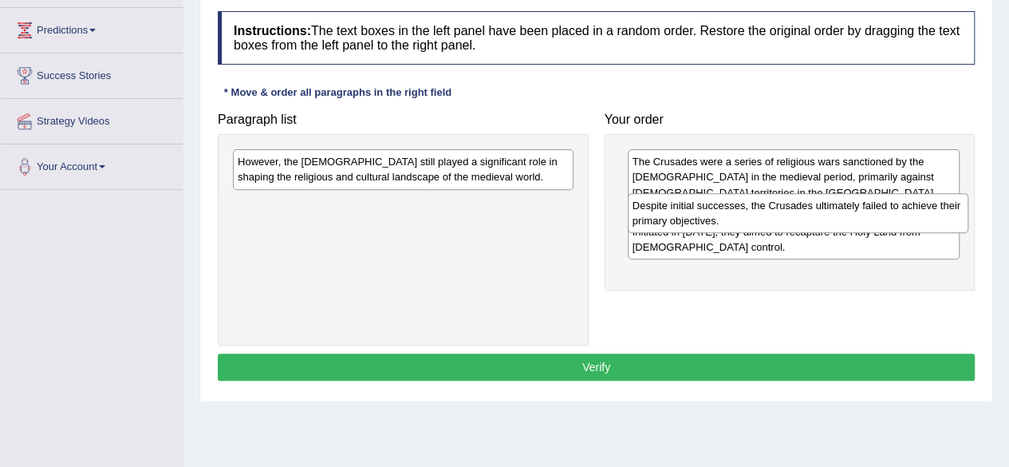
drag, startPoint x: 495, startPoint y: 175, endPoint x: 889, endPoint y: 219, distance: 397.3
click at [889, 219] on div "Despite initial successes, the Crusades ultimately failed to achieve their prim…" at bounding box center [798, 213] width 341 height 40
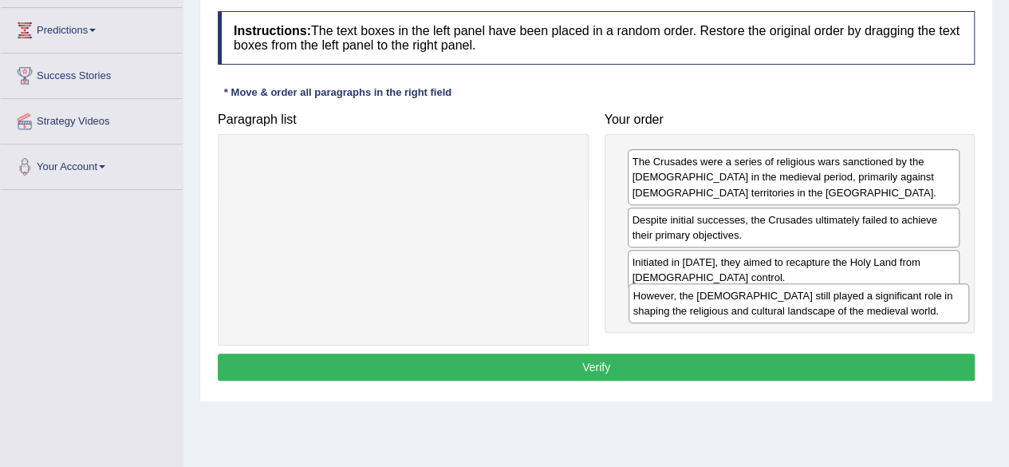
drag, startPoint x: 495, startPoint y: 172, endPoint x: 890, endPoint y: 304, distance: 417.2
click at [890, 304] on div "However, the Crusades still played a significant role in shaping the religious …" at bounding box center [799, 303] width 341 height 40
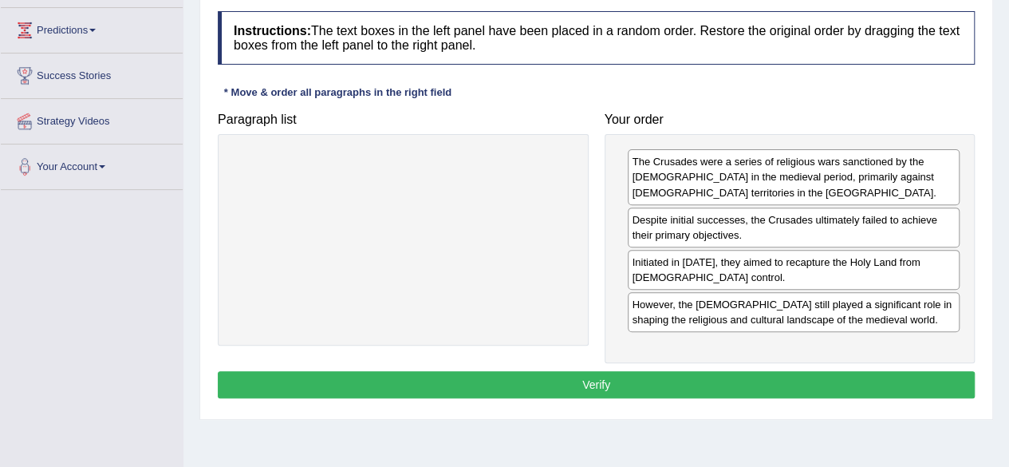
click at [737, 385] on button "Verify" at bounding box center [596, 384] width 757 height 27
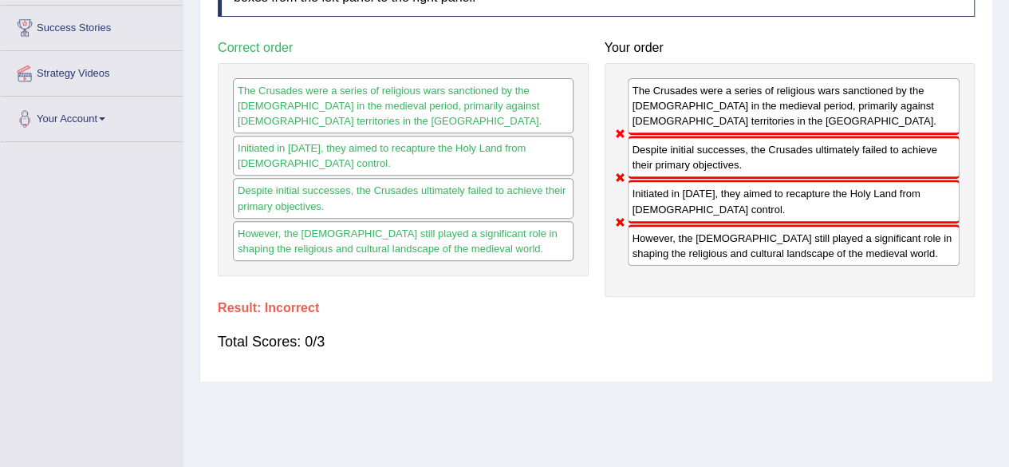
scroll to position [104, 0]
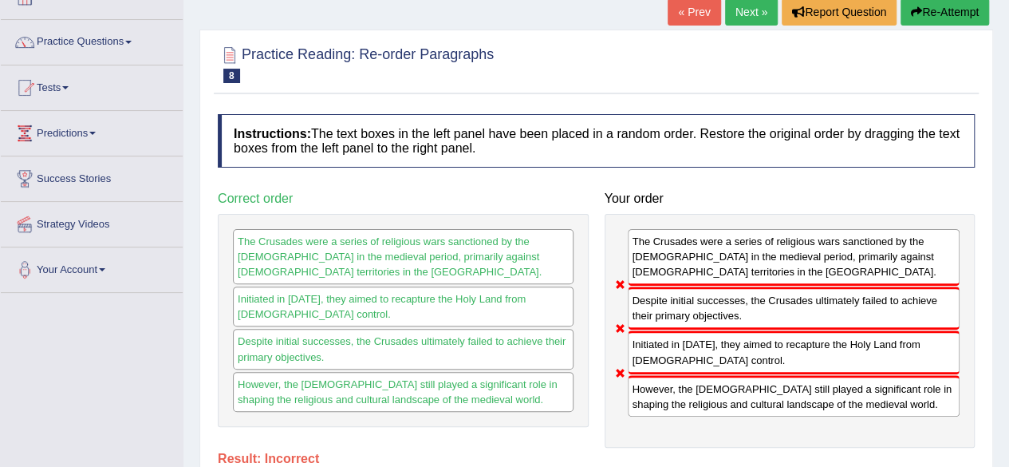
click at [739, 13] on link "Next »" at bounding box center [751, 11] width 53 height 27
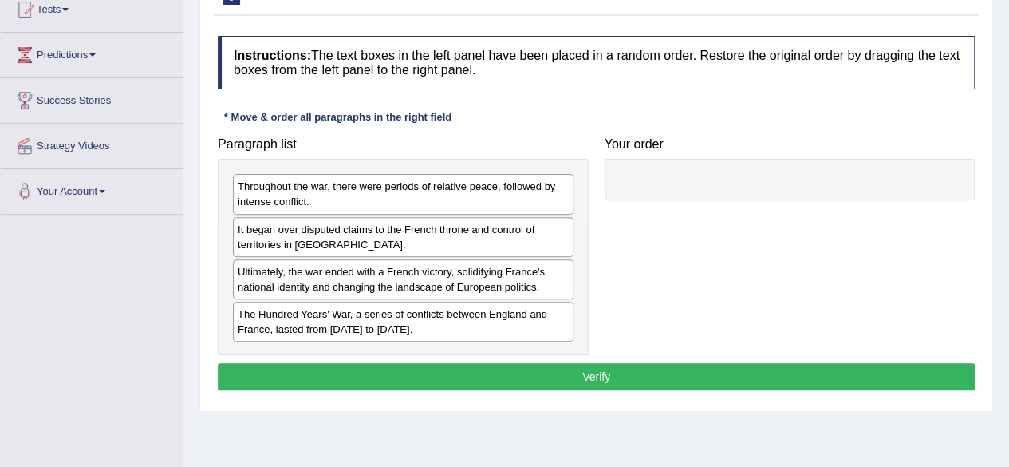
scroll to position [184, 0]
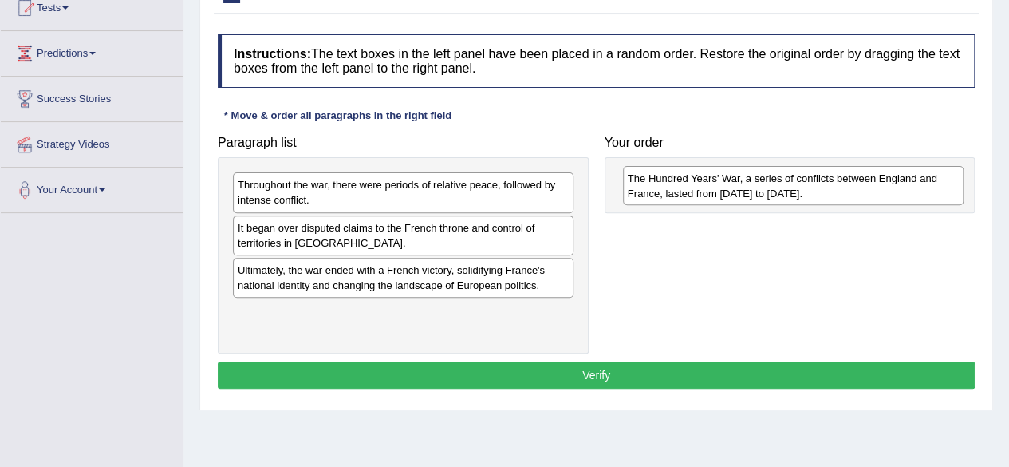
drag, startPoint x: 384, startPoint y: 329, endPoint x: 775, endPoint y: 195, distance: 412.2
click at [775, 195] on div "The Hundred Years' War, a series of conflicts between England and France, laste…" at bounding box center [793, 186] width 341 height 40
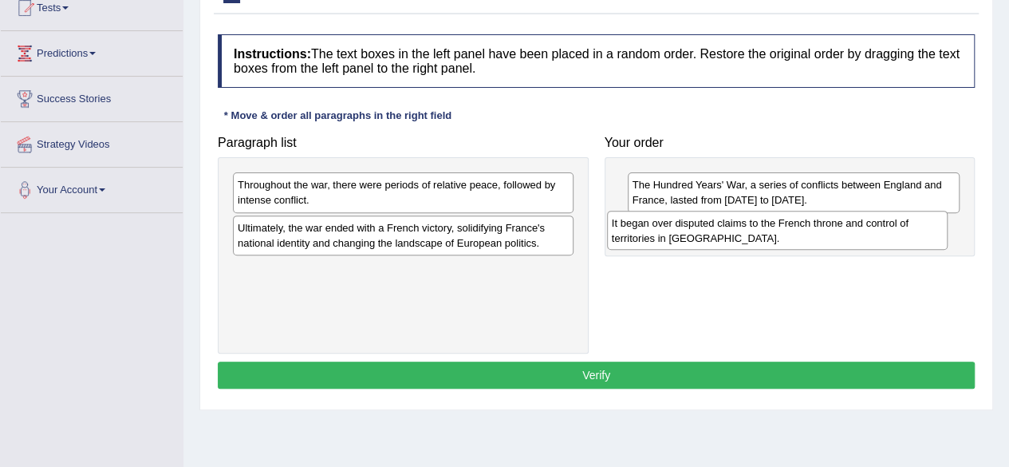
drag, startPoint x: 392, startPoint y: 239, endPoint x: 766, endPoint y: 234, distance: 374.1
click at [766, 234] on div "It began over disputed claims to the French throne and control of territories i…" at bounding box center [777, 231] width 341 height 40
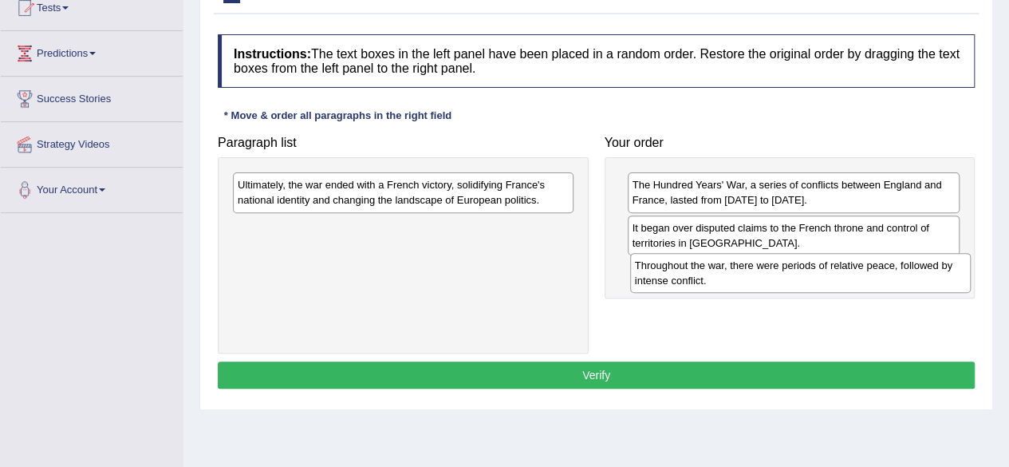
drag, startPoint x: 487, startPoint y: 191, endPoint x: 884, endPoint y: 270, distance: 405.2
click at [884, 270] on div "Throughout the war, there were periods of relative peace, followed by intense c…" at bounding box center [800, 273] width 341 height 40
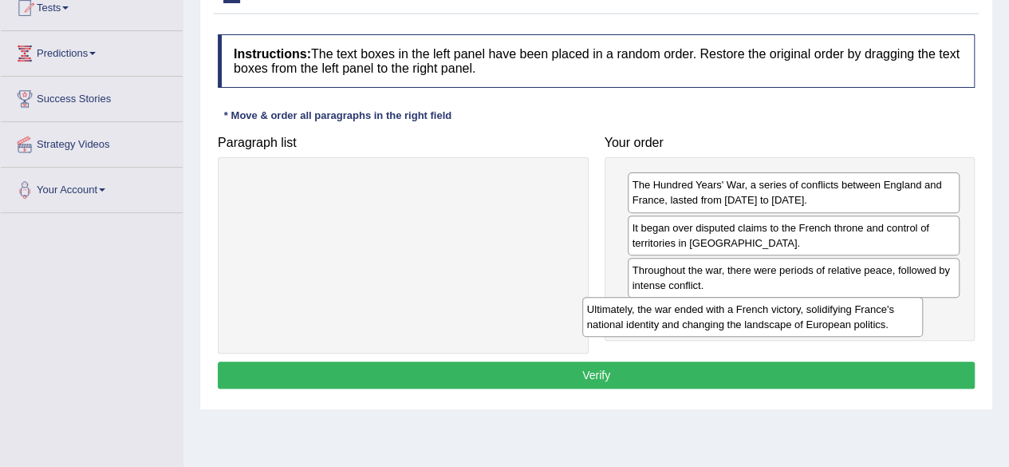
drag, startPoint x: 475, startPoint y: 194, endPoint x: 845, endPoint y: 318, distance: 389.7
click at [845, 318] on div "Ultimately, the war ended with a French victory, solidifying France's national …" at bounding box center [752, 317] width 341 height 40
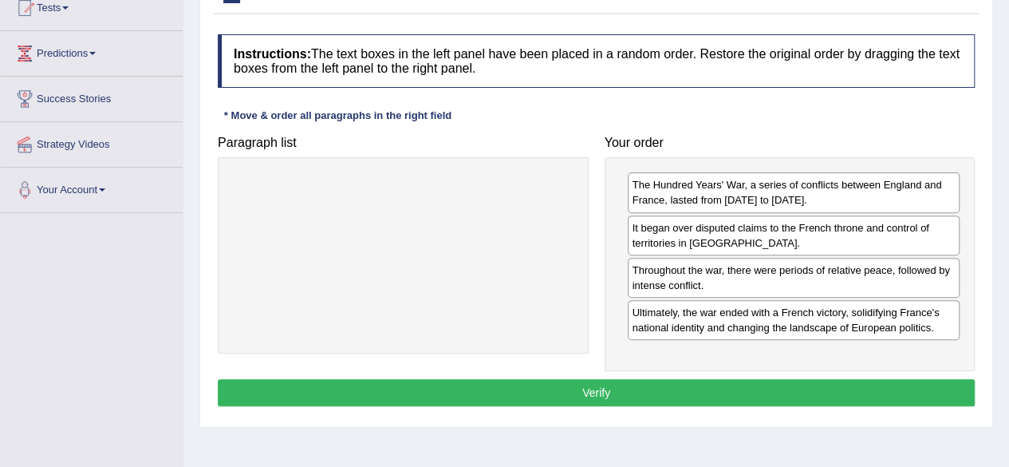
click at [696, 387] on button "Verify" at bounding box center [596, 392] width 757 height 27
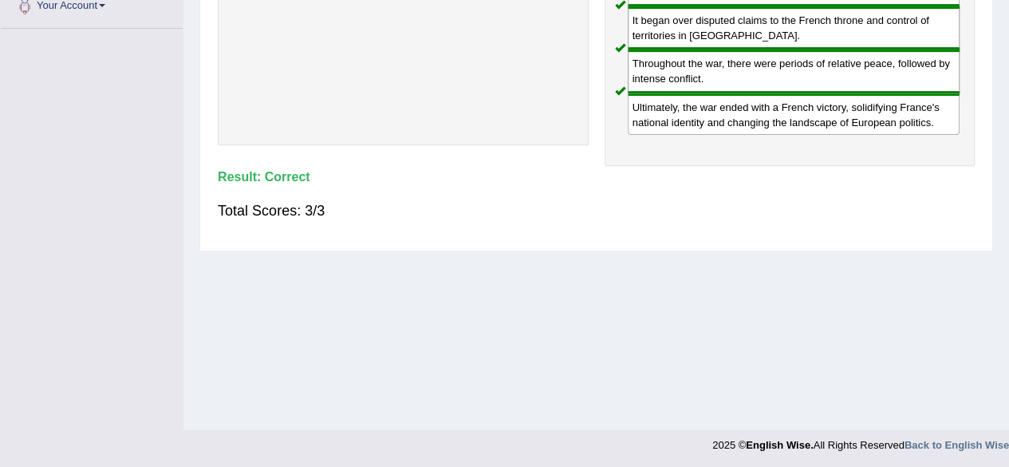
scroll to position [0, 0]
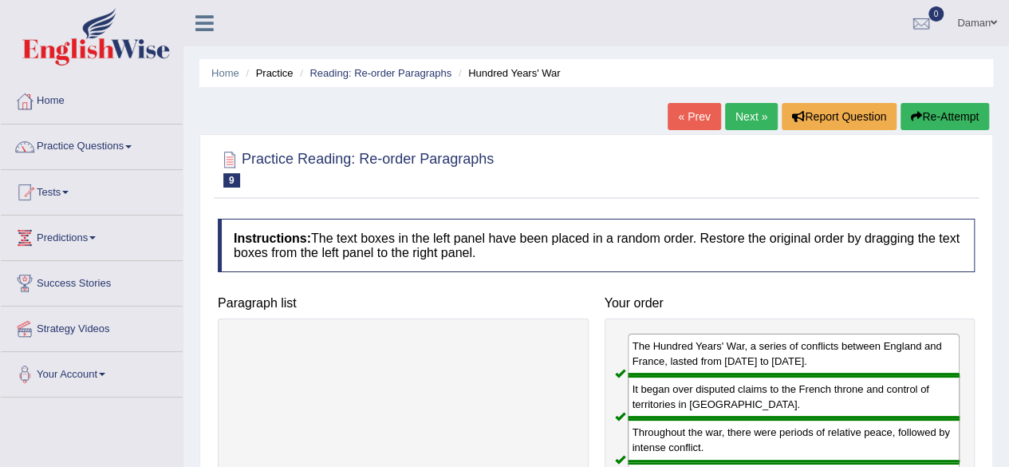
click at [749, 117] on link "Next »" at bounding box center [751, 116] width 53 height 27
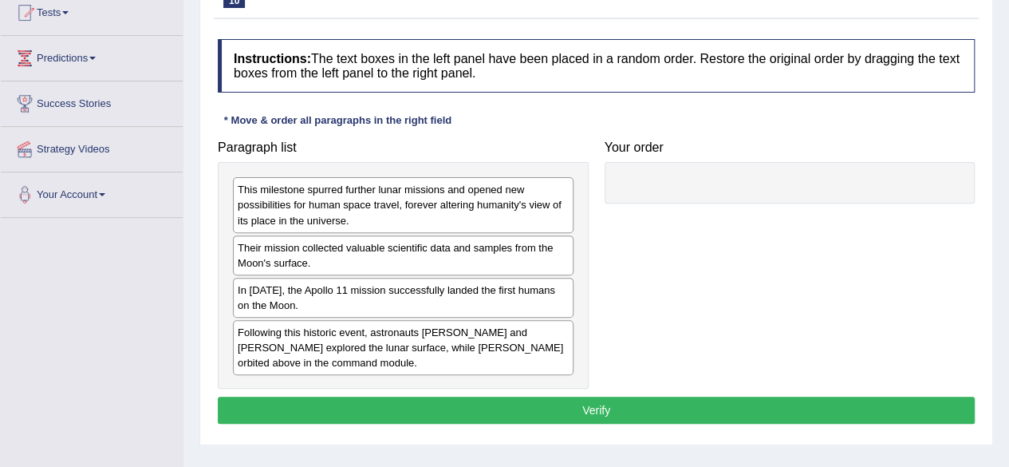
scroll to position [180, 0]
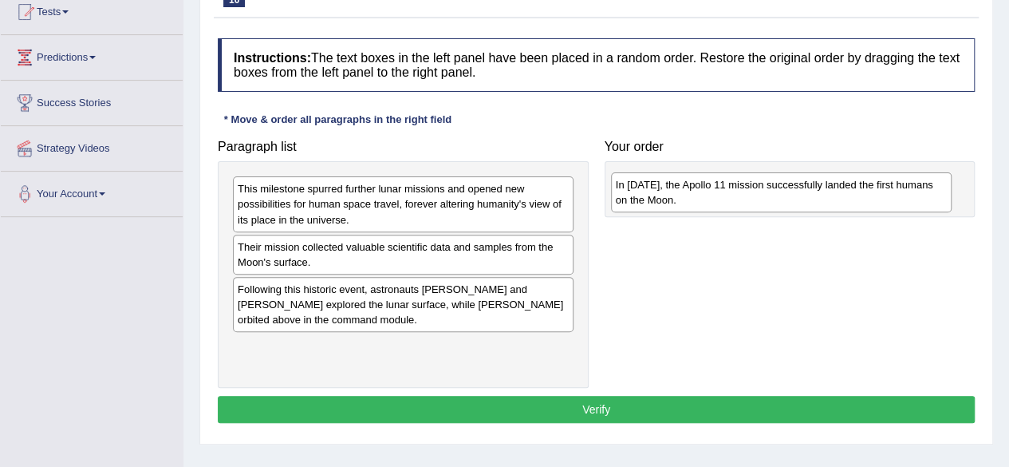
drag, startPoint x: 341, startPoint y: 302, endPoint x: 712, endPoint y: 202, distance: 384.3
click at [712, 202] on div "In 1969, the Apollo 11 mission successfully landed the first humans on the Moon." at bounding box center [781, 192] width 341 height 40
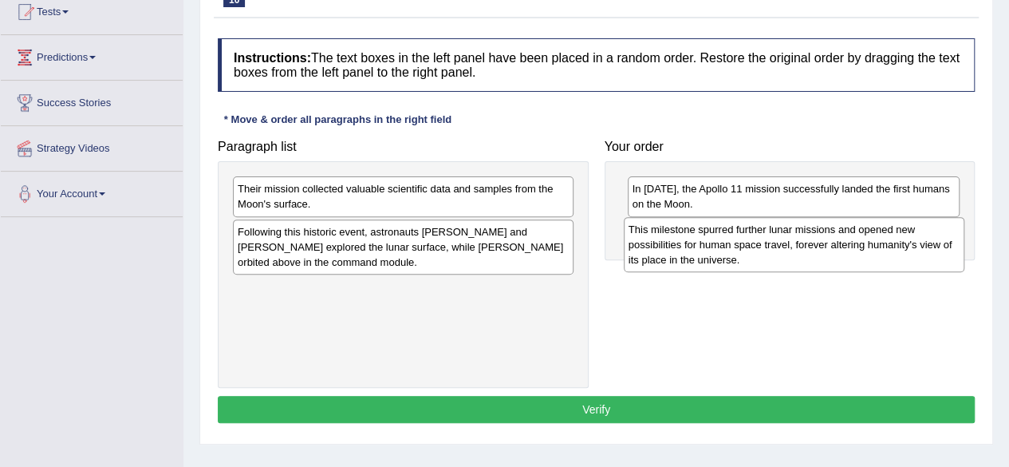
drag, startPoint x: 424, startPoint y: 191, endPoint x: 814, endPoint y: 231, distance: 393.0
click at [814, 231] on div "This milestone spurred further lunar missions and opened new possibilities for …" at bounding box center [794, 244] width 341 height 55
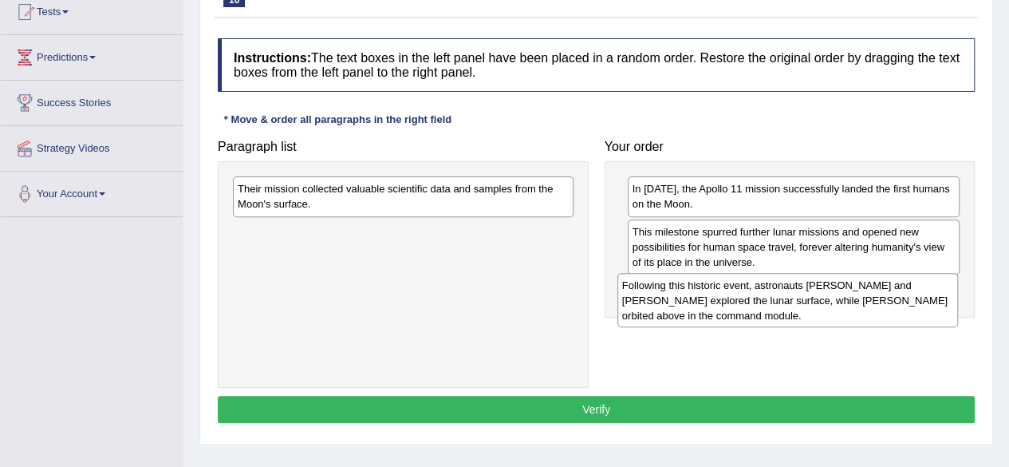
drag, startPoint x: 457, startPoint y: 245, endPoint x: 842, endPoint y: 299, distance: 388.3
click at [842, 299] on div "Following this historic event, astronauts Neil Armstrong and Buzz Aldrin explor…" at bounding box center [787, 300] width 341 height 55
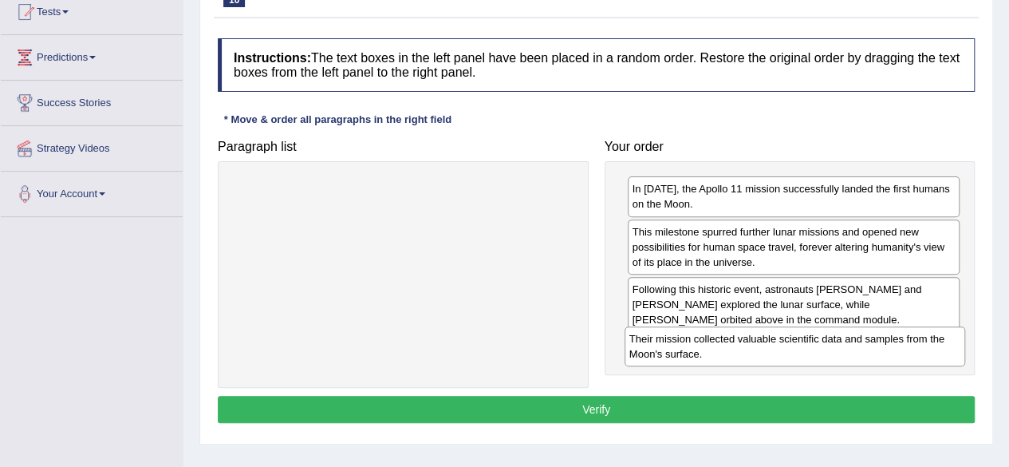
drag, startPoint x: 488, startPoint y: 190, endPoint x: 880, endPoint y: 340, distance: 419.4
click at [880, 340] on div "Their mission collected valuable scientific data and samples from the Moon's su…" at bounding box center [795, 346] width 341 height 40
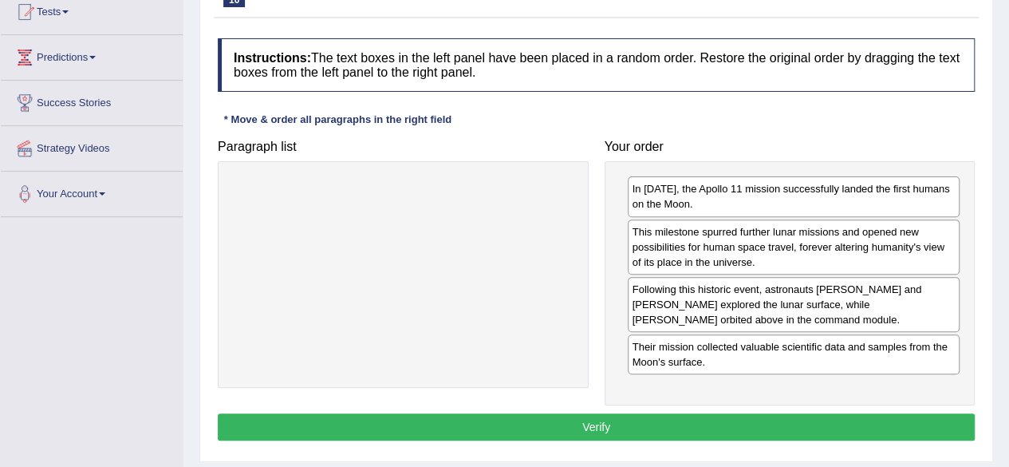
click at [710, 425] on button "Verify" at bounding box center [596, 426] width 757 height 27
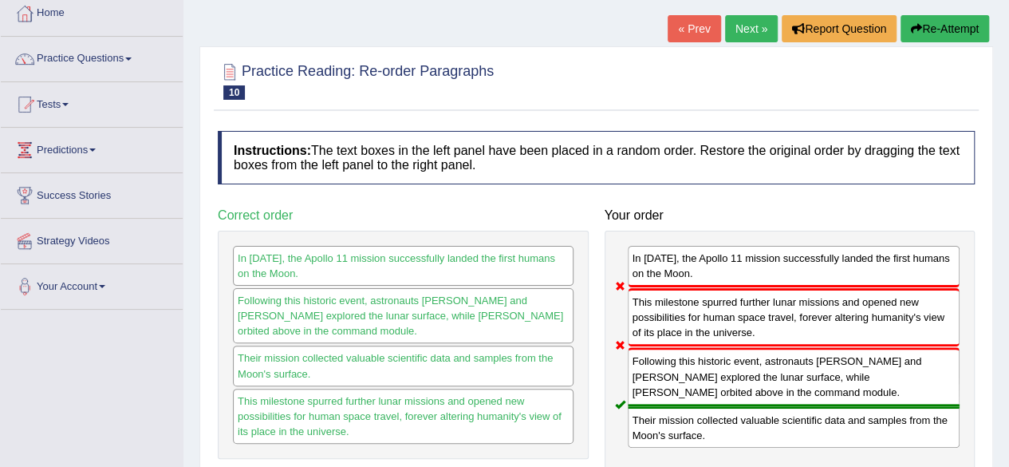
scroll to position [85, 0]
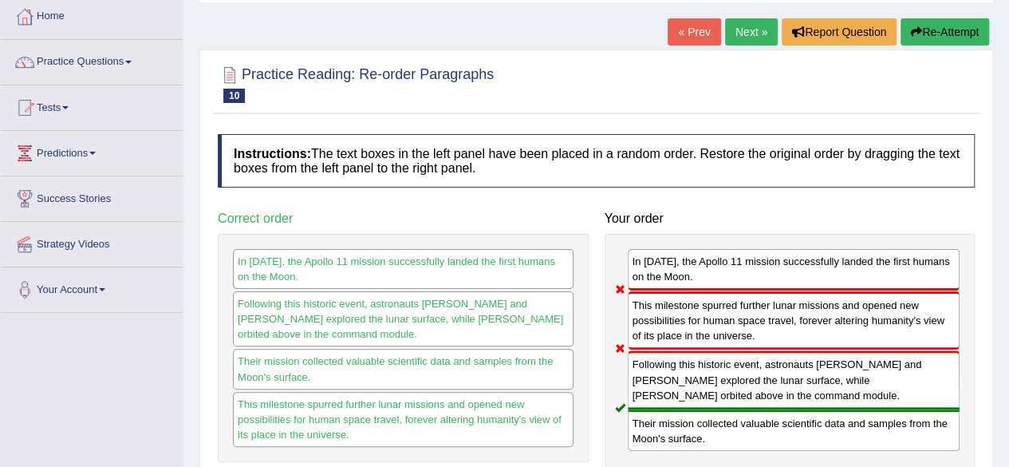
click at [743, 37] on link "Next »" at bounding box center [751, 31] width 53 height 27
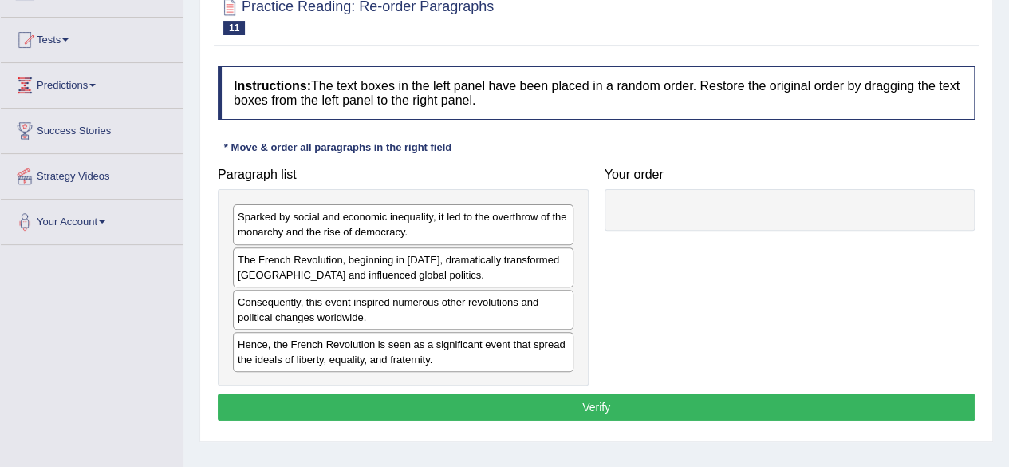
scroll to position [153, 0]
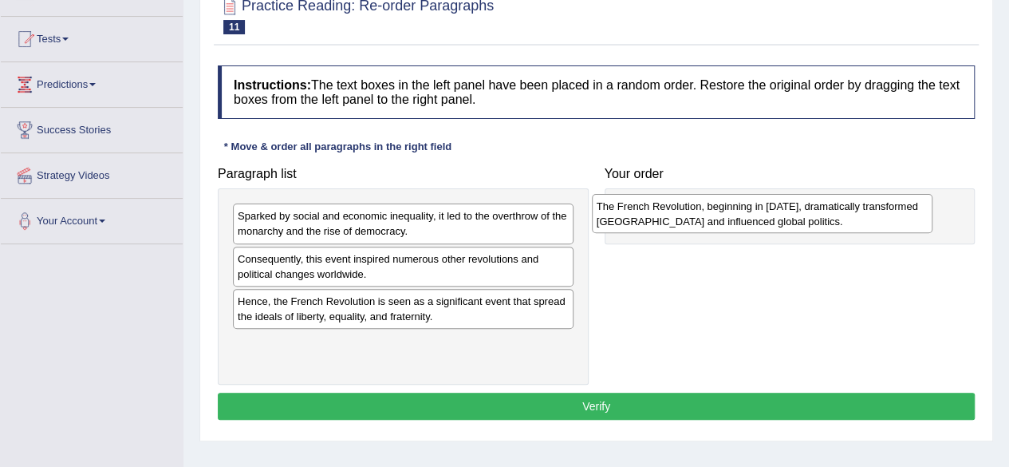
drag, startPoint x: 365, startPoint y: 268, endPoint x: 730, endPoint y: 216, distance: 368.2
click at [730, 216] on div "The French Revolution, beginning in [DATE], dramatically transformed [GEOGRAPHI…" at bounding box center [762, 214] width 341 height 40
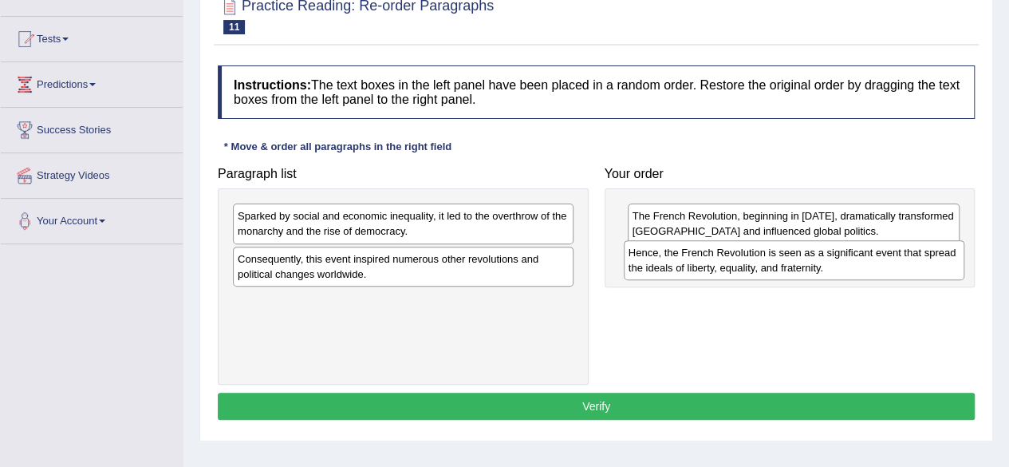
drag, startPoint x: 402, startPoint y: 316, endPoint x: 793, endPoint y: 269, distance: 393.7
click at [793, 269] on div "Hence, the French Revolution is seen as a significant event that spread the ide…" at bounding box center [794, 260] width 341 height 40
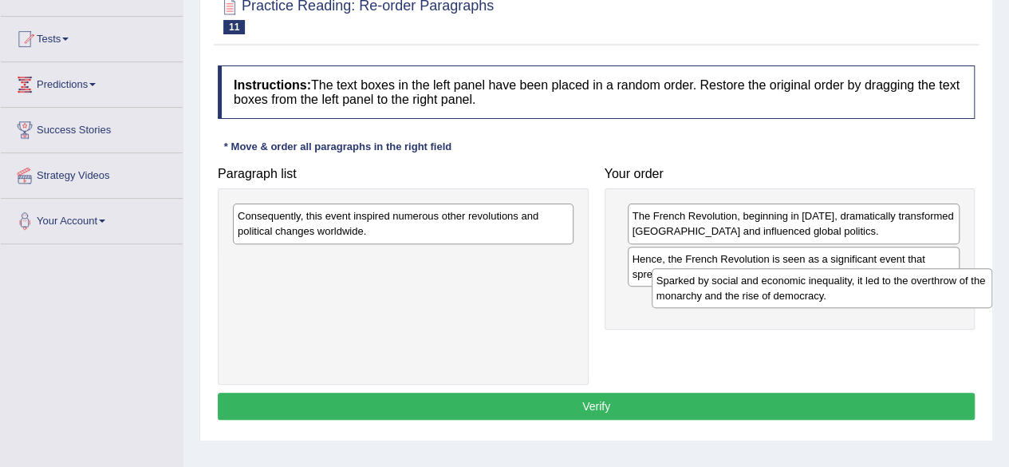
drag, startPoint x: 494, startPoint y: 215, endPoint x: 913, endPoint y: 279, distance: 423.7
click at [913, 279] on div "Sparked by social and economic inequality, it led to the overthrow of the monar…" at bounding box center [822, 288] width 341 height 40
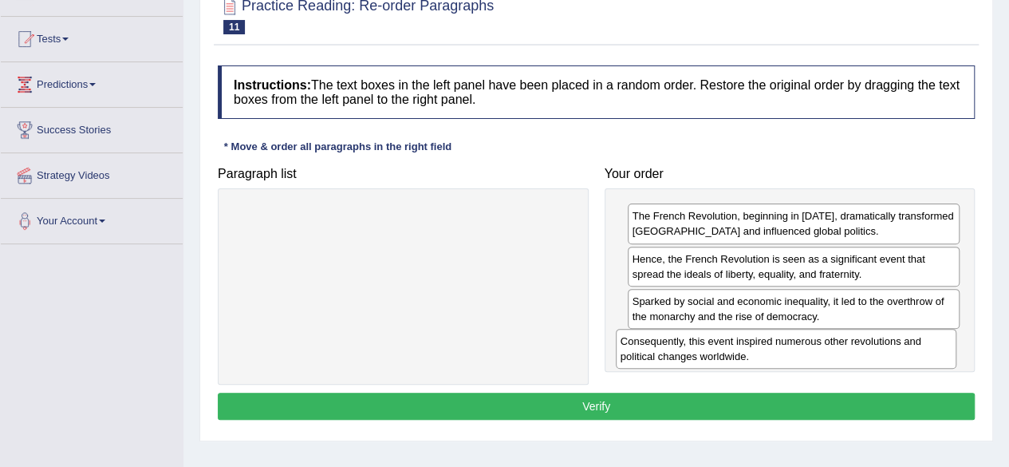
drag, startPoint x: 486, startPoint y: 223, endPoint x: 869, endPoint y: 347, distance: 402.4
click at [869, 347] on div "Consequently, this event inspired numerous other revolutions and political chan…" at bounding box center [786, 349] width 341 height 40
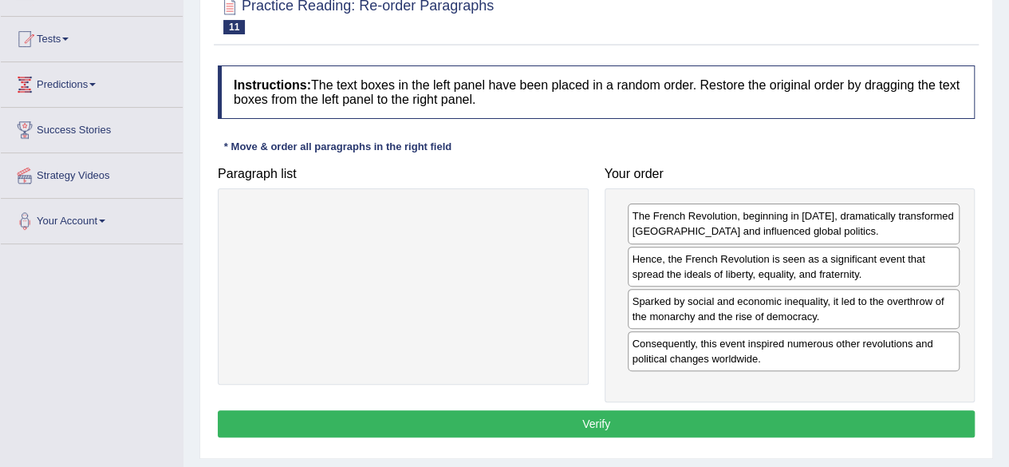
click at [715, 415] on button "Verify" at bounding box center [596, 423] width 757 height 27
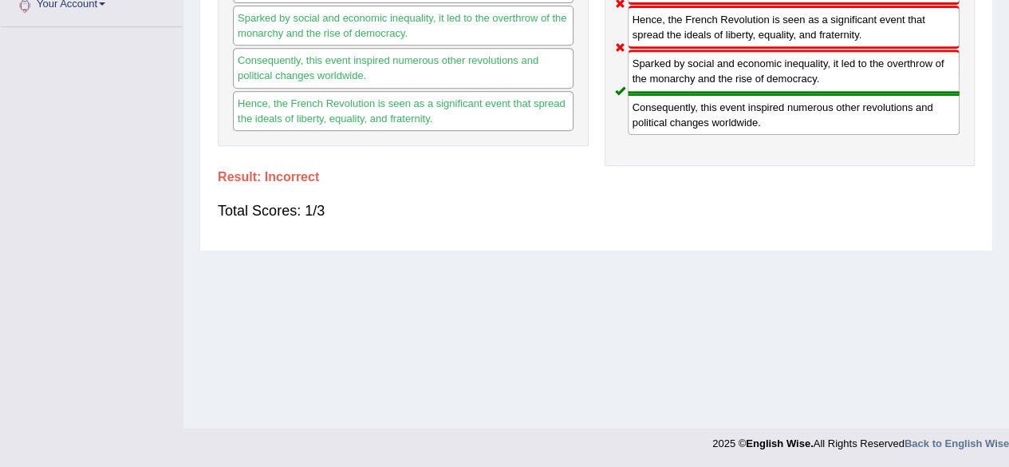
scroll to position [0, 0]
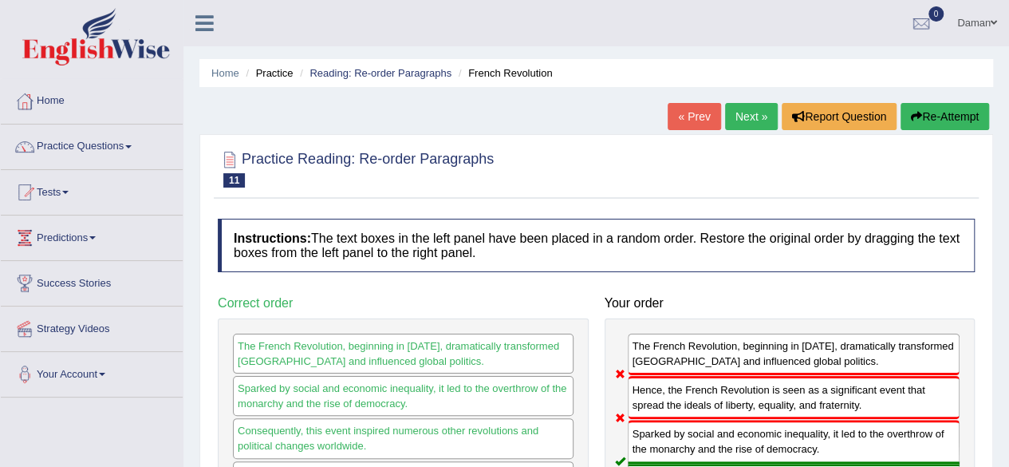
click at [743, 122] on link "Next »" at bounding box center [751, 116] width 53 height 27
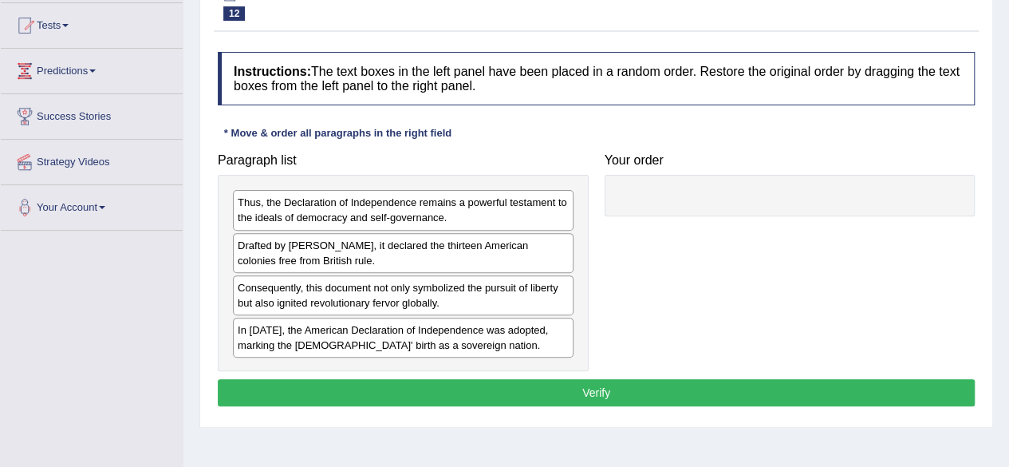
scroll to position [170, 0]
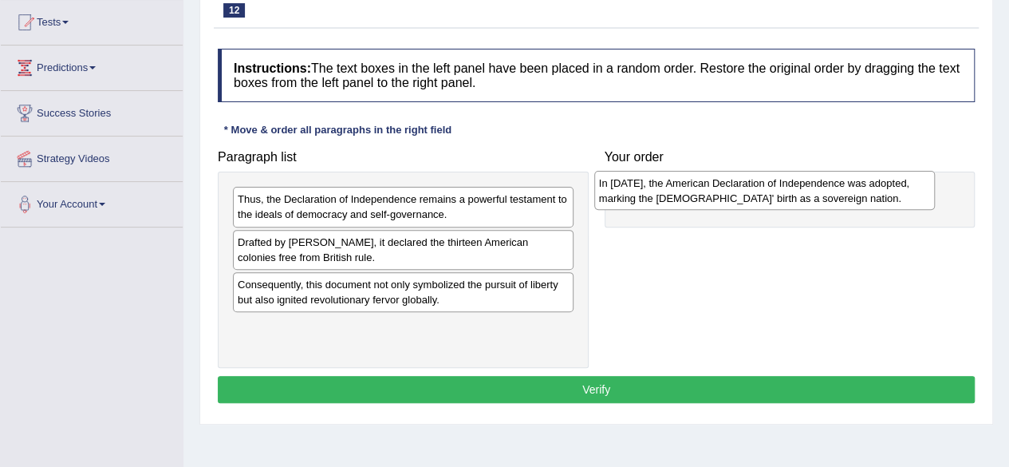
drag, startPoint x: 342, startPoint y: 329, endPoint x: 712, endPoint y: 181, distance: 398.0
click at [712, 181] on div "In [DATE], the American Declaration of Independence was adopted, marking the [D…" at bounding box center [764, 191] width 341 height 40
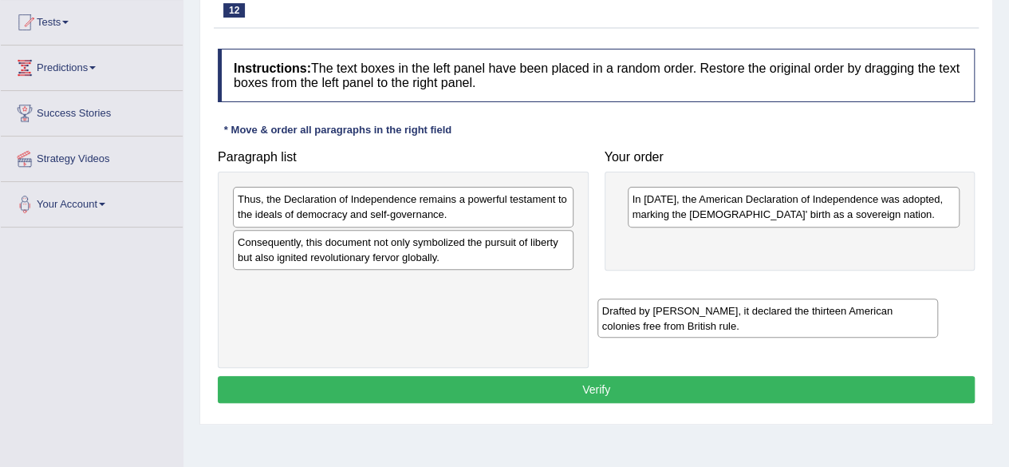
drag, startPoint x: 399, startPoint y: 258, endPoint x: 763, endPoint y: 328, distance: 371.1
click at [763, 328] on div "Drafted by Thomas Jefferson, it declared the thirteen American colonies free fr…" at bounding box center [767, 318] width 341 height 40
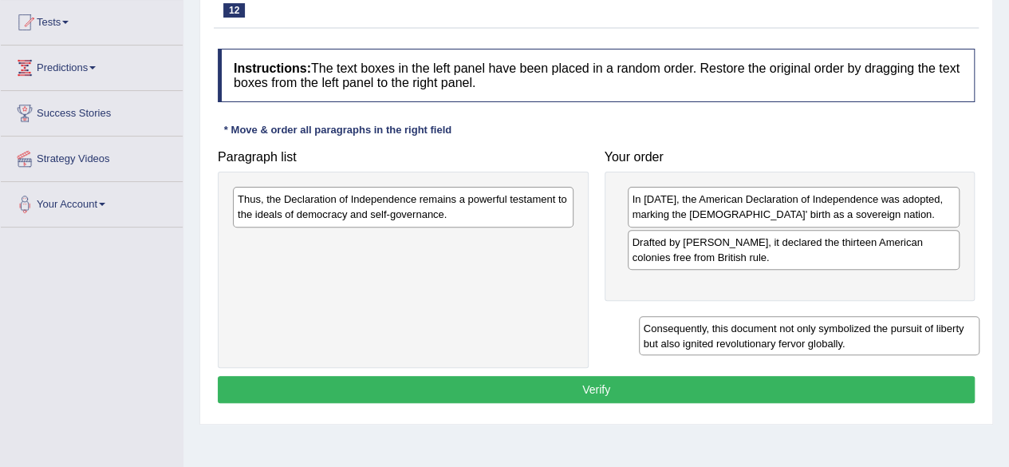
drag, startPoint x: 447, startPoint y: 242, endPoint x: 853, endPoint y: 329, distance: 415.2
click at [853, 329] on div "Consequently, this document not only symbolized the pursuit of liberty but also…" at bounding box center [809, 336] width 341 height 40
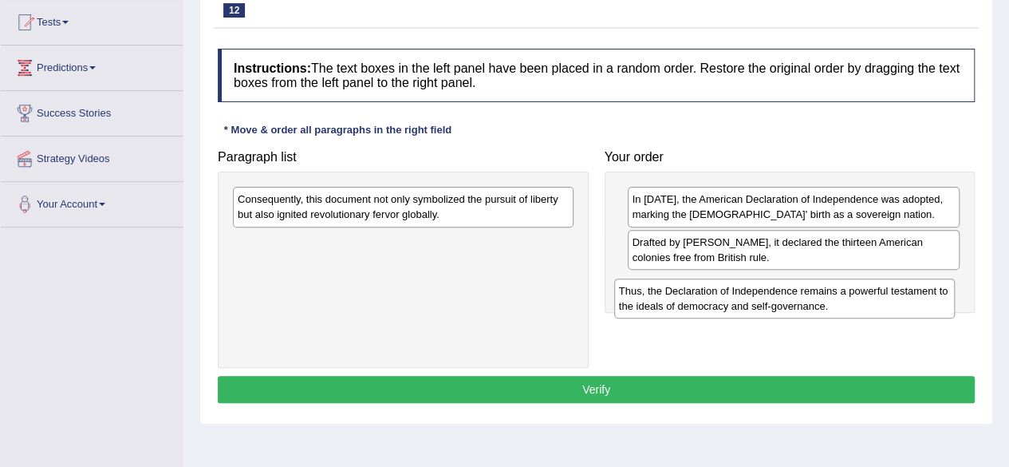
drag, startPoint x: 522, startPoint y: 208, endPoint x: 903, endPoint y: 300, distance: 392.2
click at [903, 300] on div "Thus, the Declaration of Independence remains a powerful testament to the ideal…" at bounding box center [784, 298] width 341 height 40
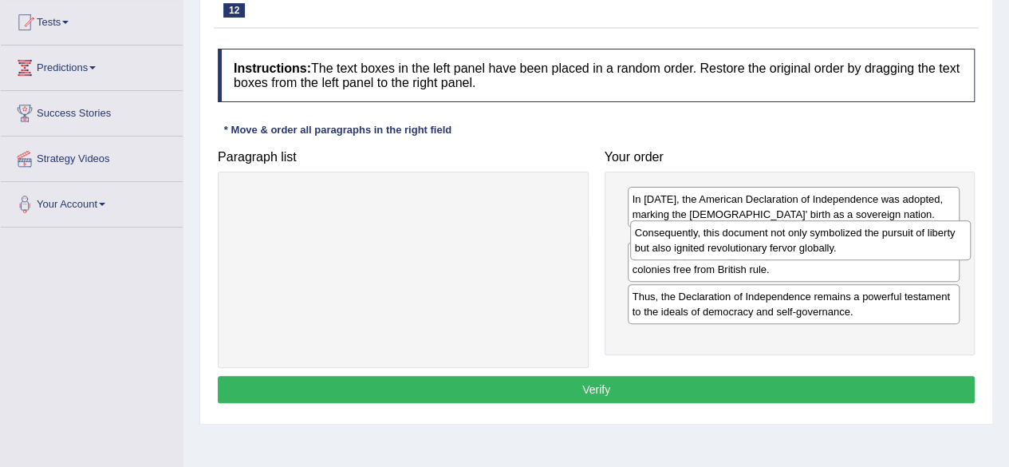
drag, startPoint x: 511, startPoint y: 211, endPoint x: 908, endPoint y: 243, distance: 398.6
click at [908, 243] on div "Consequently, this document not only symbolized the pursuit of liberty but also…" at bounding box center [800, 240] width 341 height 40
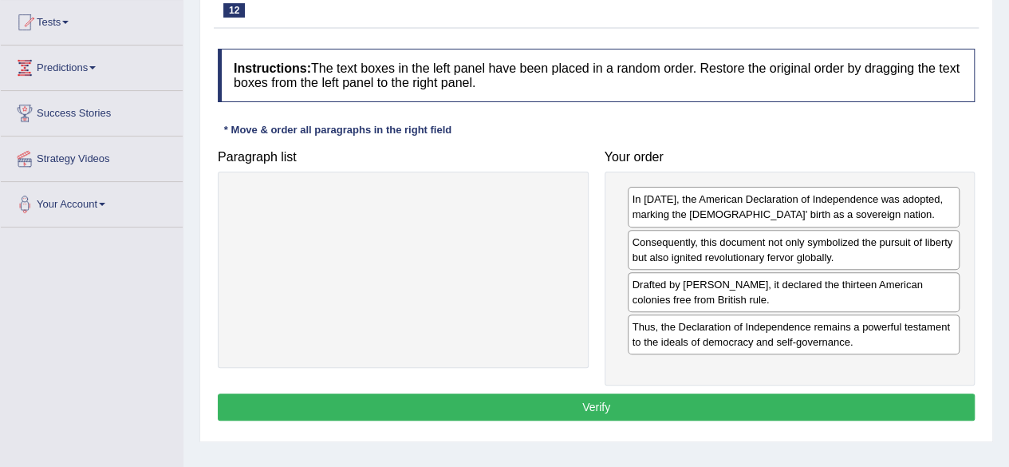
click at [717, 408] on button "Verify" at bounding box center [596, 406] width 757 height 27
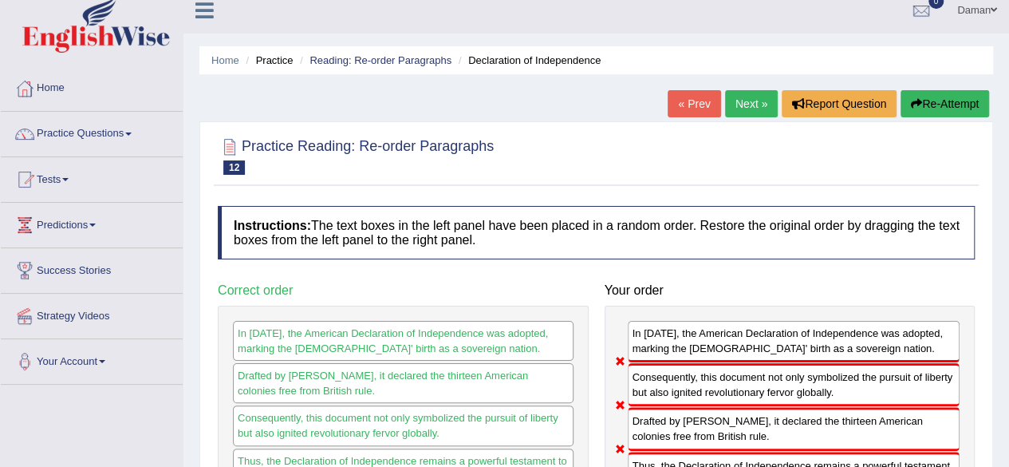
scroll to position [11, 0]
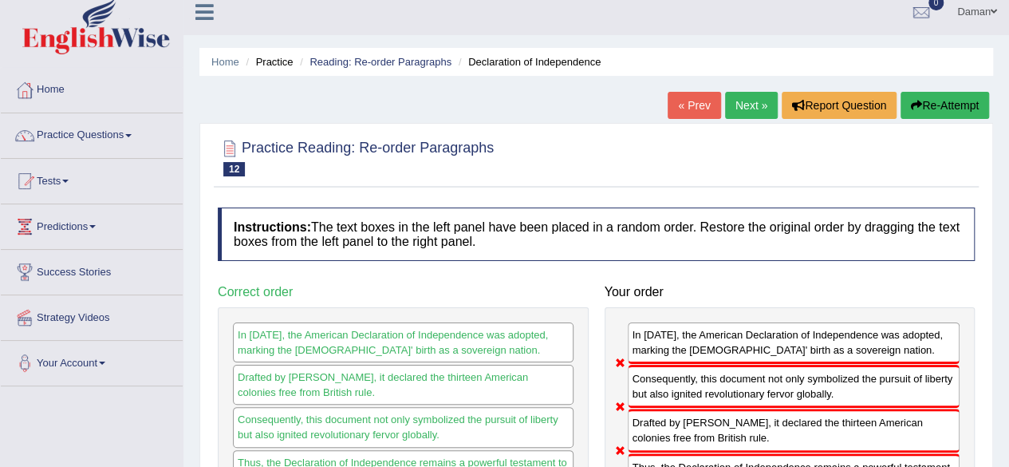
click at [739, 103] on link "Next »" at bounding box center [751, 105] width 53 height 27
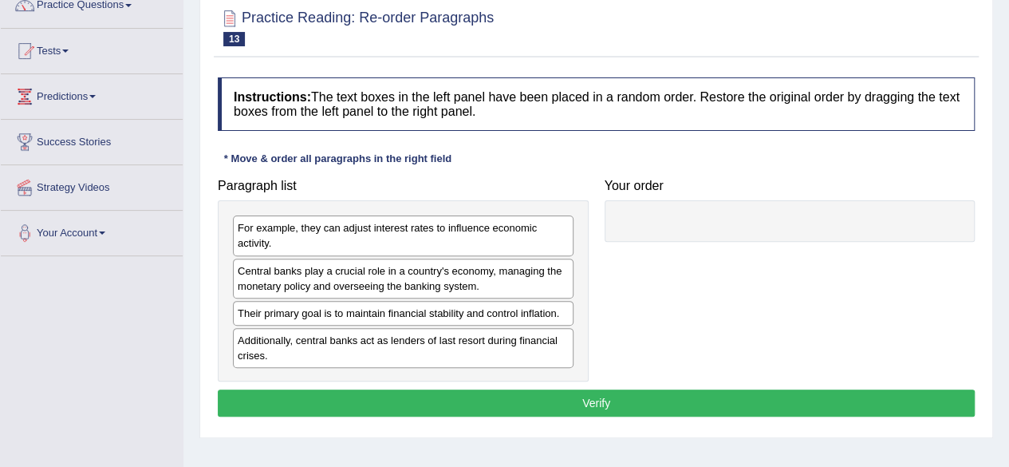
scroll to position [145, 0]
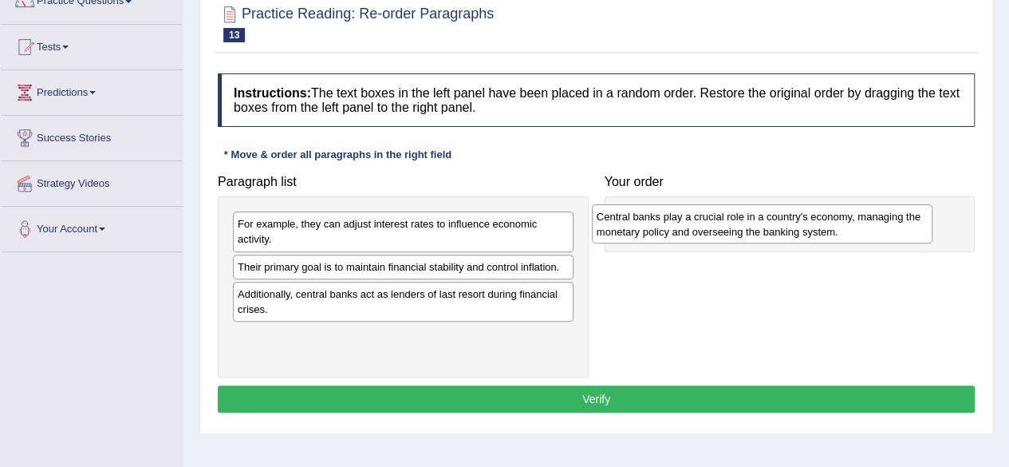
drag, startPoint x: 400, startPoint y: 277, endPoint x: 759, endPoint y: 227, distance: 362.5
click at [759, 227] on div "Central banks play a crucial role in a country's economy, managing the monetary…" at bounding box center [762, 224] width 341 height 40
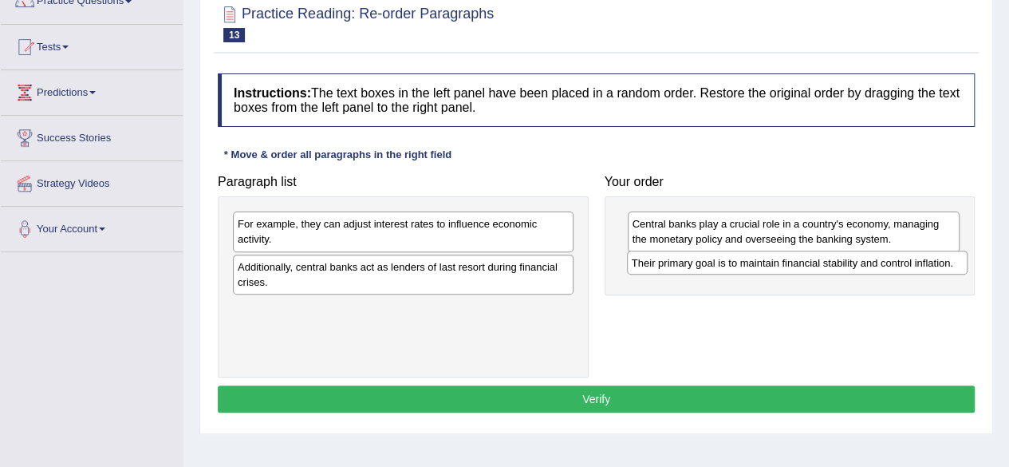
drag, startPoint x: 413, startPoint y: 267, endPoint x: 807, endPoint y: 264, distance: 394.1
click at [807, 264] on div "Their primary goal is to maintain financial stability and control inflation." at bounding box center [797, 262] width 341 height 24
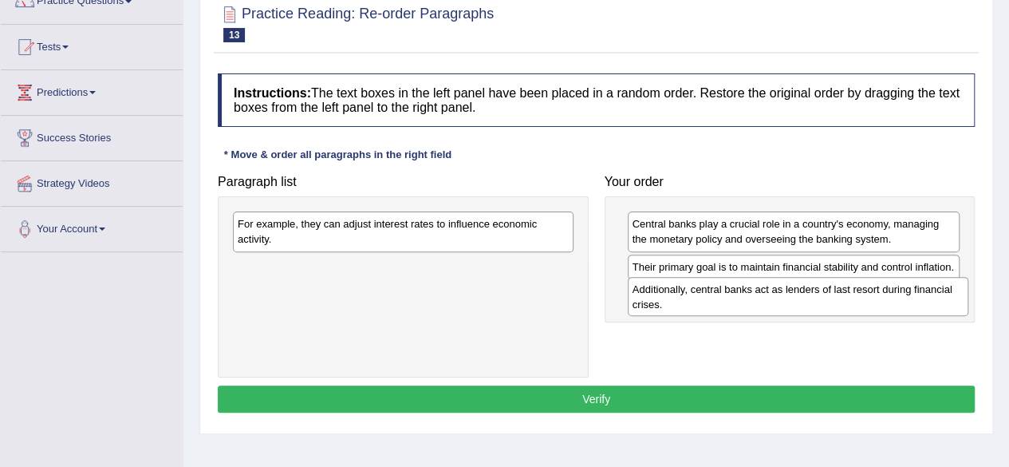
drag, startPoint x: 505, startPoint y: 272, endPoint x: 900, endPoint y: 295, distance: 395.5
click at [900, 295] on div "Additionally, central banks act as lenders of last resort during financial cris…" at bounding box center [798, 297] width 341 height 40
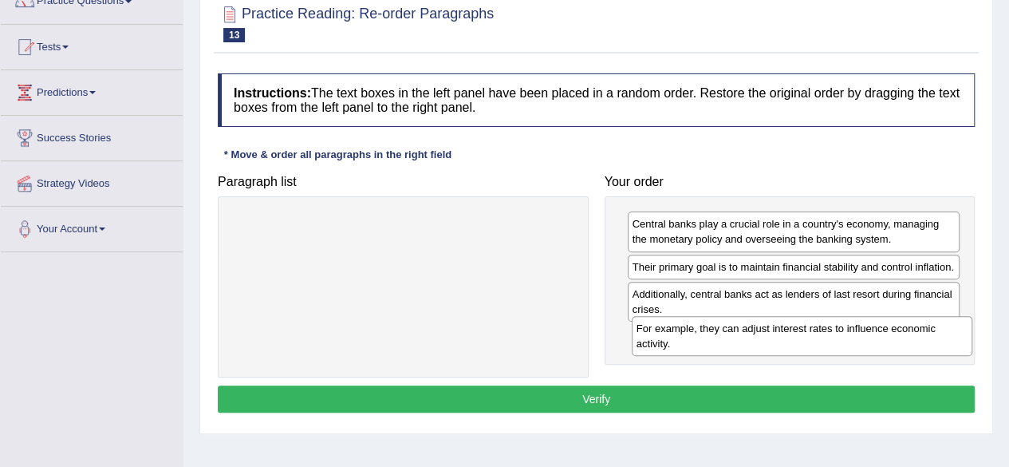
drag, startPoint x: 477, startPoint y: 237, endPoint x: 879, endPoint y: 334, distance: 413.6
click at [879, 334] on div "For example, they can adjust interest rates to influence economic activity." at bounding box center [802, 336] width 341 height 40
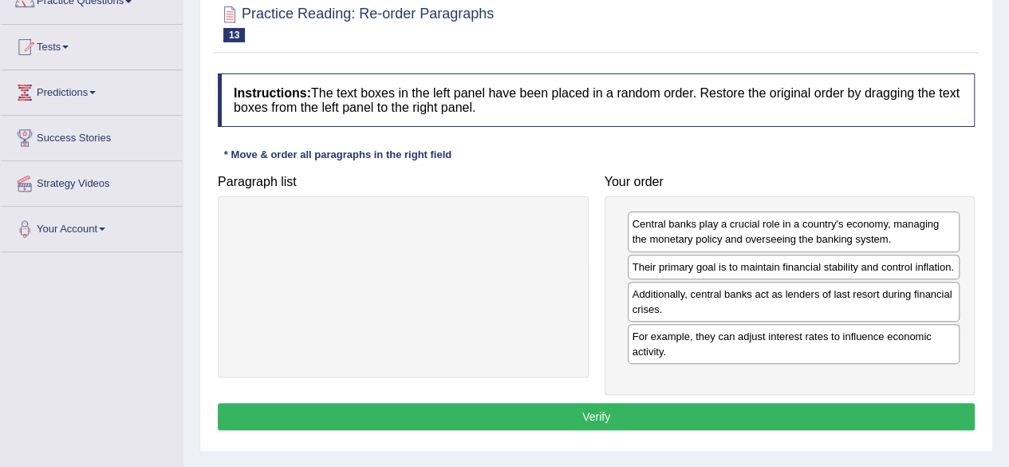
click at [739, 408] on button "Verify" at bounding box center [596, 416] width 757 height 27
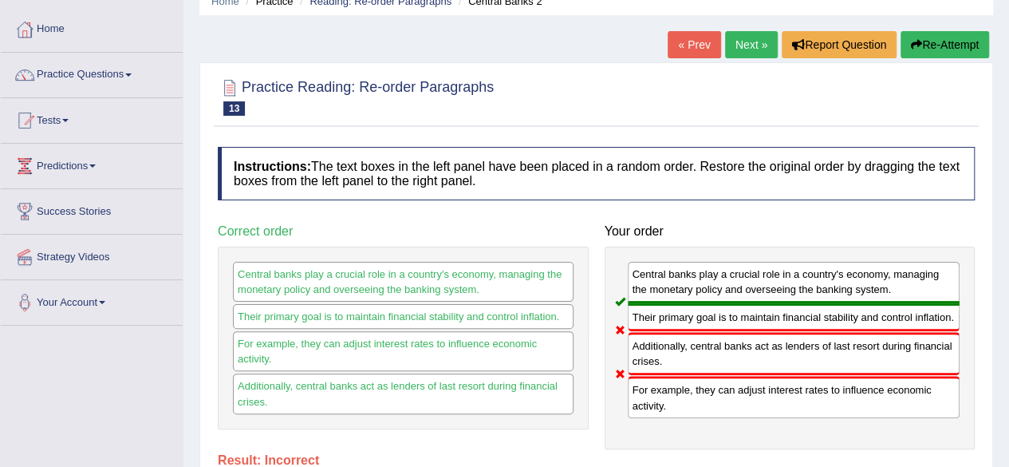
scroll to position [69, 0]
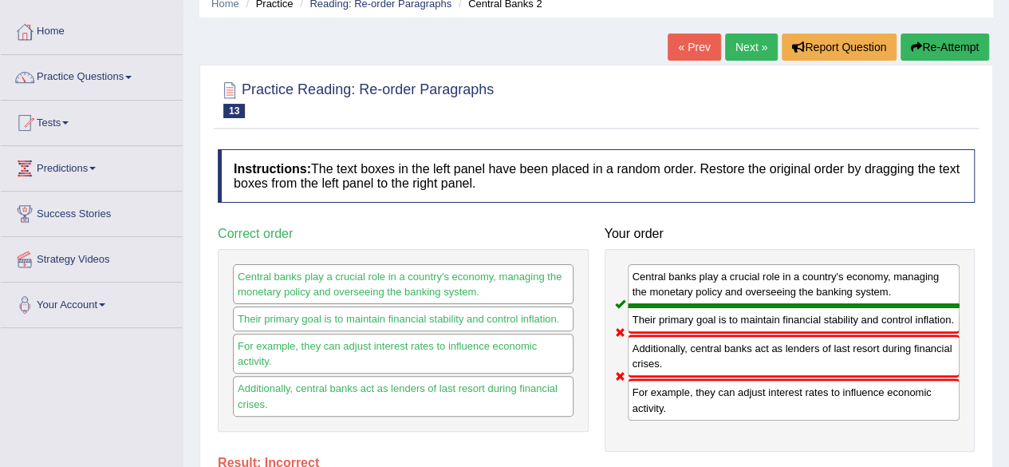
click at [747, 47] on link "Next »" at bounding box center [751, 47] width 53 height 27
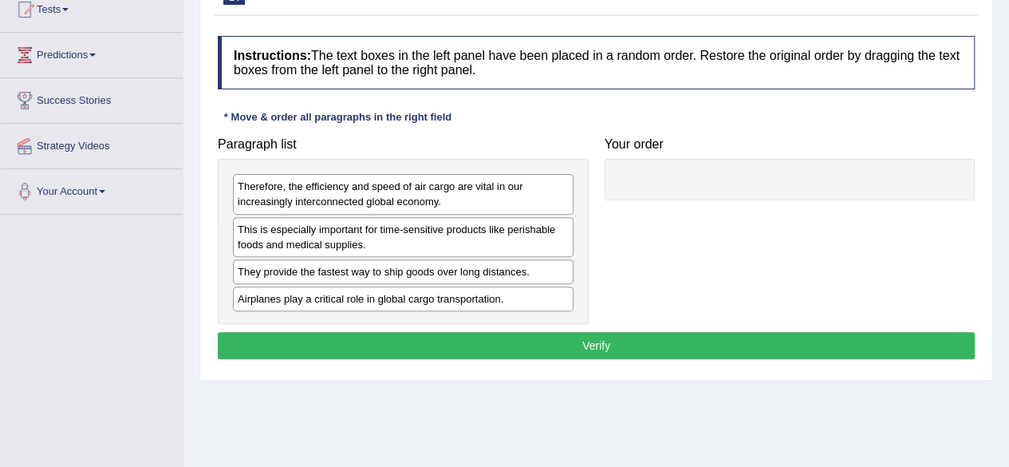
scroll to position [183, 0]
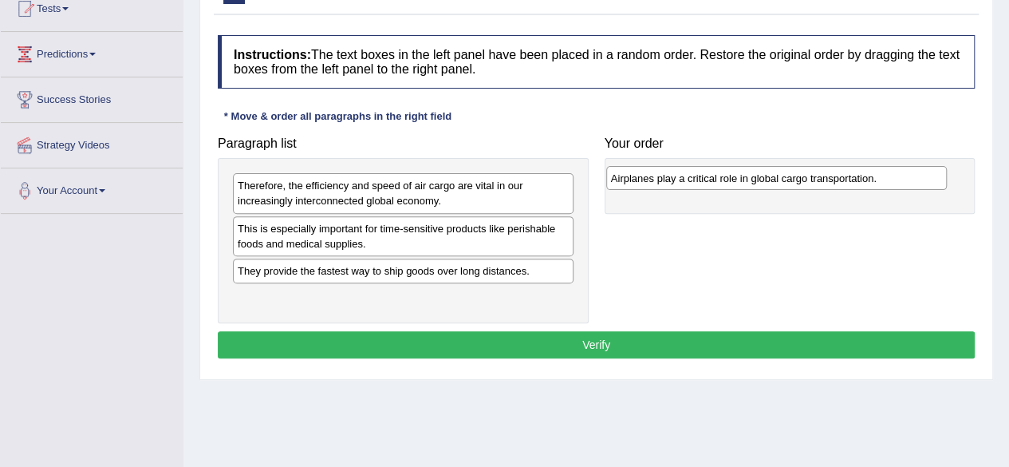
drag, startPoint x: 372, startPoint y: 303, endPoint x: 745, endPoint y: 184, distance: 391.8
click at [745, 184] on div "Airplanes play a critical role in global cargo transportation." at bounding box center [776, 178] width 341 height 24
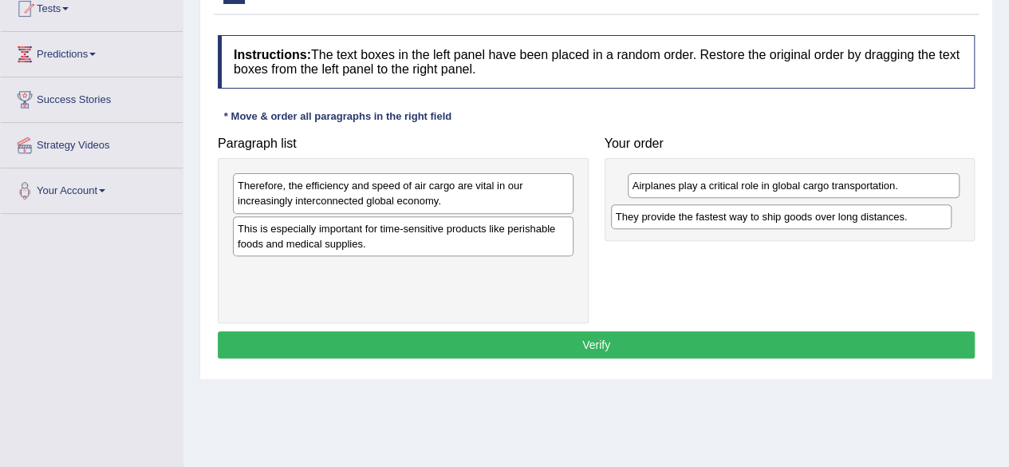
drag, startPoint x: 467, startPoint y: 270, endPoint x: 846, endPoint y: 216, distance: 382.8
click at [846, 216] on div "They provide the fastest way to ship goods over long distances." at bounding box center [781, 216] width 341 height 24
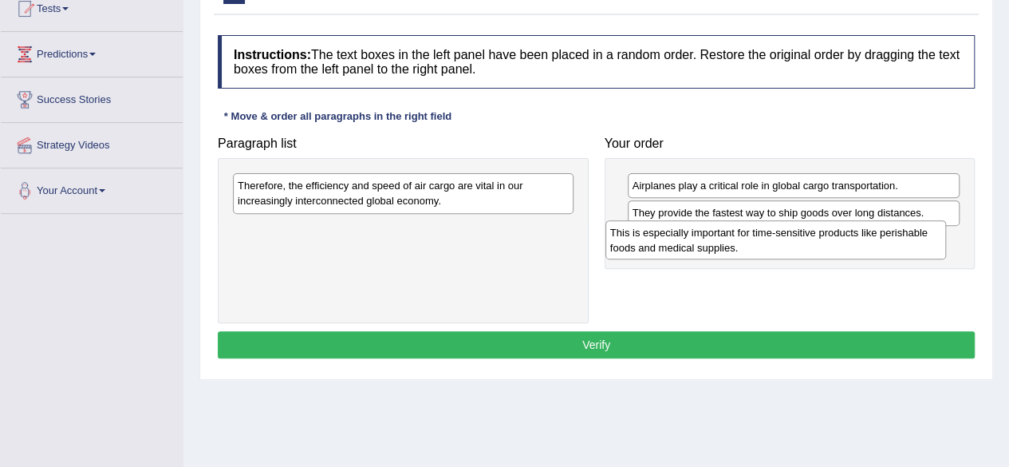
drag, startPoint x: 467, startPoint y: 237, endPoint x: 847, endPoint y: 245, distance: 380.6
click at [847, 245] on div "This is especially important for time-sensitive products like perishable foods …" at bounding box center [775, 240] width 341 height 40
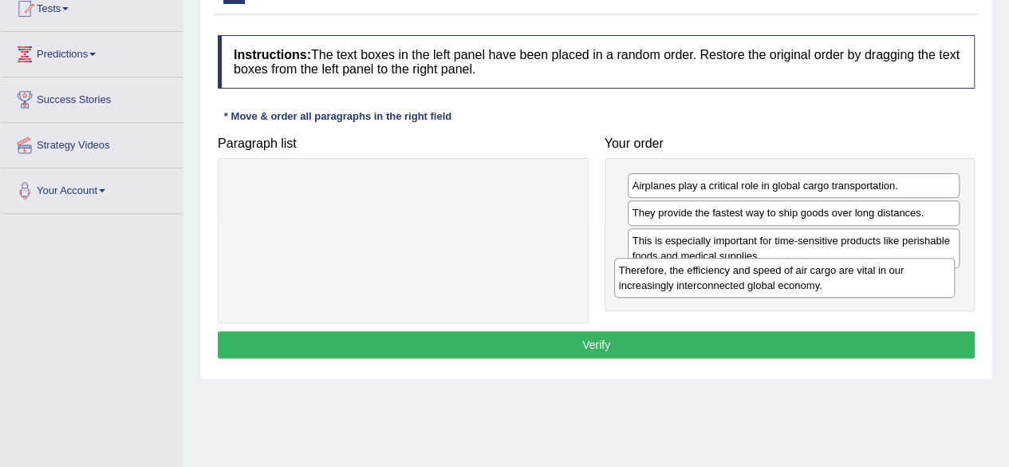
drag, startPoint x: 480, startPoint y: 196, endPoint x: 862, endPoint y: 281, distance: 390.6
click at [862, 281] on div "Therefore, the efficiency and speed of air cargo are vital in our increasingly …" at bounding box center [784, 278] width 341 height 40
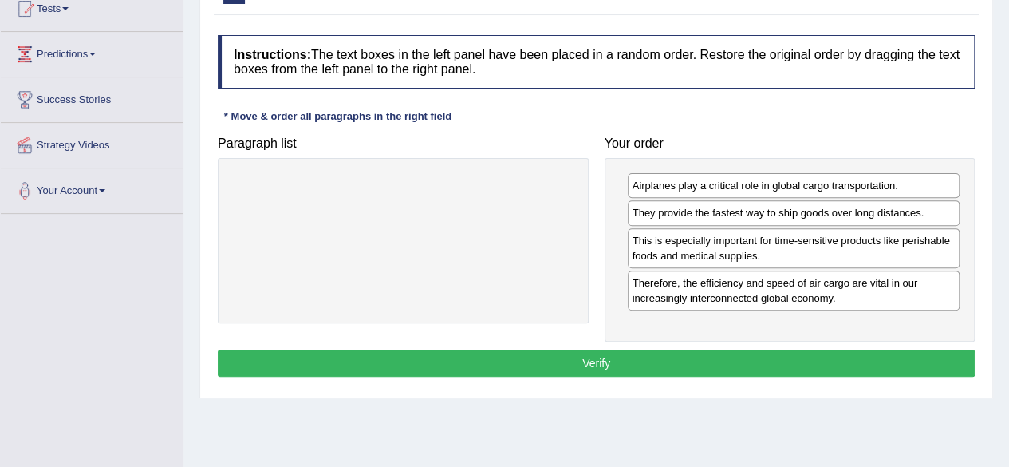
click at [750, 361] on button "Verify" at bounding box center [596, 362] width 757 height 27
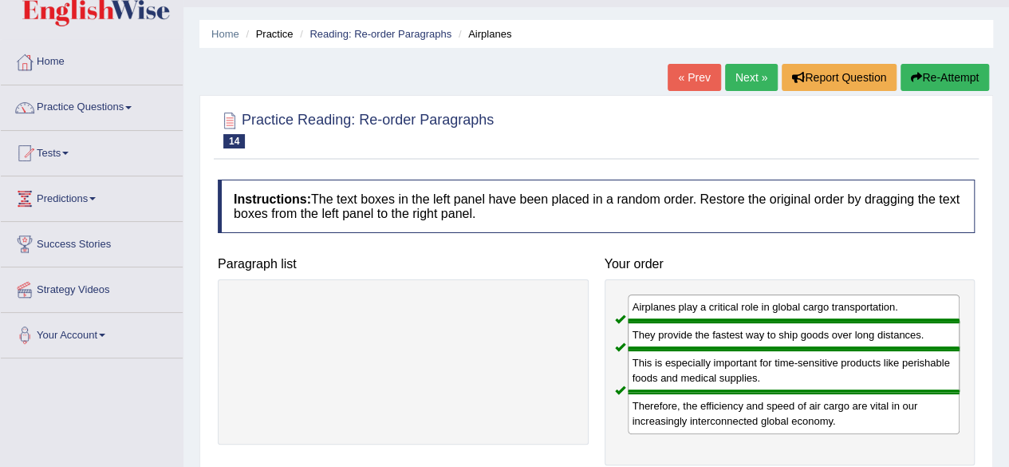
scroll to position [34, 0]
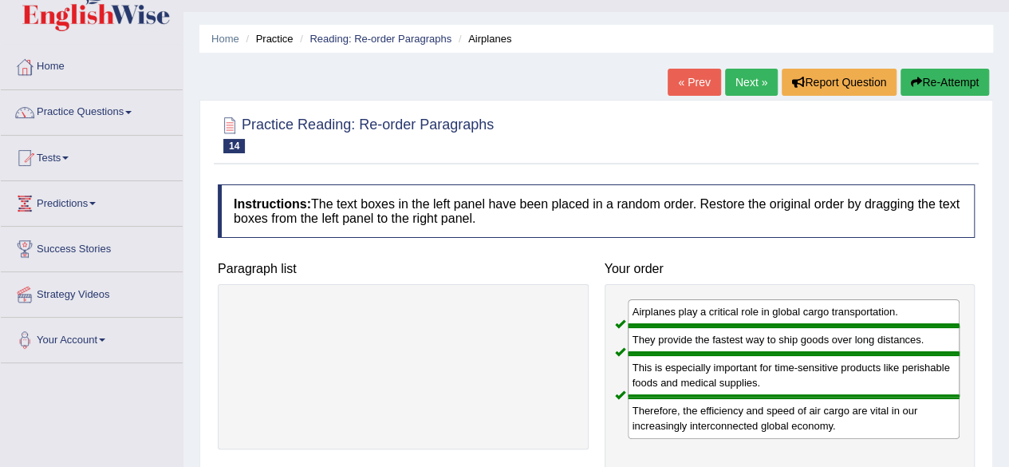
click at [743, 83] on link "Next »" at bounding box center [751, 82] width 53 height 27
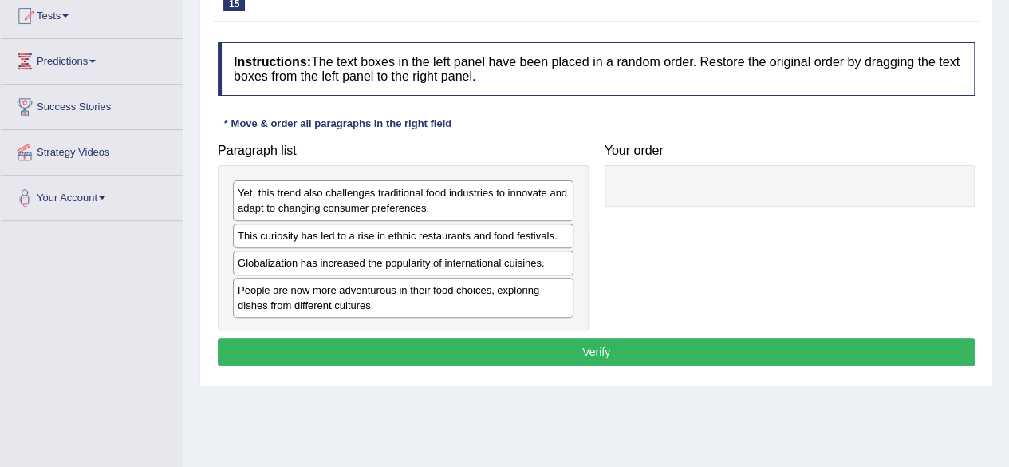
scroll to position [185, 0]
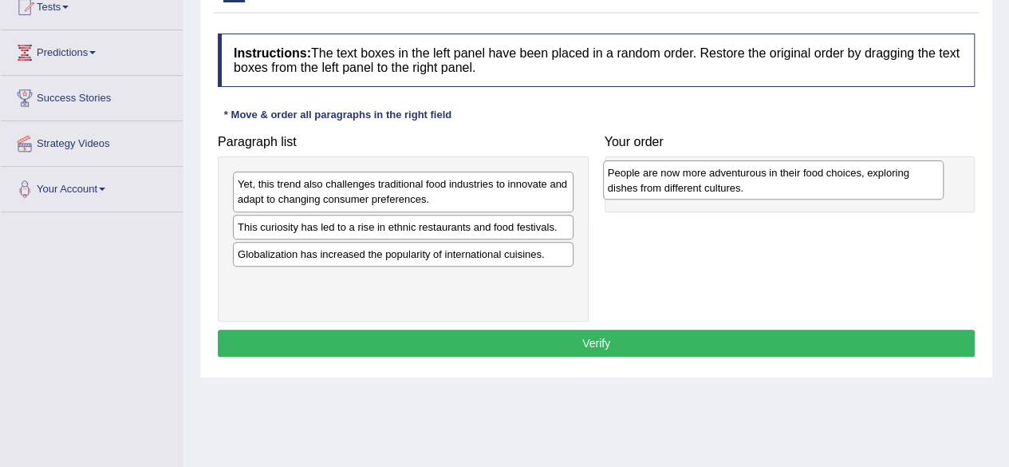
drag, startPoint x: 324, startPoint y: 288, endPoint x: 694, endPoint y: 179, distance: 385.7
click at [694, 179] on div "People are now more adventurous in their food choices, exploring dishes from di…" at bounding box center [773, 180] width 341 height 40
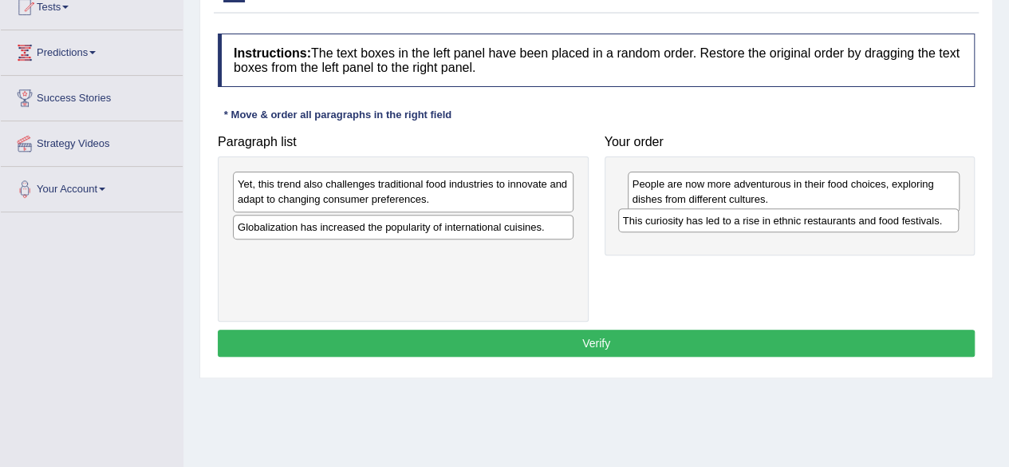
drag, startPoint x: 390, startPoint y: 227, endPoint x: 775, endPoint y: 221, distance: 385.3
click at [775, 221] on div "This curiosity has led to a rise in ethnic restaurants and food festivals." at bounding box center [788, 220] width 341 height 24
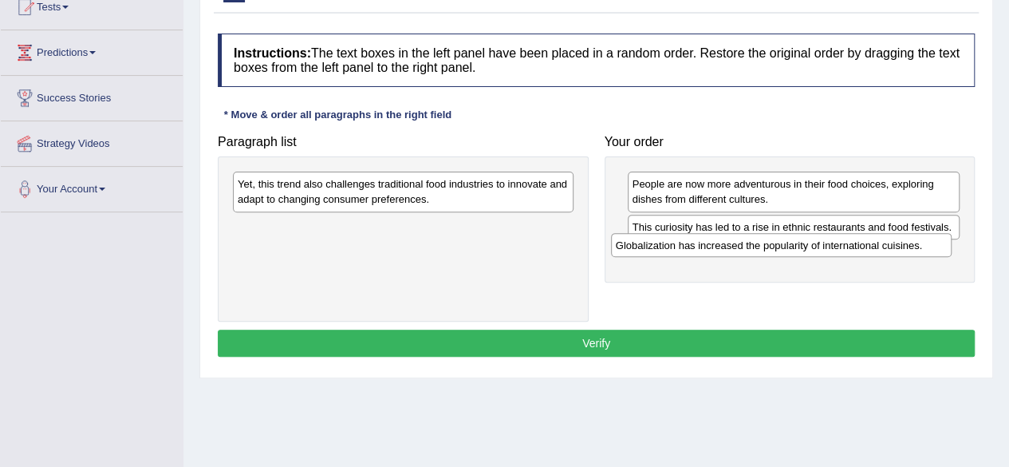
drag, startPoint x: 512, startPoint y: 226, endPoint x: 890, endPoint y: 246, distance: 378.6
click at [890, 246] on div "Globalization has increased the popularity of international cuisines." at bounding box center [781, 245] width 341 height 24
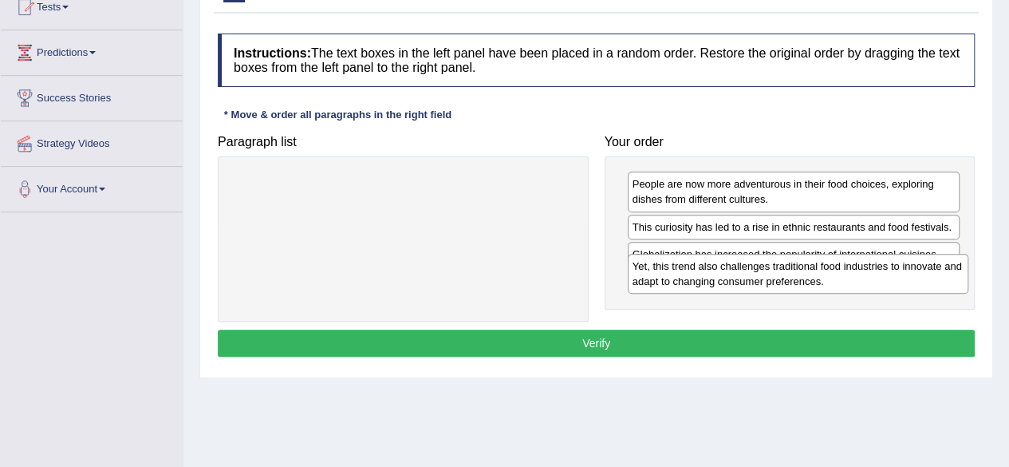
drag, startPoint x: 534, startPoint y: 195, endPoint x: 929, endPoint y: 278, distance: 403.3
click at [929, 278] on div "Yet, this trend also challenges traditional food industries to innovate and ada…" at bounding box center [798, 274] width 341 height 40
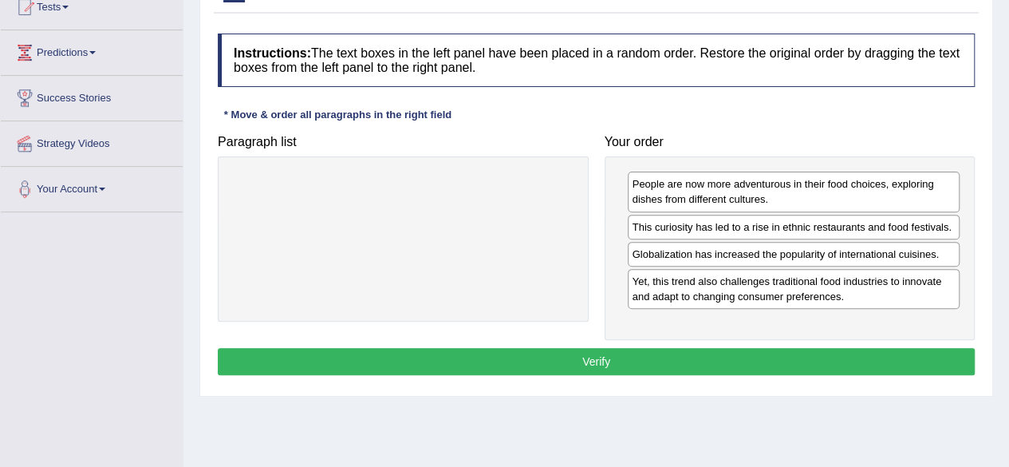
click at [734, 357] on button "Verify" at bounding box center [596, 361] width 757 height 27
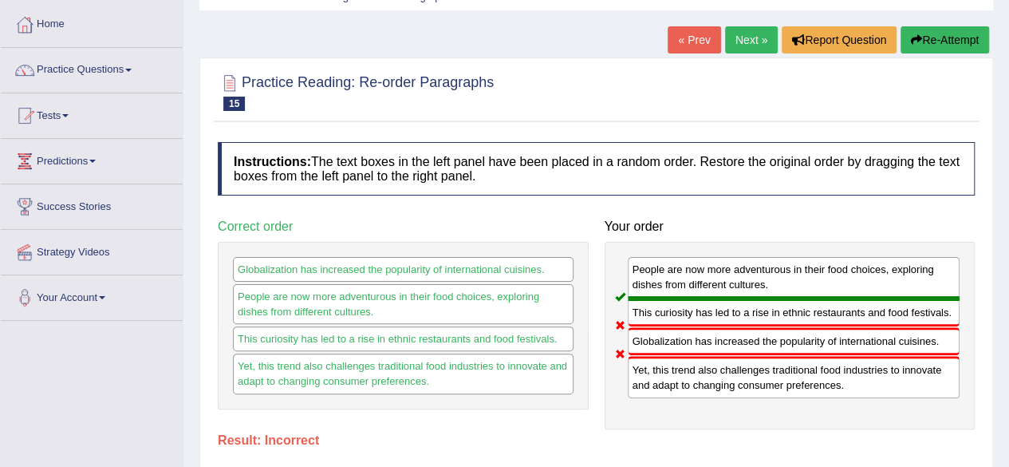
scroll to position [74, 0]
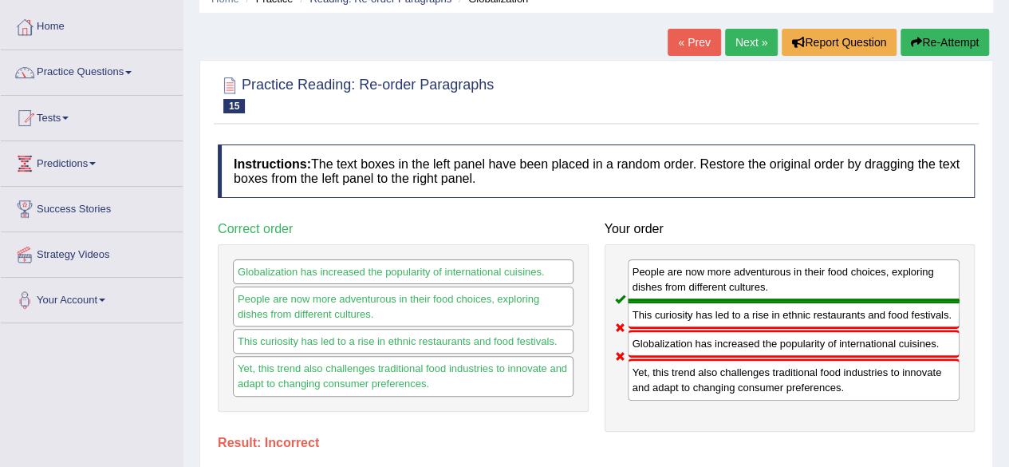
click at [746, 42] on link "Next »" at bounding box center [751, 42] width 53 height 27
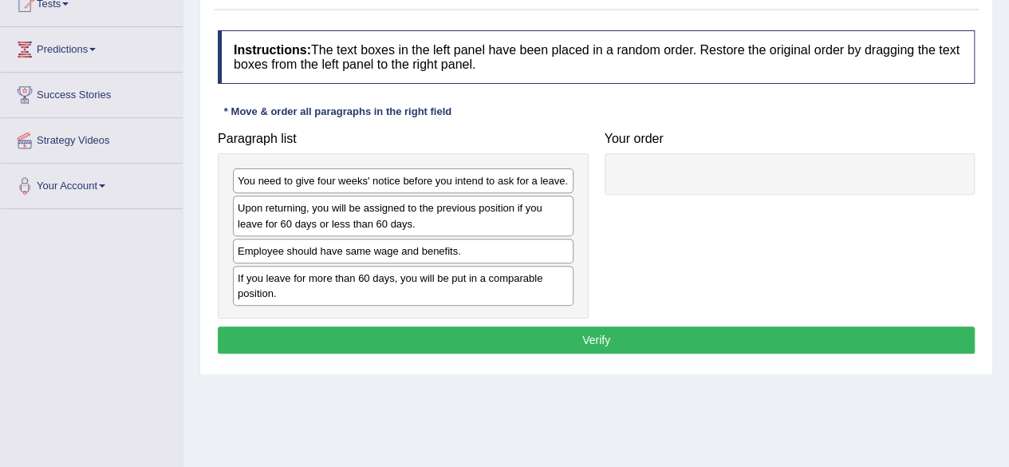
scroll to position [187, 0]
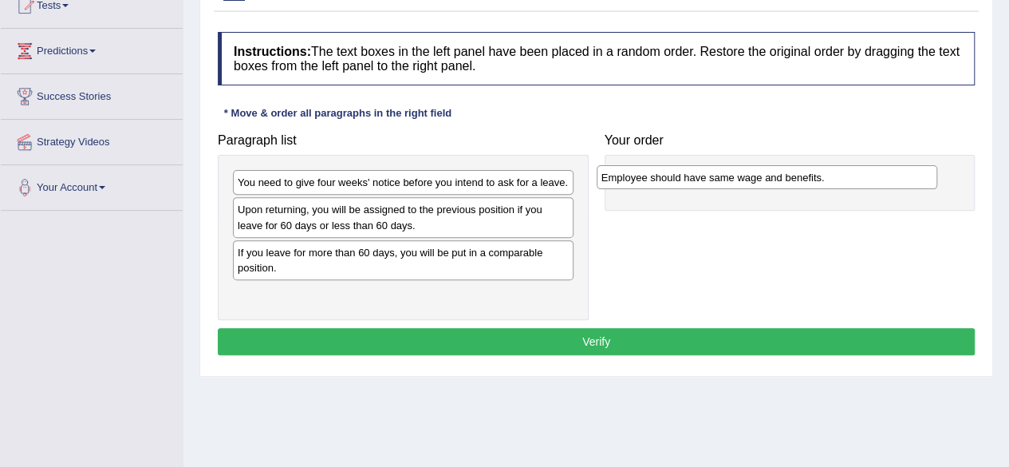
drag, startPoint x: 341, startPoint y: 261, endPoint x: 705, endPoint y: 187, distance: 371.1
click at [705, 187] on div "Employee should have same wage and benefits." at bounding box center [767, 177] width 341 height 24
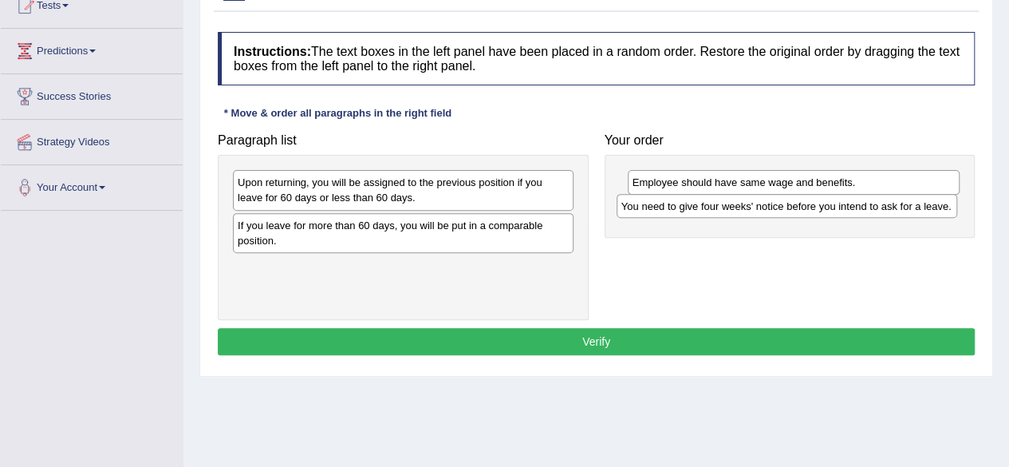
drag, startPoint x: 474, startPoint y: 181, endPoint x: 858, endPoint y: 205, distance: 384.4
click at [858, 205] on div "You need to give four weeks' notice before you intend to ask for a leave." at bounding box center [787, 206] width 341 height 24
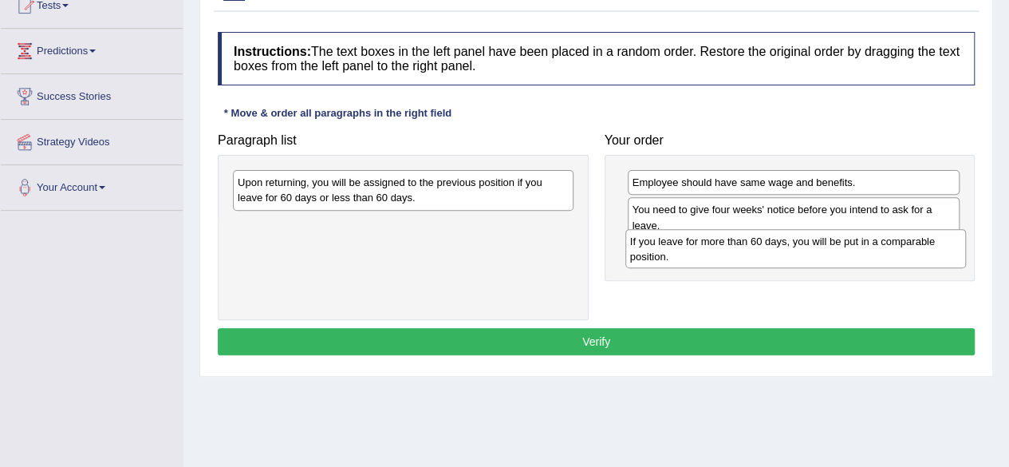
drag, startPoint x: 507, startPoint y: 229, endPoint x: 900, endPoint y: 246, distance: 392.8
click at [900, 246] on div "If you leave for more than 60 days, you will be put in a comparable position." at bounding box center [795, 249] width 341 height 40
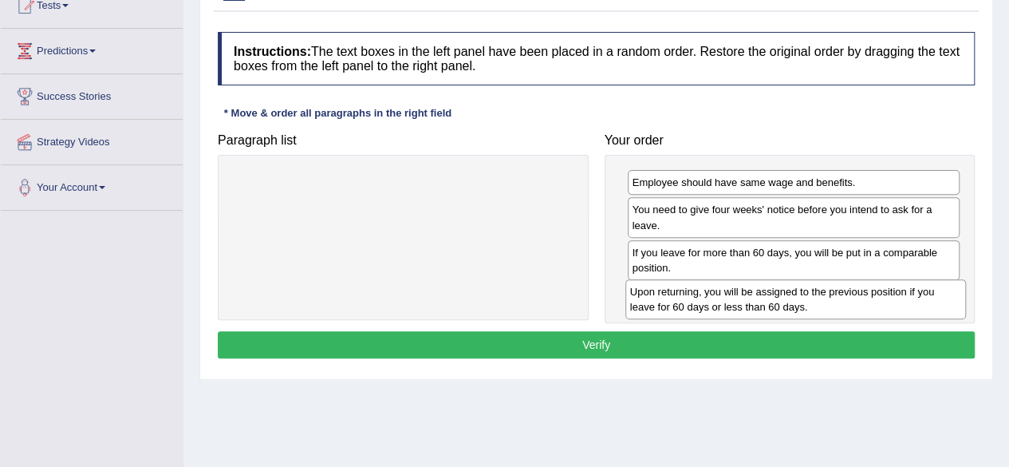
drag, startPoint x: 373, startPoint y: 188, endPoint x: 766, endPoint y: 298, distance: 407.4
click at [766, 298] on div "Upon returning, you will be assigned to the previous position if you leave for …" at bounding box center [795, 299] width 341 height 40
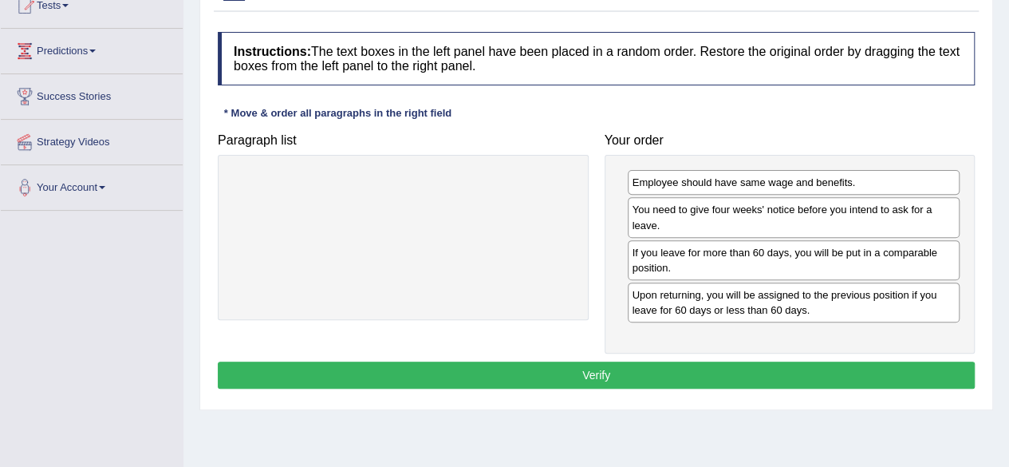
click at [653, 373] on button "Verify" at bounding box center [596, 374] width 757 height 27
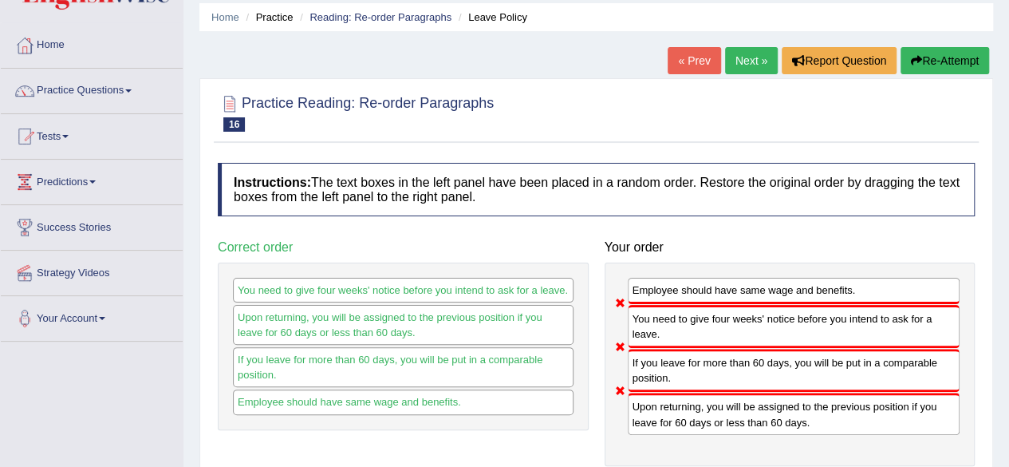
scroll to position [55, 0]
click at [732, 61] on link "Next »" at bounding box center [751, 61] width 53 height 27
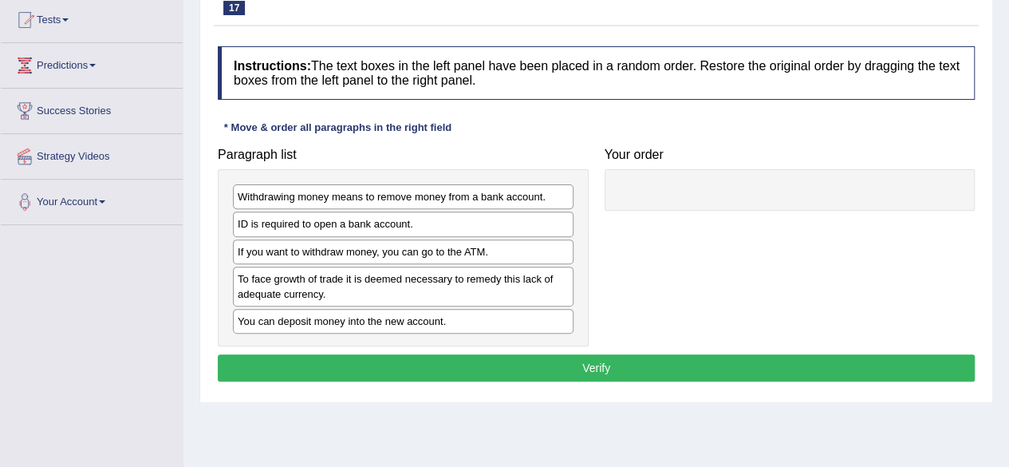
scroll to position [174, 0]
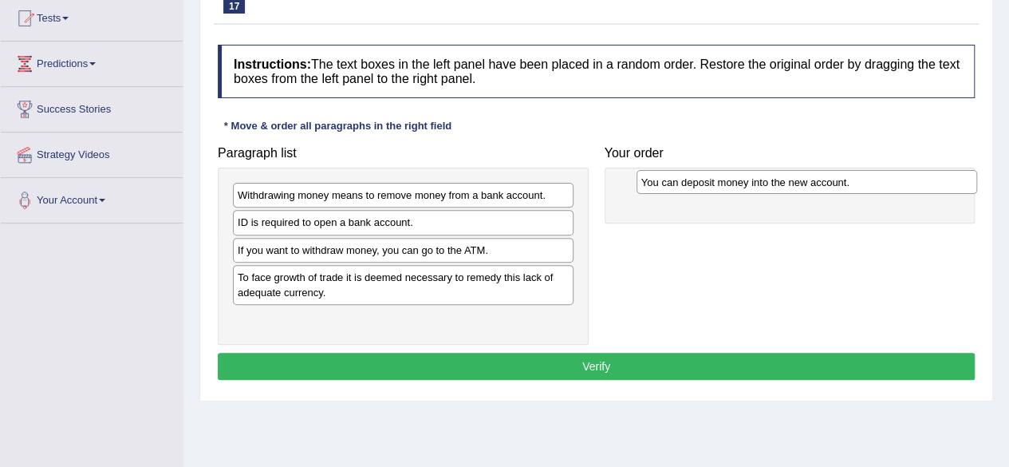
drag, startPoint x: 408, startPoint y: 321, endPoint x: 814, endPoint y: 185, distance: 428.1
click at [814, 185] on div "You can deposit money into the new account." at bounding box center [807, 182] width 341 height 24
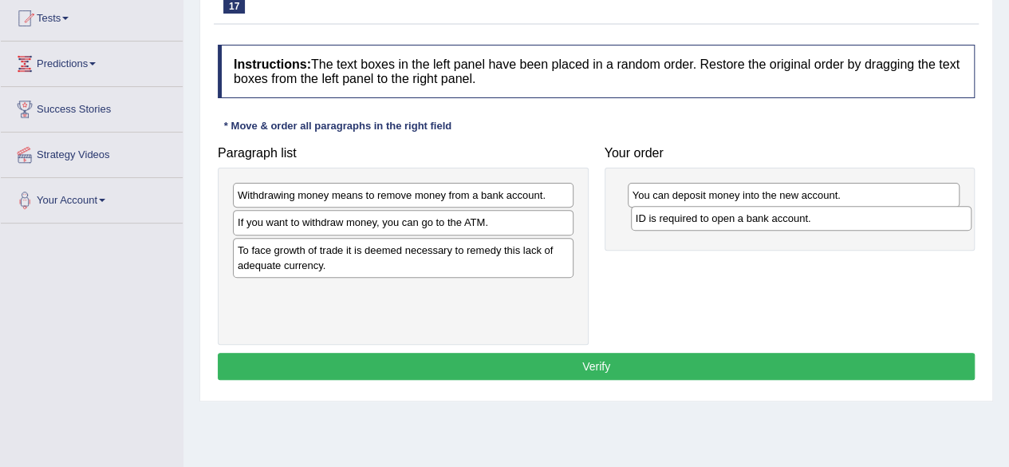
drag, startPoint x: 427, startPoint y: 227, endPoint x: 824, endPoint y: 224, distance: 397.3
click at [824, 224] on div "ID is required to open a bank account." at bounding box center [801, 218] width 341 height 24
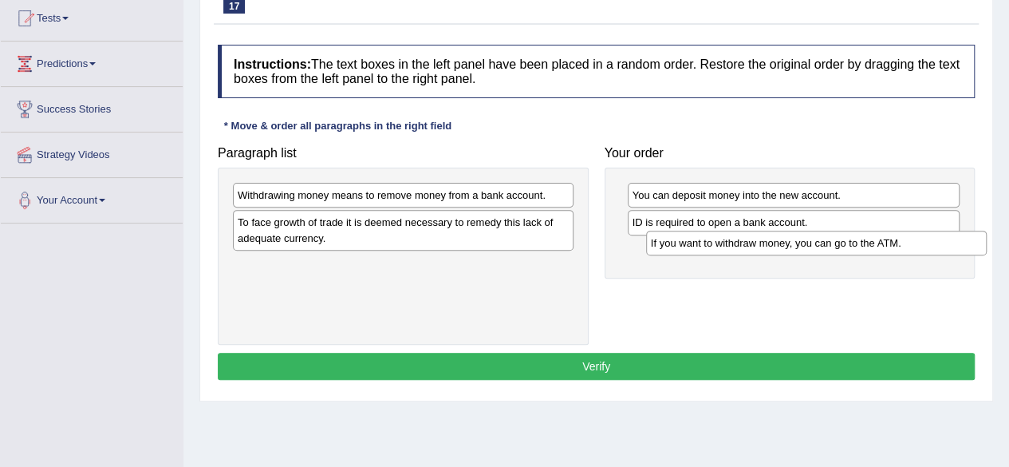
drag, startPoint x: 447, startPoint y: 227, endPoint x: 862, endPoint y: 249, distance: 415.4
click at [862, 249] on div "If you want to withdraw money, you can go to the ATM." at bounding box center [816, 243] width 341 height 24
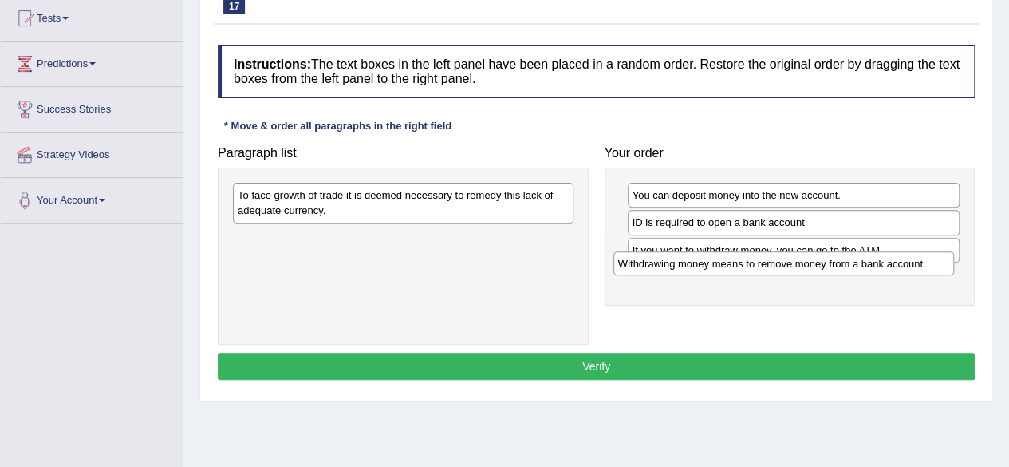
drag, startPoint x: 538, startPoint y: 194, endPoint x: 919, endPoint y: 262, distance: 387.4
click at [919, 262] on div "Withdrawing money means to remove money from a bank account." at bounding box center [783, 263] width 341 height 24
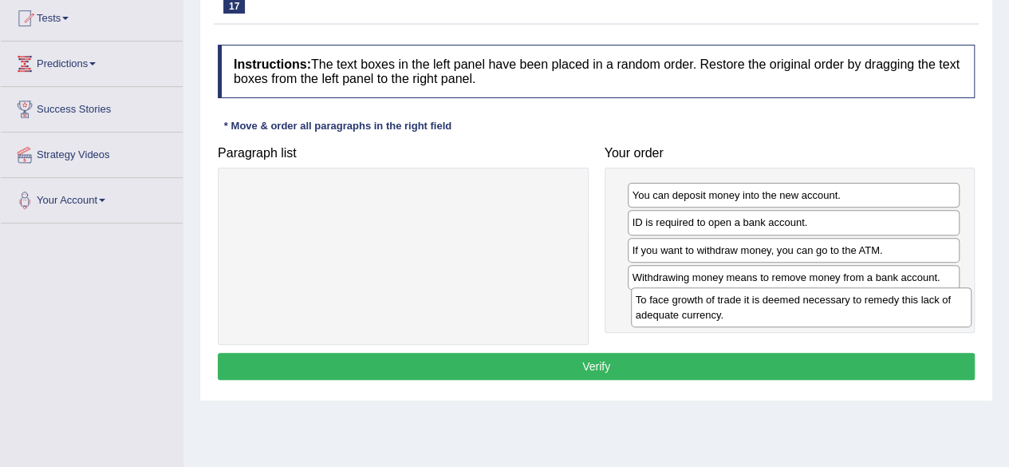
drag, startPoint x: 512, startPoint y: 206, endPoint x: 909, endPoint y: 310, distance: 410.6
click at [909, 310] on div "To face growth of trade it is deemed necessary to remedy this lack of adequate …" at bounding box center [801, 307] width 341 height 40
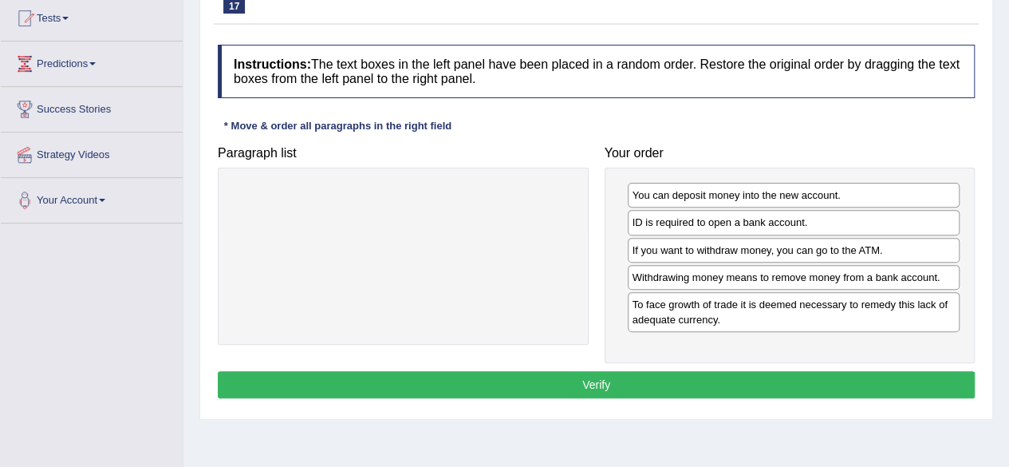
click at [755, 384] on button "Verify" at bounding box center [596, 384] width 757 height 27
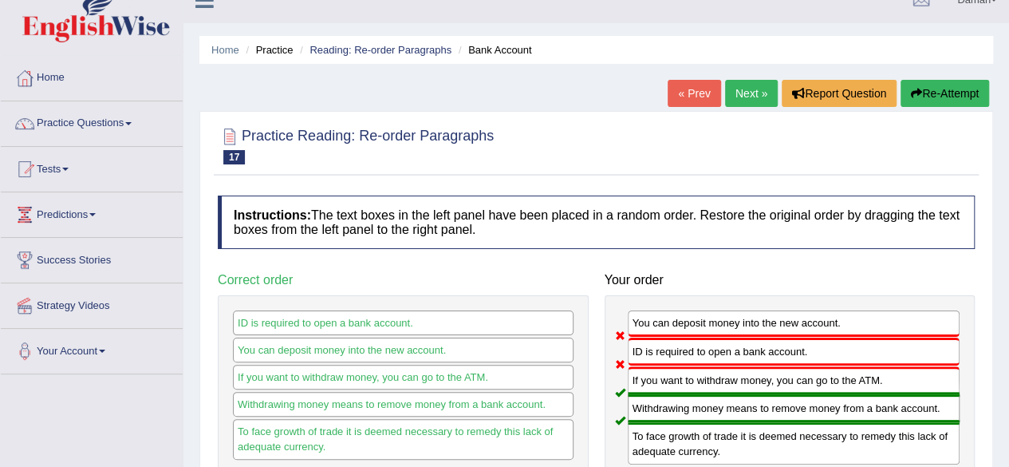
scroll to position [0, 0]
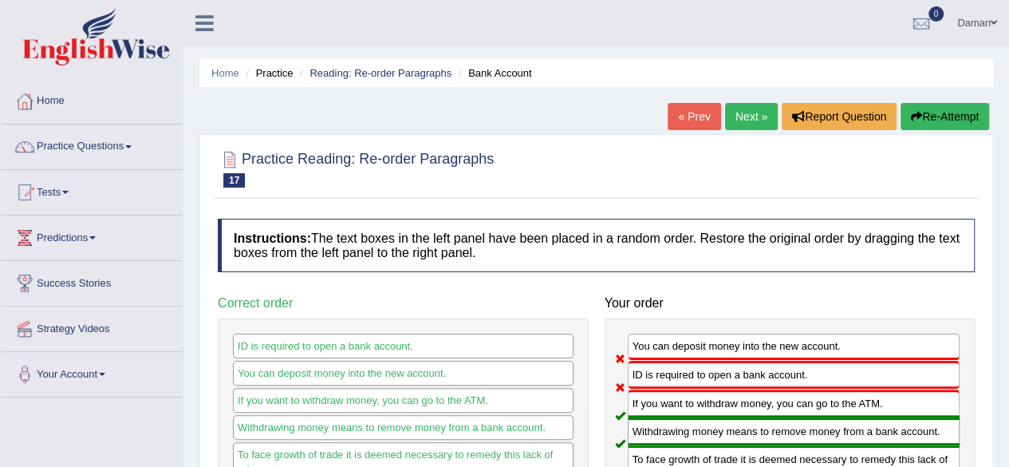
click at [747, 117] on link "Next »" at bounding box center [751, 116] width 53 height 27
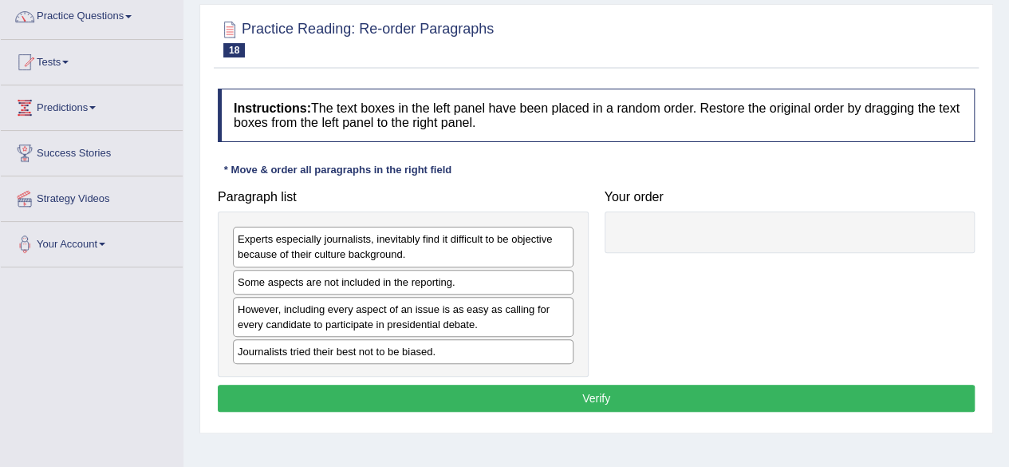
scroll to position [129, 0]
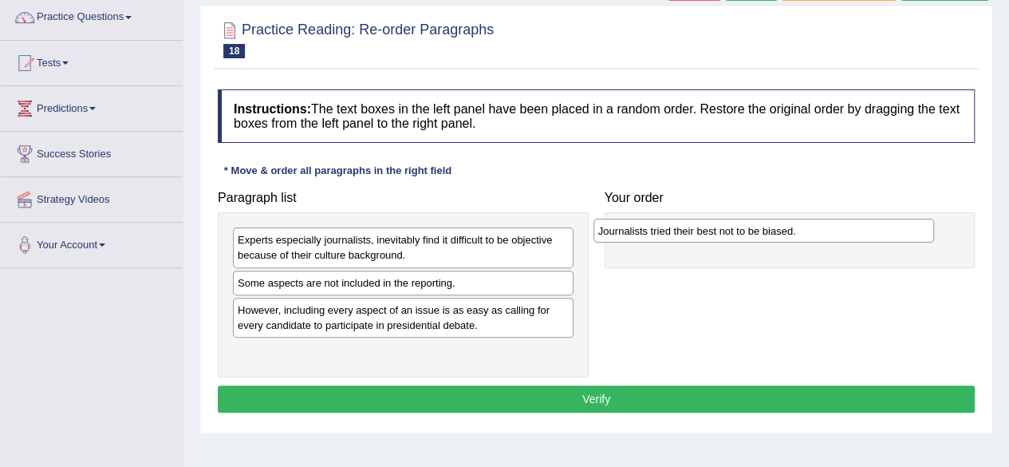
drag, startPoint x: 324, startPoint y: 353, endPoint x: 686, endPoint y: 233, distance: 381.7
click at [686, 233] on div "Journalists tried their best not to be biased." at bounding box center [763, 231] width 341 height 24
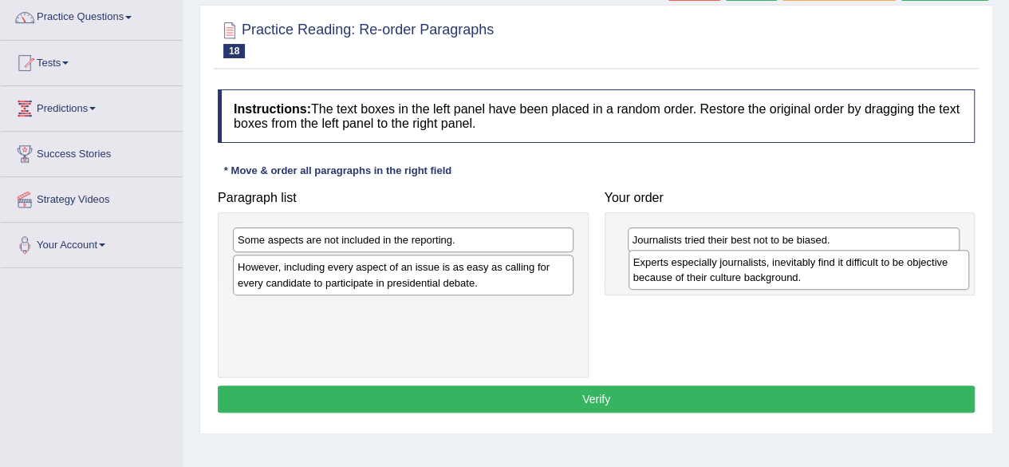
drag, startPoint x: 485, startPoint y: 256, endPoint x: 881, endPoint y: 278, distance: 396.3
click at [881, 278] on div "Experts especially journalists, inevitably find it difficult to be objective be…" at bounding box center [799, 270] width 341 height 40
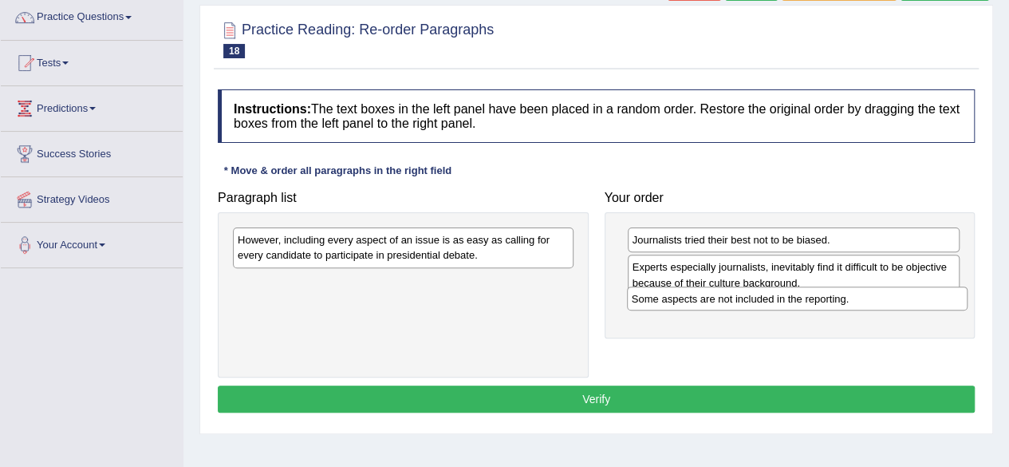
drag, startPoint x: 441, startPoint y: 242, endPoint x: 837, endPoint y: 301, distance: 400.0
click at [837, 301] on div "Some aspects are not included in the reporting." at bounding box center [797, 298] width 341 height 24
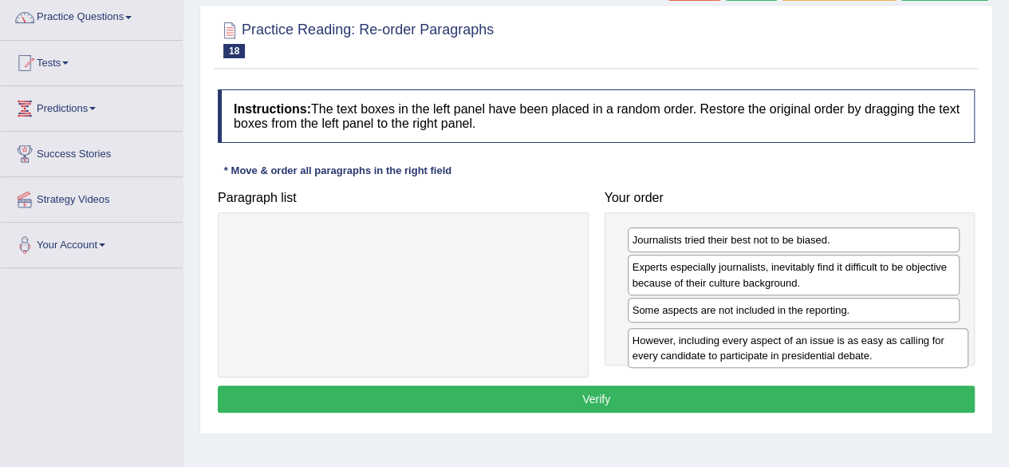
drag, startPoint x: 424, startPoint y: 247, endPoint x: 818, endPoint y: 347, distance: 407.2
click at [818, 347] on div "However, including every aspect of an issue is as easy as calling for every can…" at bounding box center [798, 348] width 341 height 40
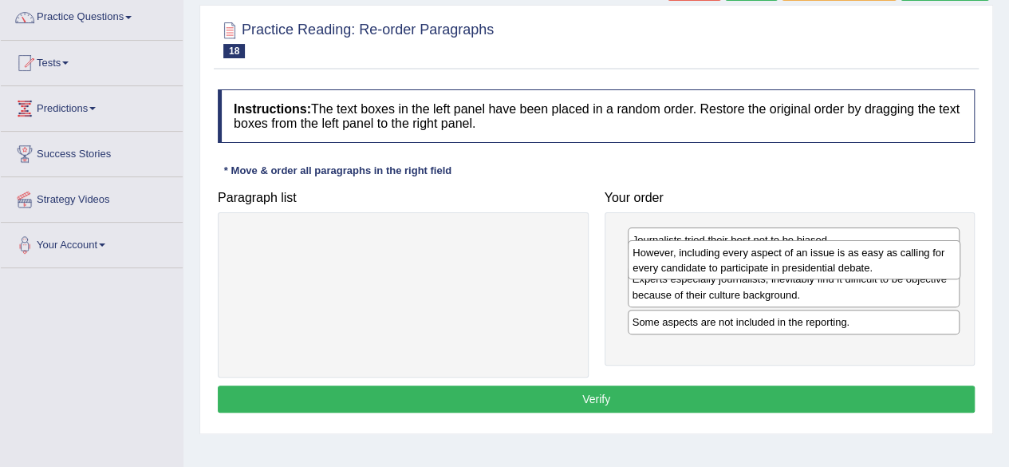
drag, startPoint x: 776, startPoint y: 346, endPoint x: 777, endPoint y: 263, distance: 83.0
click at [777, 263] on div "However, including every aspect of an issue is as easy as calling for every can…" at bounding box center [794, 260] width 333 height 40
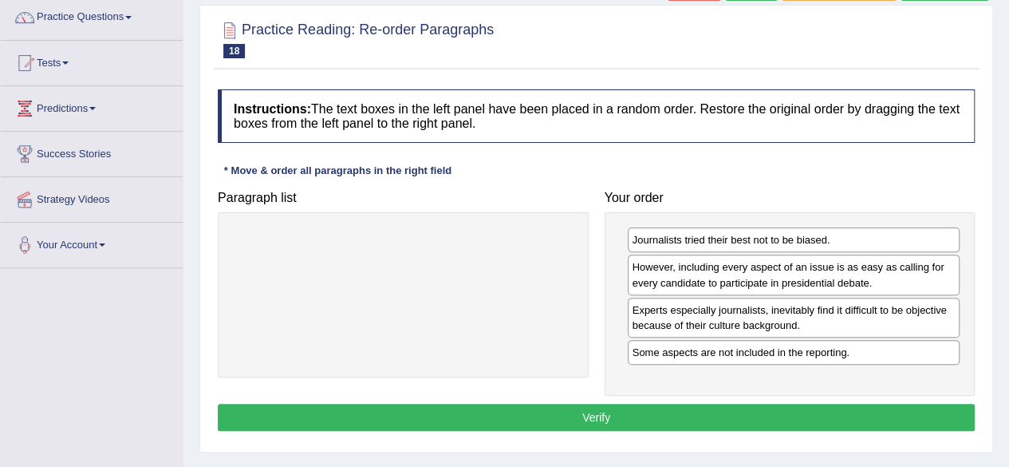
click at [672, 414] on button "Verify" at bounding box center [596, 417] width 757 height 27
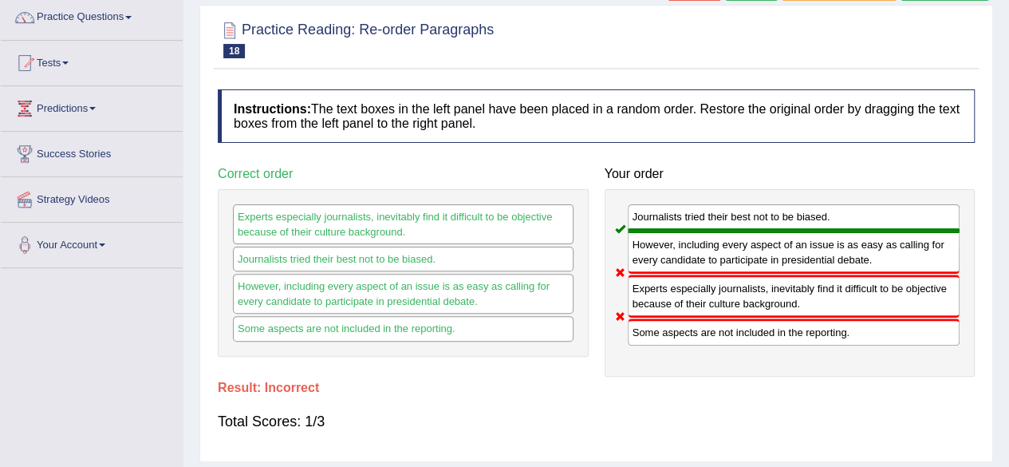
drag, startPoint x: 660, startPoint y: 306, endPoint x: 601, endPoint y: 273, distance: 67.5
click at [601, 273] on div "Your order Journalists tried their best not to be biased. However, including ev…" at bounding box center [790, 267] width 387 height 217
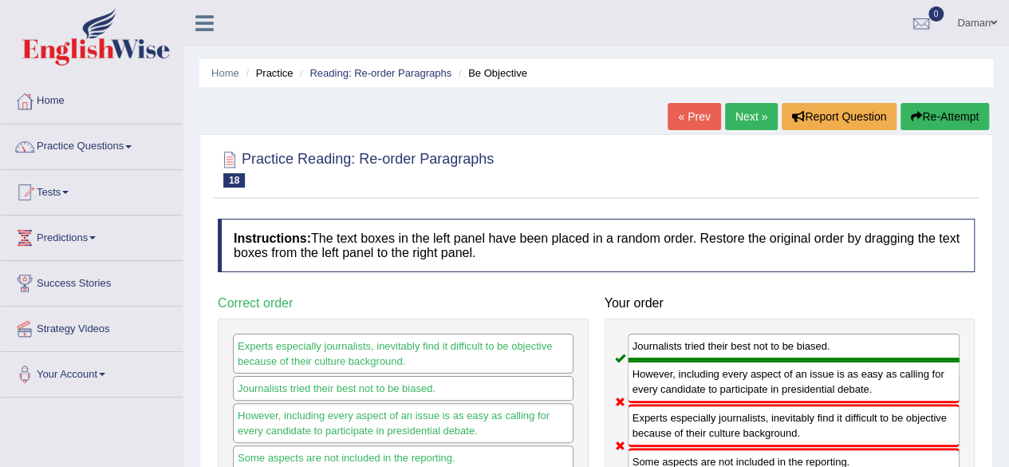
click at [739, 116] on link "Next »" at bounding box center [751, 116] width 53 height 27
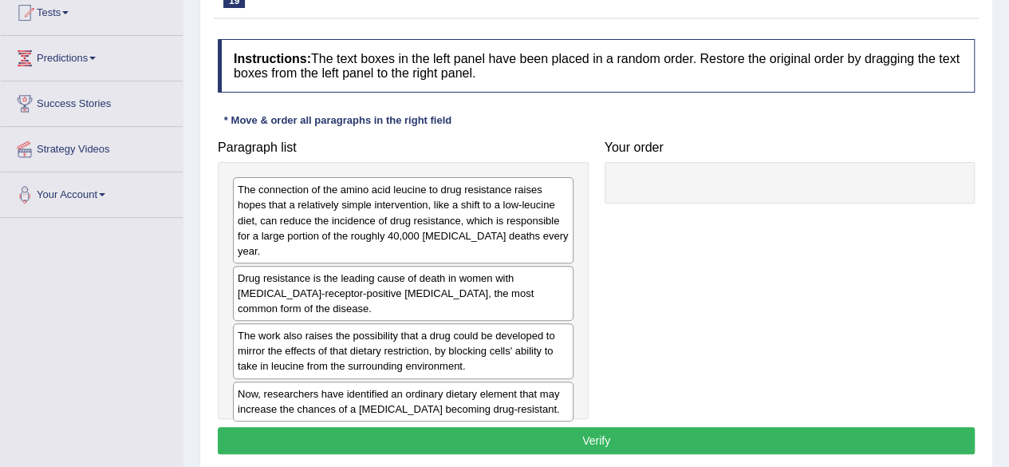
scroll to position [180, 0]
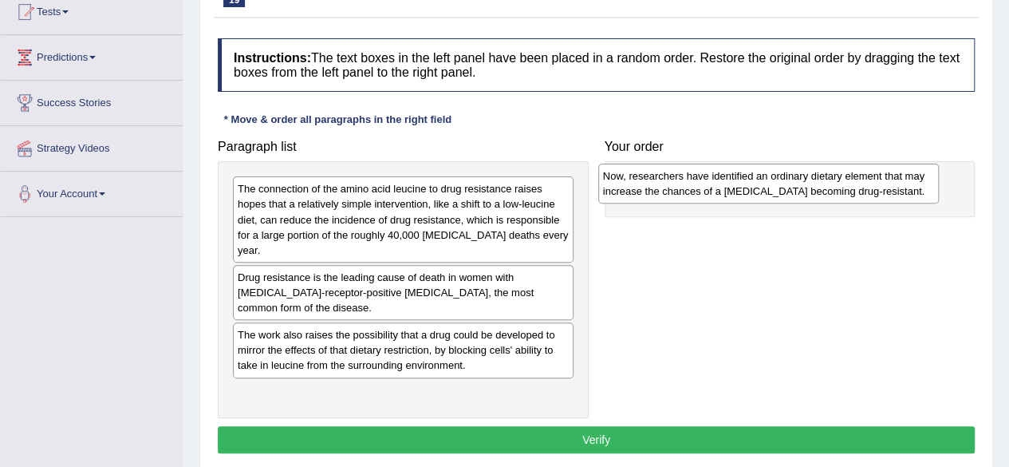
drag, startPoint x: 357, startPoint y: 385, endPoint x: 731, endPoint y: 184, distance: 424.0
click at [731, 184] on div "Now, researchers have identified an ordinary dietary element that may increase …" at bounding box center [768, 184] width 341 height 40
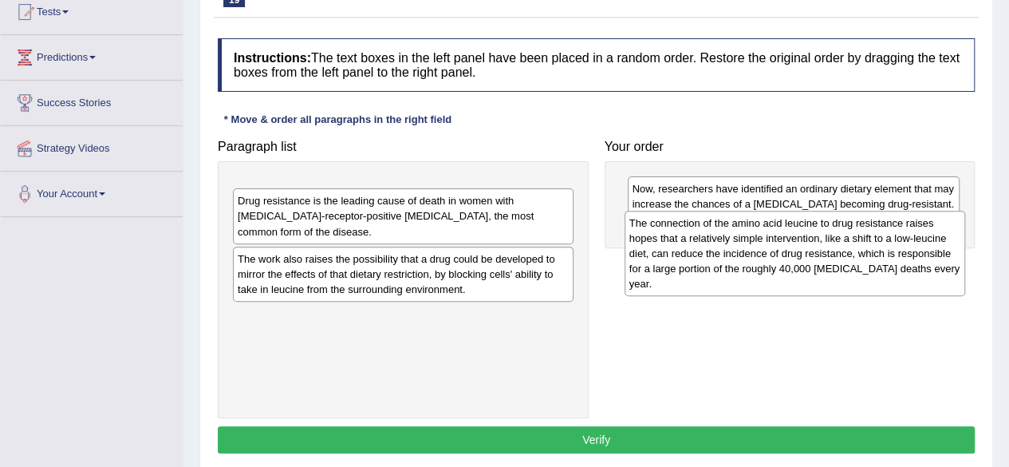
drag, startPoint x: 428, startPoint y: 224, endPoint x: 806, endPoint y: 253, distance: 380.0
click at [806, 253] on div "The connection of the amino acid leucine to drug resistance raises hopes that a…" at bounding box center [795, 253] width 341 height 85
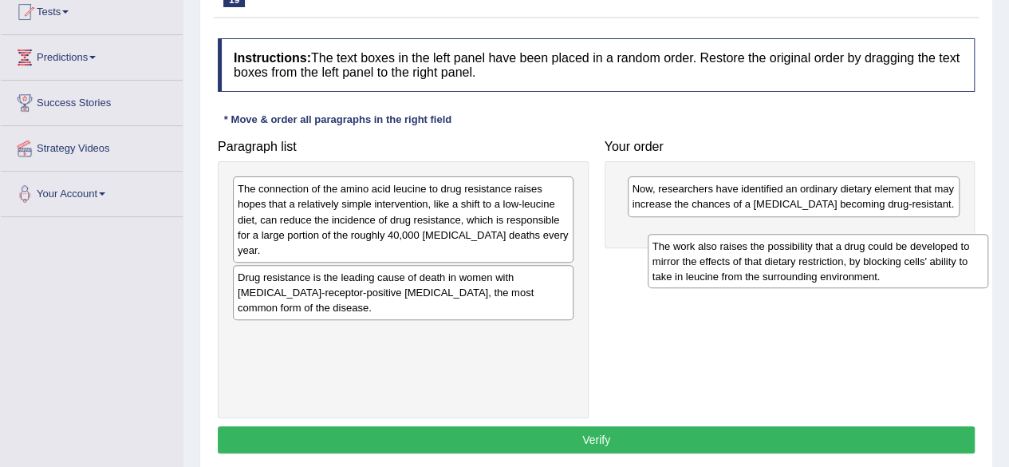
drag, startPoint x: 412, startPoint y: 335, endPoint x: 825, endPoint y: 256, distance: 420.7
click at [825, 256] on div "The work also raises the possibility that a drug could be developed to mirror t…" at bounding box center [818, 261] width 341 height 55
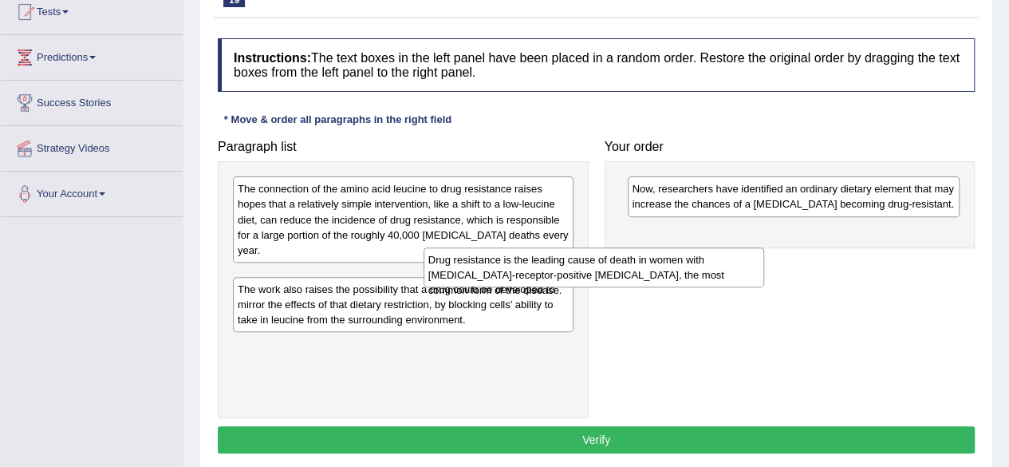
drag, startPoint x: 488, startPoint y: 285, endPoint x: 925, endPoint y: 249, distance: 438.6
click at [764, 249] on div "Drug resistance is the leading cause of death in women with [MEDICAL_DATA]-rece…" at bounding box center [594, 267] width 341 height 40
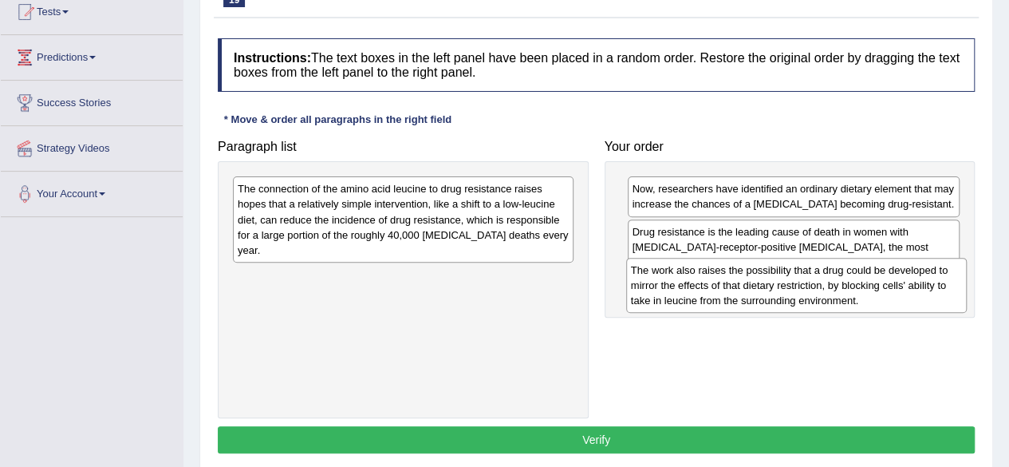
drag, startPoint x: 483, startPoint y: 293, endPoint x: 901, endPoint y: 290, distance: 418.8
click at [901, 290] on div "The work also raises the possibility that a drug could be developed to mirror t…" at bounding box center [796, 285] width 341 height 55
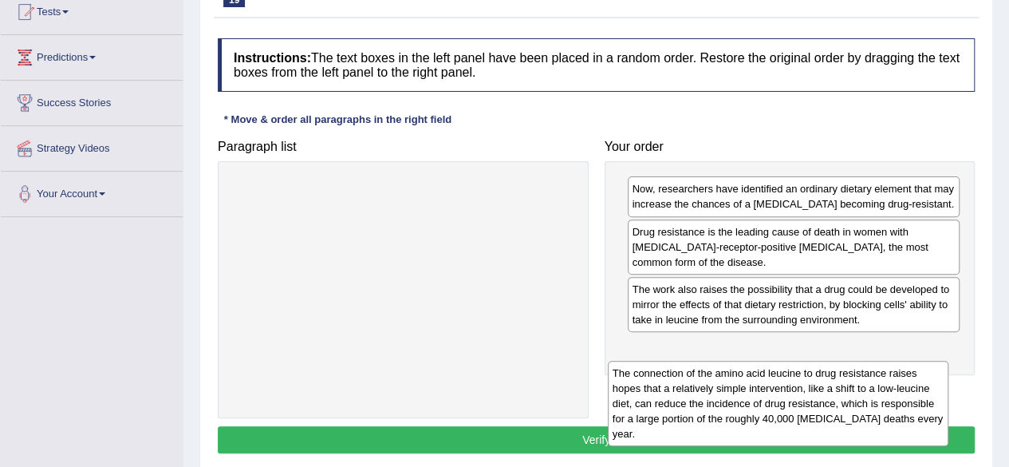
drag, startPoint x: 531, startPoint y: 225, endPoint x: 914, endPoint y: 377, distance: 411.8
click at [914, 377] on div "The connection of the amino acid leucine to drug resistance raises hopes that a…" at bounding box center [778, 403] width 341 height 85
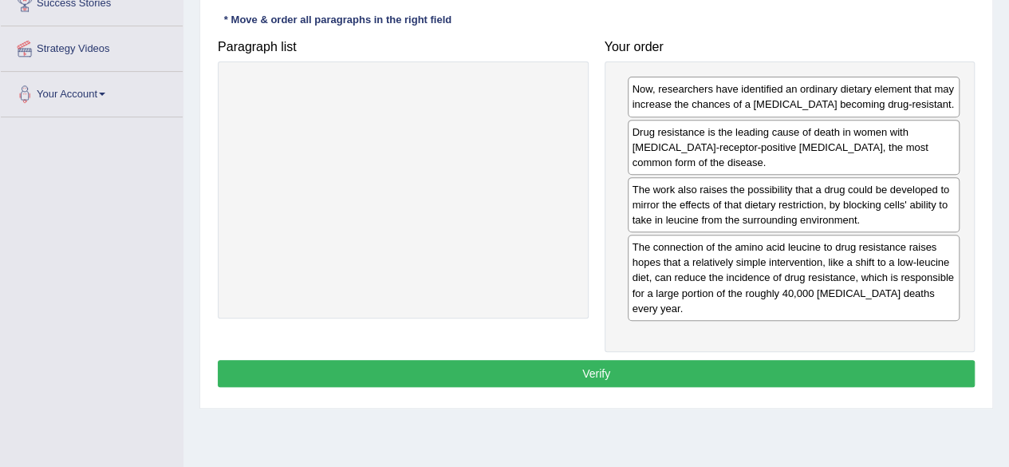
scroll to position [282, 0]
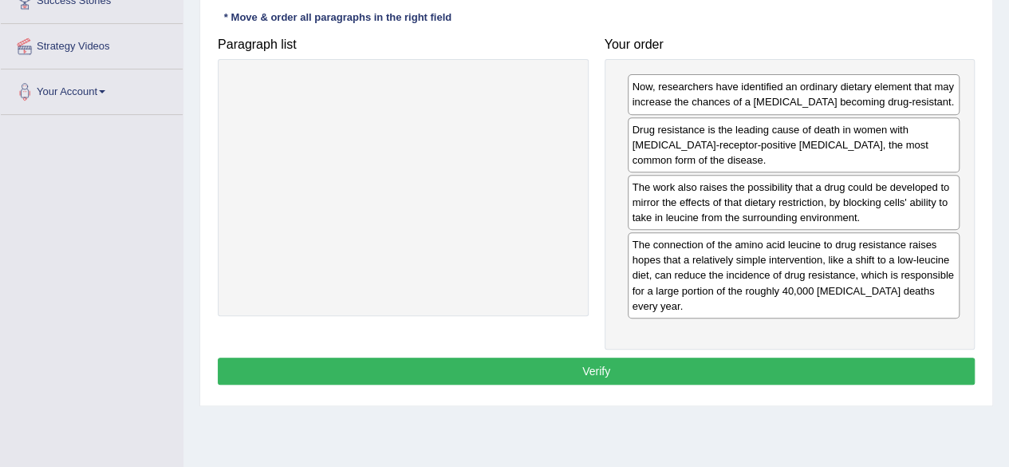
click at [617, 368] on button "Verify" at bounding box center [596, 370] width 757 height 27
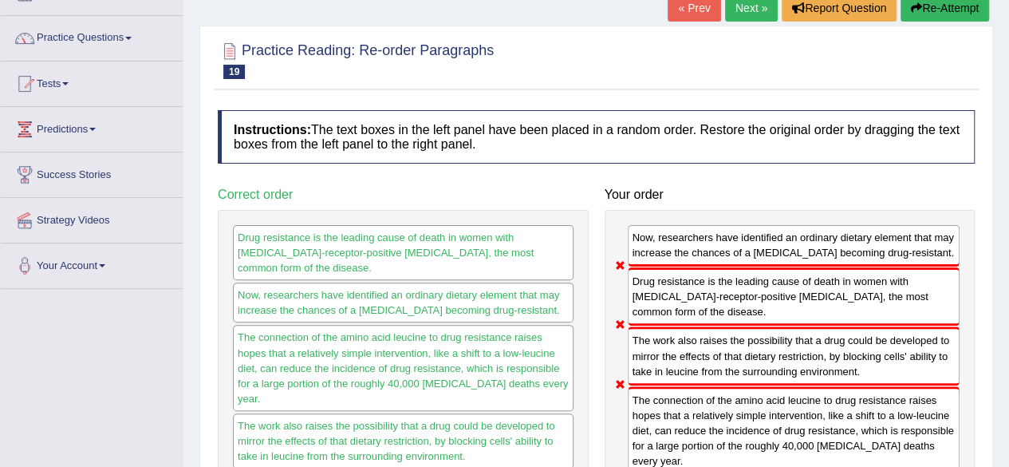
scroll to position [0, 0]
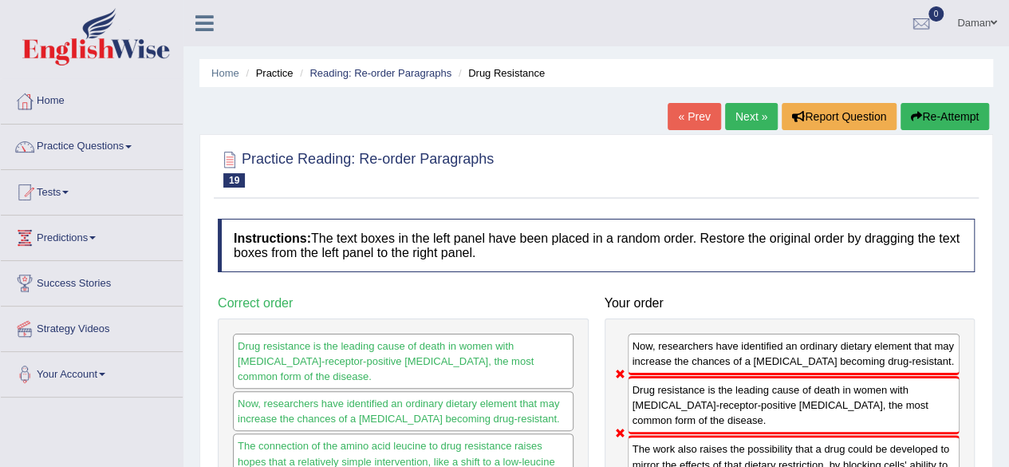
click at [740, 118] on link "Next »" at bounding box center [751, 116] width 53 height 27
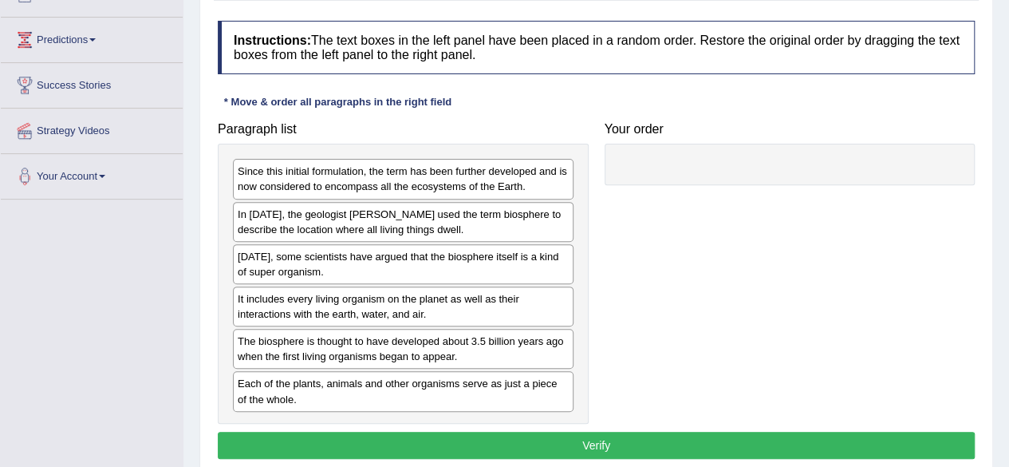
scroll to position [197, 0]
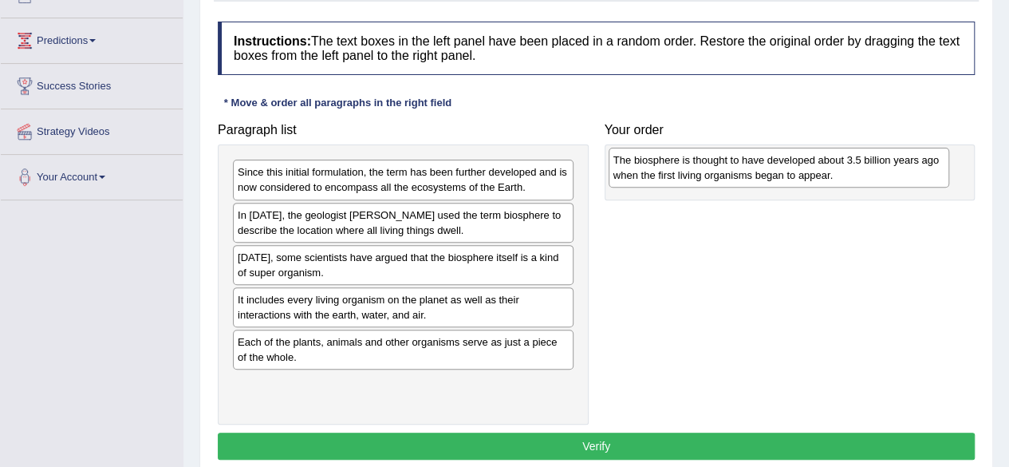
drag, startPoint x: 390, startPoint y: 351, endPoint x: 767, endPoint y: 172, distance: 417.8
click at [767, 172] on div "The biosphere is thought to have developed about 3.5 billion years ago when the…" at bounding box center [779, 168] width 341 height 40
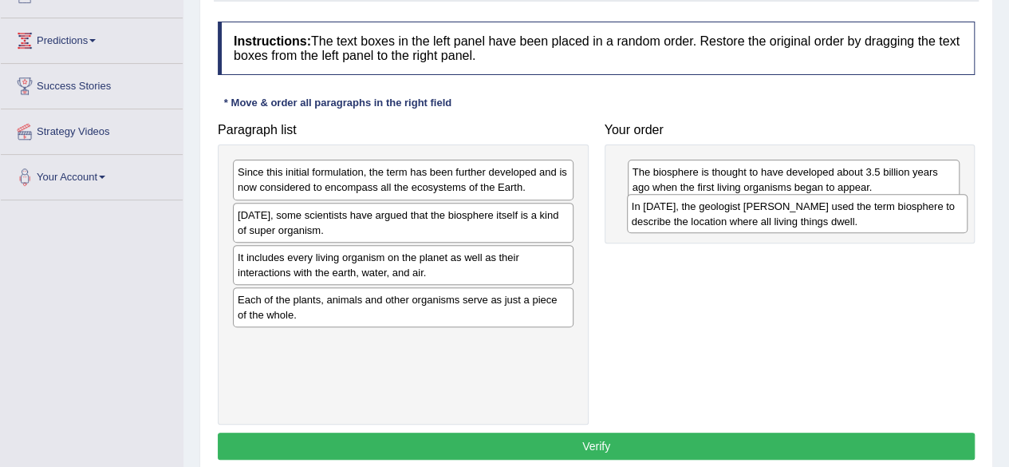
drag, startPoint x: 436, startPoint y: 226, endPoint x: 831, endPoint y: 218, distance: 394.9
click at [831, 218] on div "In 1875, the geologist Eduard Suess used the term biosphere to describe the loc…" at bounding box center [797, 214] width 341 height 40
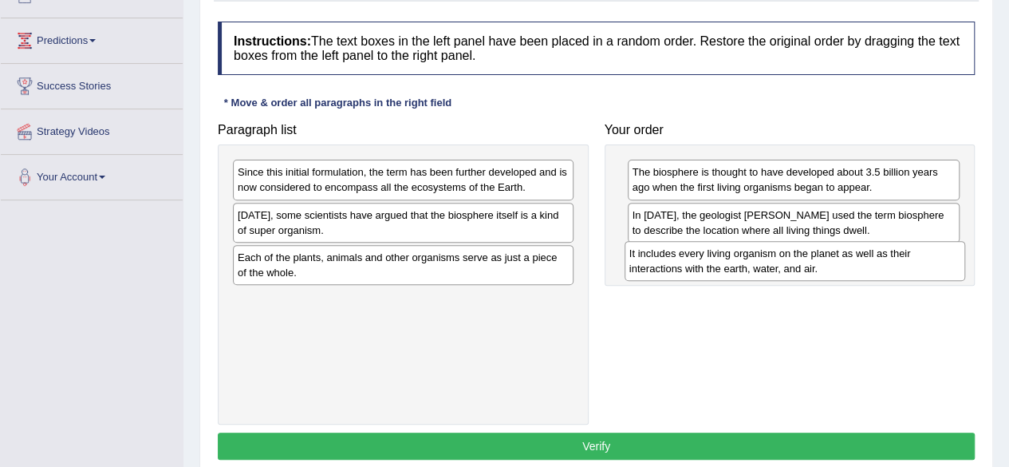
drag, startPoint x: 340, startPoint y: 261, endPoint x: 732, endPoint y: 258, distance: 392.5
click at [732, 258] on div "It includes every living organism on the planet as well as their interactions w…" at bounding box center [795, 261] width 341 height 40
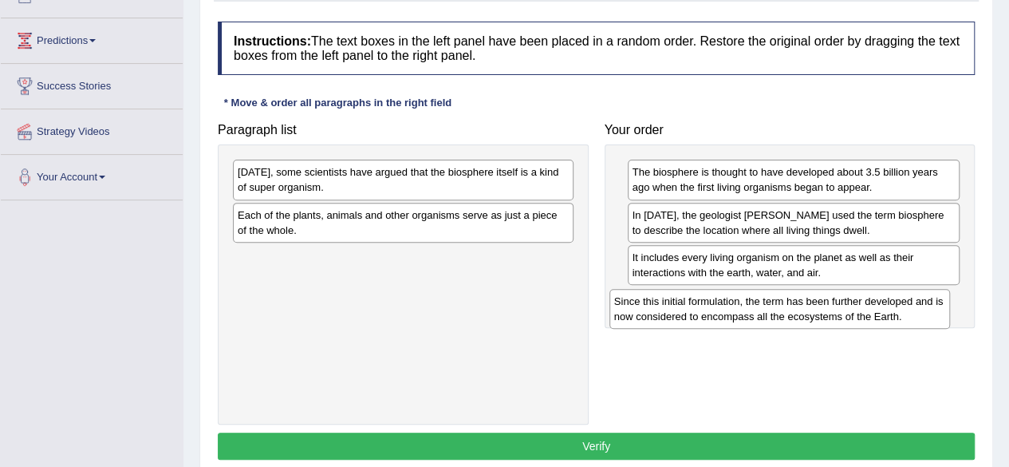
drag, startPoint x: 405, startPoint y: 183, endPoint x: 787, endPoint y: 312, distance: 403.1
click at [787, 312] on div "Since this initial formulation, the term has been further developed and is now …" at bounding box center [779, 309] width 341 height 40
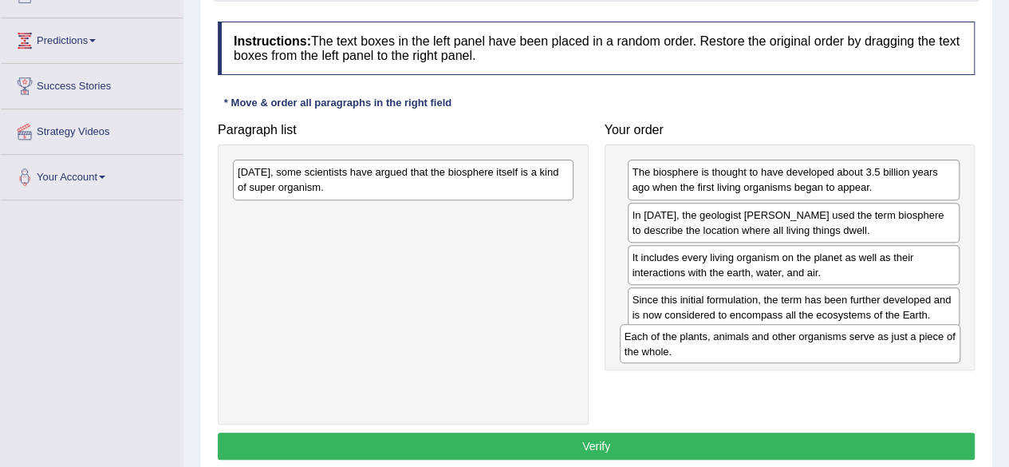
drag, startPoint x: 491, startPoint y: 223, endPoint x: 877, endPoint y: 342, distance: 405.0
click at [877, 342] on div "Each of the plants, animals and other organisms serve as just a piece of the wh…" at bounding box center [790, 344] width 341 height 40
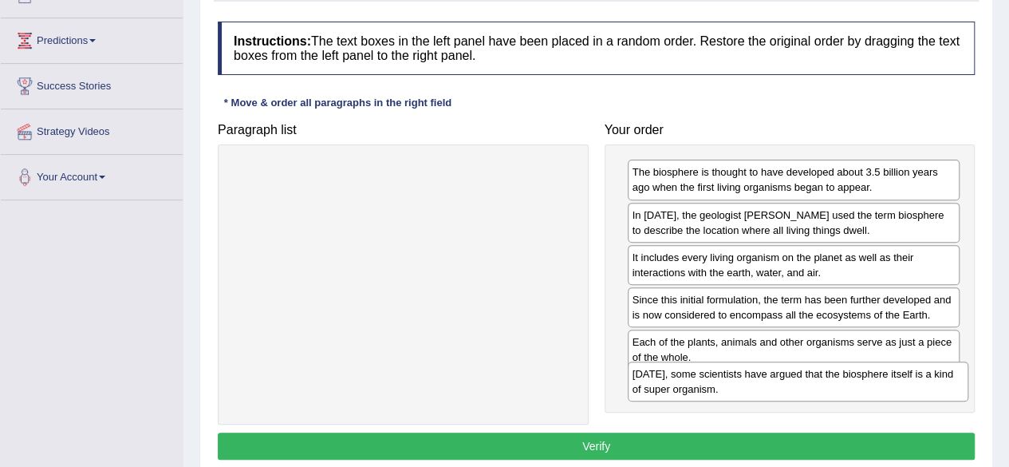
drag, startPoint x: 462, startPoint y: 179, endPoint x: 858, endPoint y: 380, distance: 444.5
click at [858, 380] on div "Today, some scientists have argued that the biosphere itself is a kind of super…" at bounding box center [798, 381] width 341 height 40
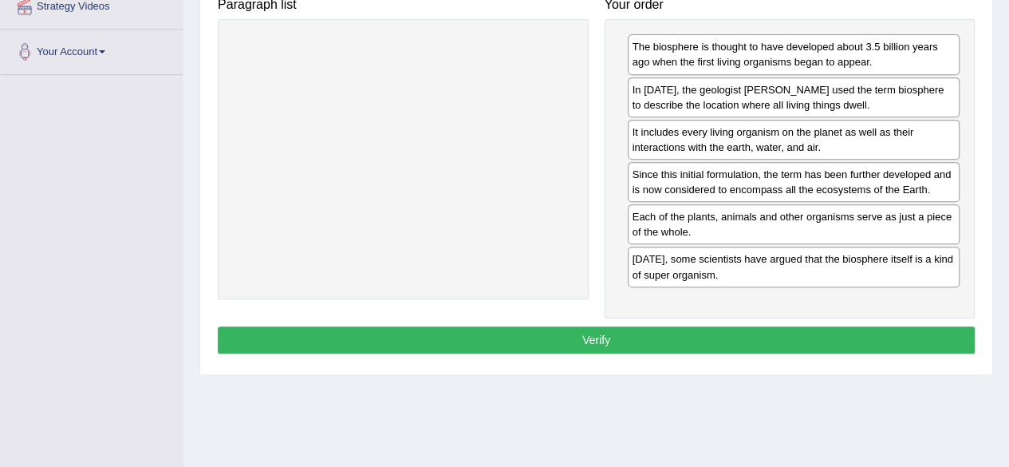
scroll to position [323, 0]
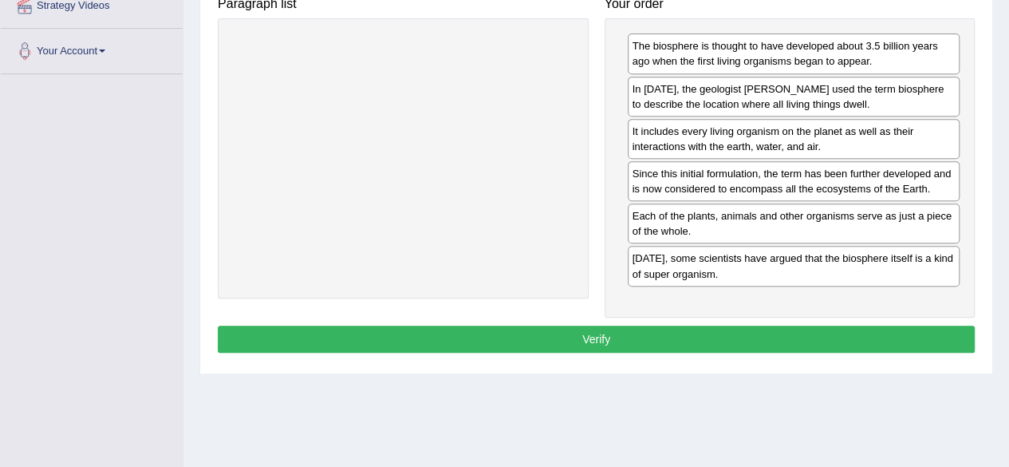
click at [641, 337] on button "Verify" at bounding box center [596, 338] width 757 height 27
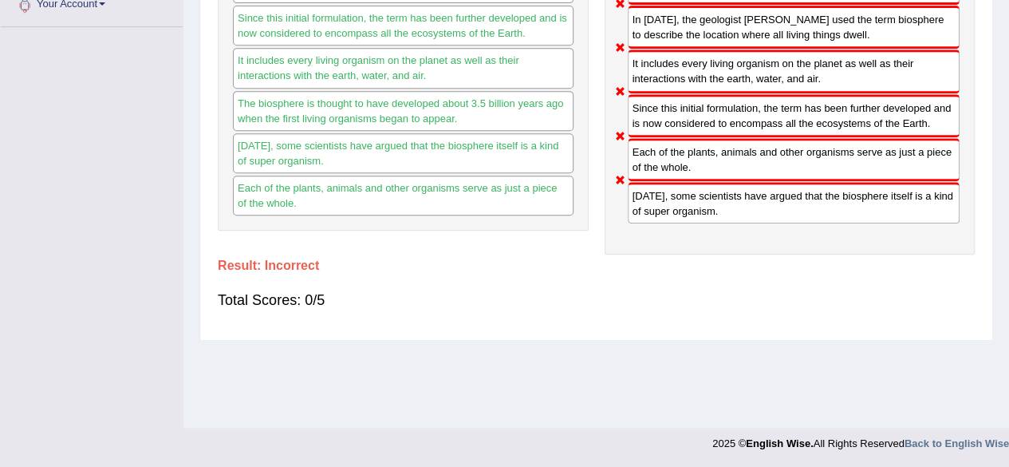
scroll to position [0, 0]
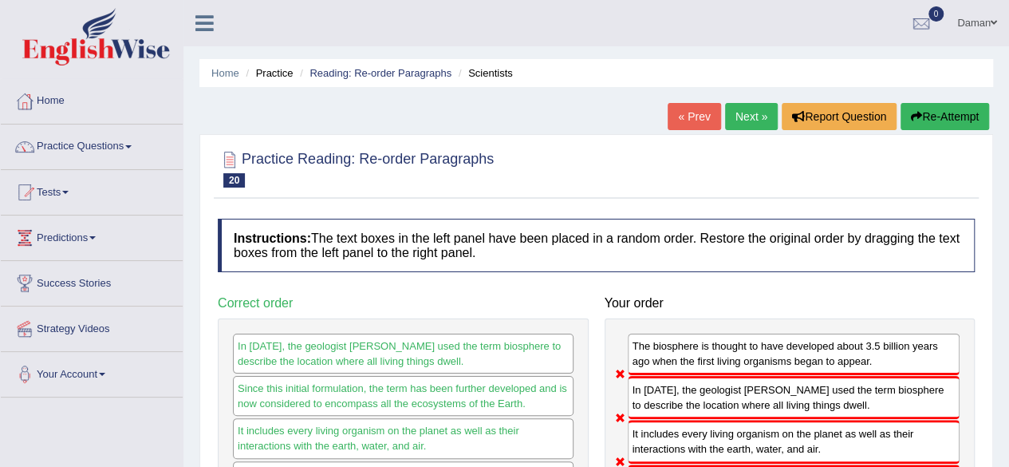
click at [743, 122] on link "Next »" at bounding box center [751, 116] width 53 height 27
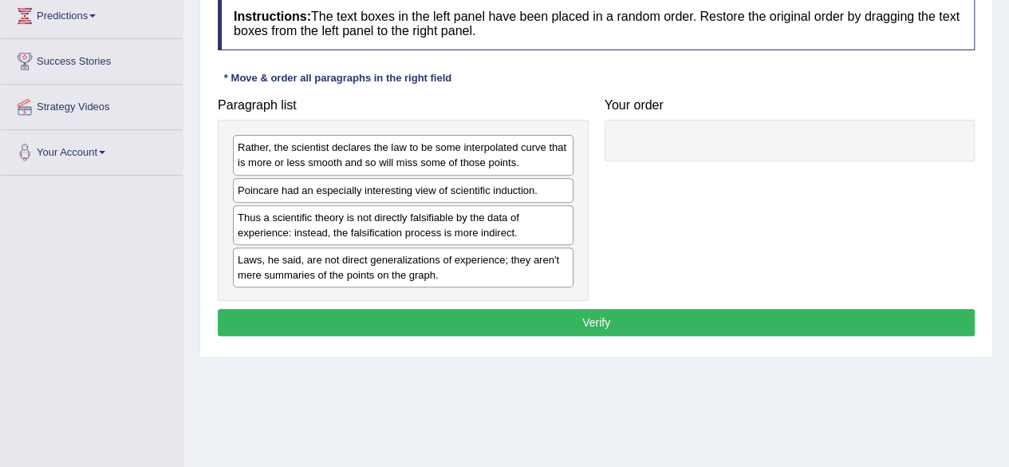
scroll to position [223, 0]
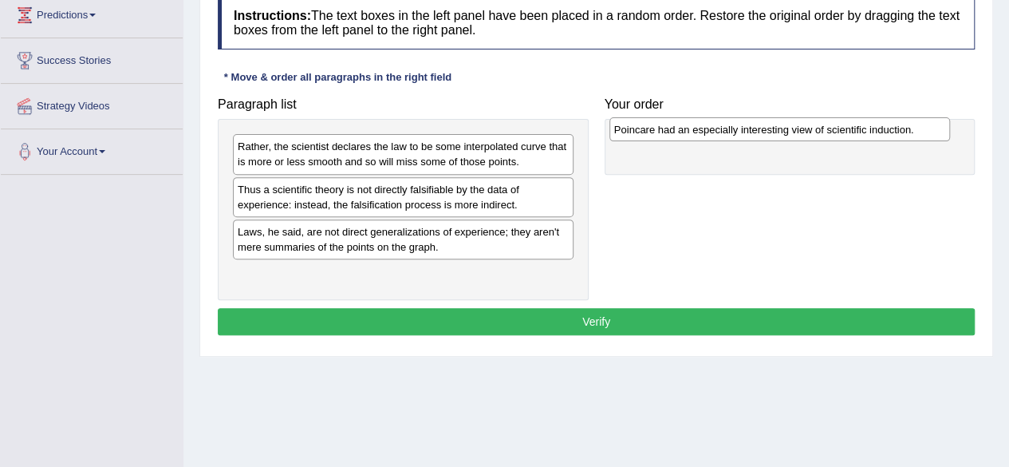
drag, startPoint x: 347, startPoint y: 188, endPoint x: 724, endPoint y: 129, distance: 381.1
click at [724, 129] on div "Poincare had an especially interesting view of scientific induction." at bounding box center [779, 129] width 341 height 24
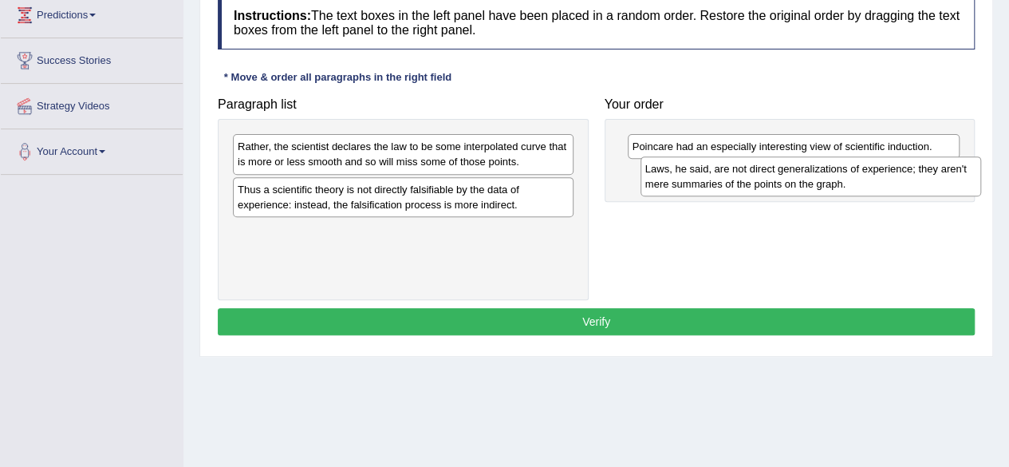
drag, startPoint x: 394, startPoint y: 242, endPoint x: 802, endPoint y: 179, distance: 412.3
click at [802, 179] on div "Laws, he said, are not direct generalizations of experience; they aren't mere s…" at bounding box center [811, 176] width 341 height 40
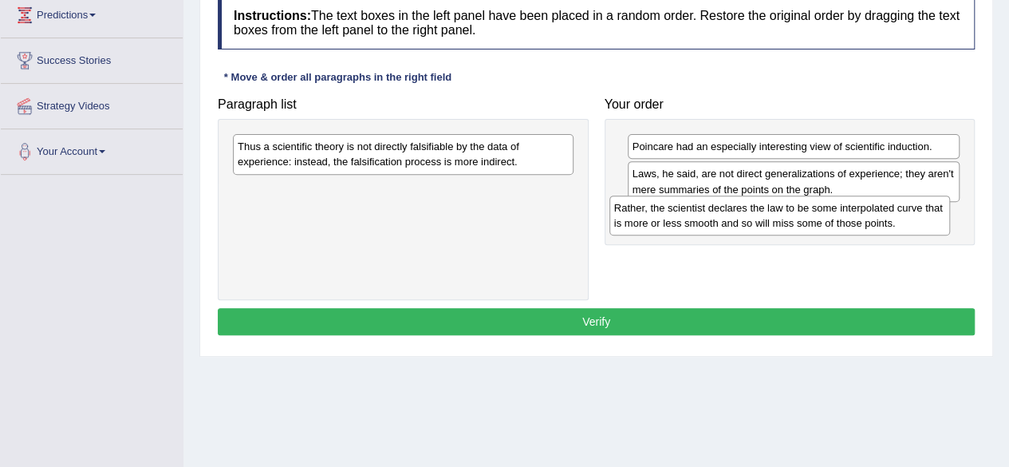
drag, startPoint x: 439, startPoint y: 156, endPoint x: 818, endPoint y: 215, distance: 384.3
click at [818, 215] on div "Rather, the scientist declares the law to be some interpolated curve that is mo…" at bounding box center [779, 215] width 341 height 40
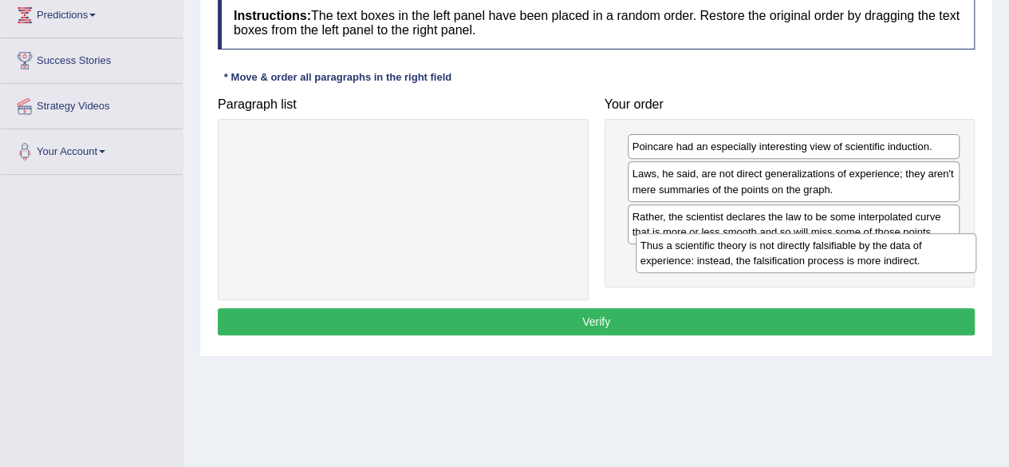
drag, startPoint x: 514, startPoint y: 148, endPoint x: 917, endPoint y: 246, distance: 414.8
click at [917, 246] on div "Thus a scientific theory is not directly falsifiable by the data of experience:…" at bounding box center [806, 253] width 341 height 40
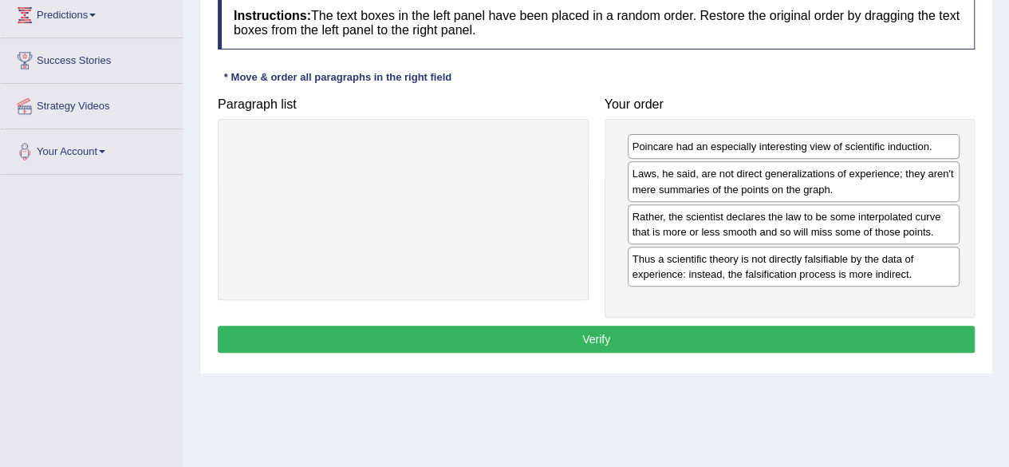
click at [718, 338] on button "Verify" at bounding box center [596, 338] width 757 height 27
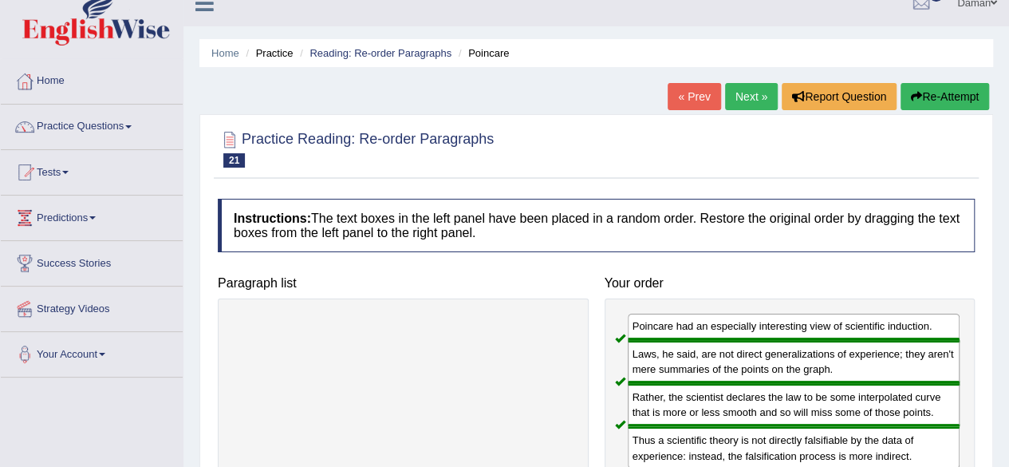
scroll to position [18, 0]
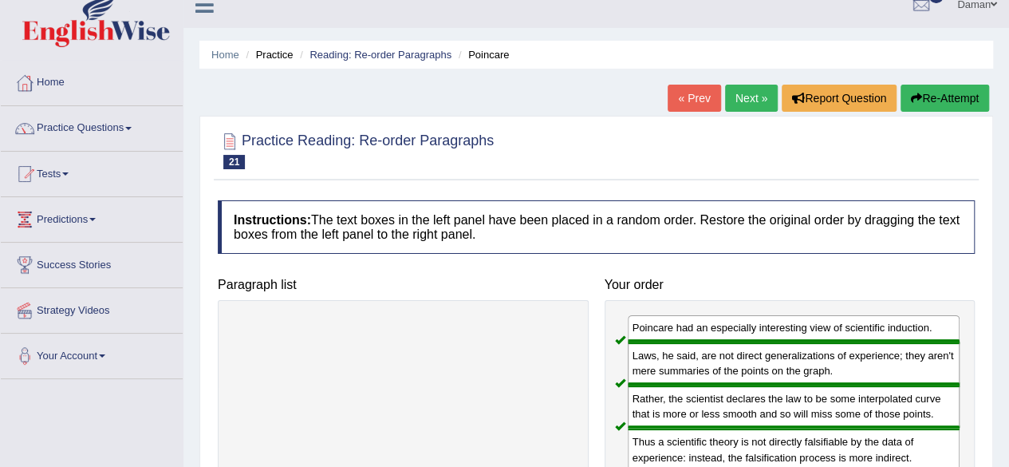
click at [747, 98] on link "Next »" at bounding box center [751, 98] width 53 height 27
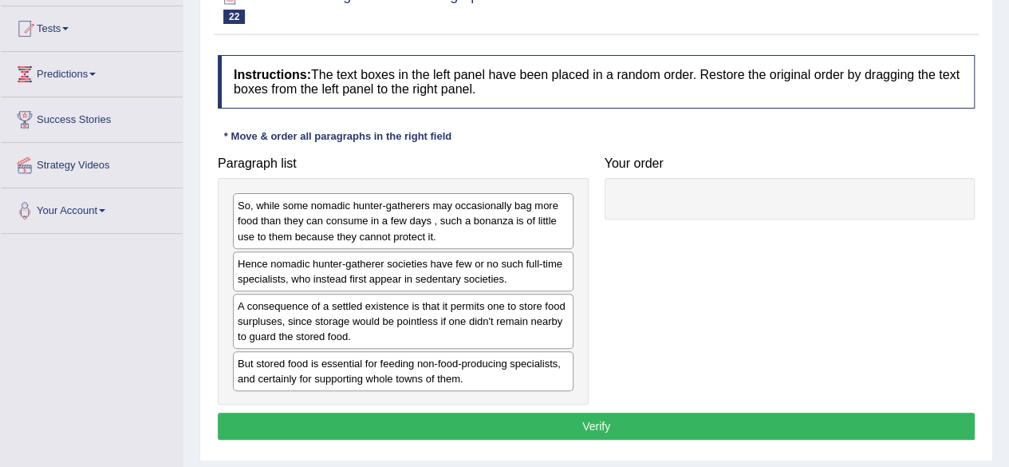
scroll to position [164, 0]
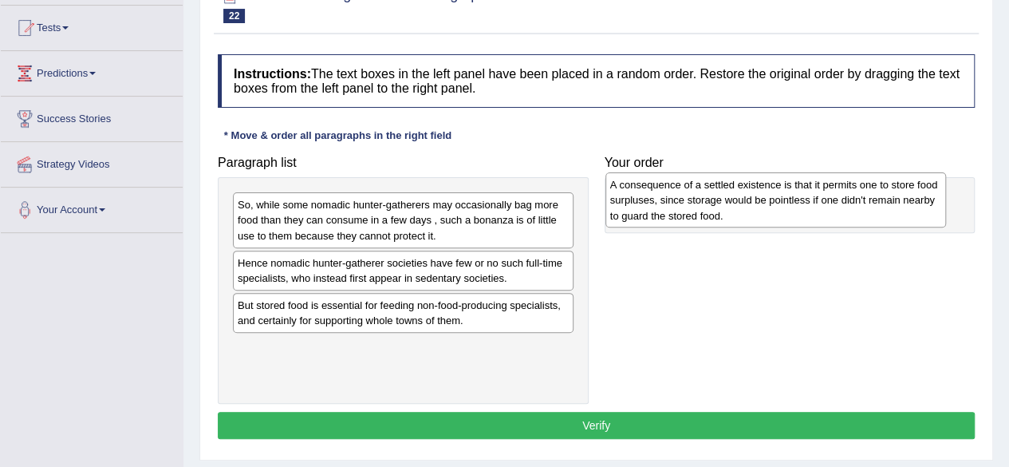
drag, startPoint x: 444, startPoint y: 321, endPoint x: 816, endPoint y: 203, distance: 391.0
click at [816, 203] on div "A consequence of a settled existence is that it permits one to store food surpl…" at bounding box center [775, 199] width 341 height 55
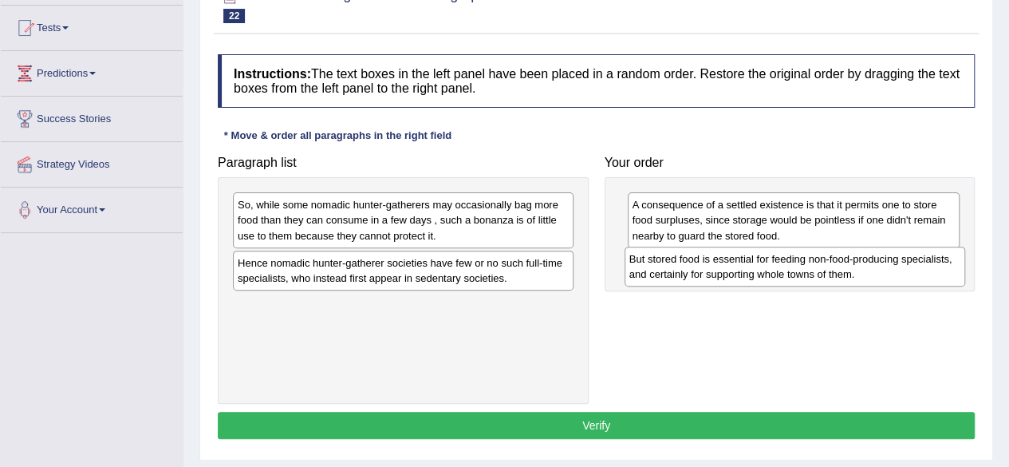
drag, startPoint x: 463, startPoint y: 315, endPoint x: 855, endPoint y: 270, distance: 394.2
click at [855, 270] on div "But stored food is essential for feeding non-food-producing specialists, and ce…" at bounding box center [795, 266] width 341 height 40
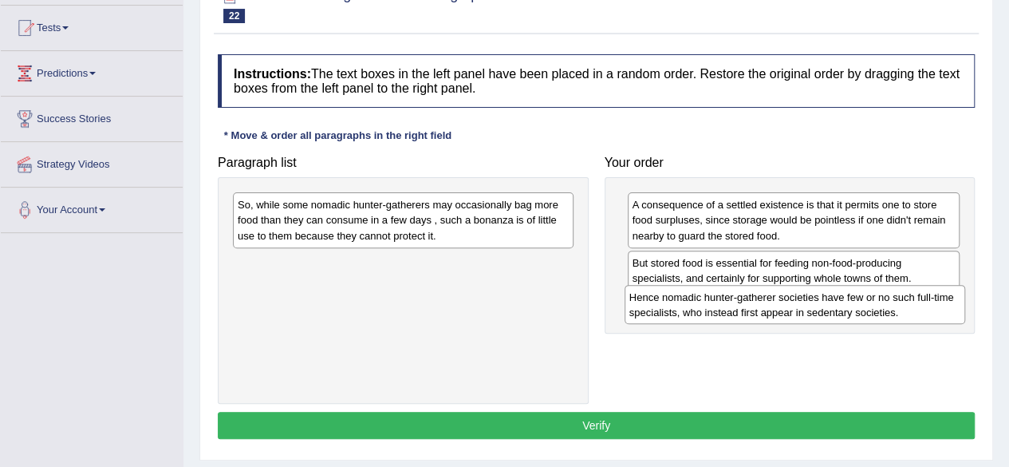
drag, startPoint x: 507, startPoint y: 272, endPoint x: 898, endPoint y: 308, distance: 393.3
click at [898, 308] on div "Hence nomadic hunter-gatherer societies have few or no such full-time specialis…" at bounding box center [795, 305] width 341 height 40
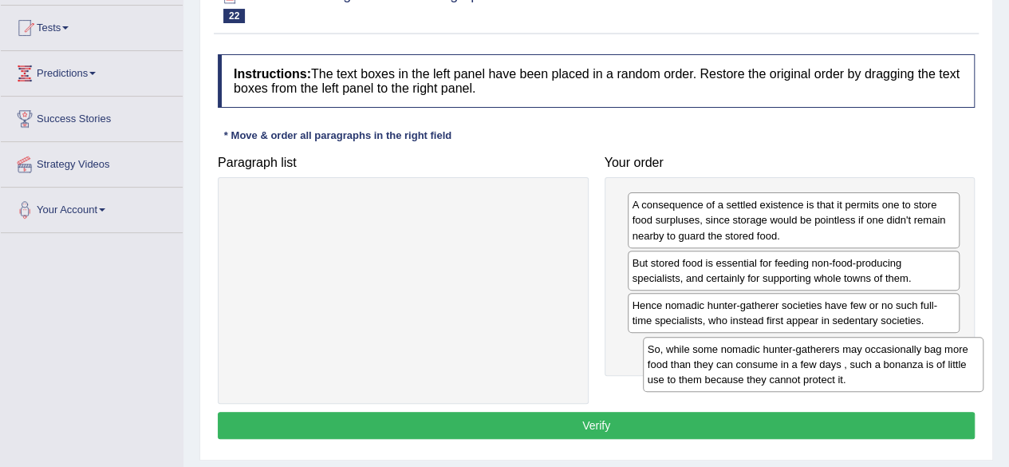
drag, startPoint x: 503, startPoint y: 212, endPoint x: 913, endPoint y: 383, distance: 444.1
click at [913, 383] on div "So, while some nomadic hunter-gatherers may occasionally bag more food than the…" at bounding box center [813, 364] width 341 height 55
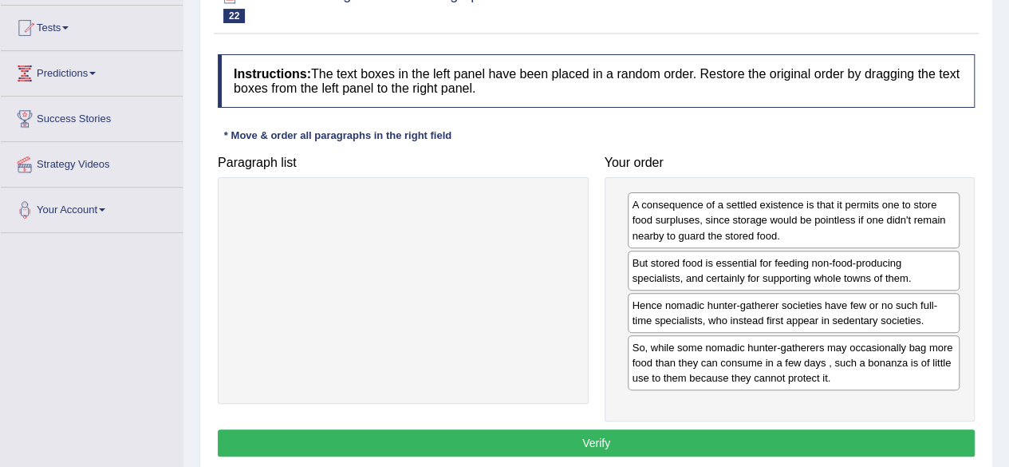
click at [757, 444] on button "Verify" at bounding box center [596, 442] width 757 height 27
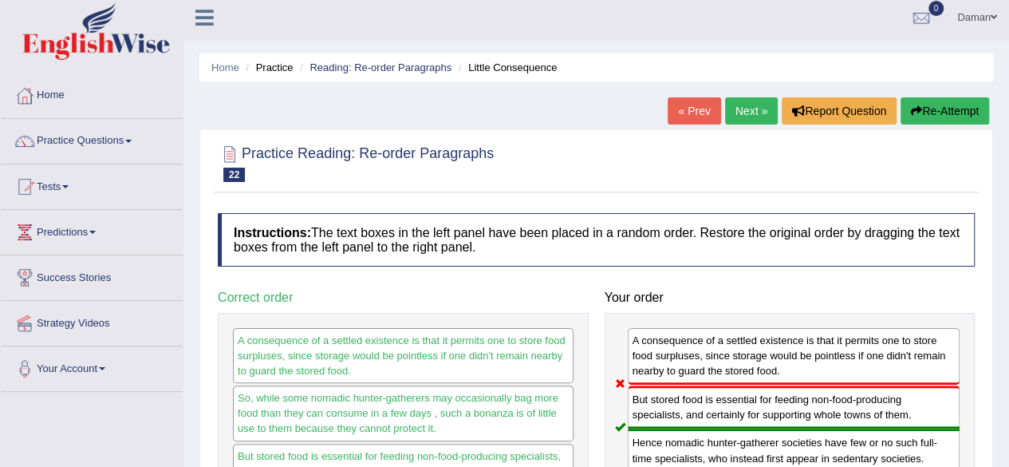
scroll to position [0, 0]
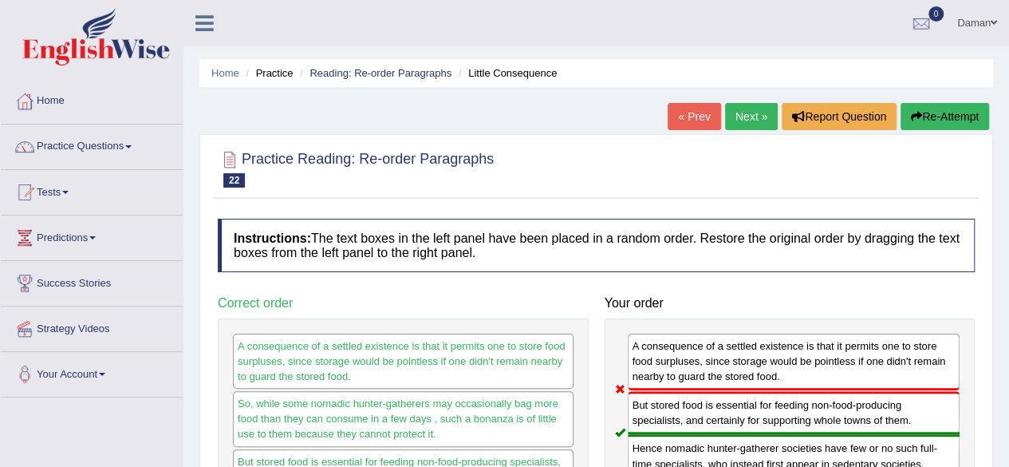
click at [748, 117] on link "Next »" at bounding box center [751, 116] width 53 height 27
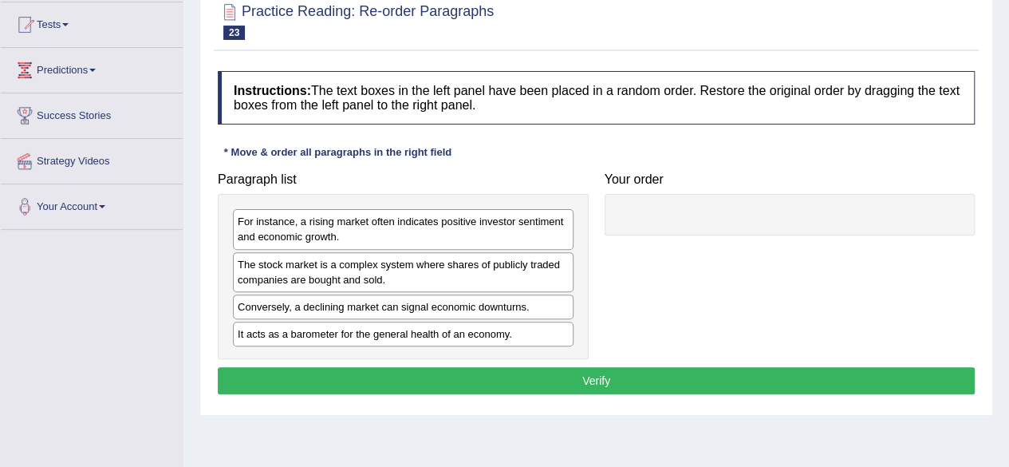
scroll to position [191, 0]
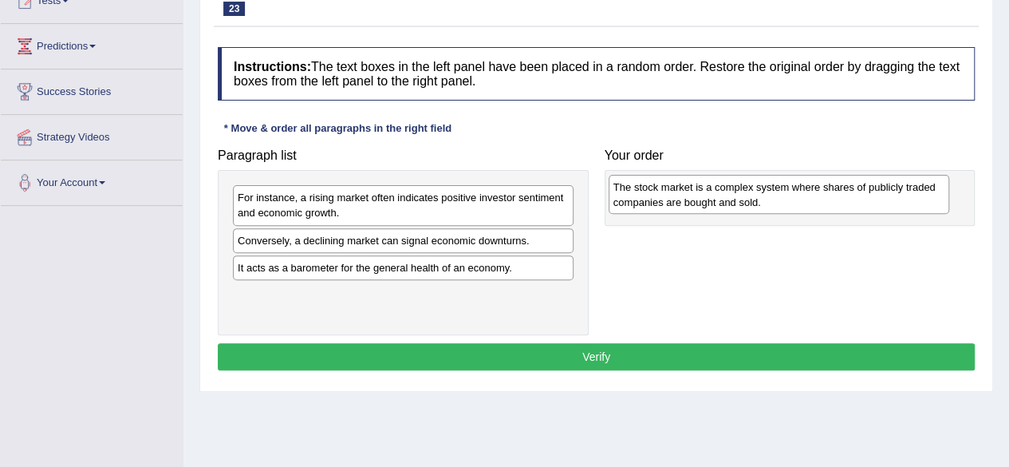
drag, startPoint x: 440, startPoint y: 249, endPoint x: 816, endPoint y: 193, distance: 379.8
click at [816, 193] on div "The stock market is a complex system where shares of publicly traded companies …" at bounding box center [779, 195] width 341 height 40
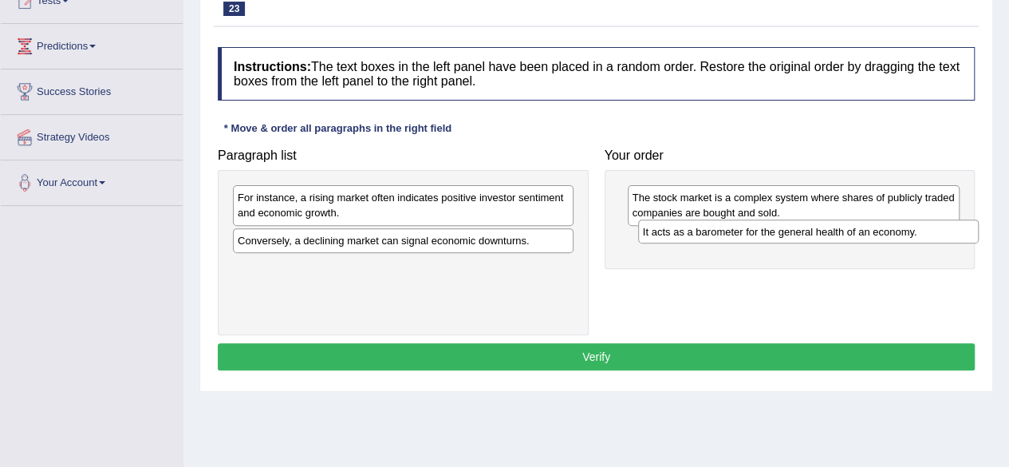
drag, startPoint x: 499, startPoint y: 274, endPoint x: 905, endPoint y: 240, distance: 406.7
click at [905, 240] on div "It acts as a barometer for the general health of an economy." at bounding box center [808, 231] width 341 height 24
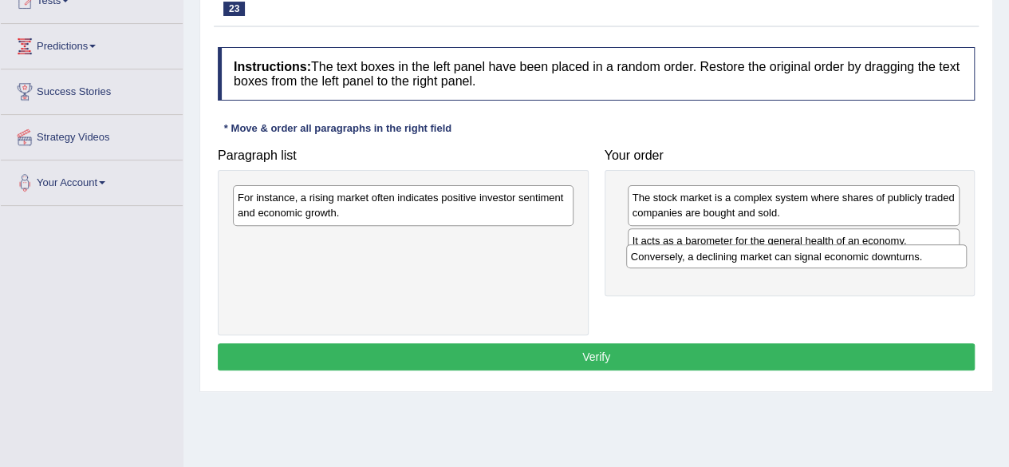
drag, startPoint x: 480, startPoint y: 243, endPoint x: 875, endPoint y: 263, distance: 395.4
click at [875, 263] on div "Conversely, a declining market can signal economic downturns." at bounding box center [796, 256] width 341 height 24
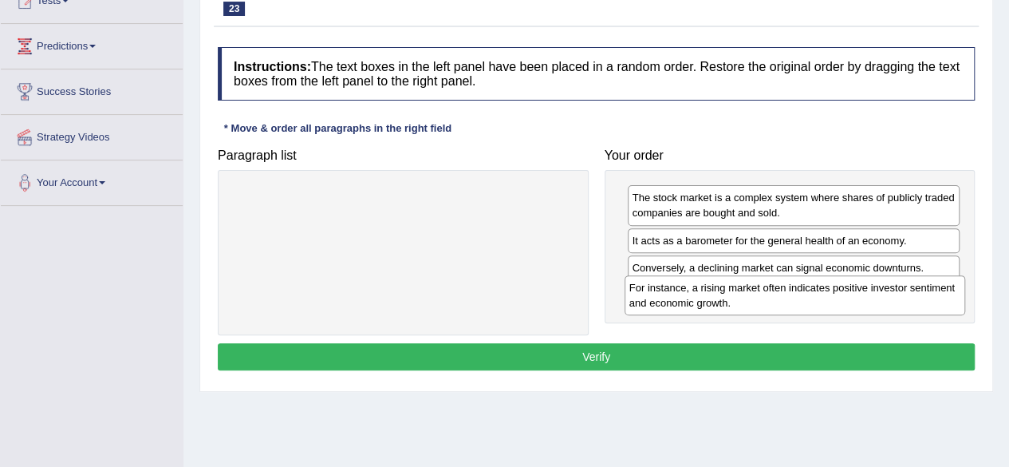
drag, startPoint x: 505, startPoint y: 207, endPoint x: 894, endPoint y: 296, distance: 399.4
click at [894, 296] on div "For instance, a rising market often indicates positive investor sentiment and e…" at bounding box center [795, 295] width 341 height 40
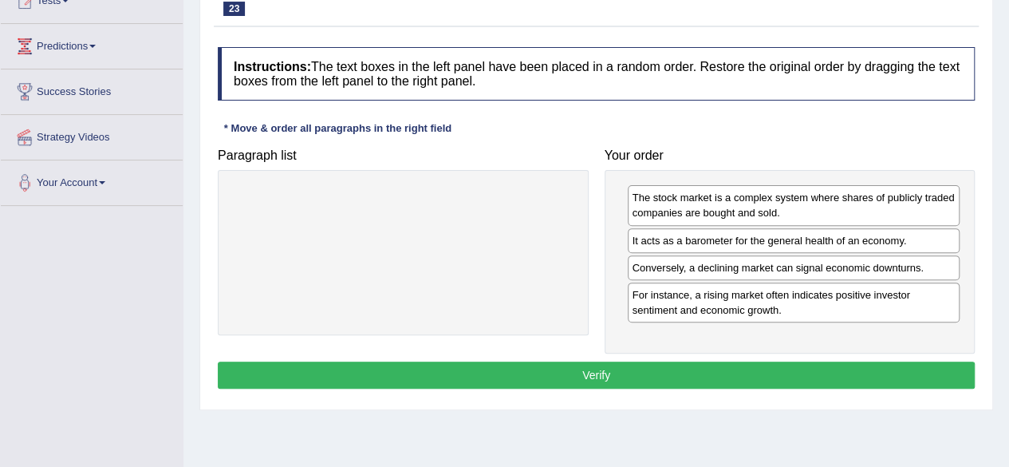
click at [781, 367] on button "Verify" at bounding box center [596, 374] width 757 height 27
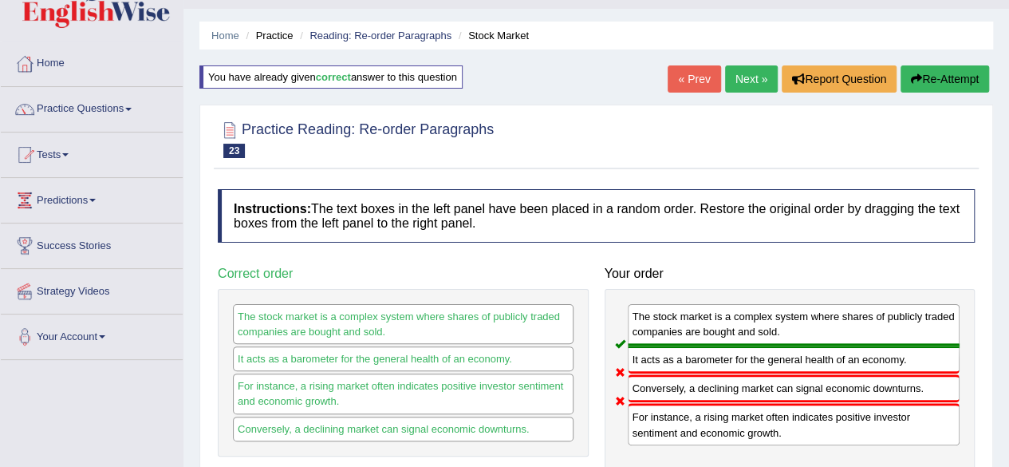
scroll to position [37, 0]
click at [753, 79] on link "Next »" at bounding box center [751, 79] width 53 height 27
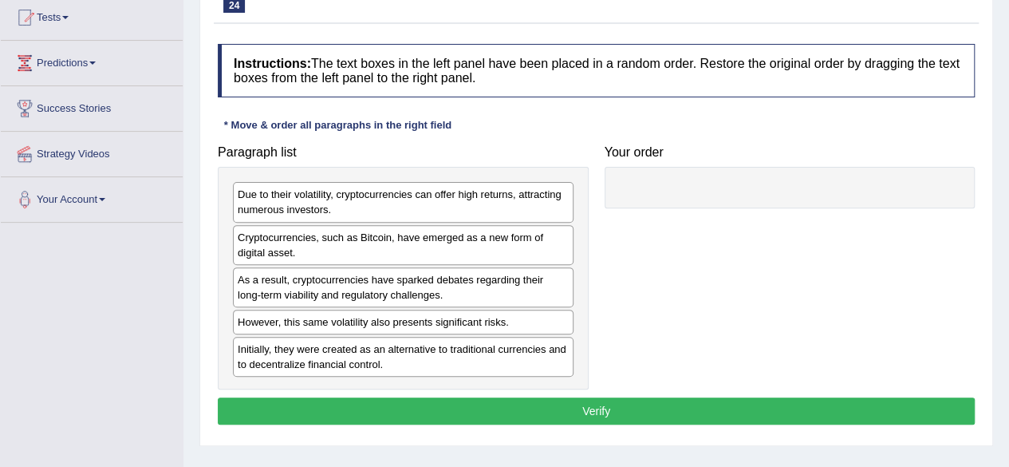
scroll to position [179, 0]
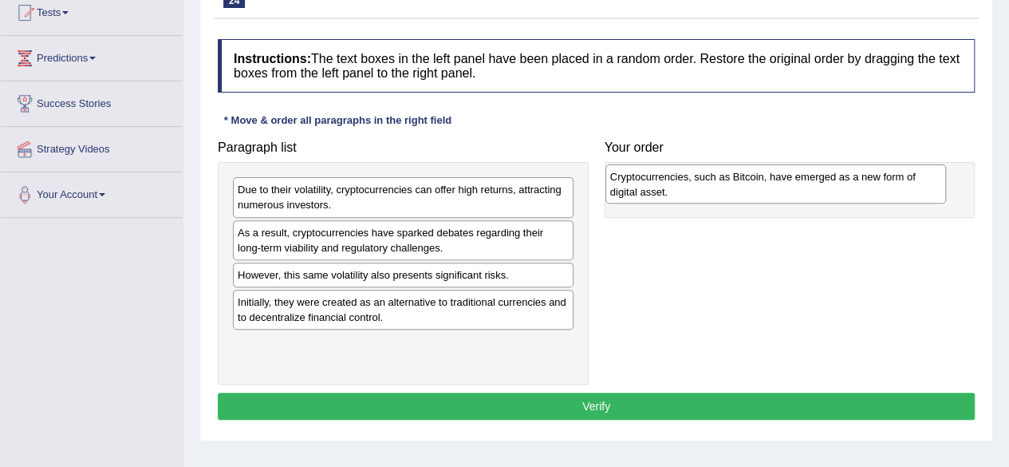
drag, startPoint x: 365, startPoint y: 250, endPoint x: 738, endPoint y: 194, distance: 376.7
click at [738, 194] on div "Cryptocurrencies, such as Bitcoin, have emerged as a new form of digital asset." at bounding box center [775, 184] width 341 height 40
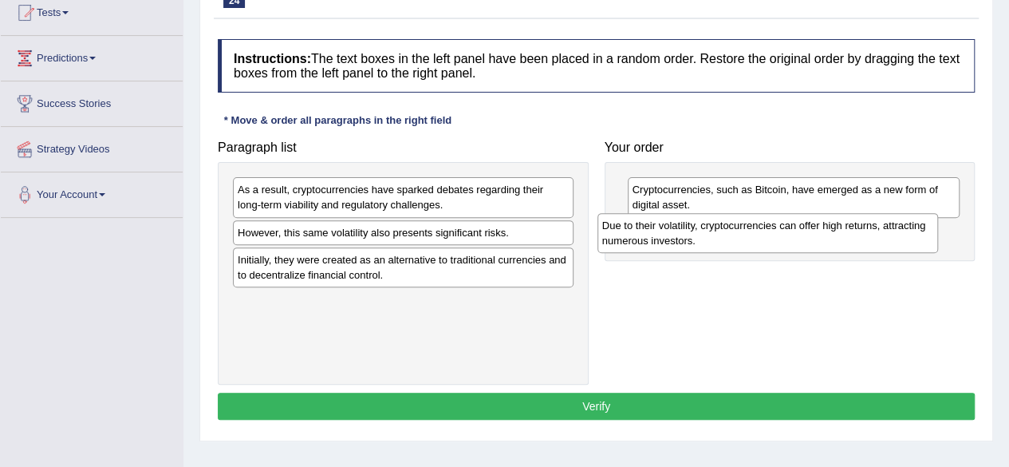
drag, startPoint x: 491, startPoint y: 197, endPoint x: 864, endPoint y: 231, distance: 374.0
click at [864, 231] on div "Due to their volatility, cryptocurrencies can offer high returns, attracting nu…" at bounding box center [767, 233] width 341 height 40
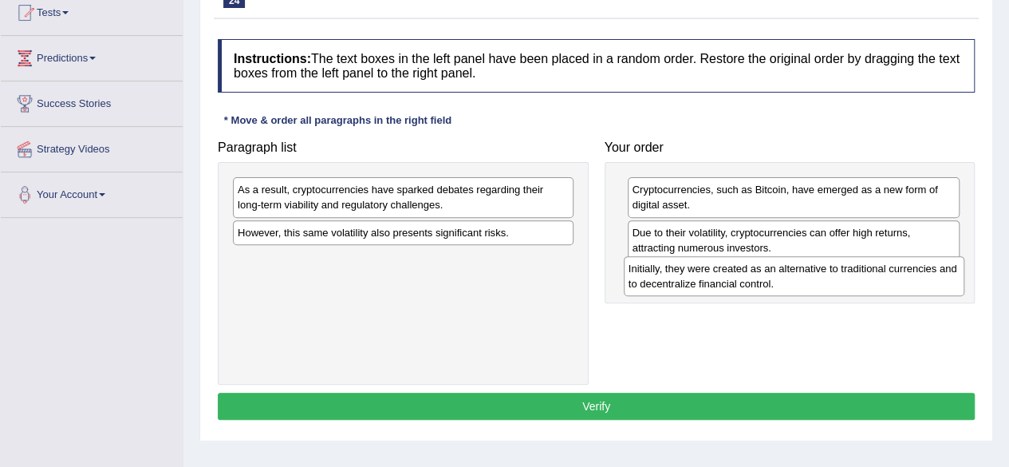
drag, startPoint x: 407, startPoint y: 275, endPoint x: 798, endPoint y: 286, distance: 391.0
click at [798, 286] on div "Initially, they were created as an alternative to traditional currencies and to…" at bounding box center [794, 276] width 341 height 40
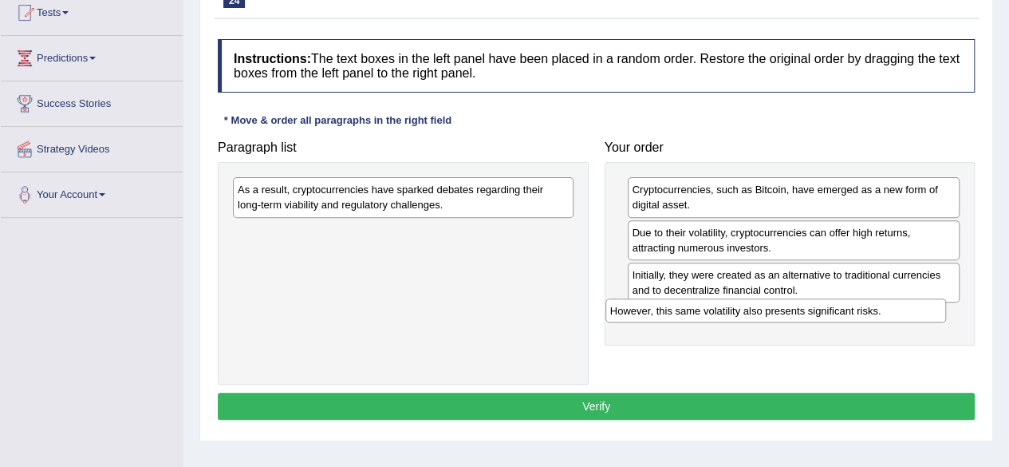
drag, startPoint x: 387, startPoint y: 234, endPoint x: 777, endPoint y: 307, distance: 396.9
click at [777, 307] on div "However, this same volatility also presents significant risks." at bounding box center [775, 310] width 341 height 24
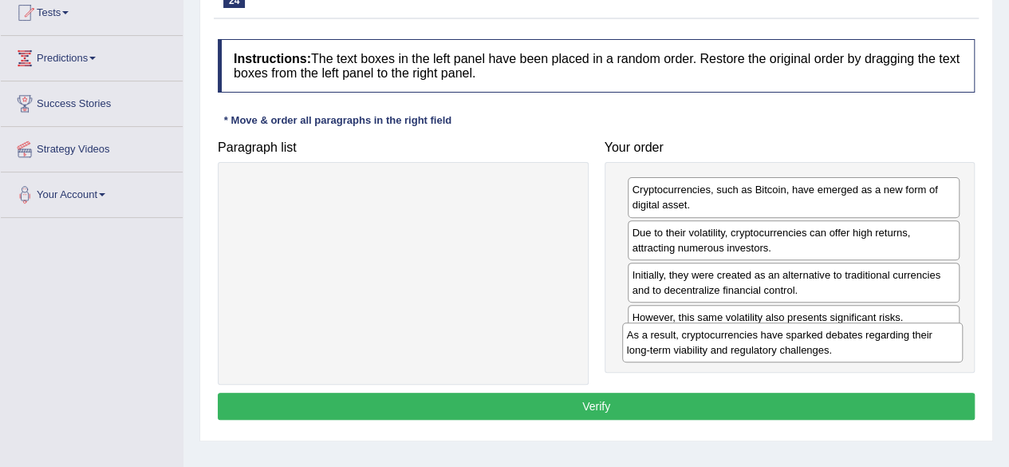
drag, startPoint x: 509, startPoint y: 195, endPoint x: 898, endPoint y: 341, distance: 415.5
click at [898, 341] on div "As a result, cryptocurrencies have sparked debates regarding their long-term vi…" at bounding box center [792, 342] width 341 height 40
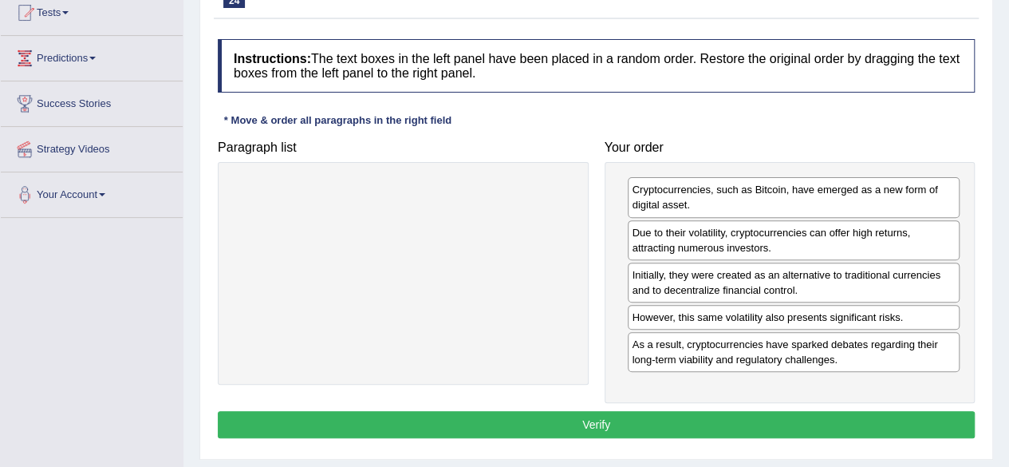
click at [771, 417] on button "Verify" at bounding box center [596, 424] width 757 height 27
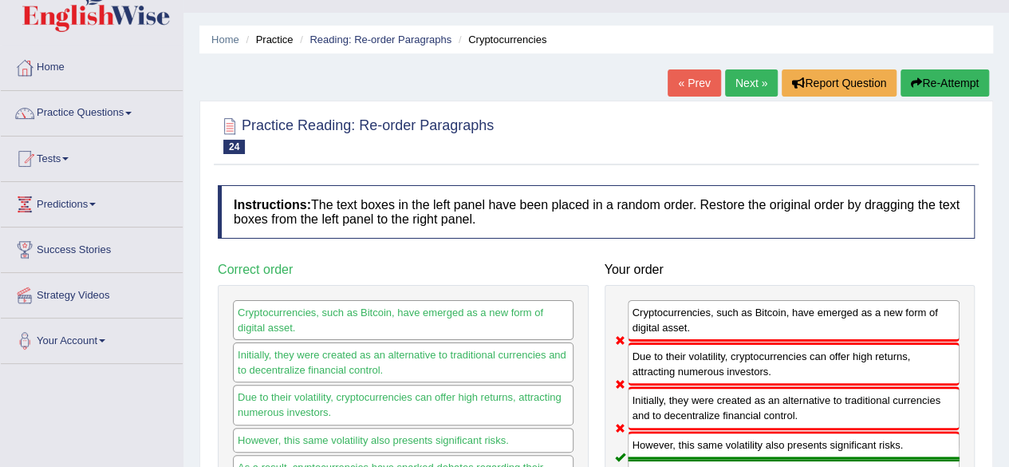
scroll to position [33, 0]
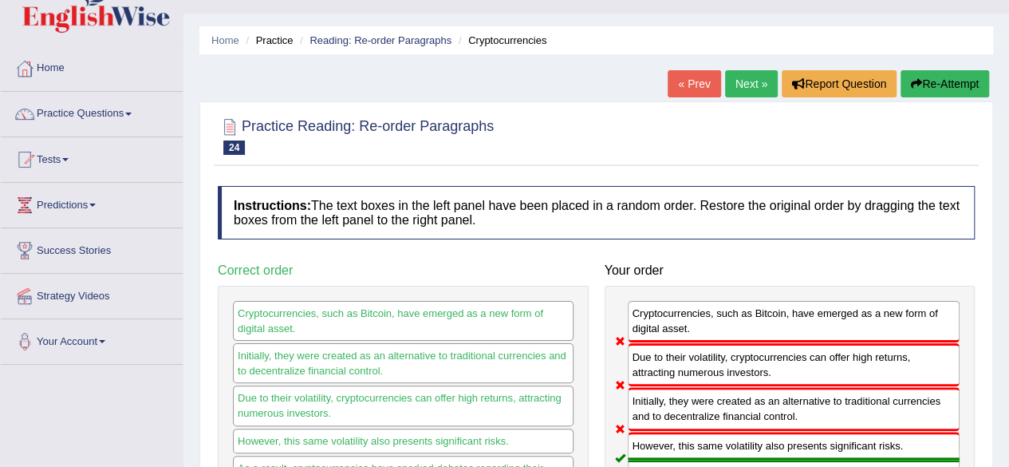
click at [741, 85] on link "Next »" at bounding box center [751, 83] width 53 height 27
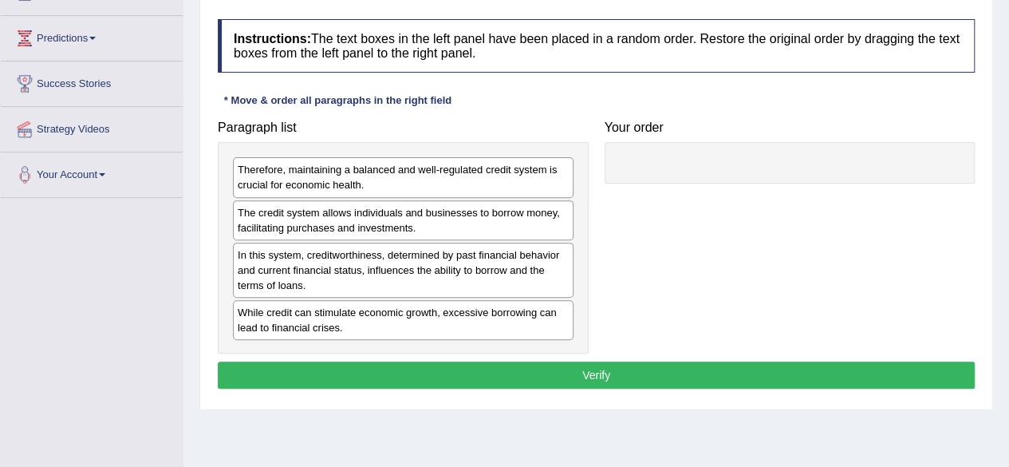
scroll to position [217, 0]
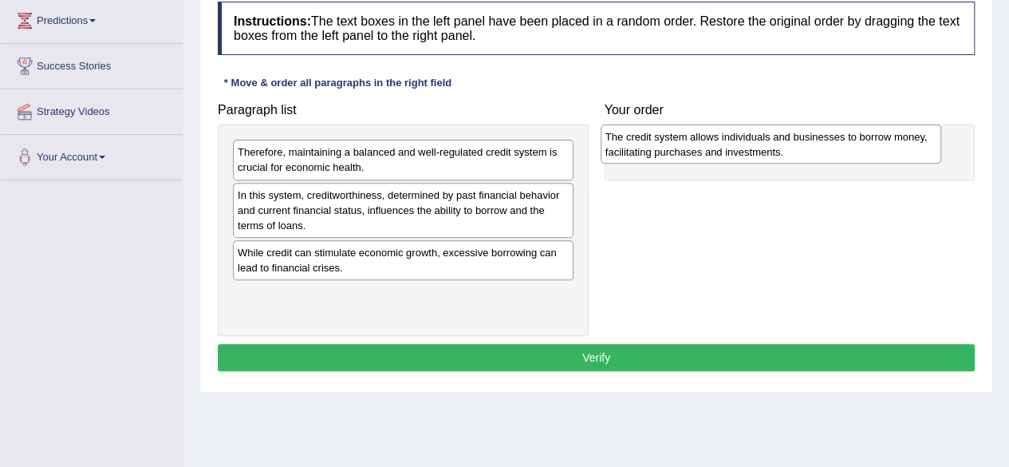
drag, startPoint x: 327, startPoint y: 205, endPoint x: 691, endPoint y: 148, distance: 368.3
click at [691, 148] on div "The credit system allows individuals and businesses to borrow money, facilitati…" at bounding box center [771, 144] width 341 height 40
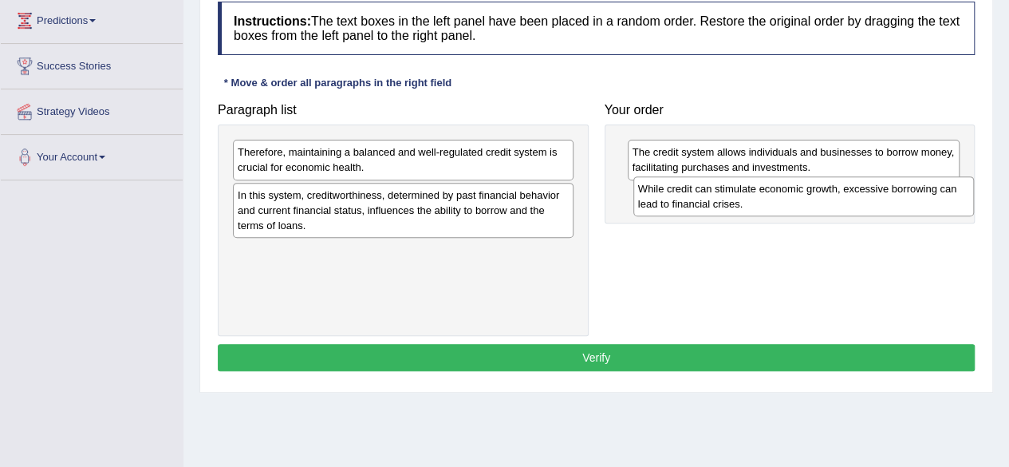
drag, startPoint x: 422, startPoint y: 254, endPoint x: 822, endPoint y: 192, distance: 405.2
click at [822, 192] on div "While credit can stimulate economic growth, excessive borrowing can lead to fin…" at bounding box center [803, 196] width 341 height 40
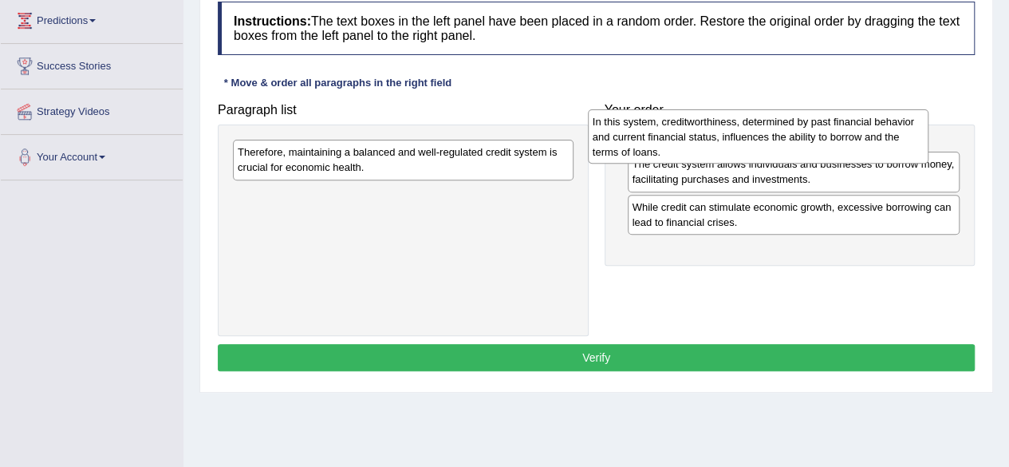
drag, startPoint x: 318, startPoint y: 212, endPoint x: 680, endPoint y: 136, distance: 369.2
click at [680, 136] on div "In this system, creditworthiness, determined by past financial behavior and cur…" at bounding box center [758, 136] width 341 height 55
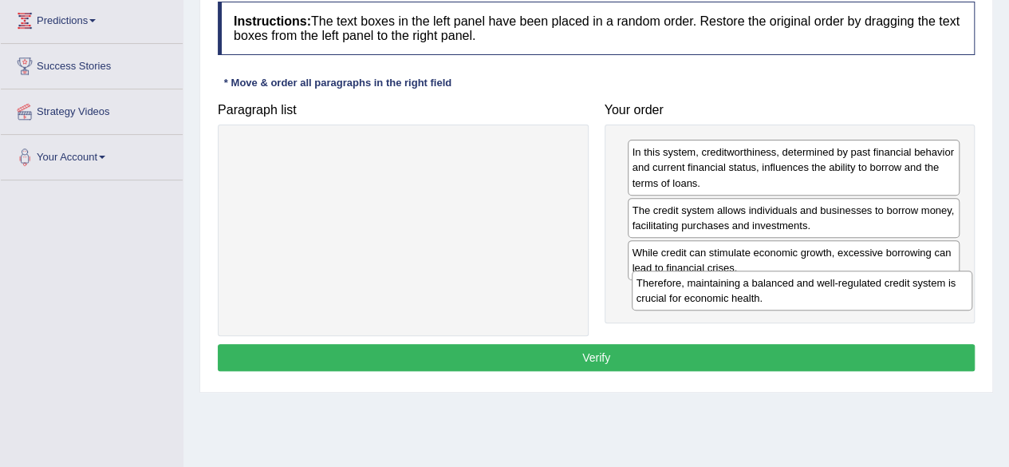
drag, startPoint x: 450, startPoint y: 165, endPoint x: 849, endPoint y: 294, distance: 419.3
click at [849, 294] on div "Therefore, maintaining a balanced and well-regulated credit system is crucial f…" at bounding box center [802, 290] width 341 height 40
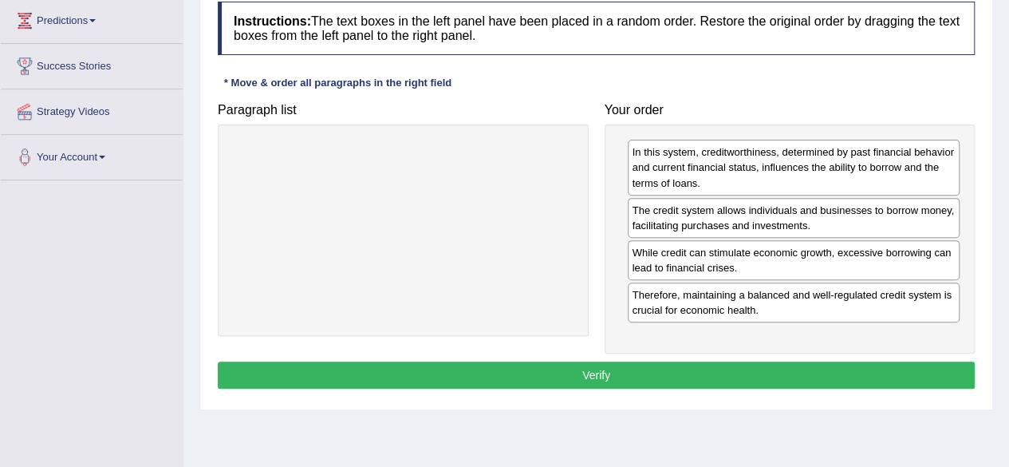
click at [715, 362] on button "Verify" at bounding box center [596, 374] width 757 height 27
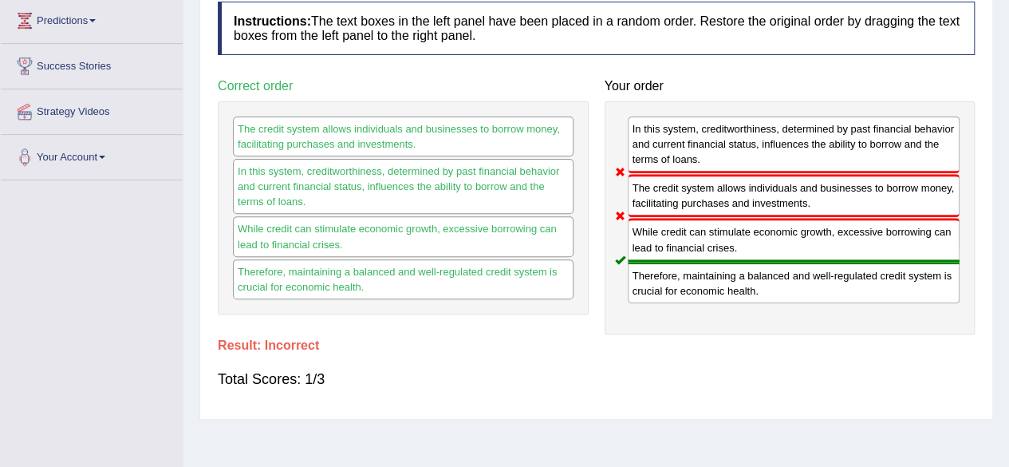
scroll to position [86, 0]
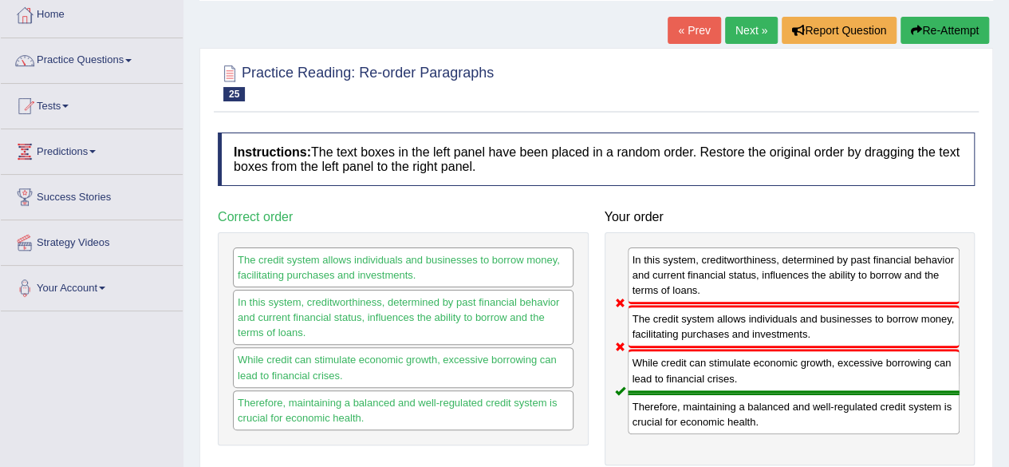
click at [734, 32] on link "Next »" at bounding box center [751, 30] width 53 height 27
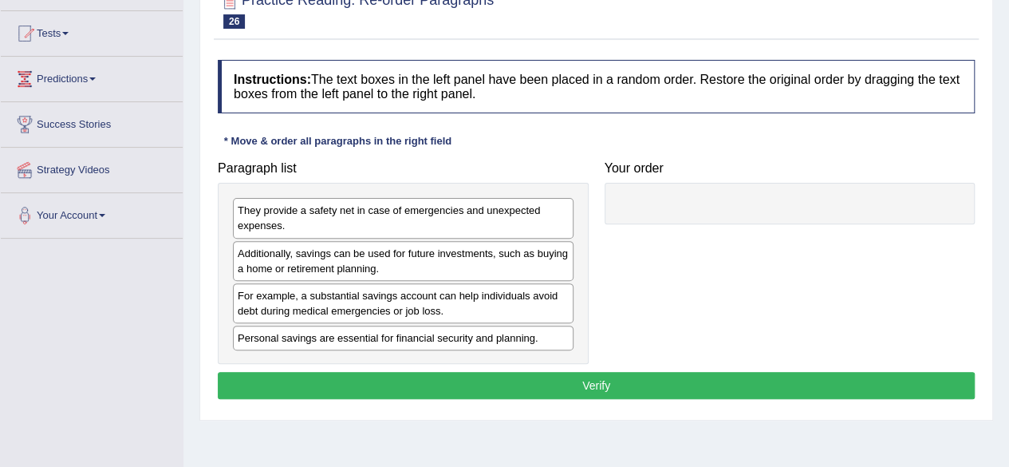
scroll to position [160, 0]
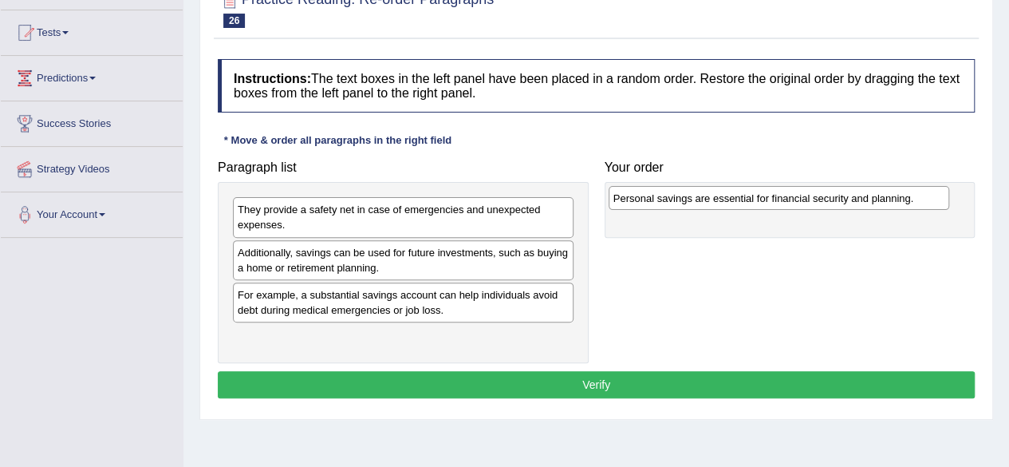
drag, startPoint x: 380, startPoint y: 342, endPoint x: 759, endPoint y: 200, distance: 403.9
click at [759, 200] on div "Personal savings are essential for financial security and planning." at bounding box center [779, 198] width 341 height 24
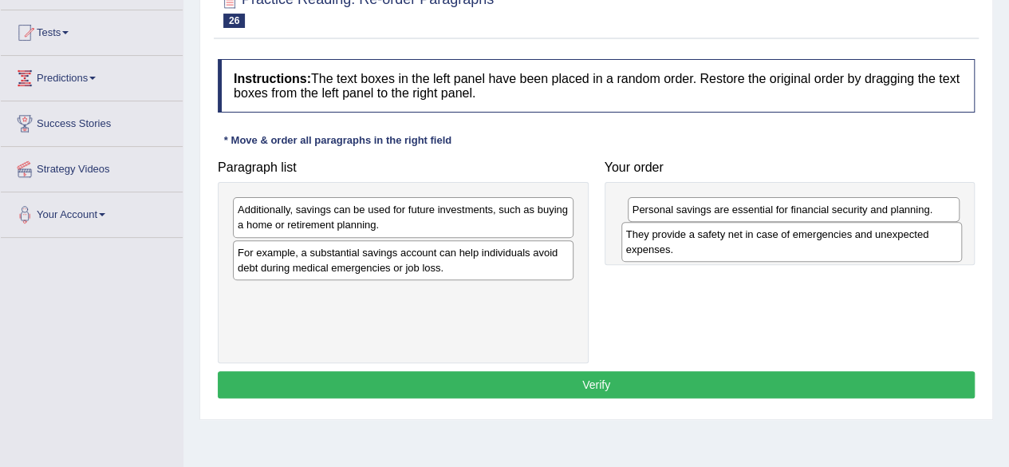
drag, startPoint x: 490, startPoint y: 214, endPoint x: 877, endPoint y: 239, distance: 387.7
click at [877, 239] on div "They provide a safety net in case of emergencies and unexpected expenses." at bounding box center [791, 242] width 341 height 40
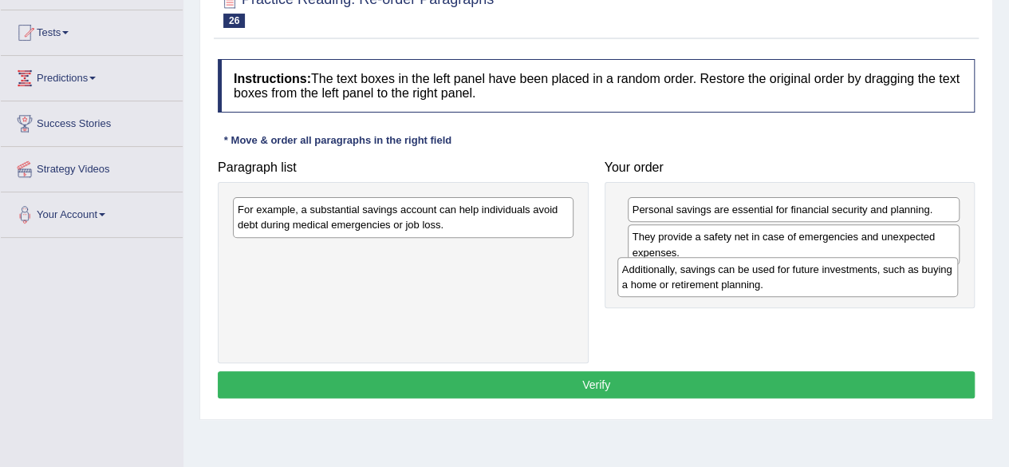
drag, startPoint x: 432, startPoint y: 226, endPoint x: 815, endPoint y: 286, distance: 387.5
click at [815, 286] on div "Additionally, savings can be used for future investments, such as buying a home…" at bounding box center [787, 277] width 341 height 40
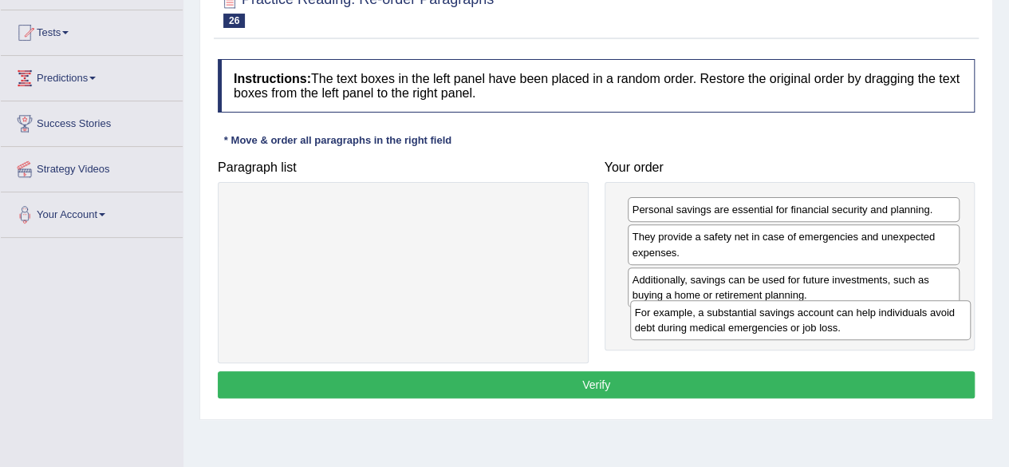
drag, startPoint x: 459, startPoint y: 222, endPoint x: 857, endPoint y: 324, distance: 410.9
click at [857, 324] on div "For example, a substantial savings account can help individuals avoid debt duri…" at bounding box center [800, 320] width 341 height 40
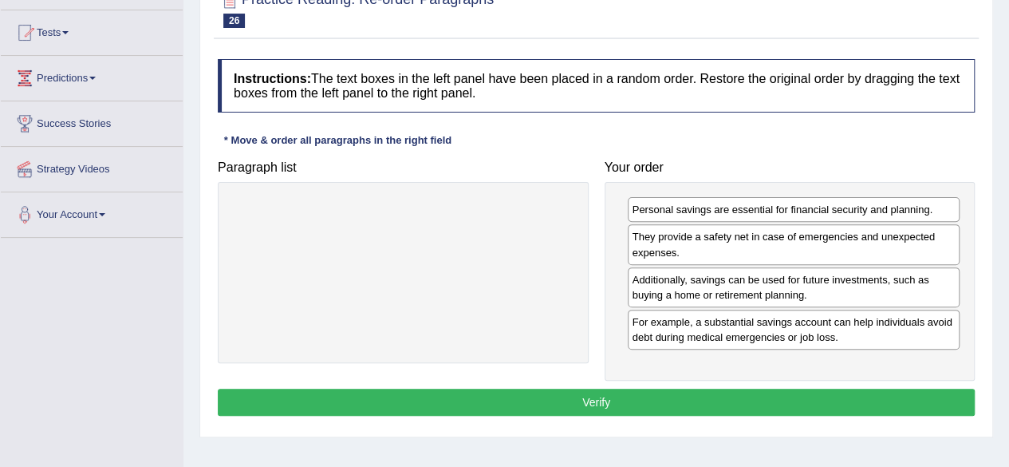
click at [743, 400] on button "Verify" at bounding box center [596, 401] width 757 height 27
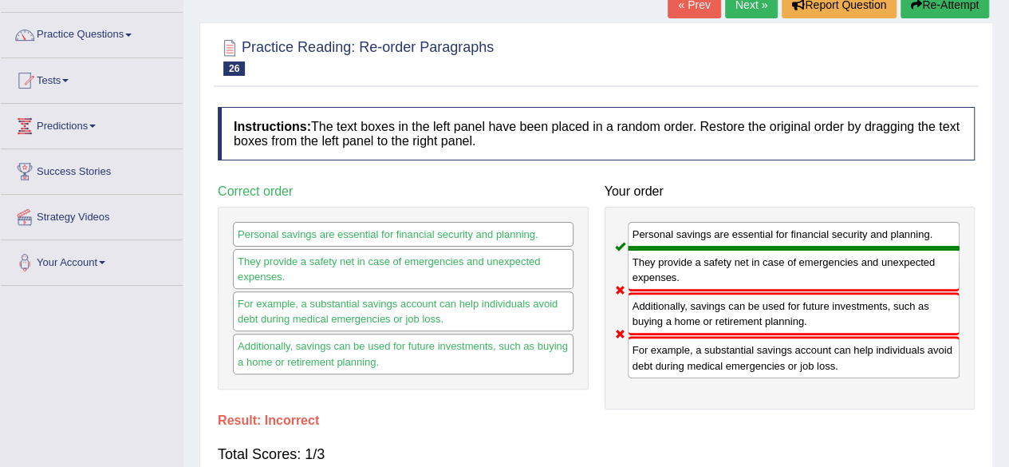
scroll to position [111, 0]
click at [732, 15] on link "Next »" at bounding box center [751, 5] width 53 height 27
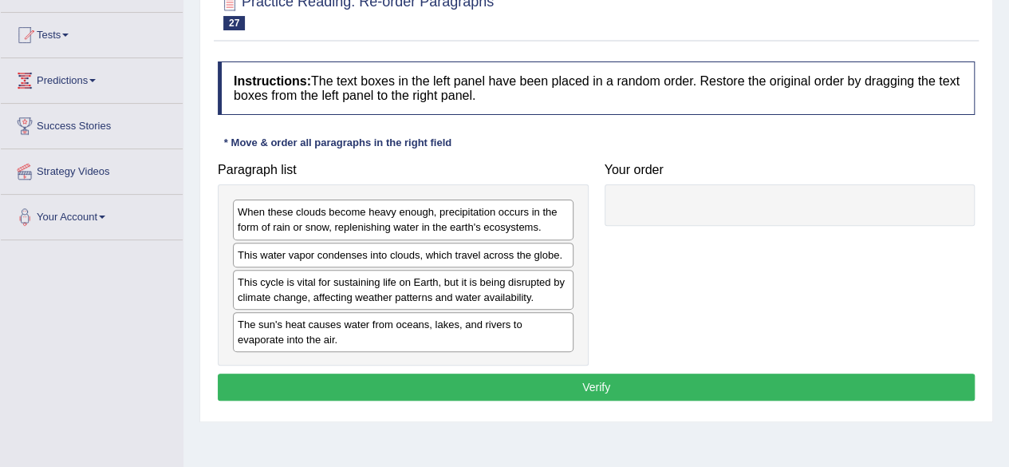
scroll to position [196, 0]
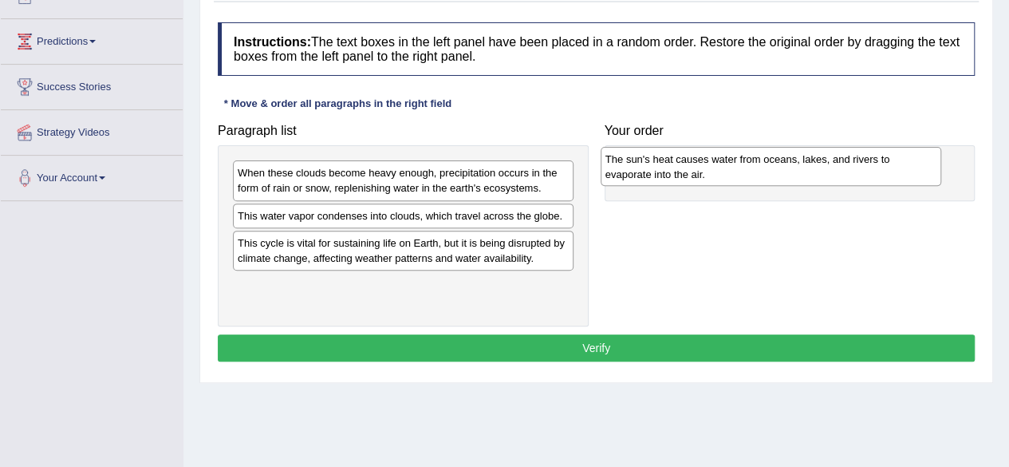
drag, startPoint x: 376, startPoint y: 296, endPoint x: 741, endPoint y: 172, distance: 386.0
click at [741, 172] on div "The sun's heat causes water from oceans, lakes, and rivers to evaporate into th…" at bounding box center [771, 167] width 341 height 40
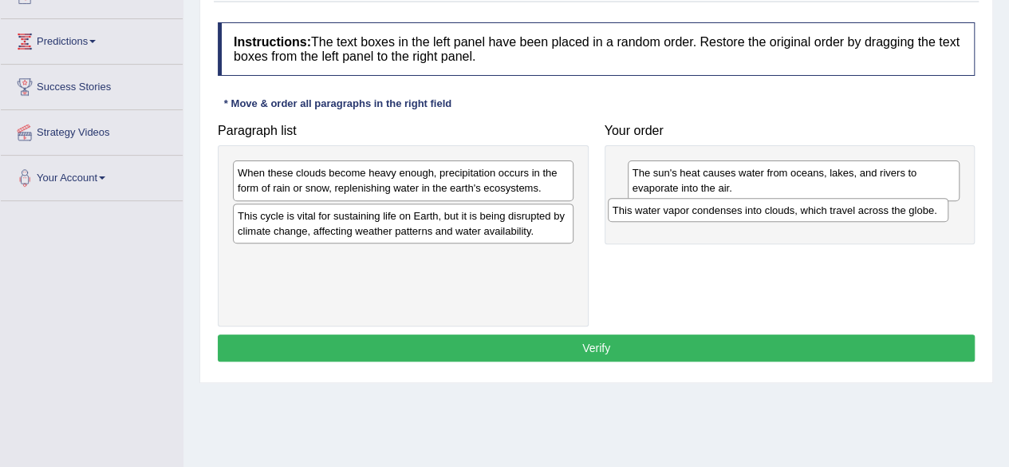
drag, startPoint x: 416, startPoint y: 218, endPoint x: 791, endPoint y: 212, distance: 375.0
click at [791, 212] on div "This water vapor condenses into clouds, which travel across the globe." at bounding box center [778, 210] width 341 height 24
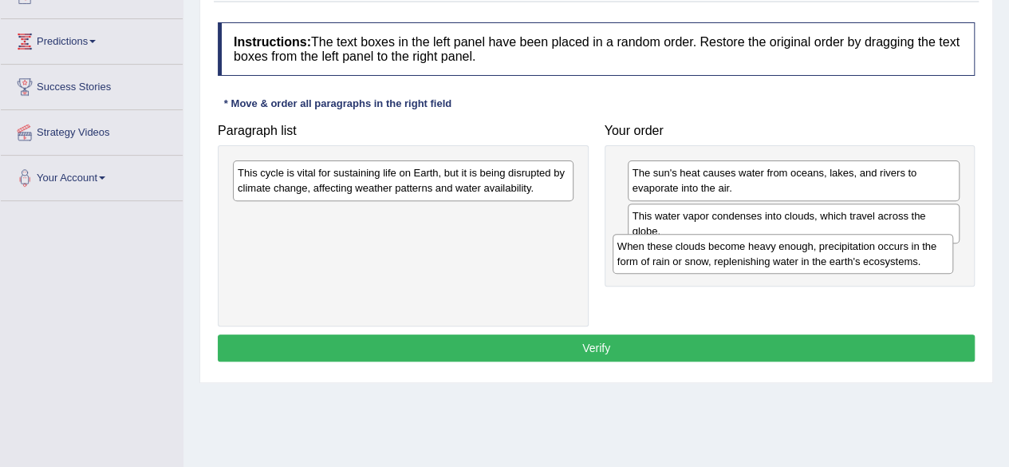
drag, startPoint x: 333, startPoint y: 179, endPoint x: 713, endPoint y: 251, distance: 386.4
click at [713, 251] on div "When these clouds become heavy enough, precipitation occurs in the form of rain…" at bounding box center [783, 254] width 341 height 40
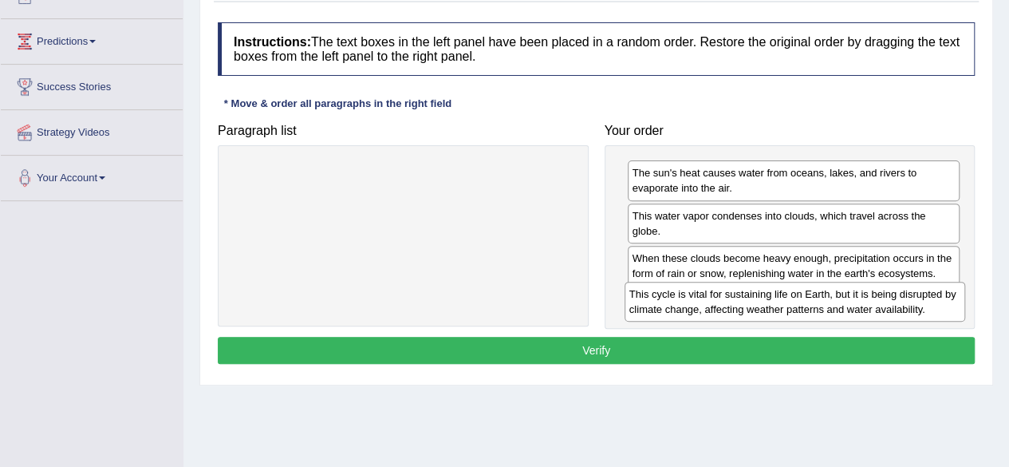
drag, startPoint x: 498, startPoint y: 172, endPoint x: 889, endPoint y: 293, distance: 409.2
click at [889, 293] on div "This cycle is vital for sustaining life on Earth, but it is being disrupted by …" at bounding box center [795, 302] width 341 height 40
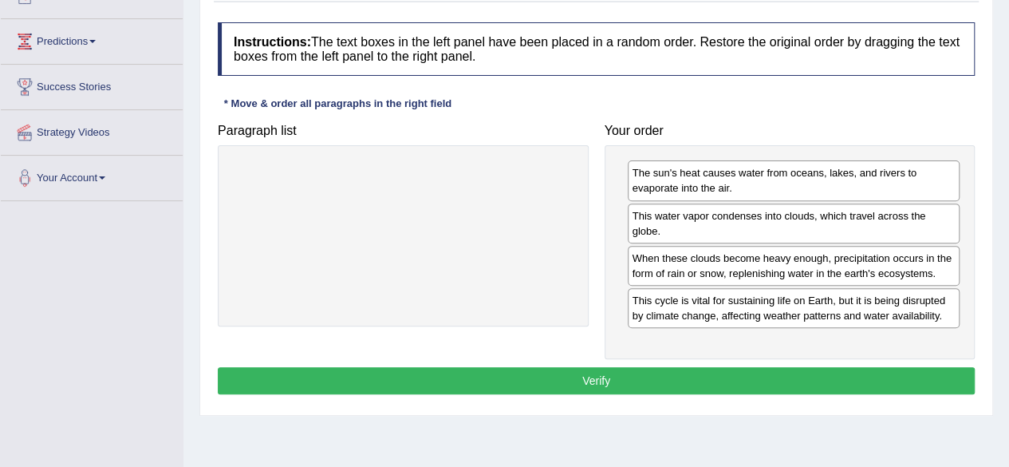
click at [754, 373] on button "Verify" at bounding box center [596, 380] width 757 height 27
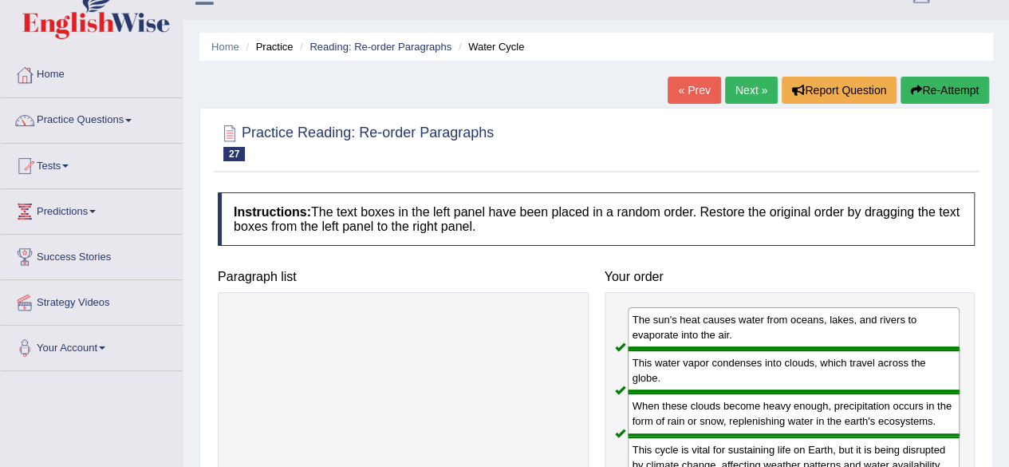
scroll to position [18, 0]
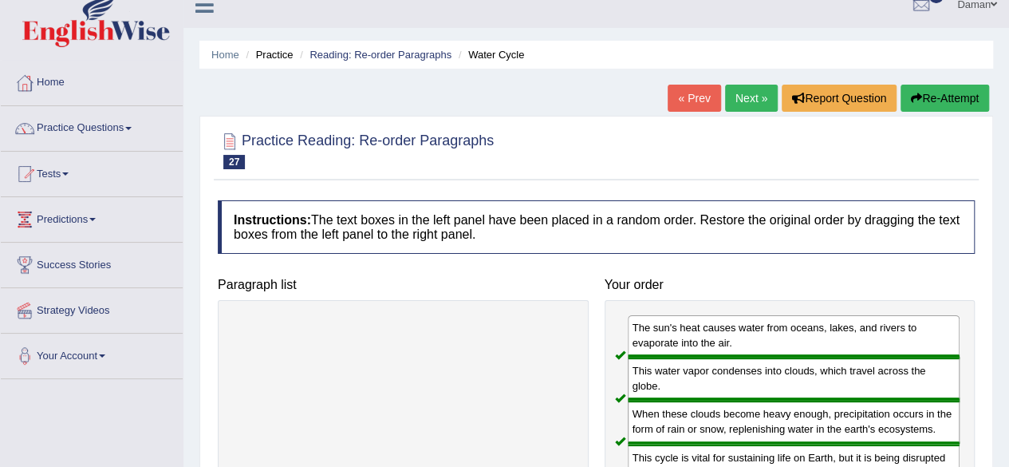
click at [740, 100] on link "Next »" at bounding box center [751, 98] width 53 height 27
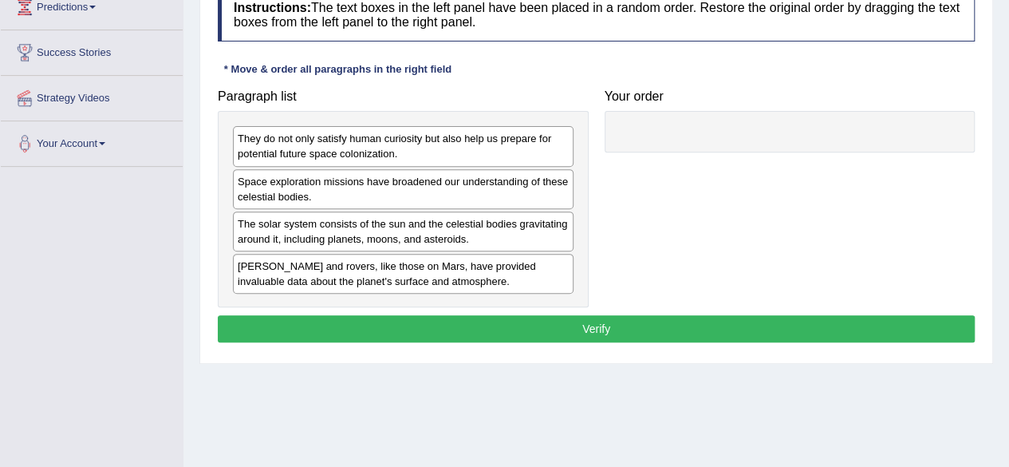
scroll to position [231, 0]
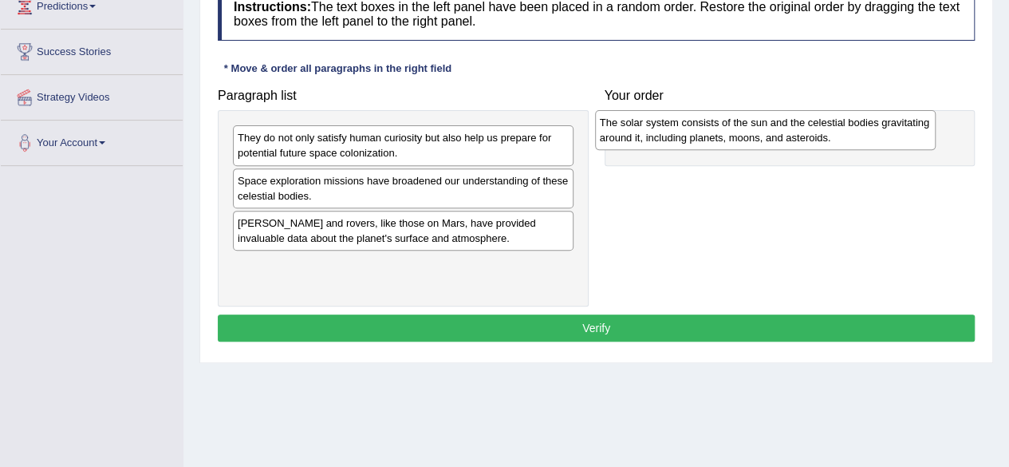
drag, startPoint x: 391, startPoint y: 238, endPoint x: 753, endPoint y: 139, distance: 375.4
click at [753, 139] on div "The solar system consists of the sun and the celestial bodies gravitating aroun…" at bounding box center [765, 130] width 341 height 40
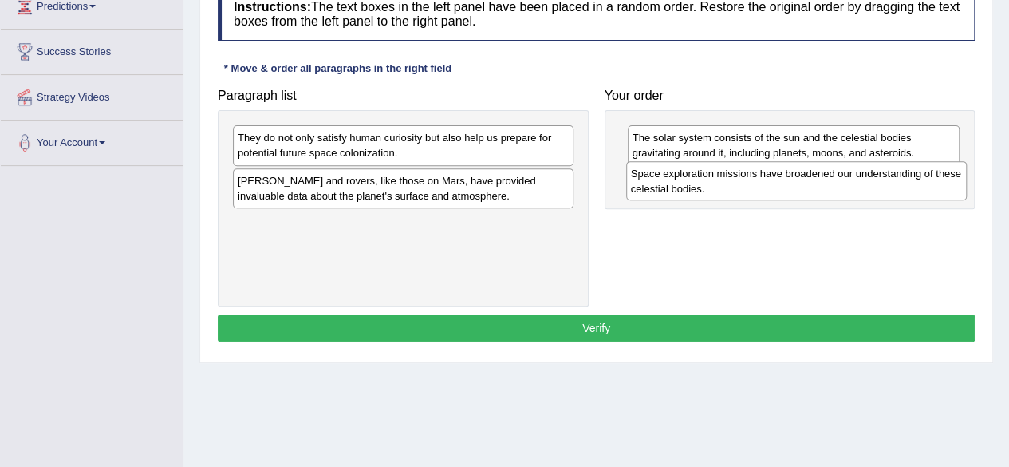
drag, startPoint x: 459, startPoint y: 189, endPoint x: 852, endPoint y: 181, distance: 393.3
click at [852, 181] on div "Space exploration missions have broadened our understanding of these celestial …" at bounding box center [796, 181] width 341 height 40
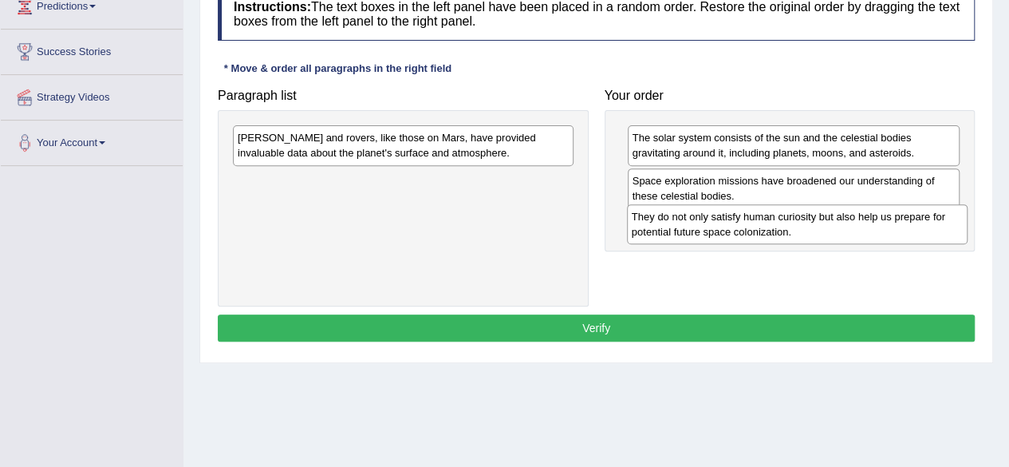
drag, startPoint x: 391, startPoint y: 151, endPoint x: 785, endPoint y: 230, distance: 401.9
click at [785, 230] on div "They do not only satisfy human curiosity but also help us prepare for potential…" at bounding box center [797, 224] width 341 height 40
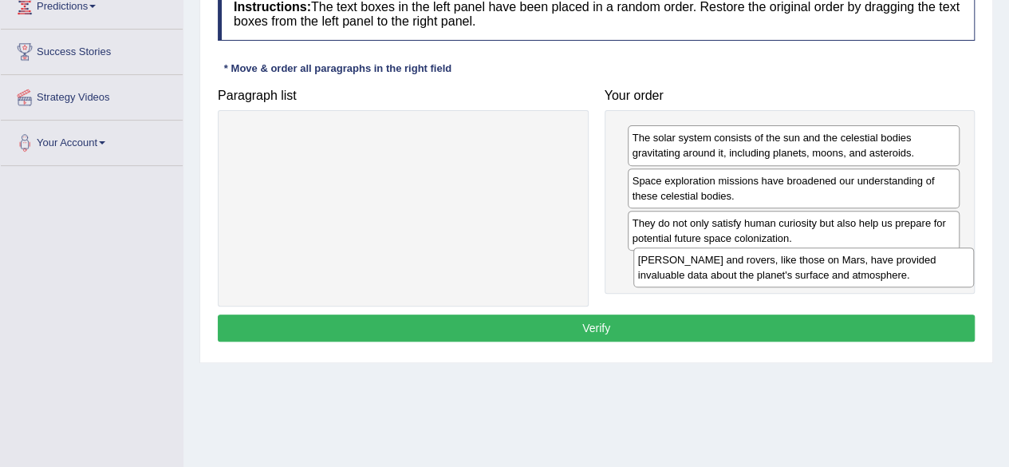
drag, startPoint x: 483, startPoint y: 149, endPoint x: 881, endPoint y: 272, distance: 415.8
click at [881, 272] on div "Landers and rovers, like those on Mars, have provided invaluable data about the…" at bounding box center [803, 267] width 341 height 40
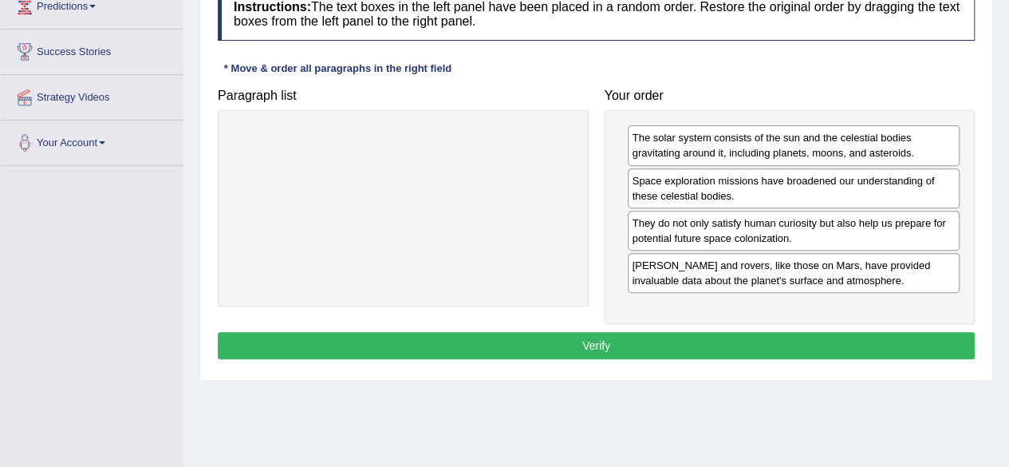
click at [705, 335] on button "Verify" at bounding box center [596, 345] width 757 height 27
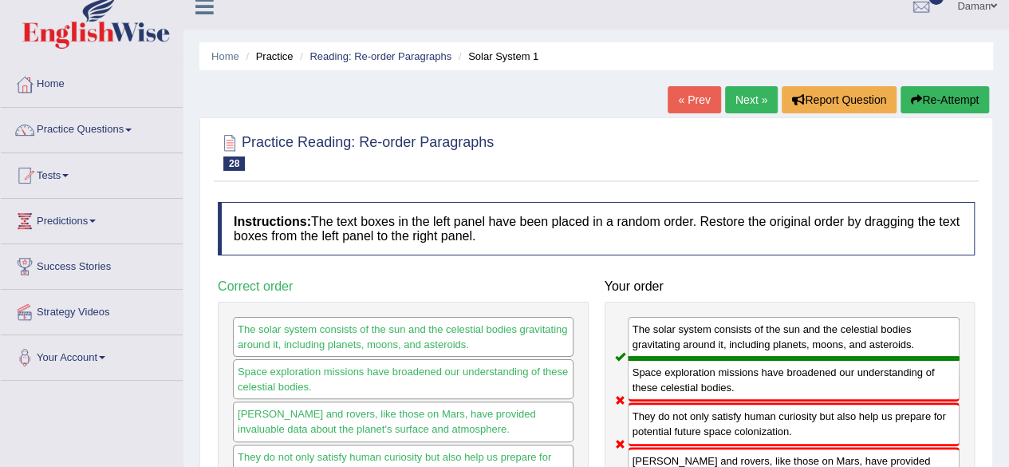
scroll to position [16, 0]
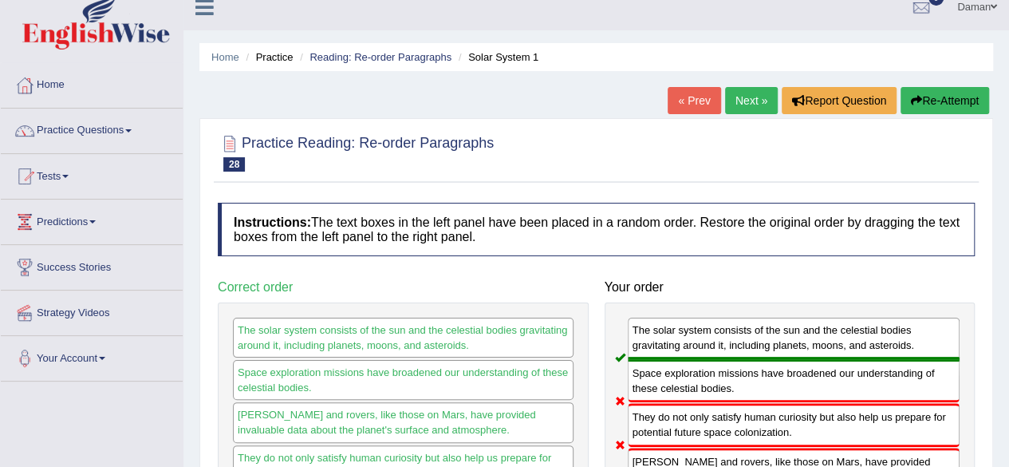
click at [742, 107] on link "Next »" at bounding box center [751, 100] width 53 height 27
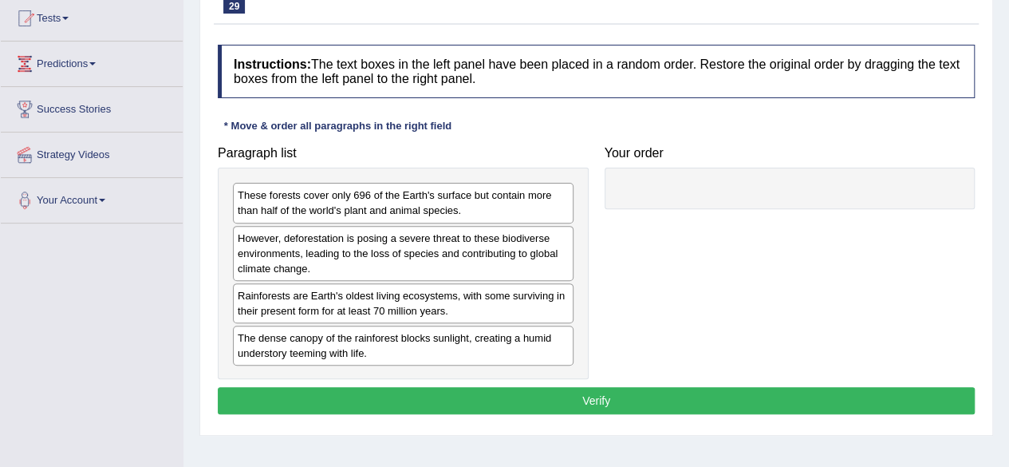
scroll to position [175, 0]
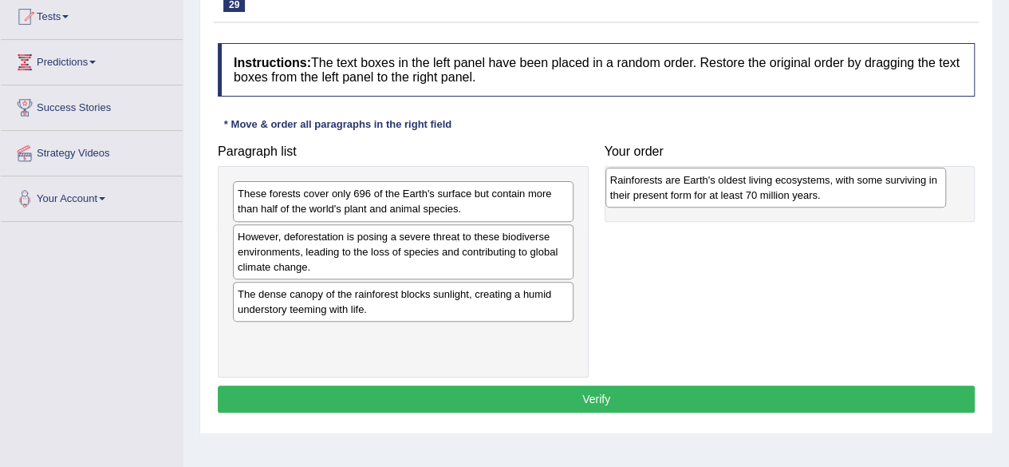
drag, startPoint x: 400, startPoint y: 308, endPoint x: 773, endPoint y: 195, distance: 389.1
click at [773, 195] on div "Rainforests are Earth's oldest living ecosystems, with some surviving in their …" at bounding box center [775, 188] width 341 height 40
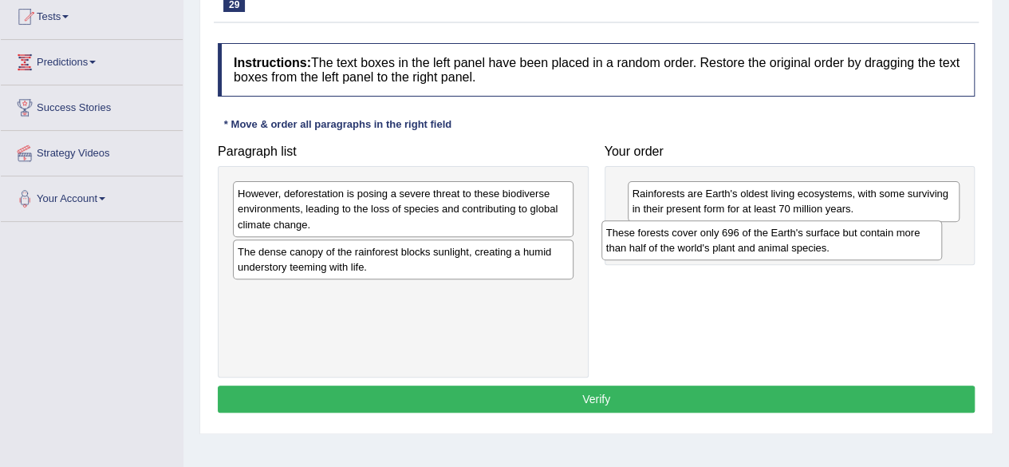
drag, startPoint x: 490, startPoint y: 203, endPoint x: 863, endPoint y: 239, distance: 375.0
click at [863, 239] on div "These forests cover only 696 of the Earth's surface but contain more than half …" at bounding box center [771, 240] width 341 height 40
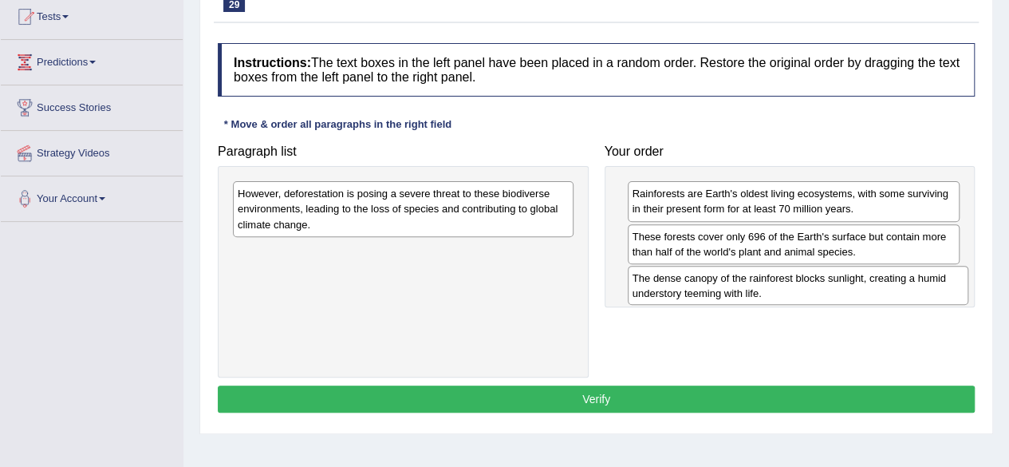
drag, startPoint x: 531, startPoint y: 258, endPoint x: 925, endPoint y: 282, distance: 394.8
click at [925, 282] on div "The dense canopy of the rainforest blocks sunlight, creating a humid understory…" at bounding box center [798, 286] width 341 height 40
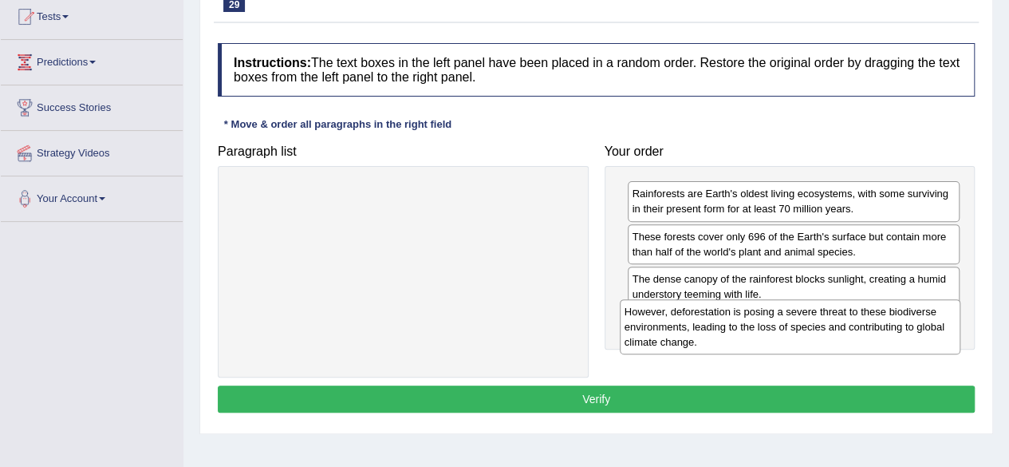
drag, startPoint x: 530, startPoint y: 208, endPoint x: 917, endPoint y: 326, distance: 404.5
click at [917, 326] on div "However, deforestation is posing a severe threat to these biodiverse environmen…" at bounding box center [790, 326] width 341 height 55
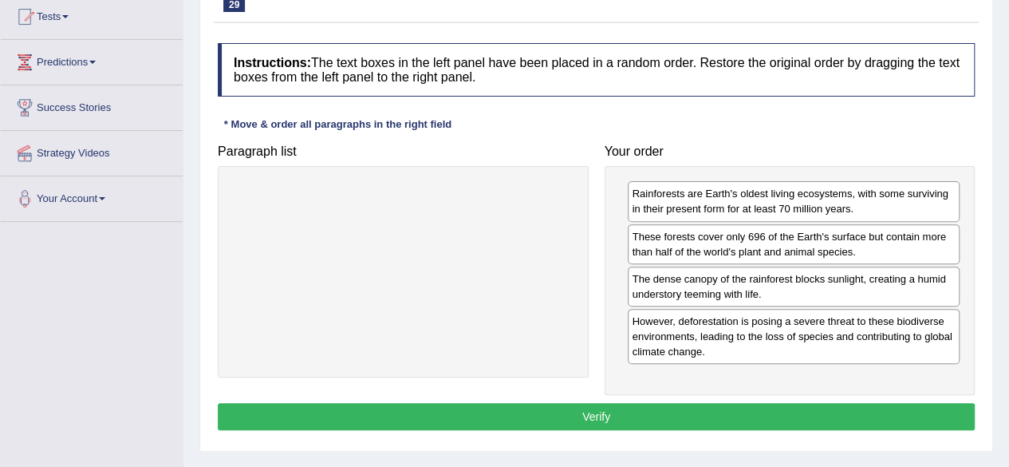
click at [787, 414] on button "Verify" at bounding box center [596, 416] width 757 height 27
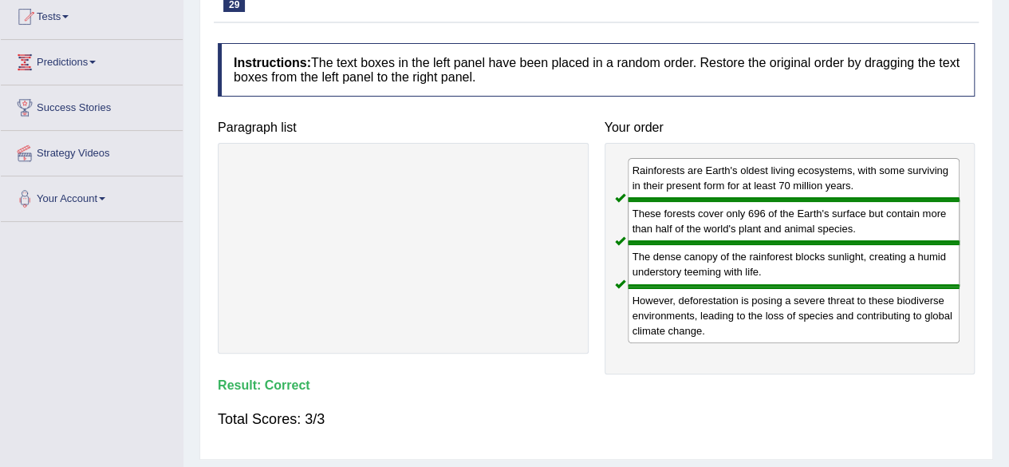
scroll to position [0, 0]
